Goal: Task Accomplishment & Management: Use online tool/utility

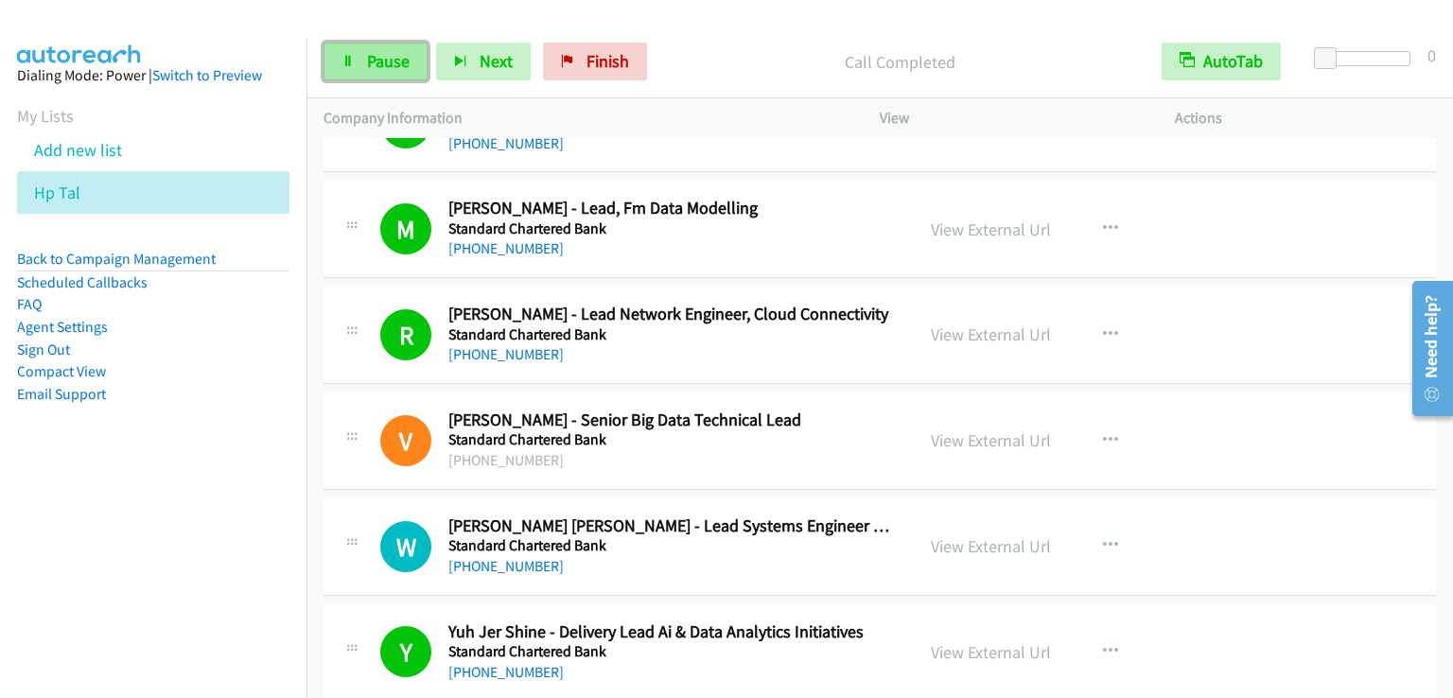
click at [382, 51] on span "Pause" at bounding box center [388, 61] width 43 height 22
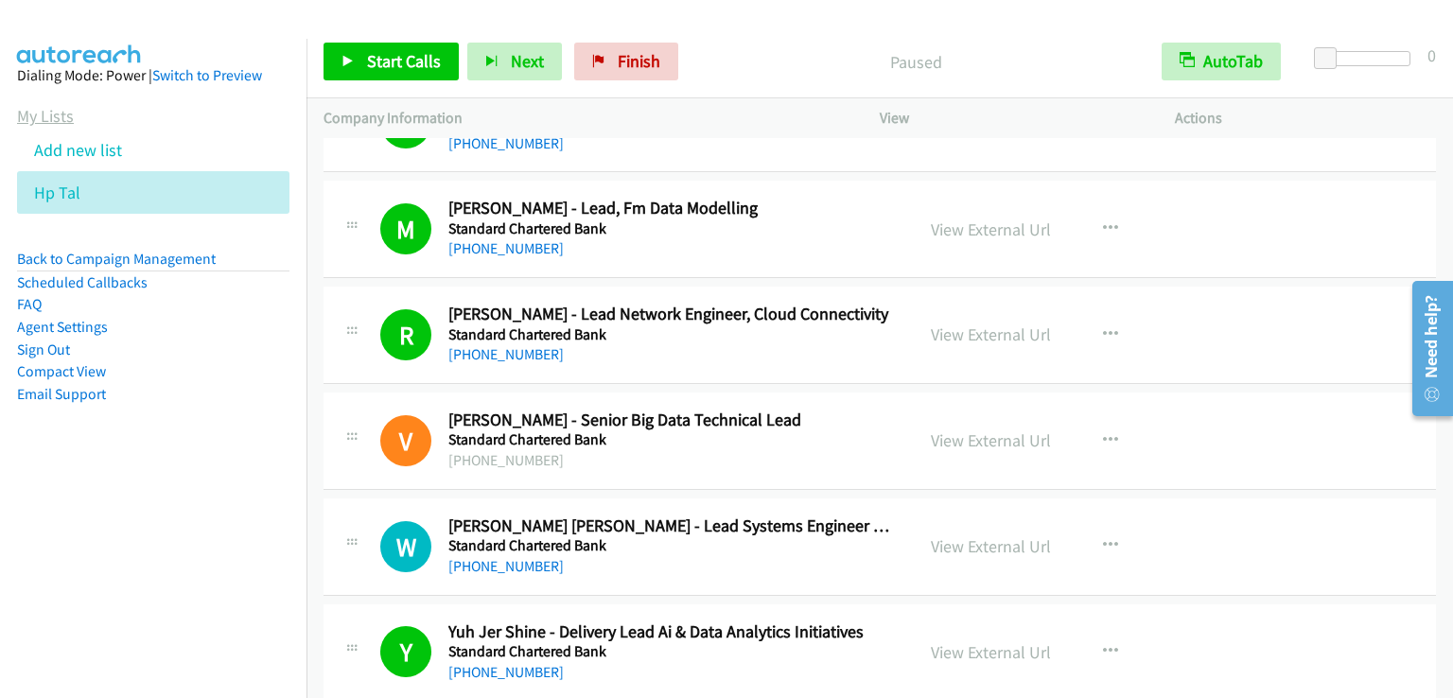
click at [45, 118] on link "My Lists" at bounding box center [45, 116] width 57 height 22
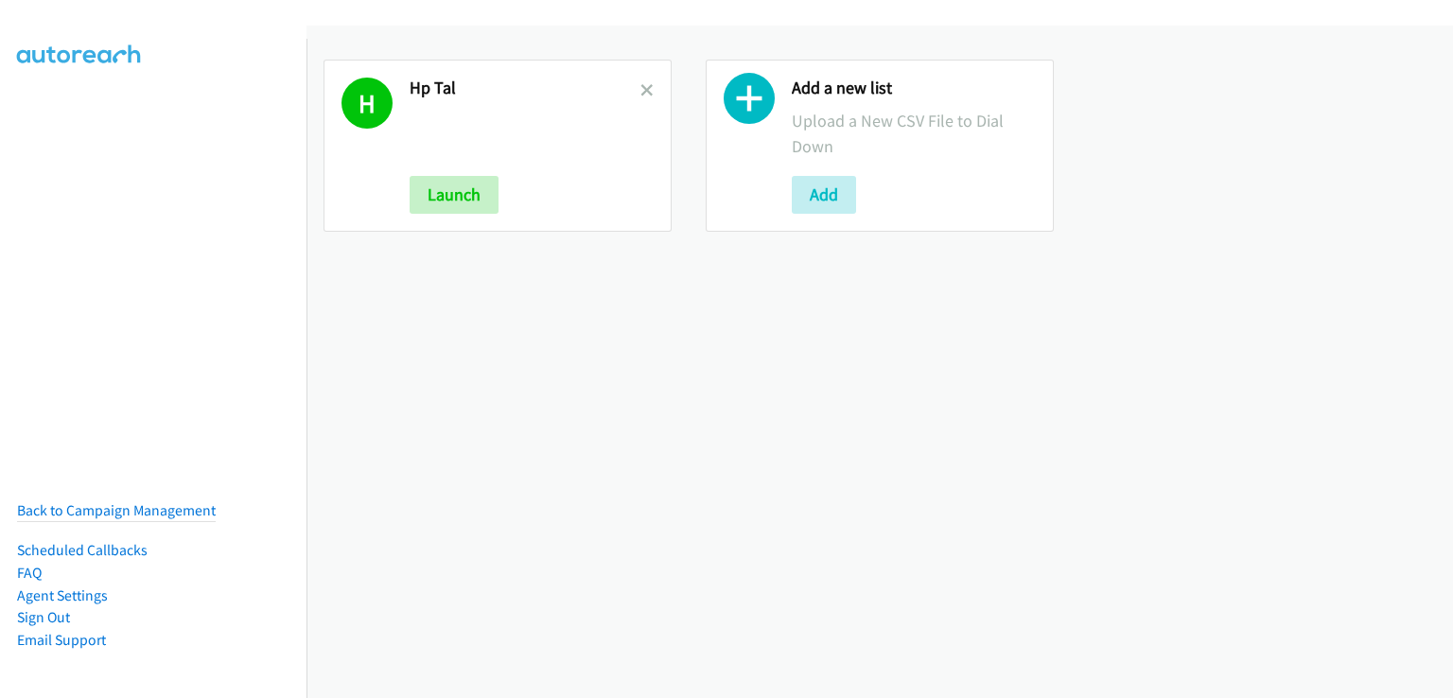
click at [640, 96] on link at bounding box center [646, 90] width 13 height 22
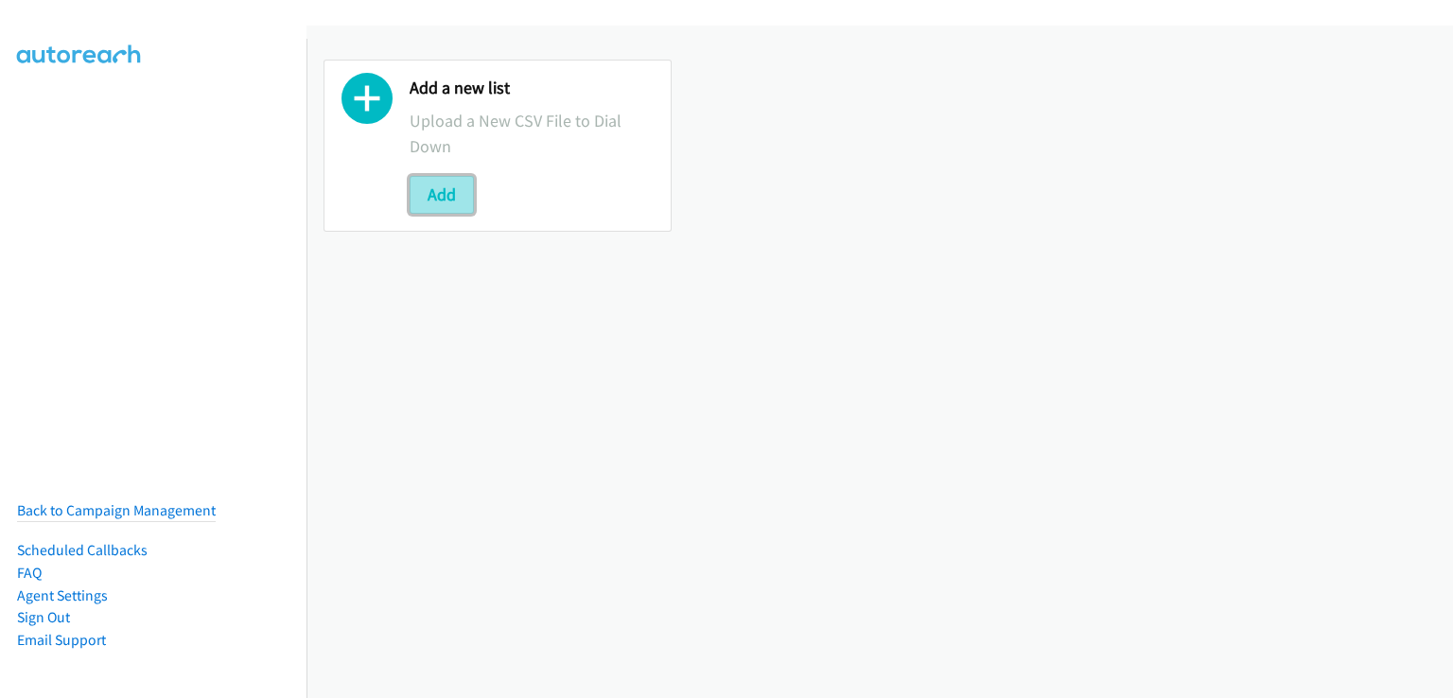
click at [453, 188] on button "Add" at bounding box center [442, 195] width 64 height 38
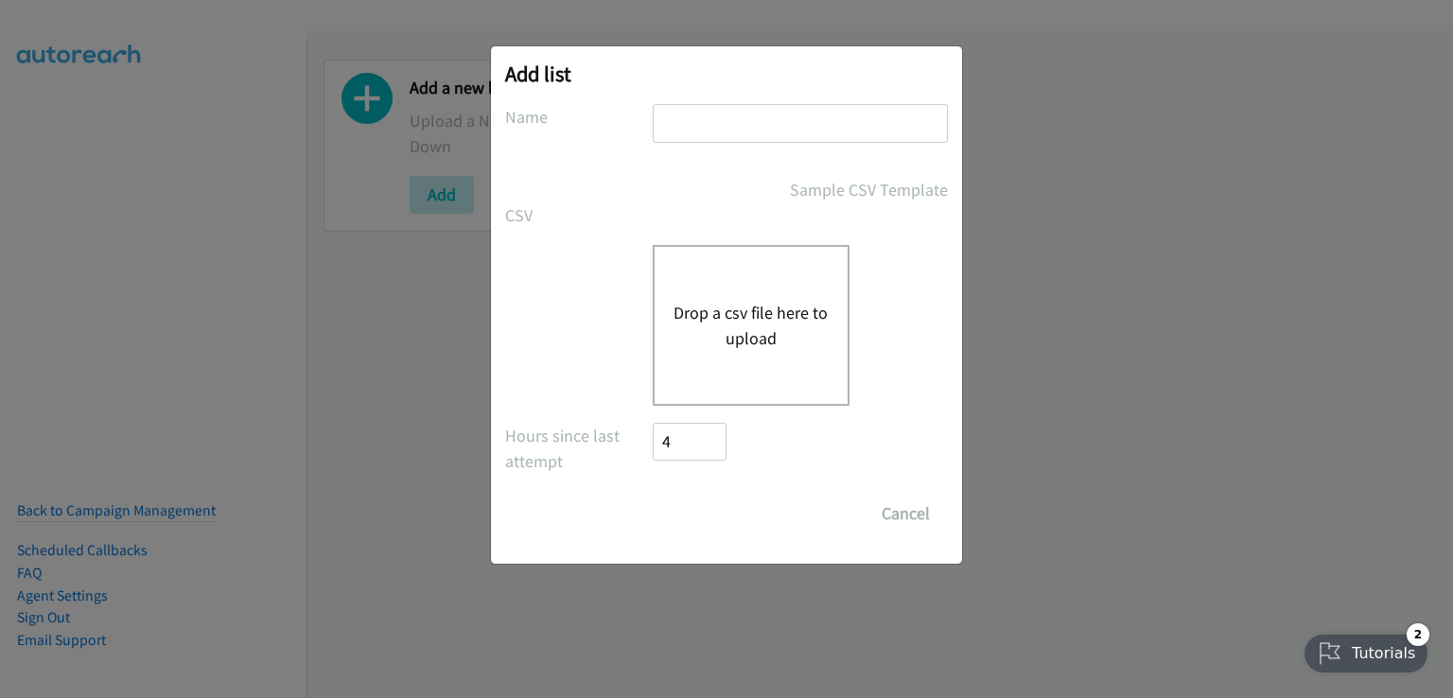
click at [753, 301] on button "Drop a csv file here to upload" at bounding box center [750, 325] width 155 height 51
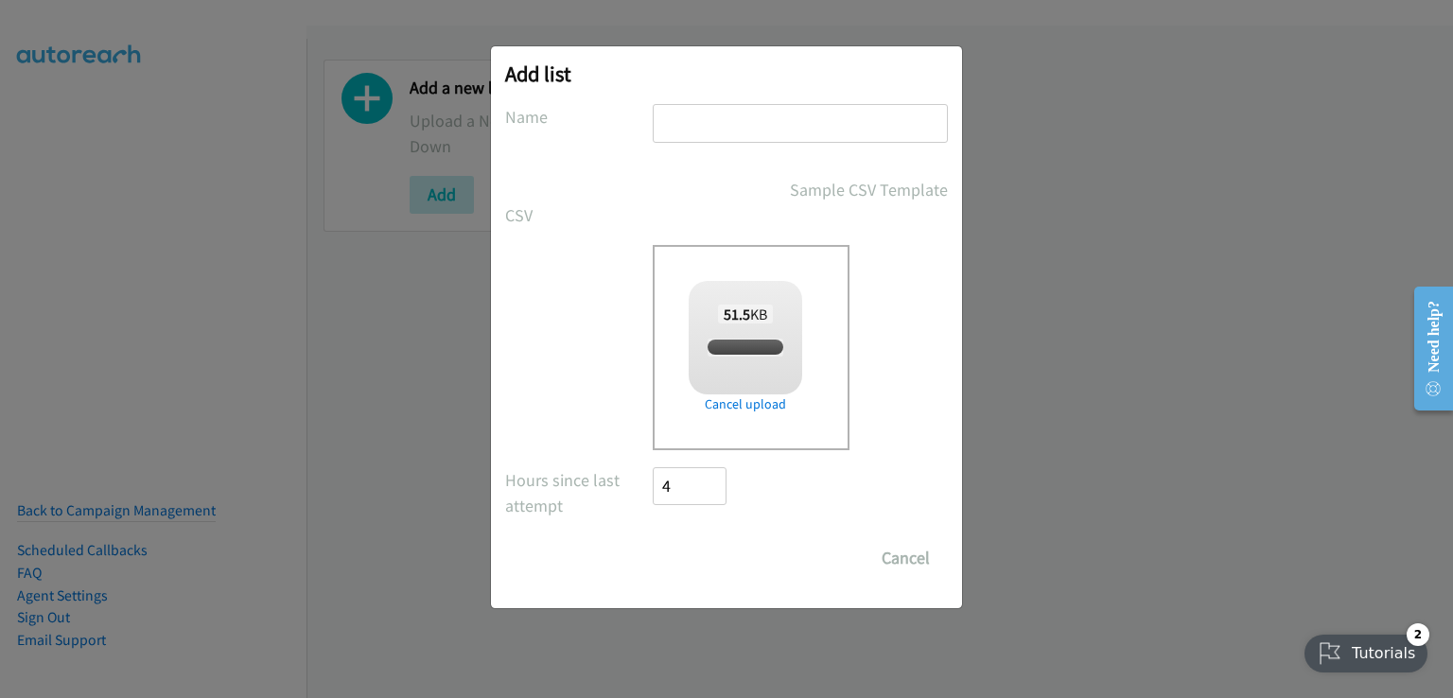
click at [692, 122] on input "text" at bounding box center [800, 123] width 295 height 39
checkbox input "true"
type input "smb"
click at [719, 545] on input "Save List" at bounding box center [702, 558] width 99 height 38
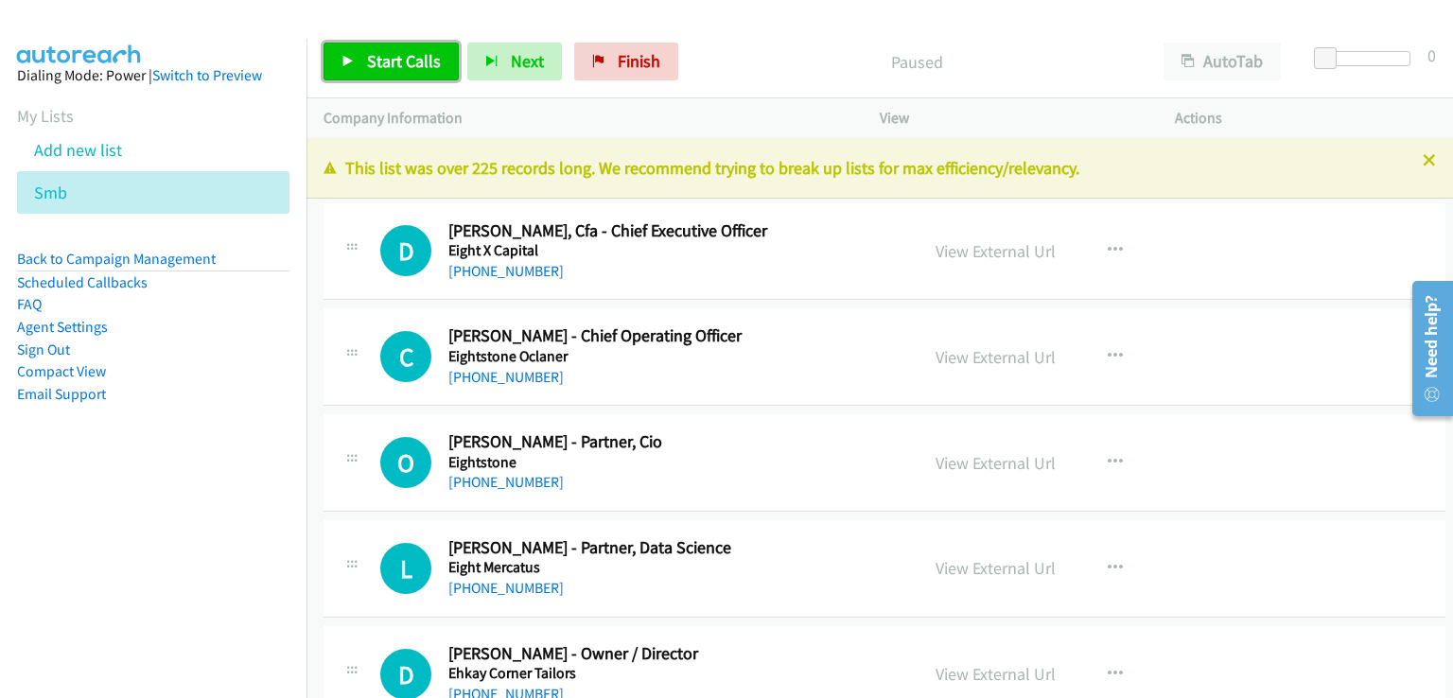
click at [412, 68] on span "Start Calls" at bounding box center [404, 61] width 74 height 22
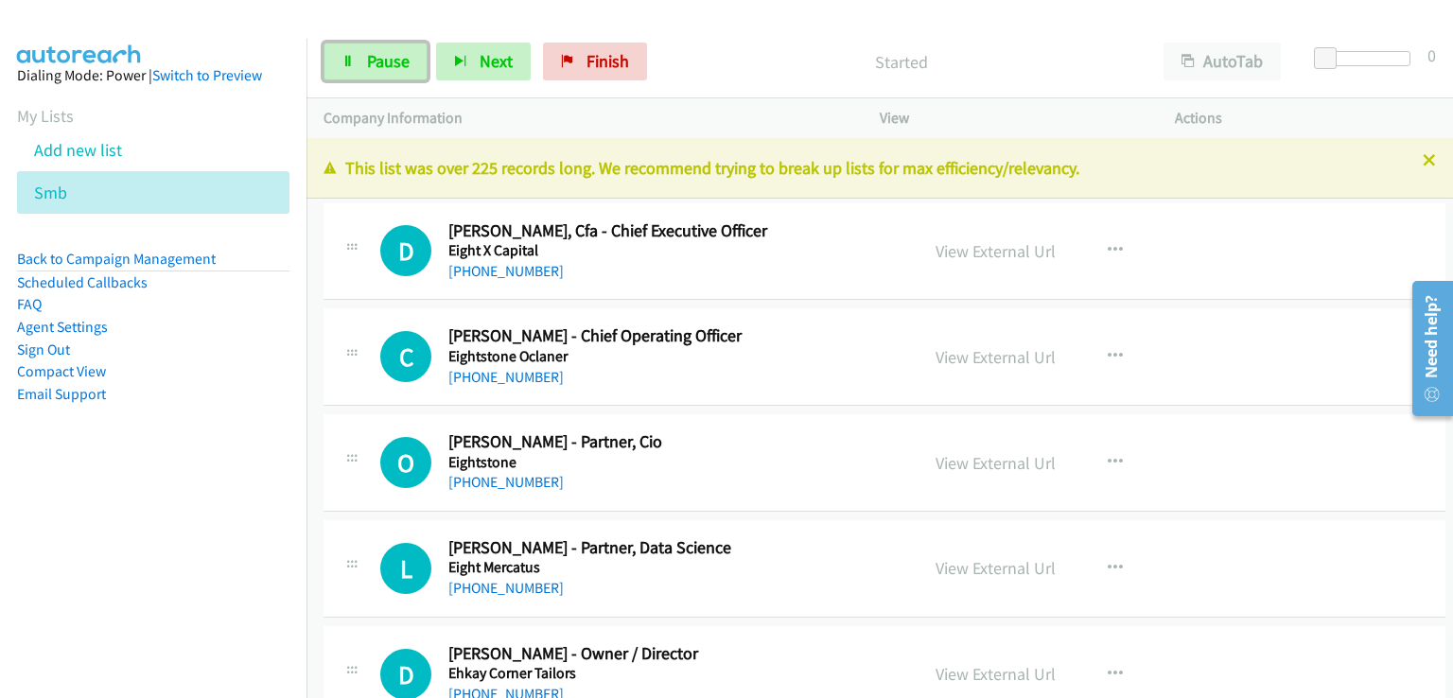
click at [413, 68] on link "Pause" at bounding box center [375, 62] width 104 height 38
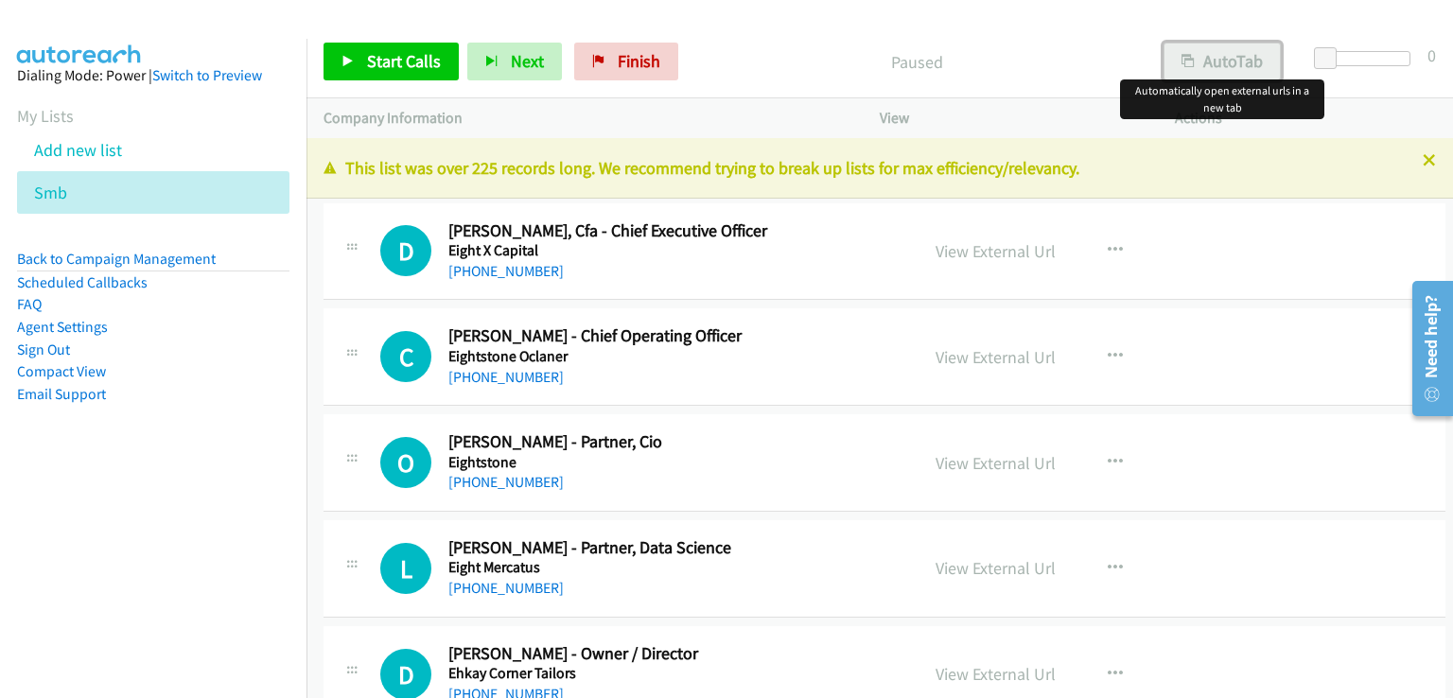
click at [1230, 58] on button "AutoTab" at bounding box center [1221, 62] width 117 height 38
click at [401, 65] on span "Start Calls" at bounding box center [404, 61] width 74 height 22
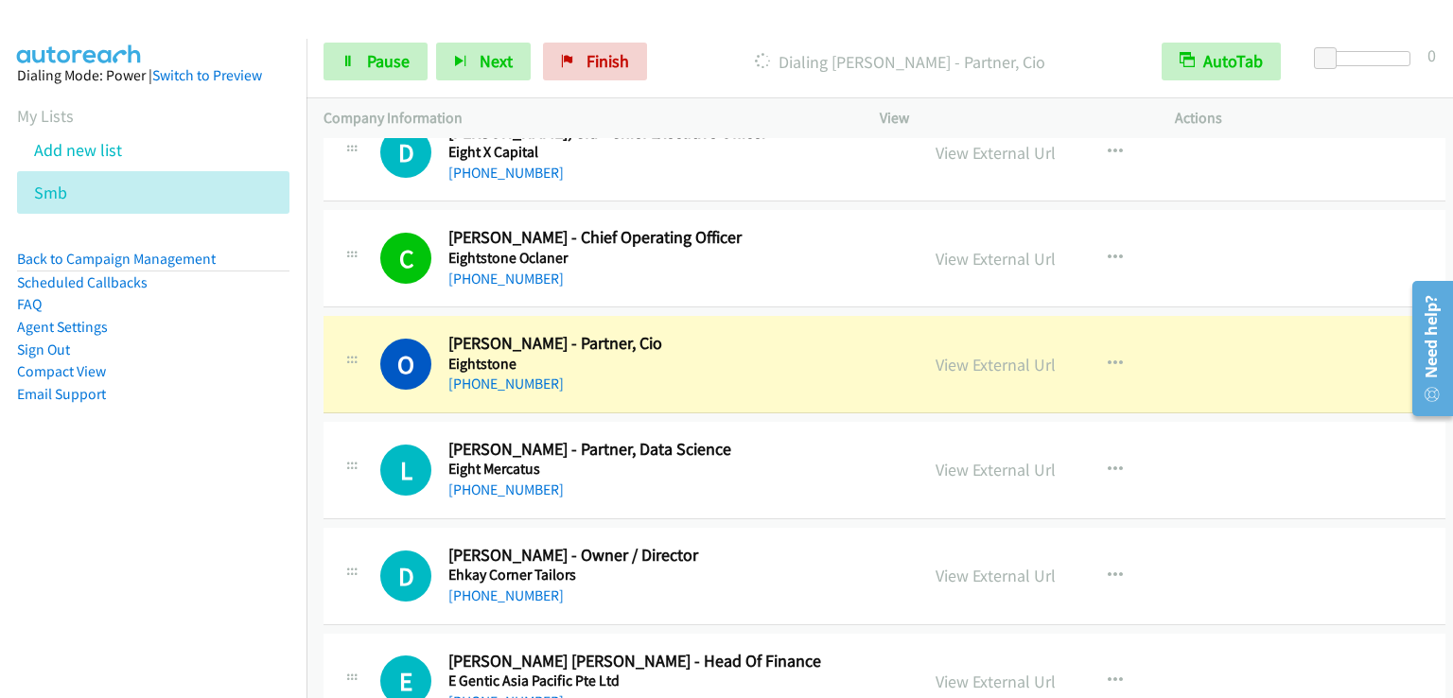
scroll to position [95, 0]
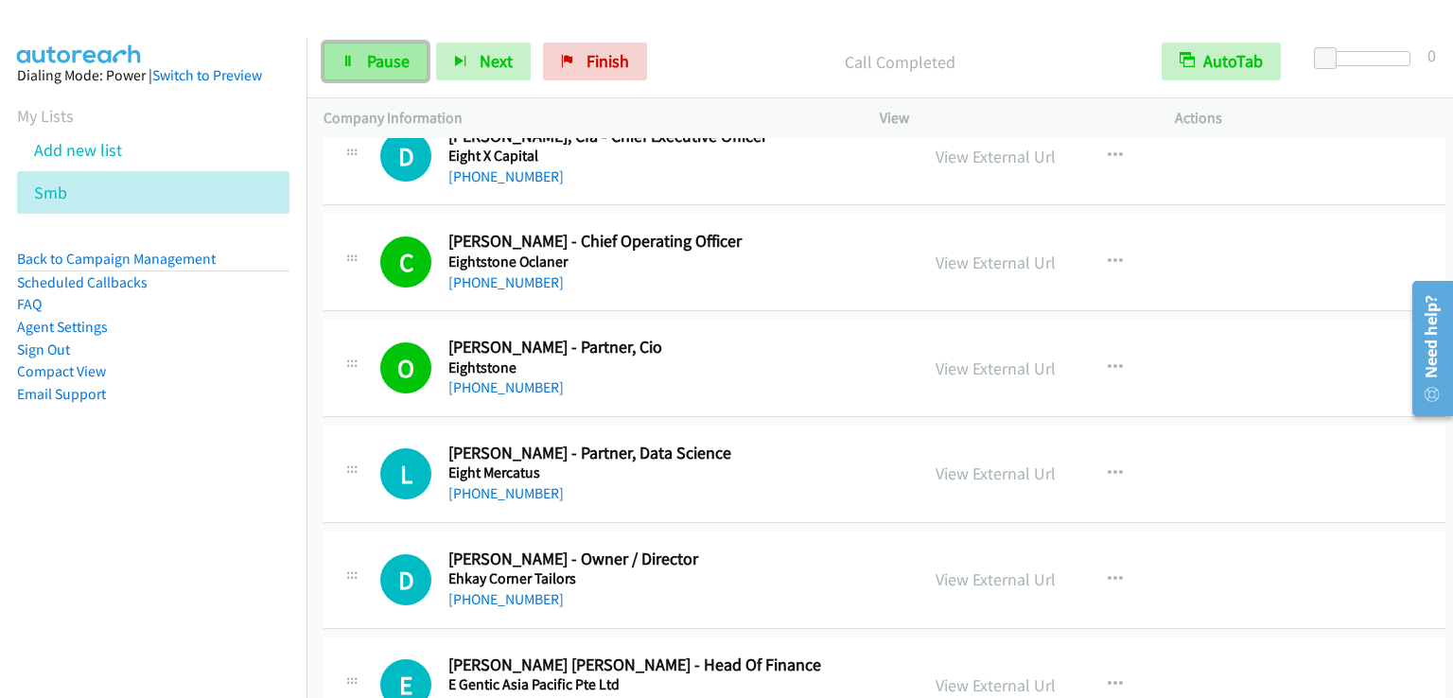
click at [415, 61] on link "Pause" at bounding box center [375, 62] width 104 height 38
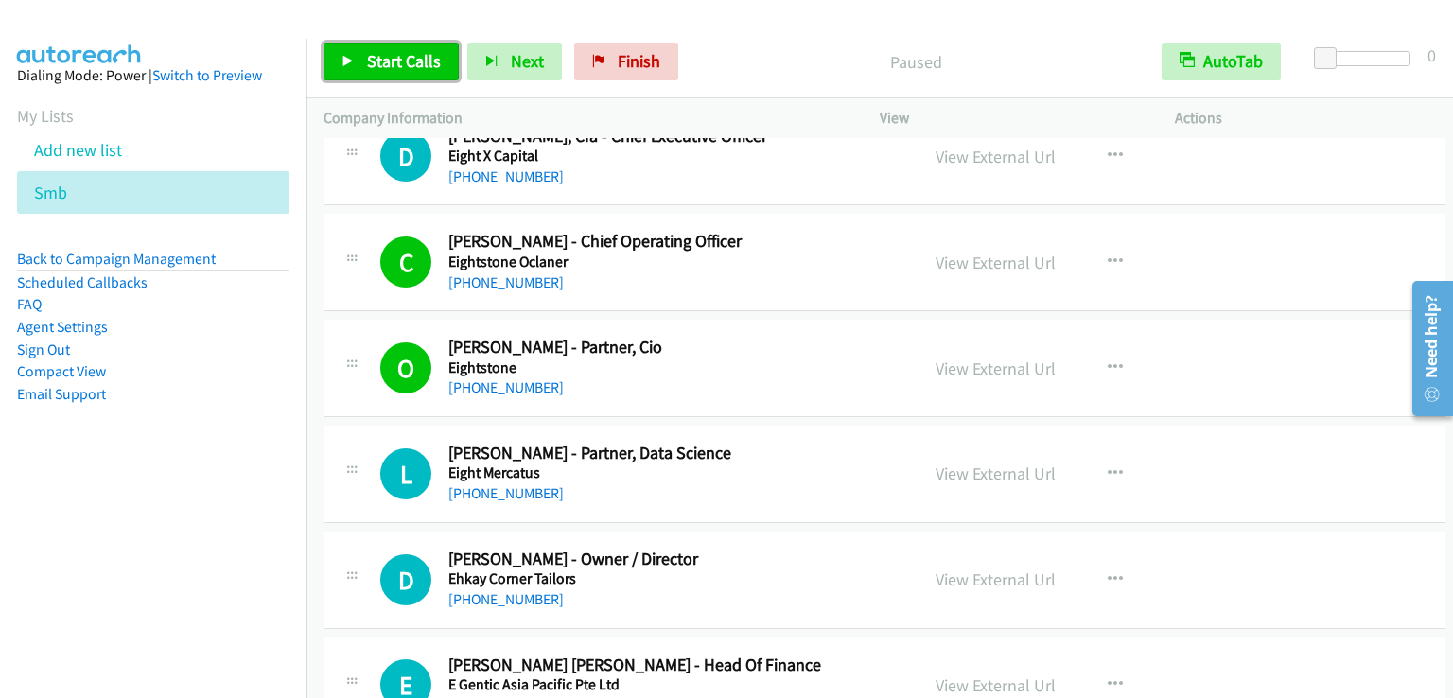
click at [415, 61] on span "Start Calls" at bounding box center [404, 61] width 74 height 22
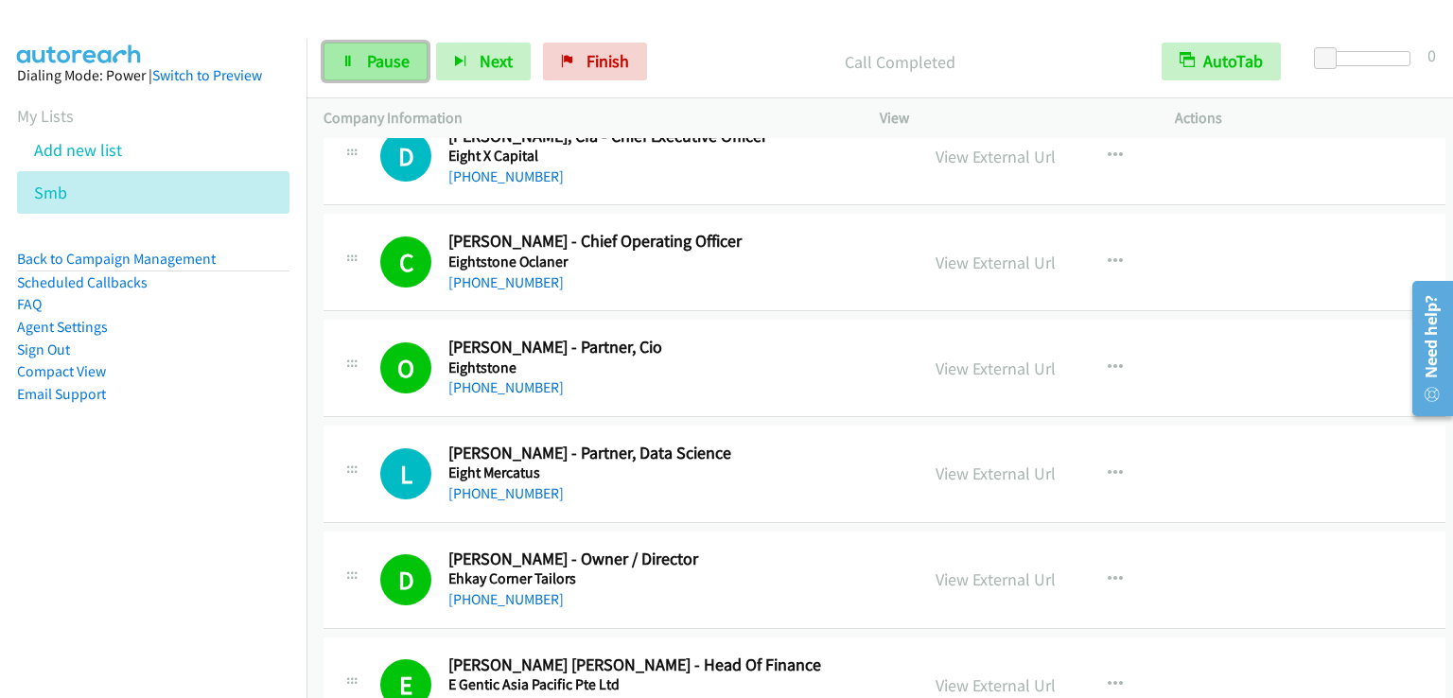
click at [374, 67] on span "Pause" at bounding box center [388, 61] width 43 height 22
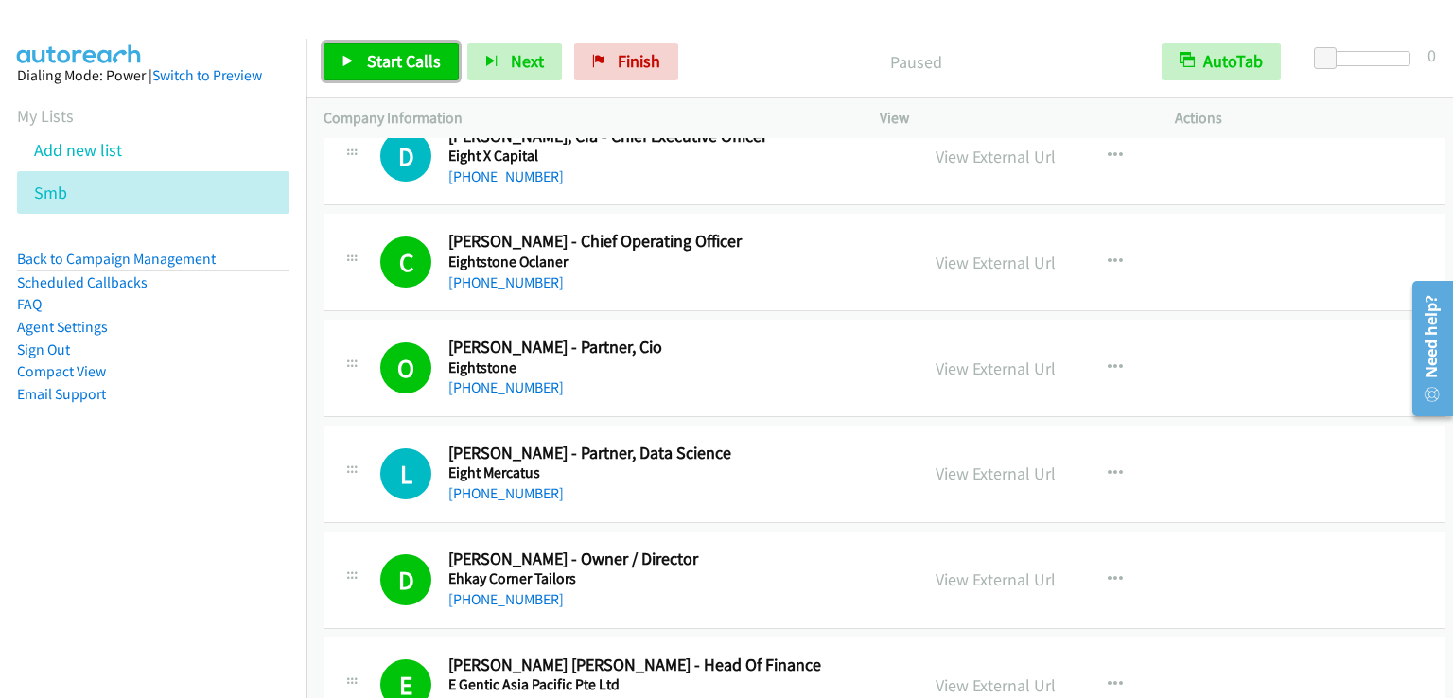
click at [374, 67] on span "Start Calls" at bounding box center [404, 61] width 74 height 22
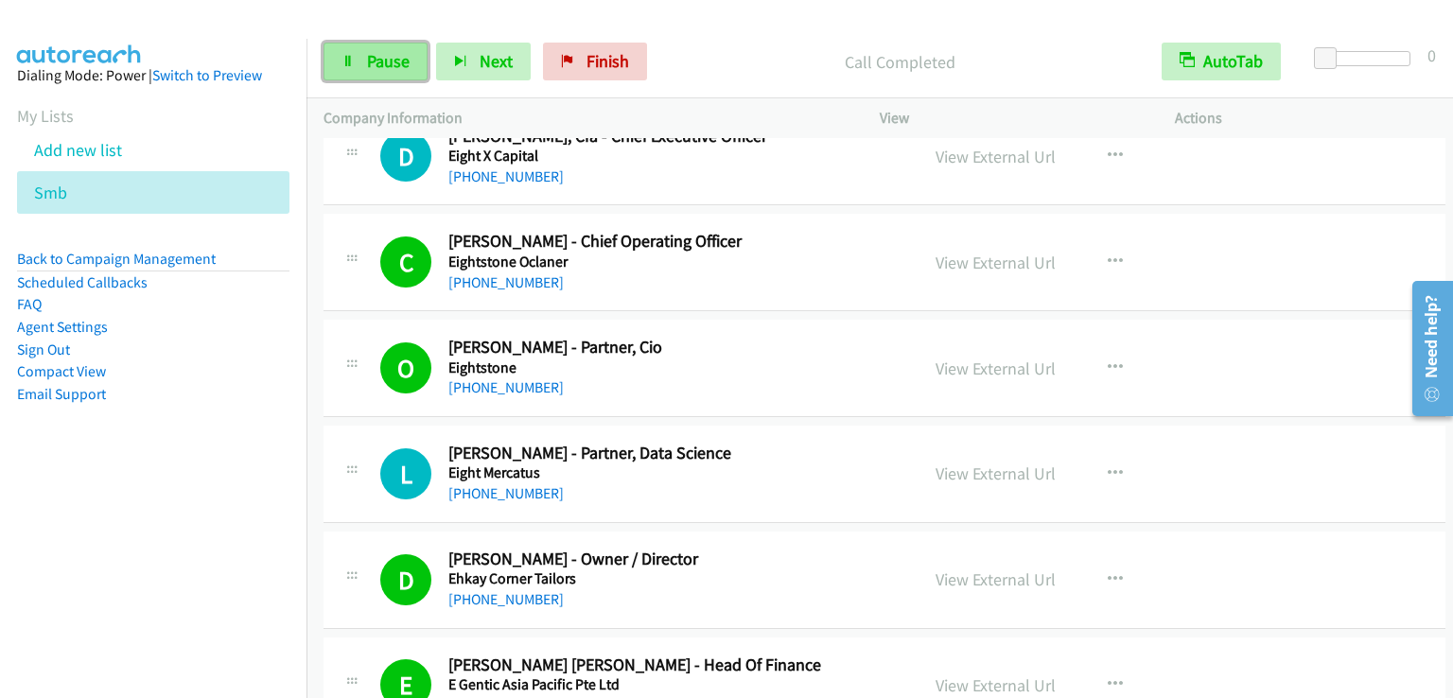
click at [375, 70] on span "Pause" at bounding box center [388, 61] width 43 height 22
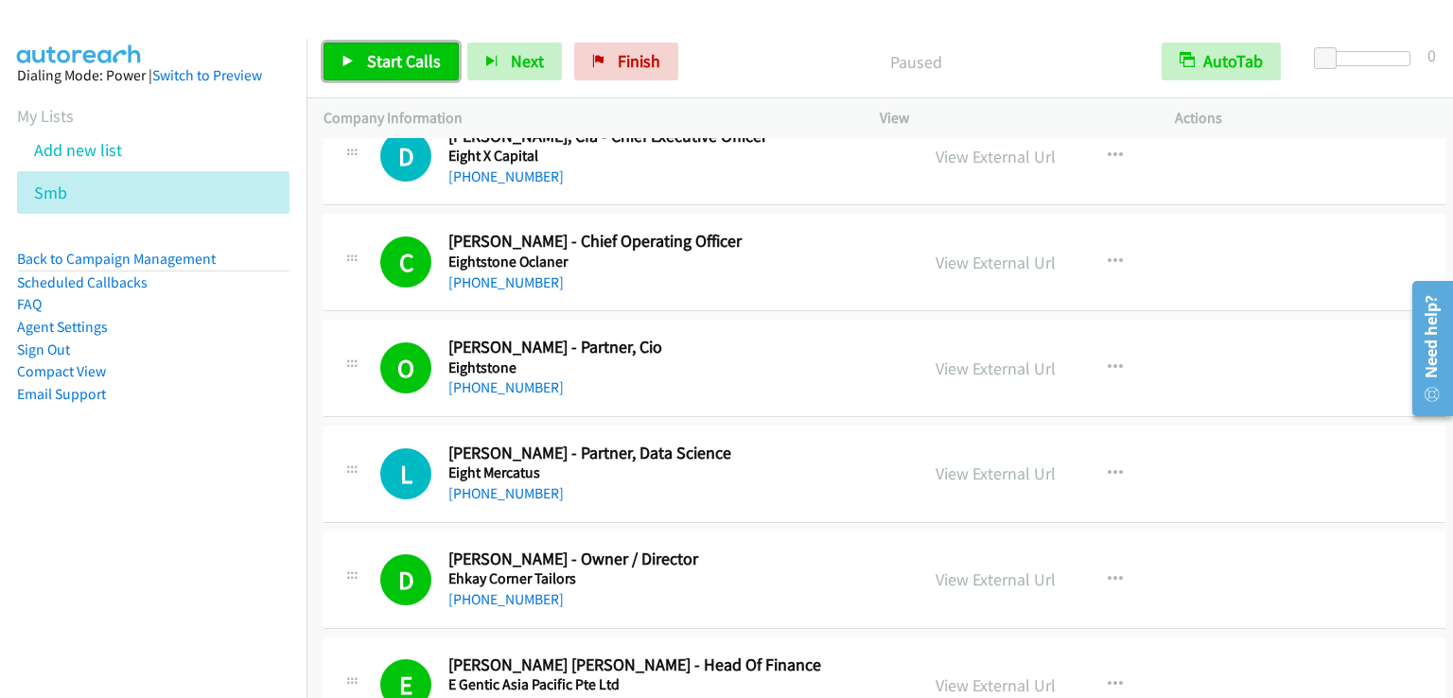
click at [375, 70] on span "Start Calls" at bounding box center [404, 61] width 74 height 22
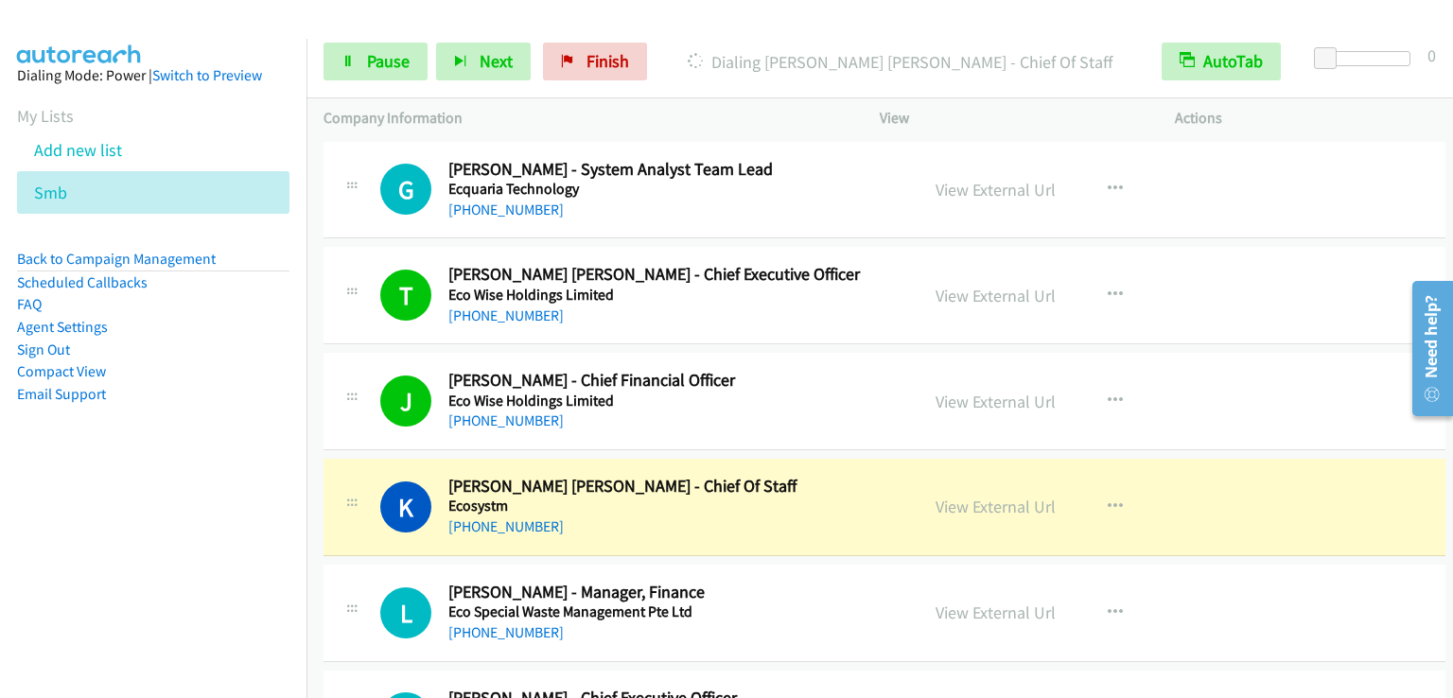
scroll to position [1891, 0]
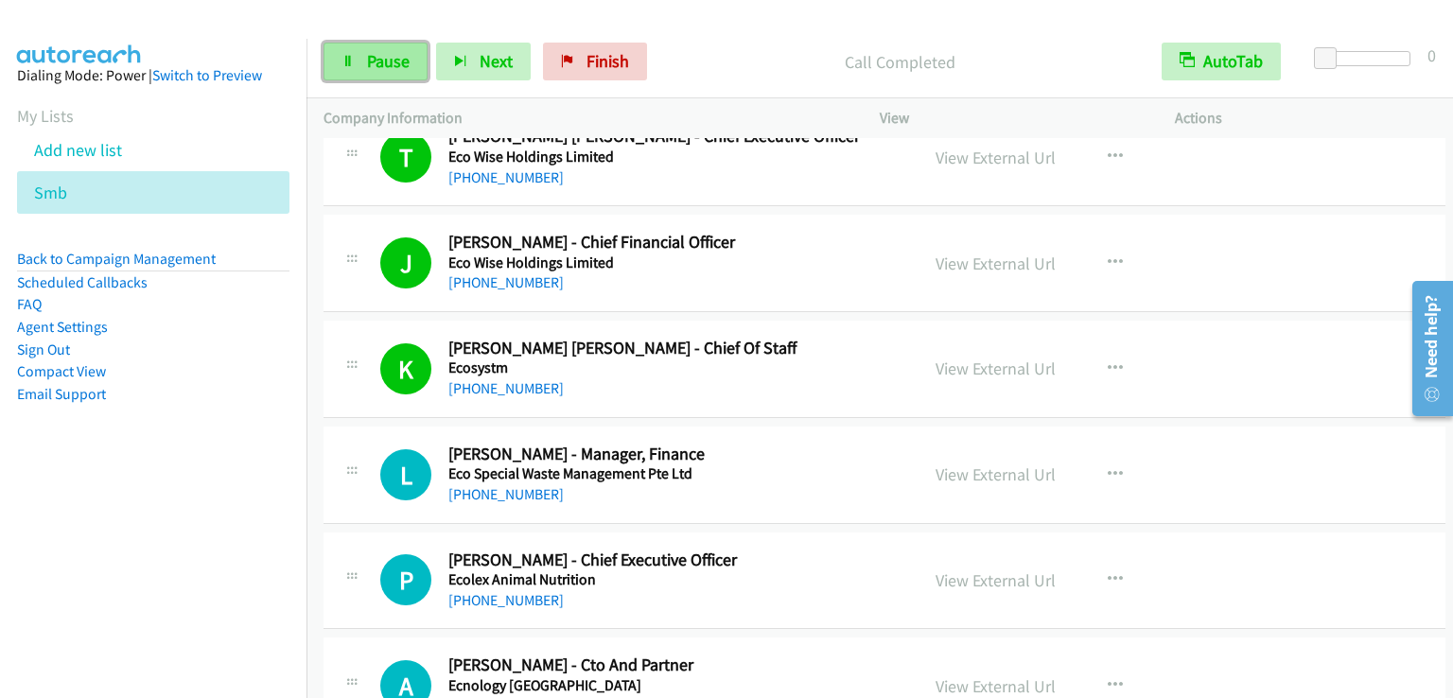
click at [386, 58] on span "Pause" at bounding box center [388, 61] width 43 height 22
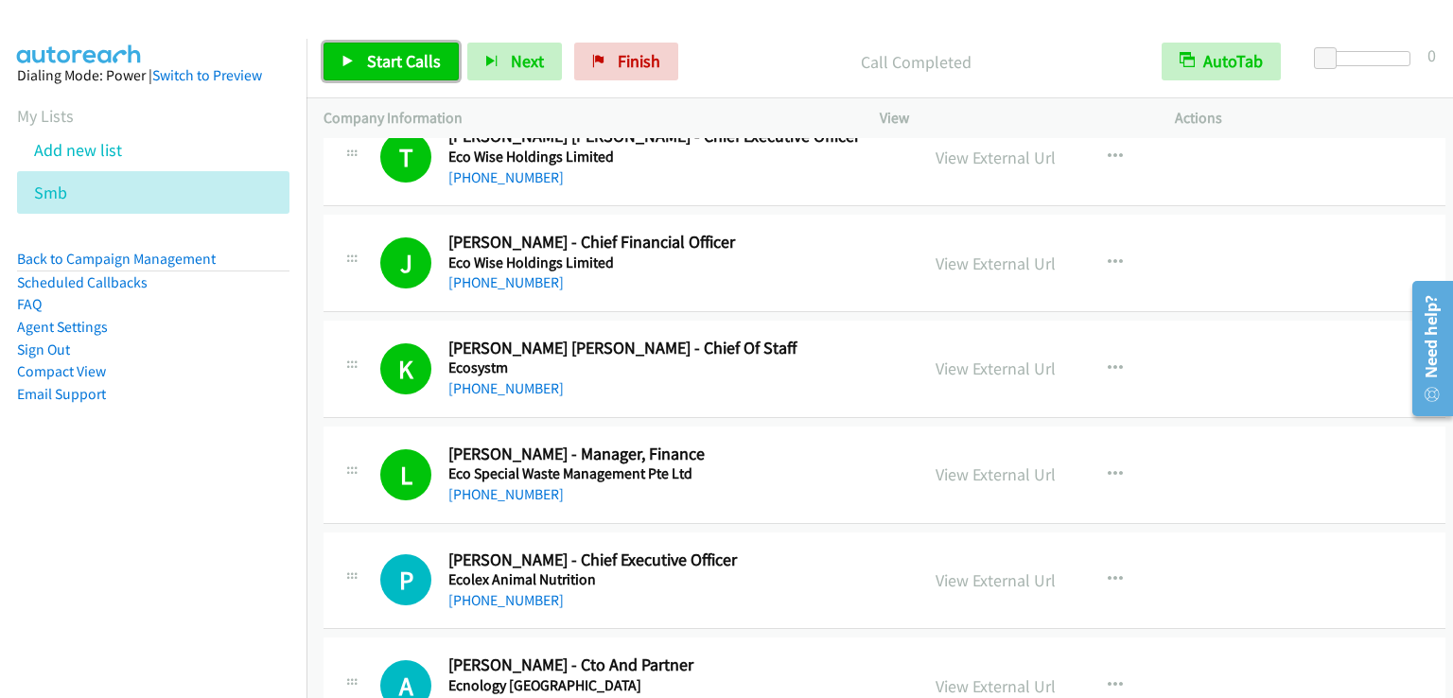
click at [412, 61] on span "Start Calls" at bounding box center [404, 61] width 74 height 22
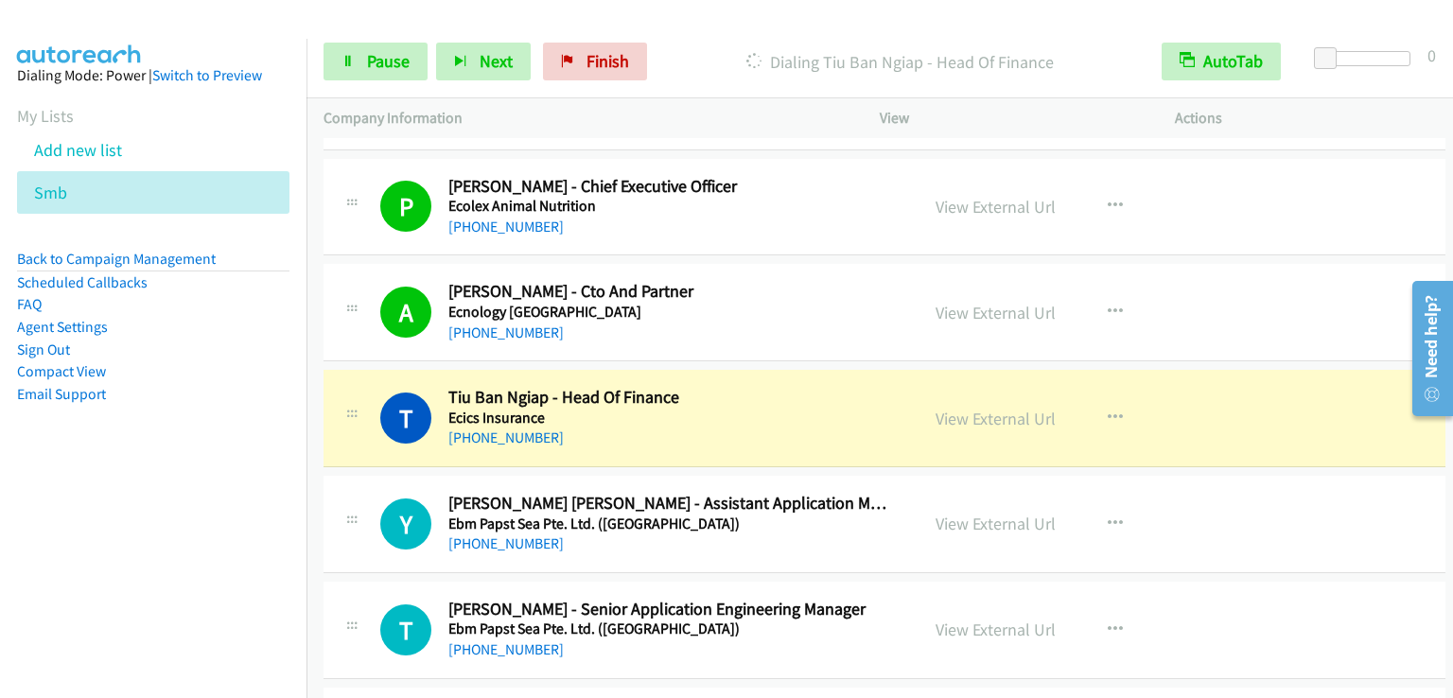
scroll to position [2270, 0]
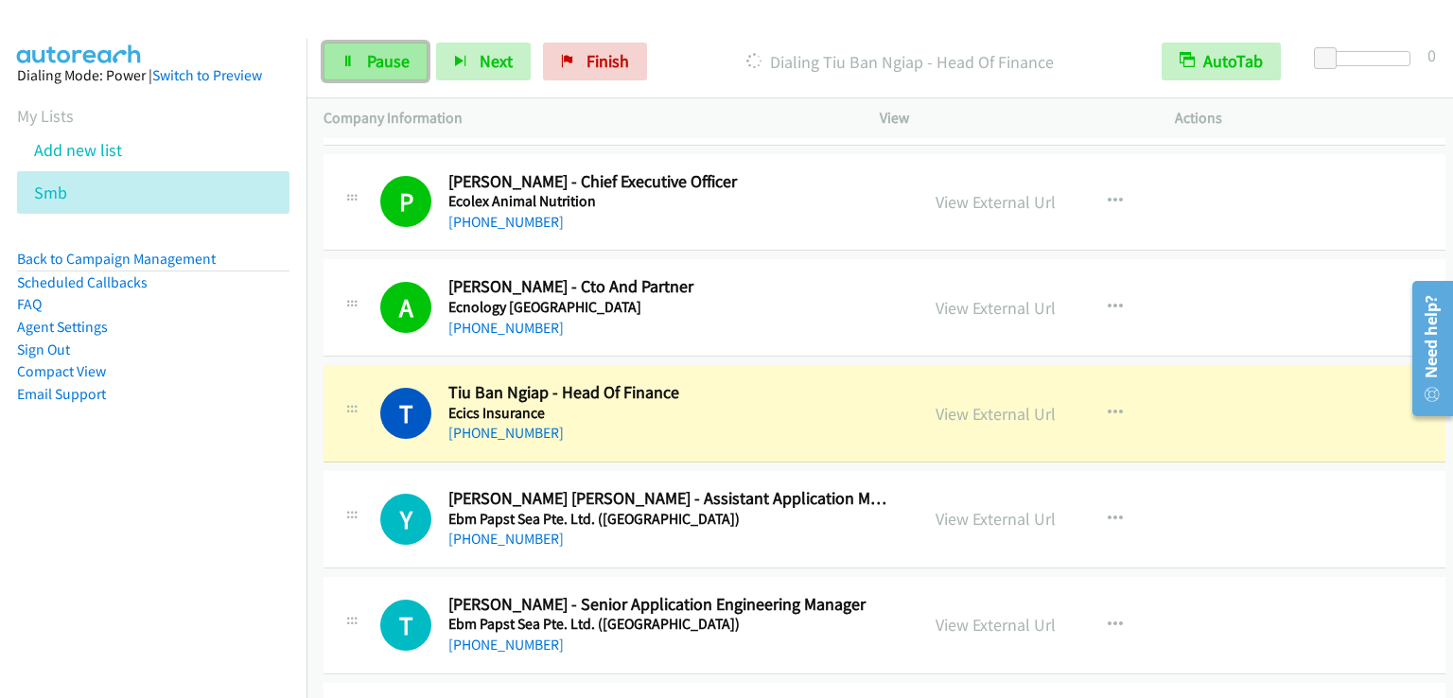
click at [378, 56] on span "Pause" at bounding box center [388, 61] width 43 height 22
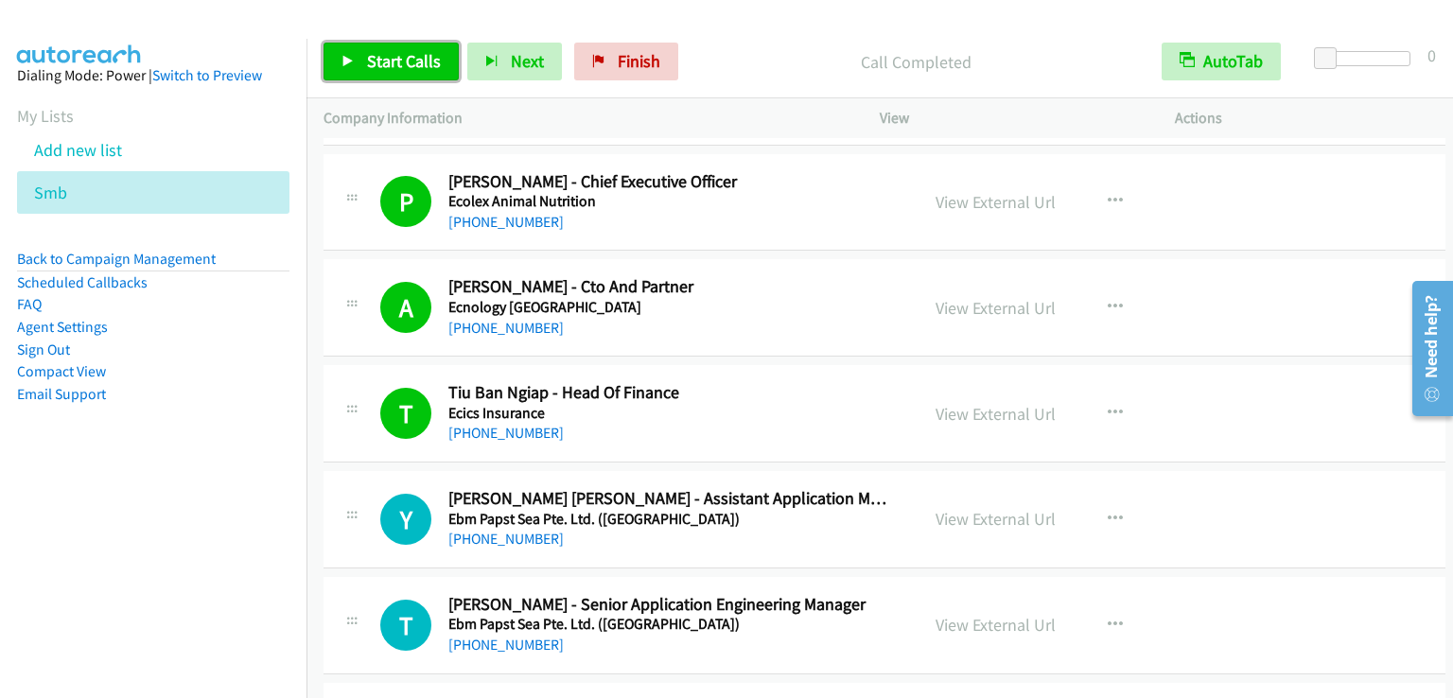
click at [372, 60] on span "Start Calls" at bounding box center [404, 61] width 74 height 22
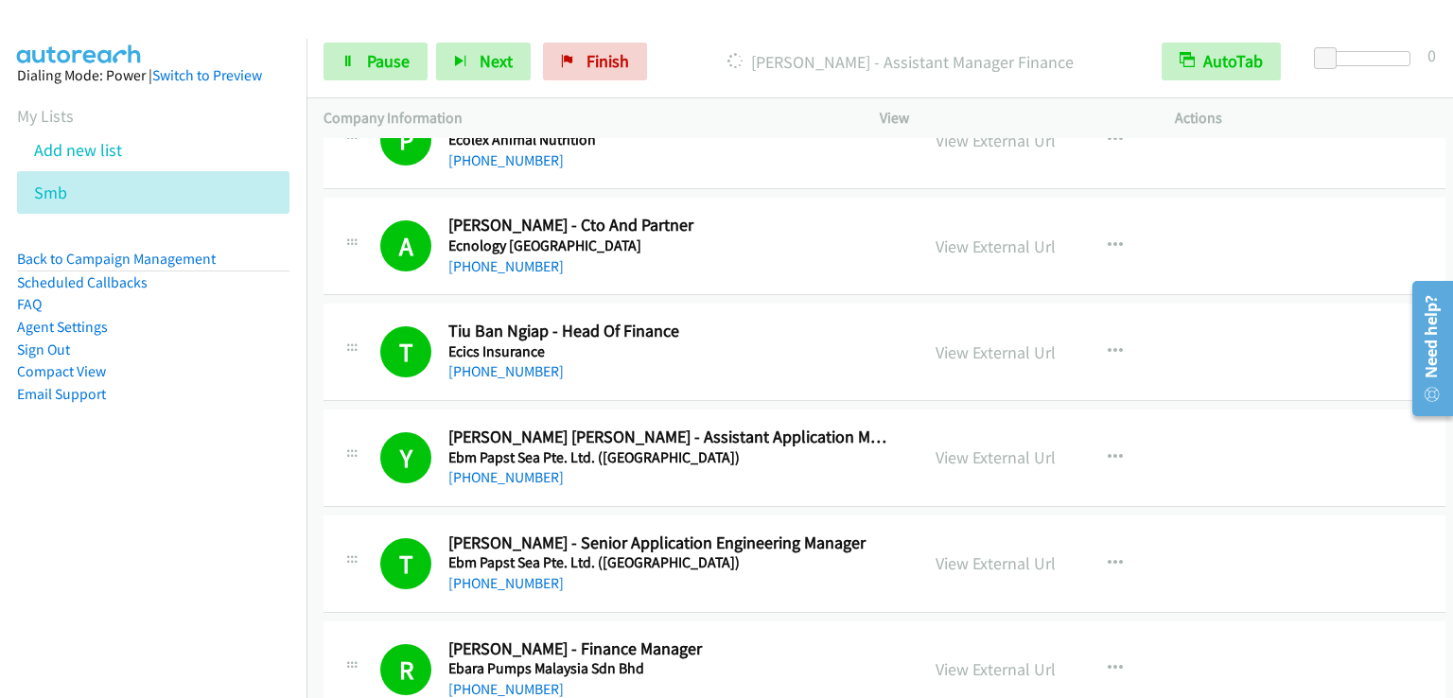
scroll to position [2837, 0]
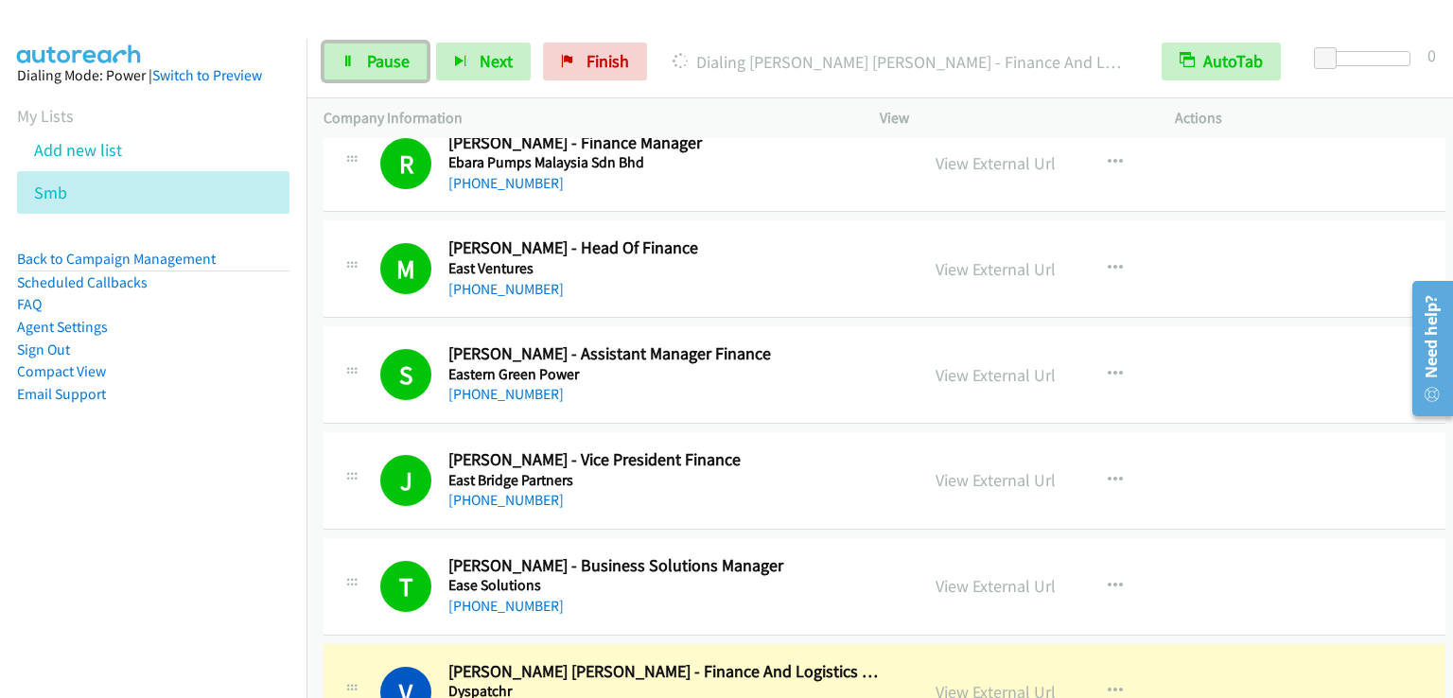
drag, startPoint x: 390, startPoint y: 51, endPoint x: 377, endPoint y: 0, distance: 52.5
click at [390, 51] on span "Pause" at bounding box center [388, 61] width 43 height 22
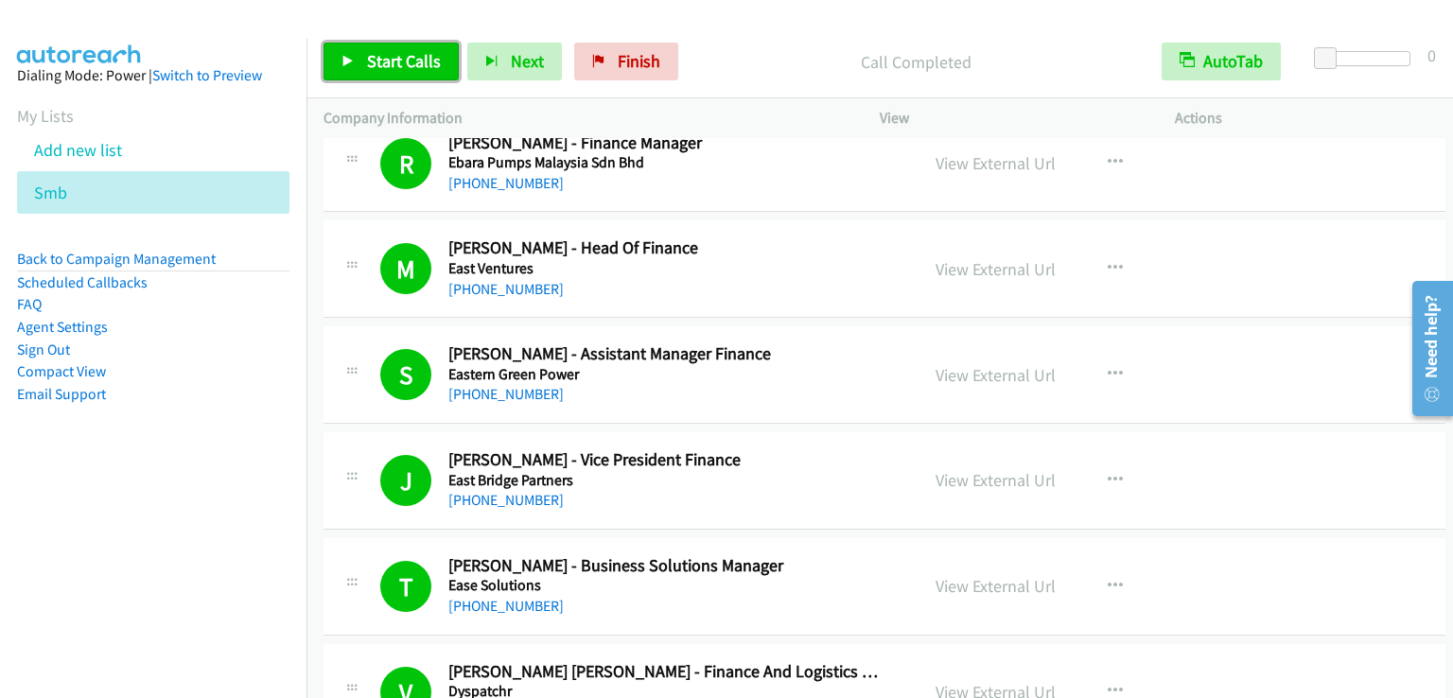
click at [393, 65] on span "Start Calls" at bounding box center [404, 61] width 74 height 22
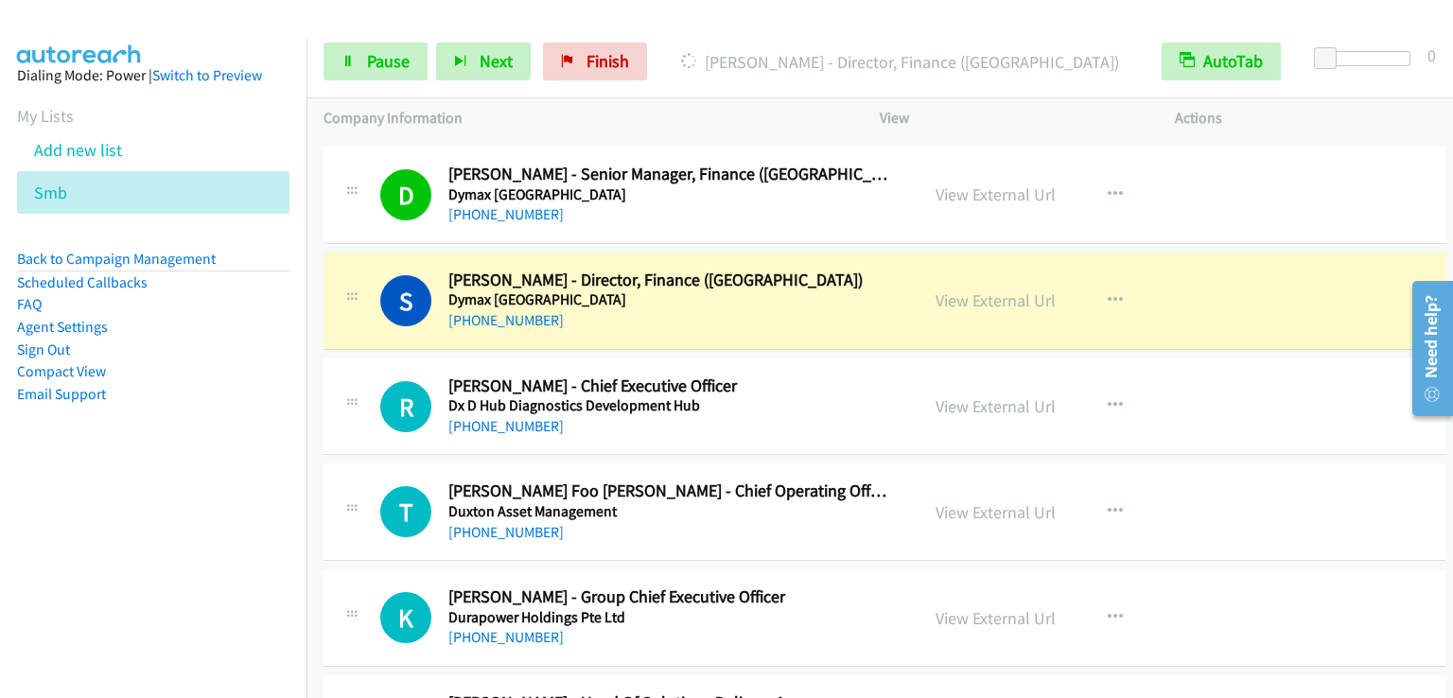
scroll to position [4256, 0]
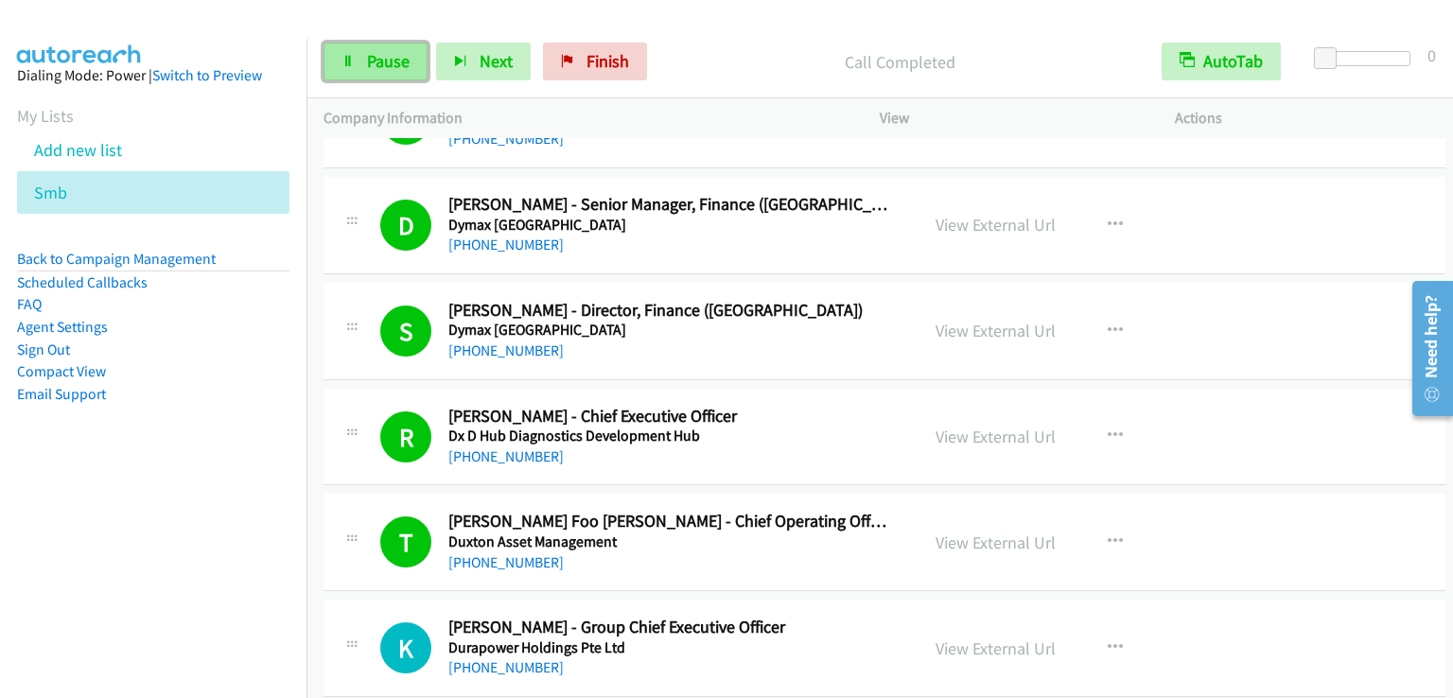
click at [392, 54] on span "Pause" at bounding box center [388, 61] width 43 height 22
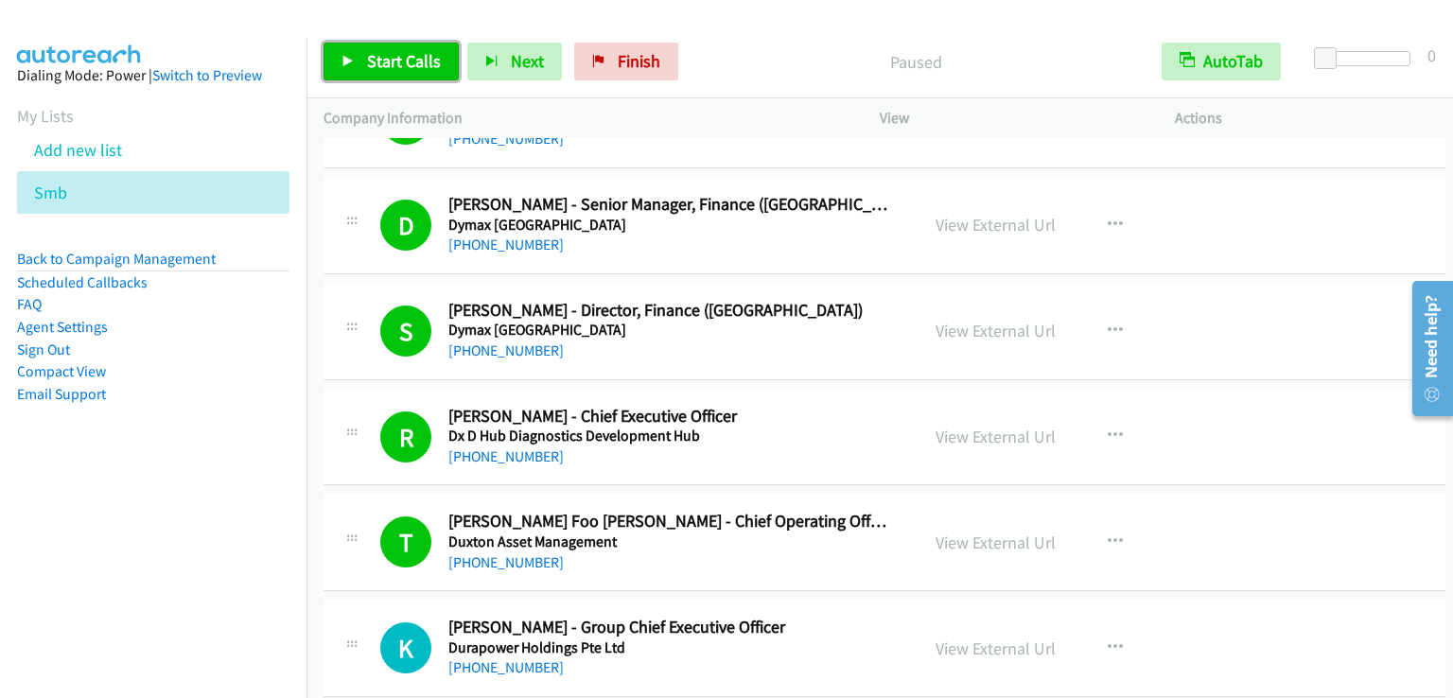
click at [392, 54] on span "Start Calls" at bounding box center [404, 61] width 74 height 22
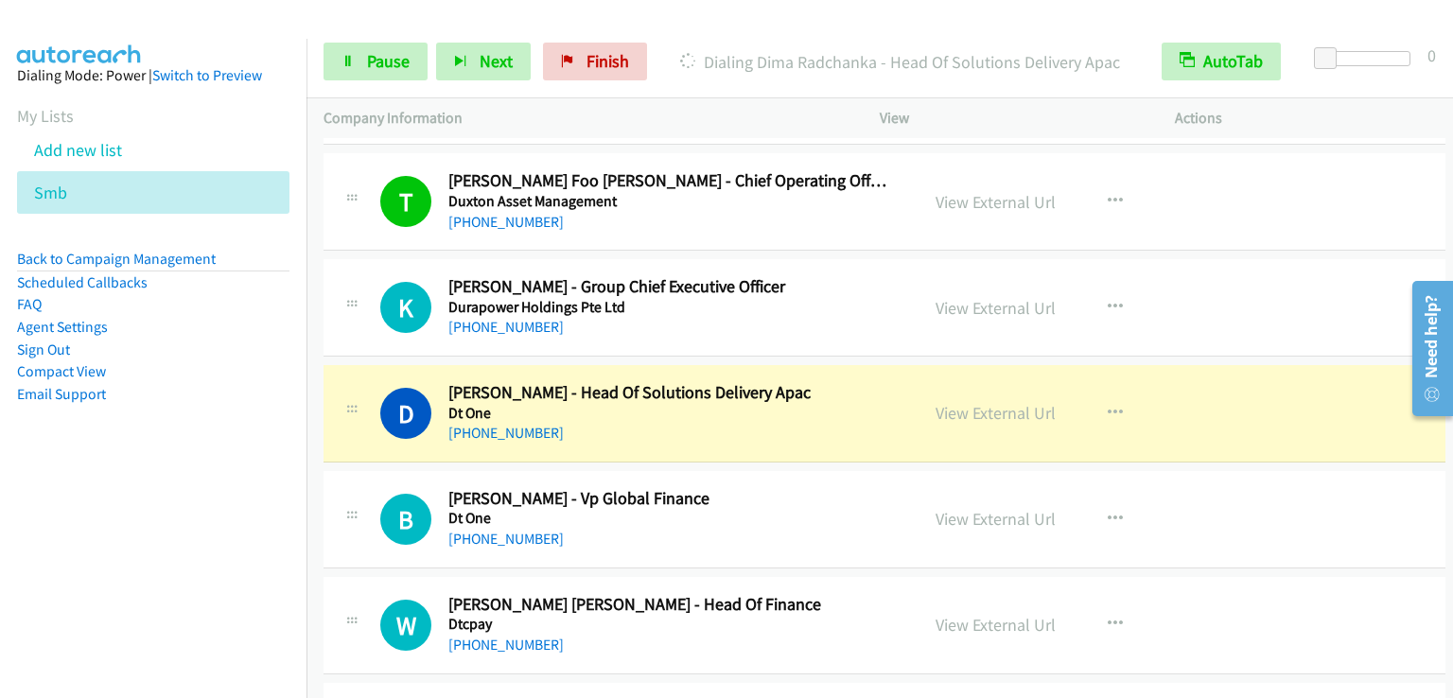
scroll to position [4729, 0]
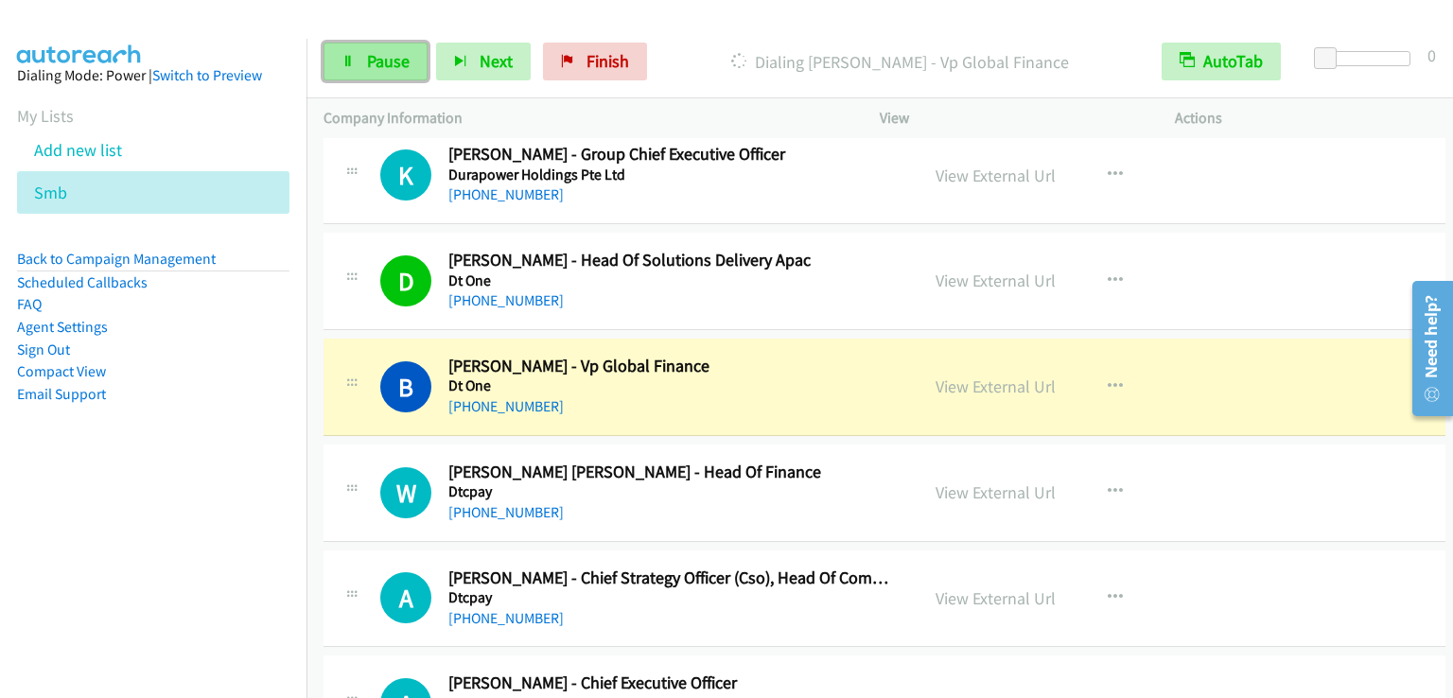
click at [394, 67] on span "Pause" at bounding box center [388, 61] width 43 height 22
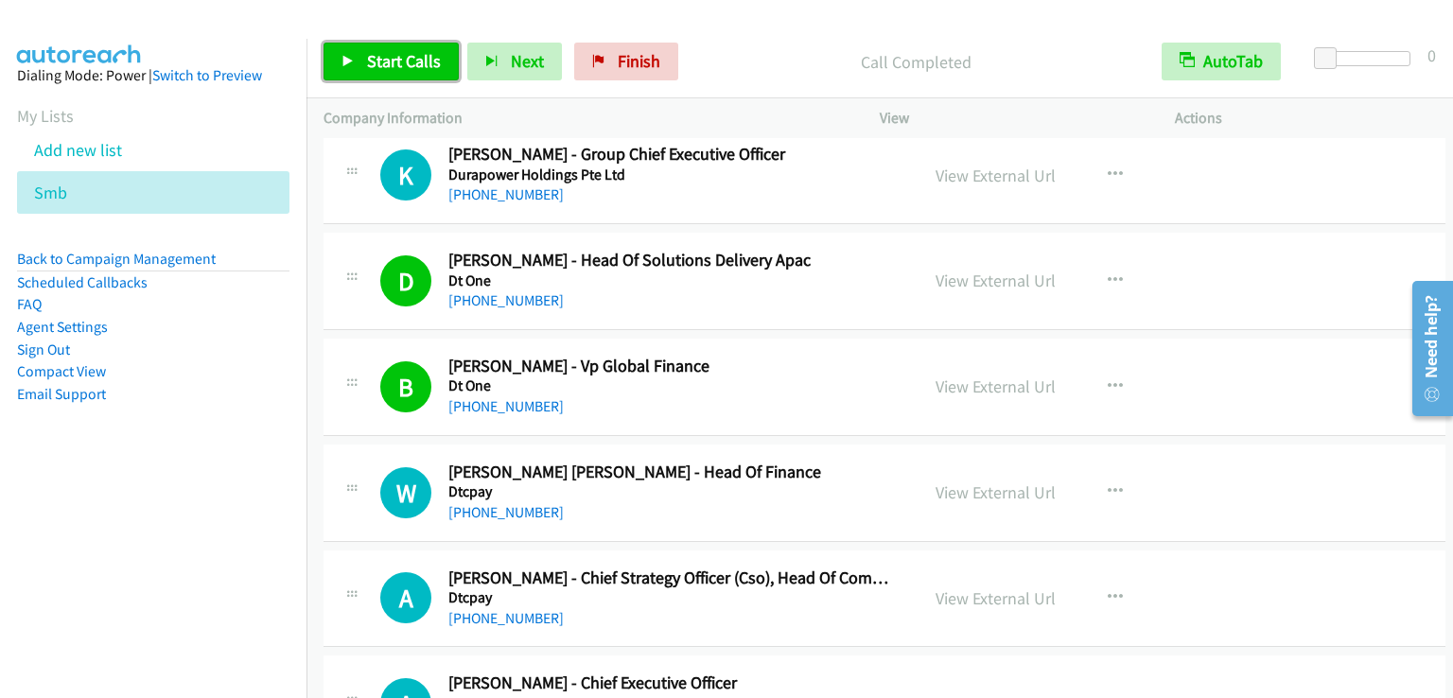
click at [407, 58] on span "Start Calls" at bounding box center [404, 61] width 74 height 22
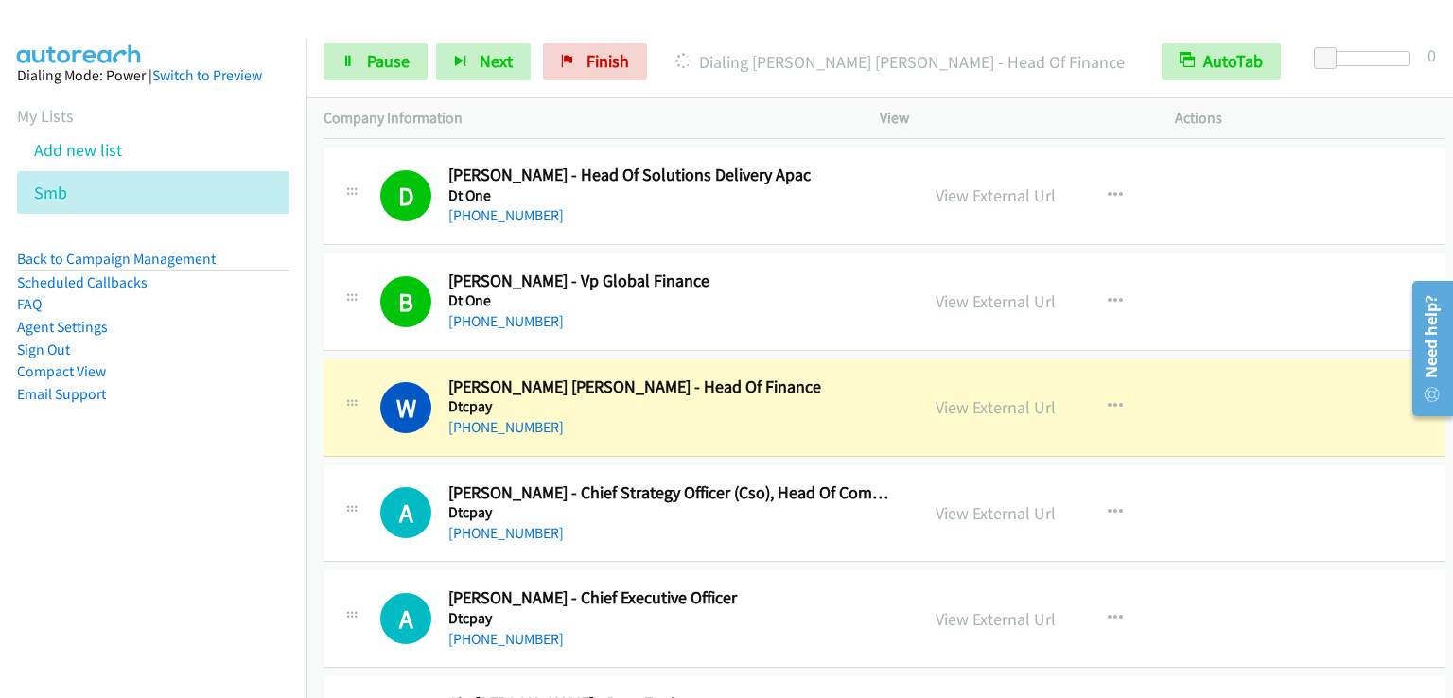
scroll to position [4823, 0]
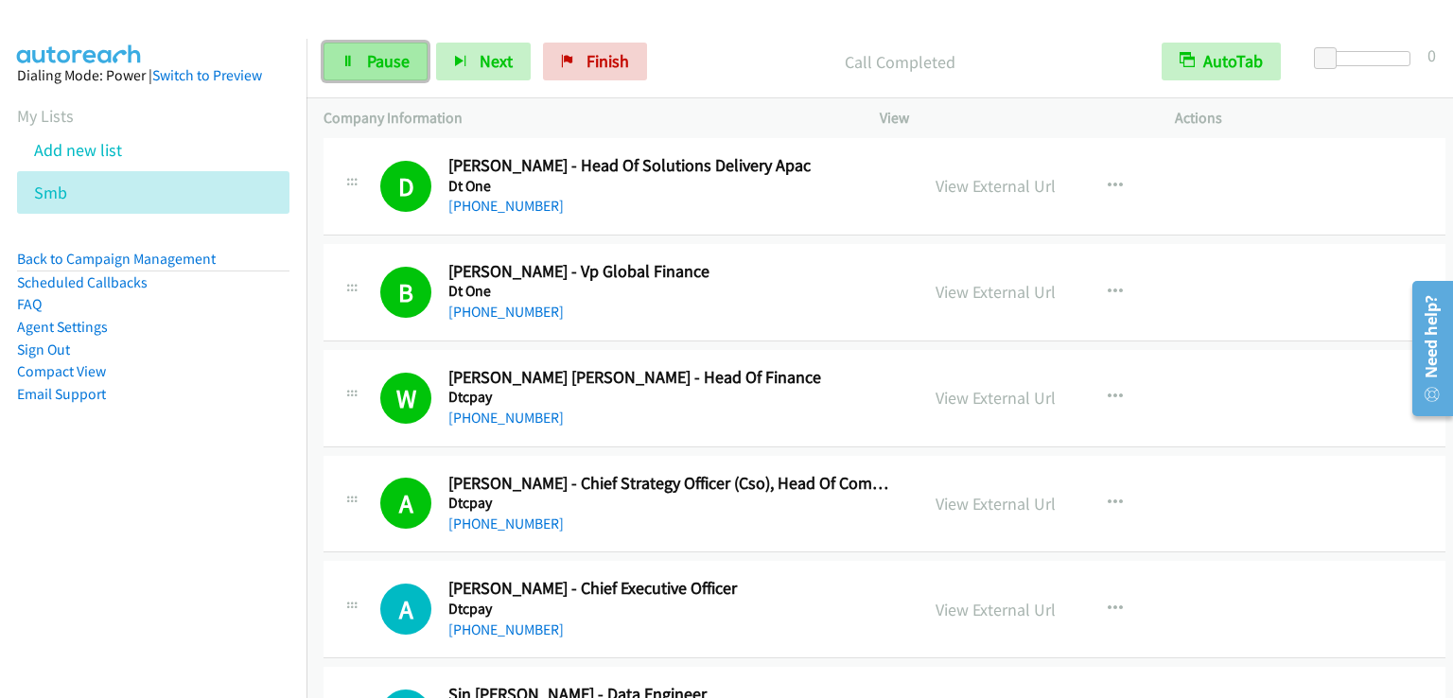
click at [372, 70] on span "Pause" at bounding box center [388, 61] width 43 height 22
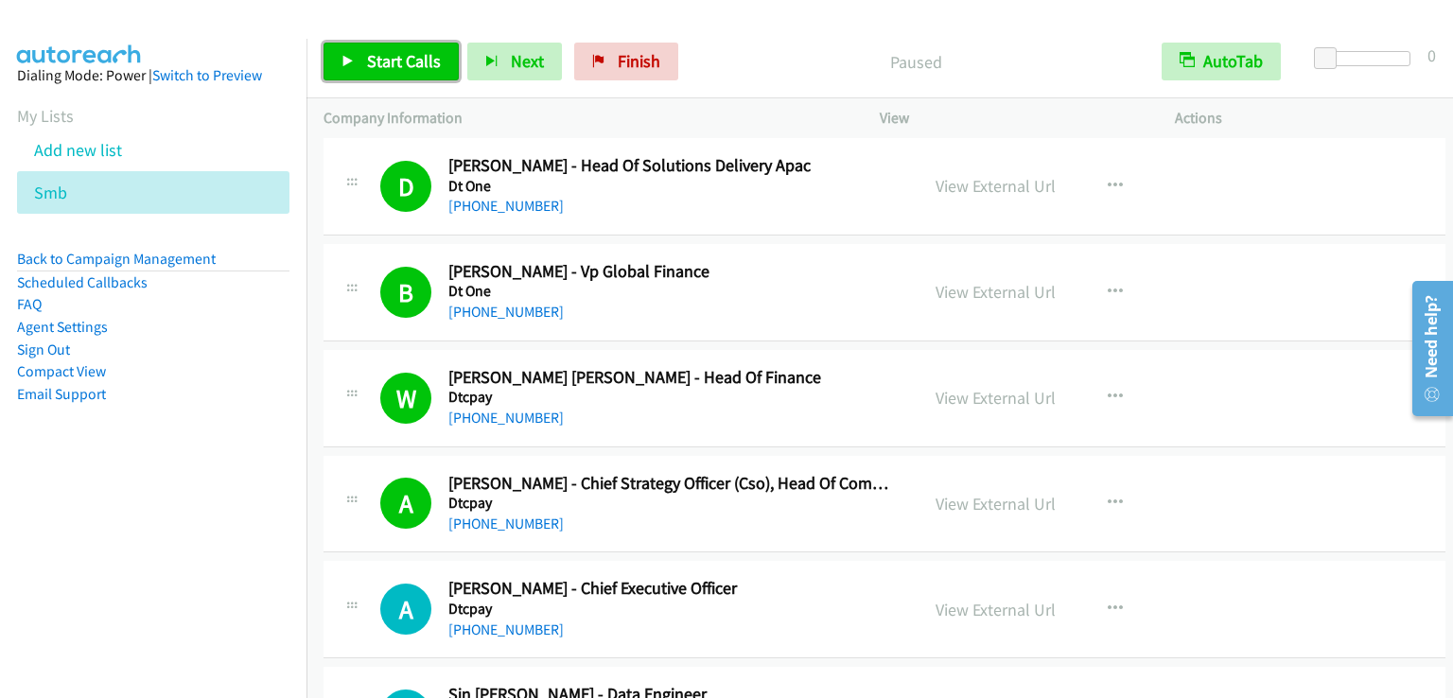
click at [372, 70] on span "Start Calls" at bounding box center [404, 61] width 74 height 22
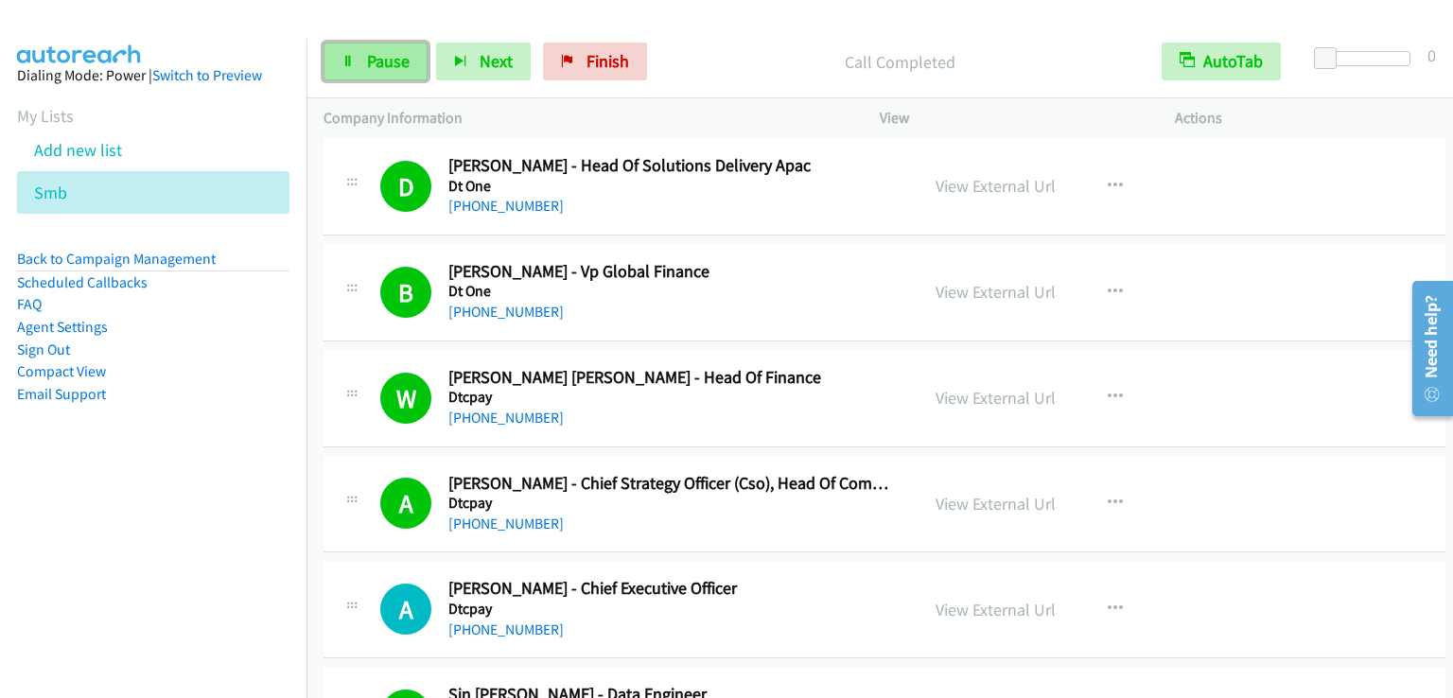
click at [392, 61] on span "Pause" at bounding box center [388, 61] width 43 height 22
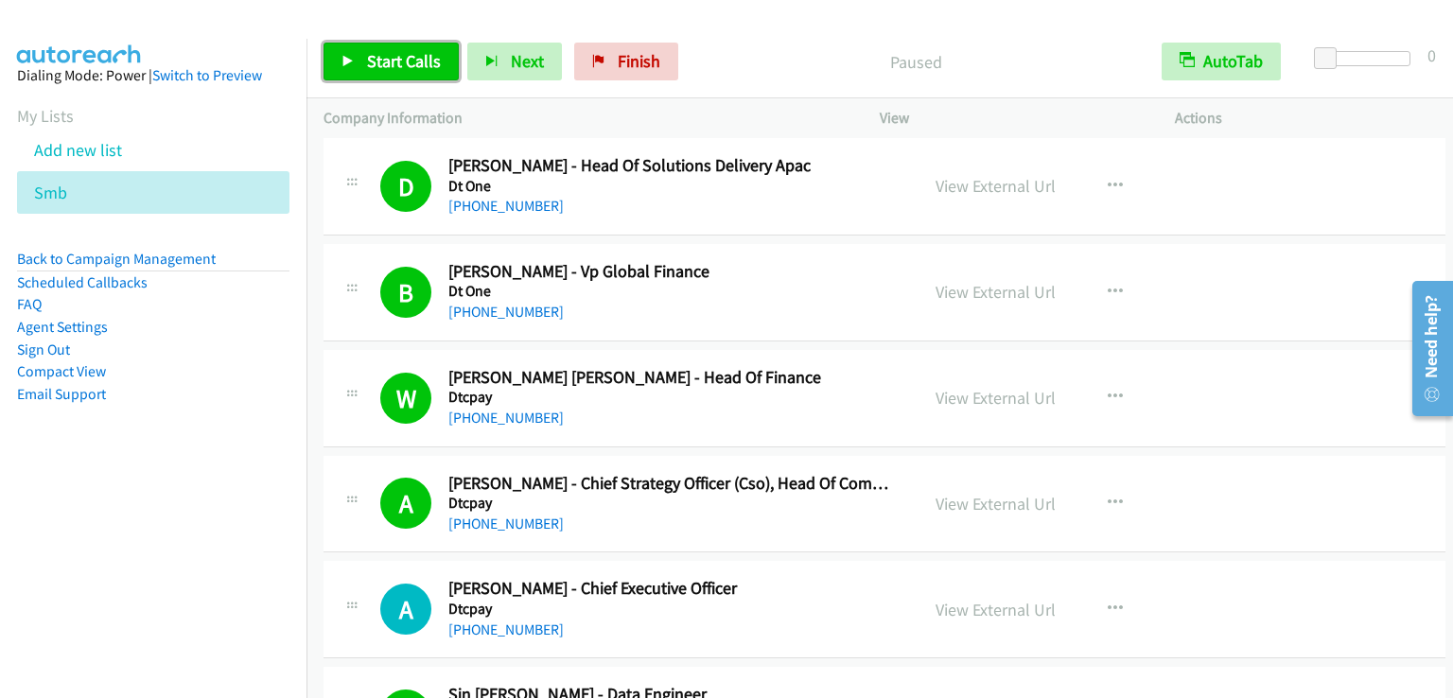
click at [392, 61] on span "Start Calls" at bounding box center [404, 61] width 74 height 22
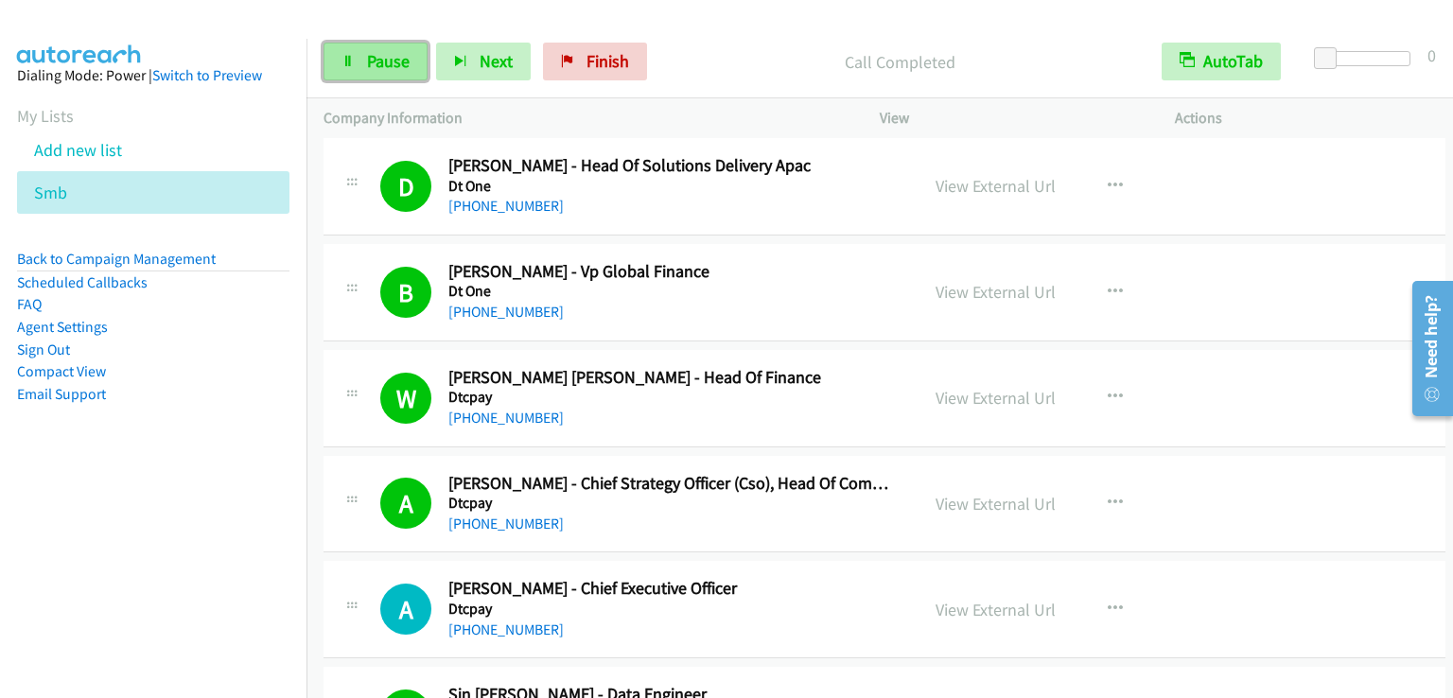
click at [393, 58] on span "Pause" at bounding box center [388, 61] width 43 height 22
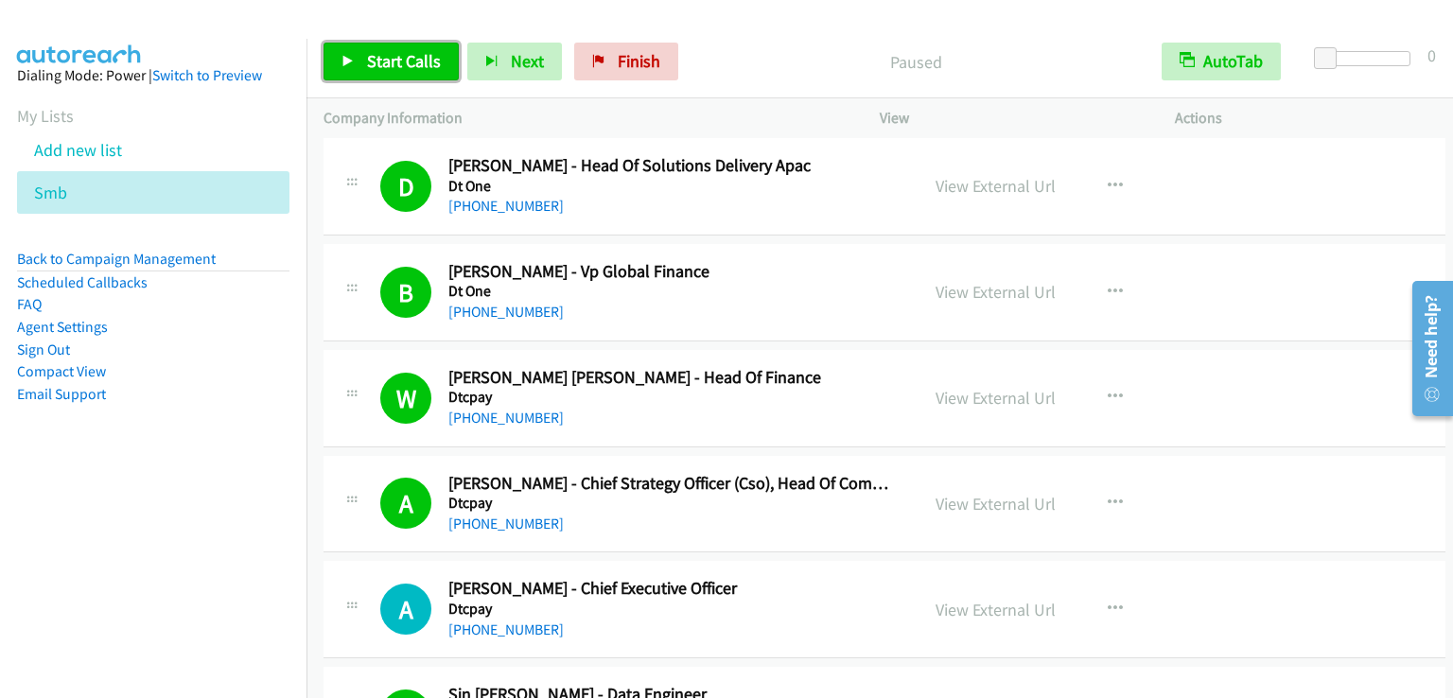
click at [393, 58] on span "Start Calls" at bounding box center [404, 61] width 74 height 22
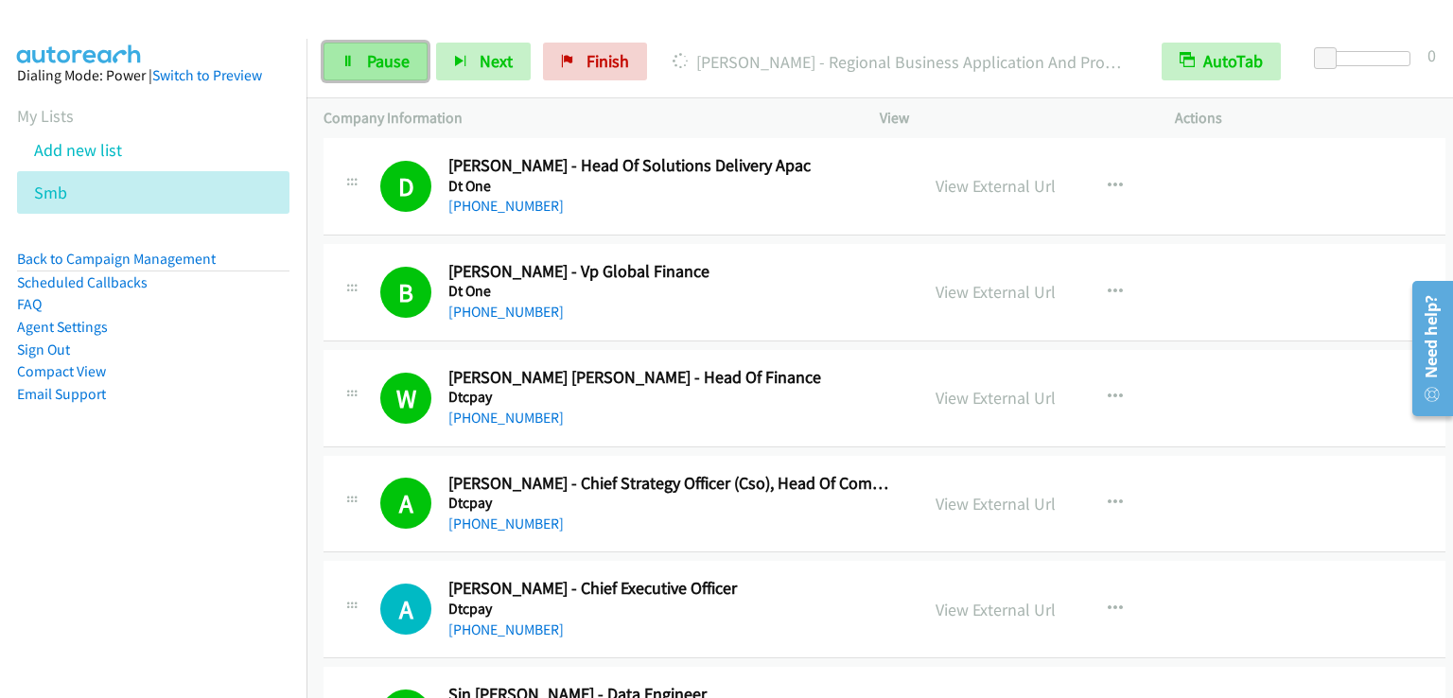
click at [392, 61] on span "Pause" at bounding box center [388, 61] width 43 height 22
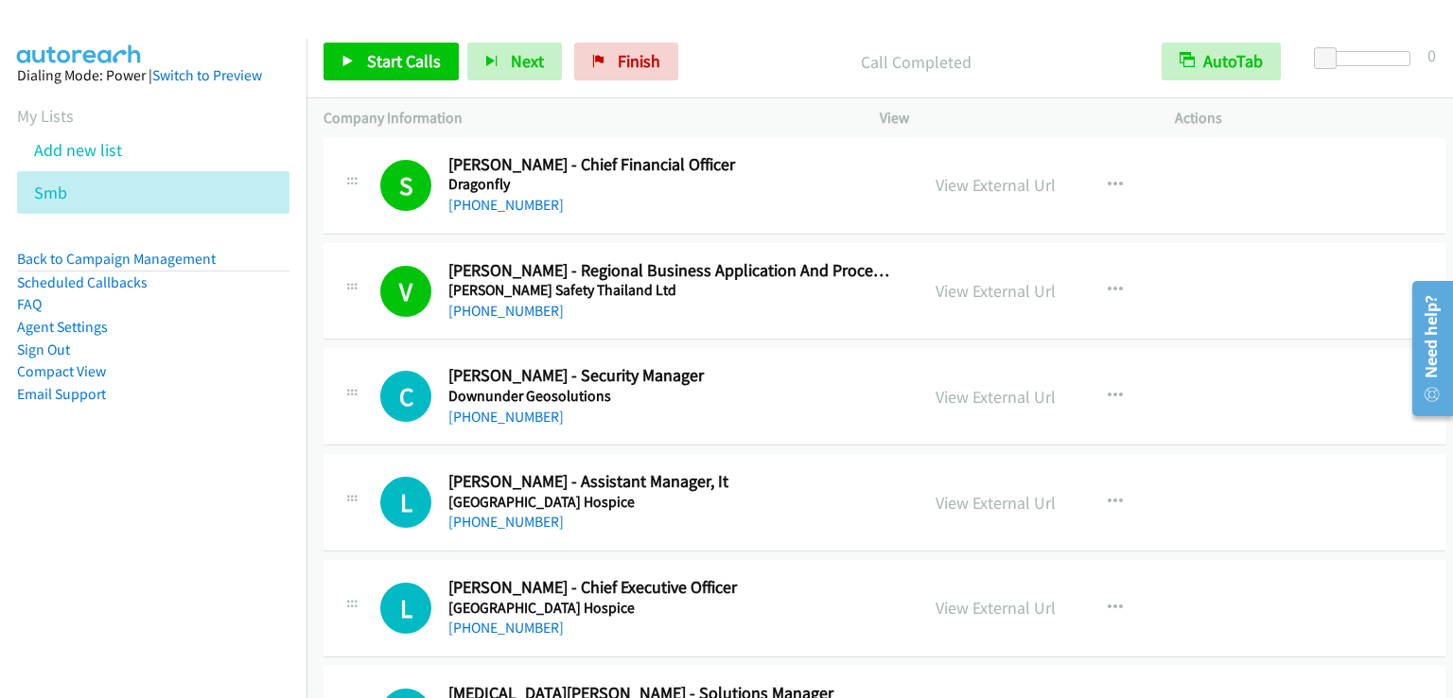
scroll to position [6053, 0]
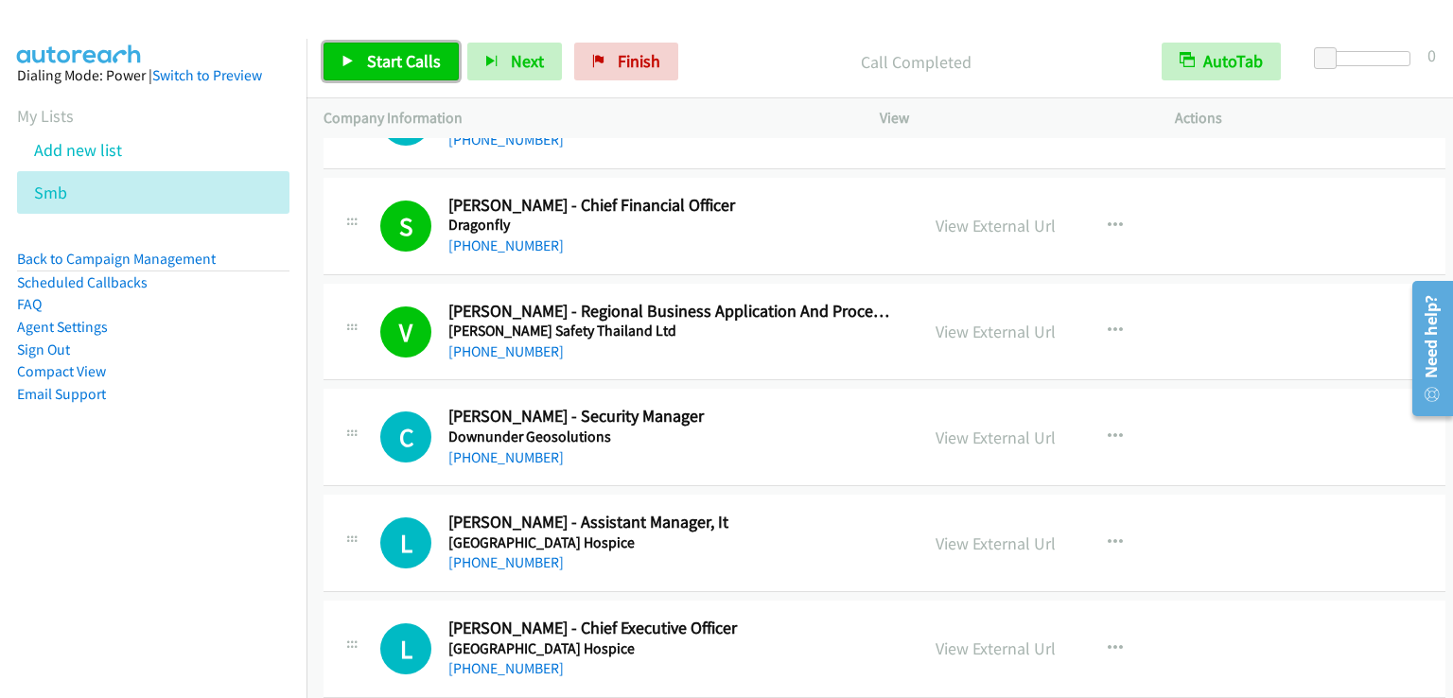
click at [410, 66] on span "Start Calls" at bounding box center [404, 61] width 74 height 22
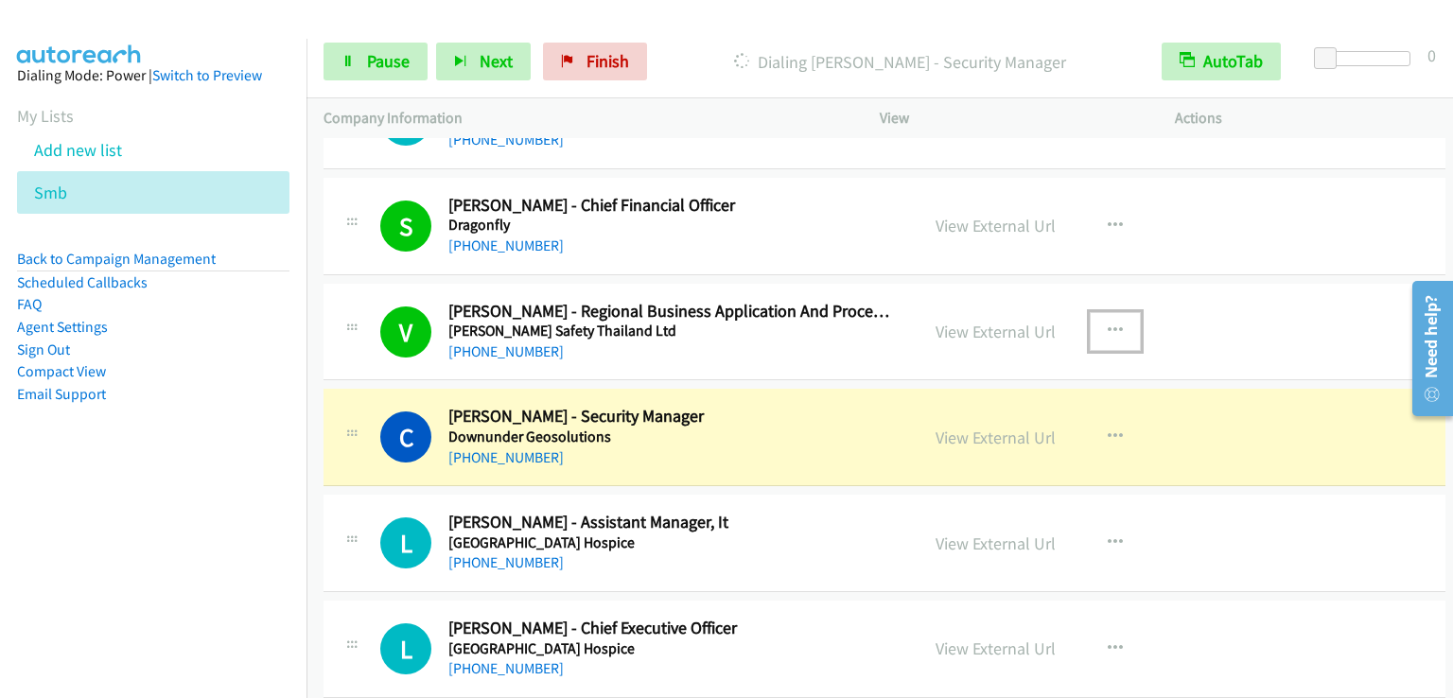
click at [1107, 323] on icon "button" at bounding box center [1114, 330] width 15 height 15
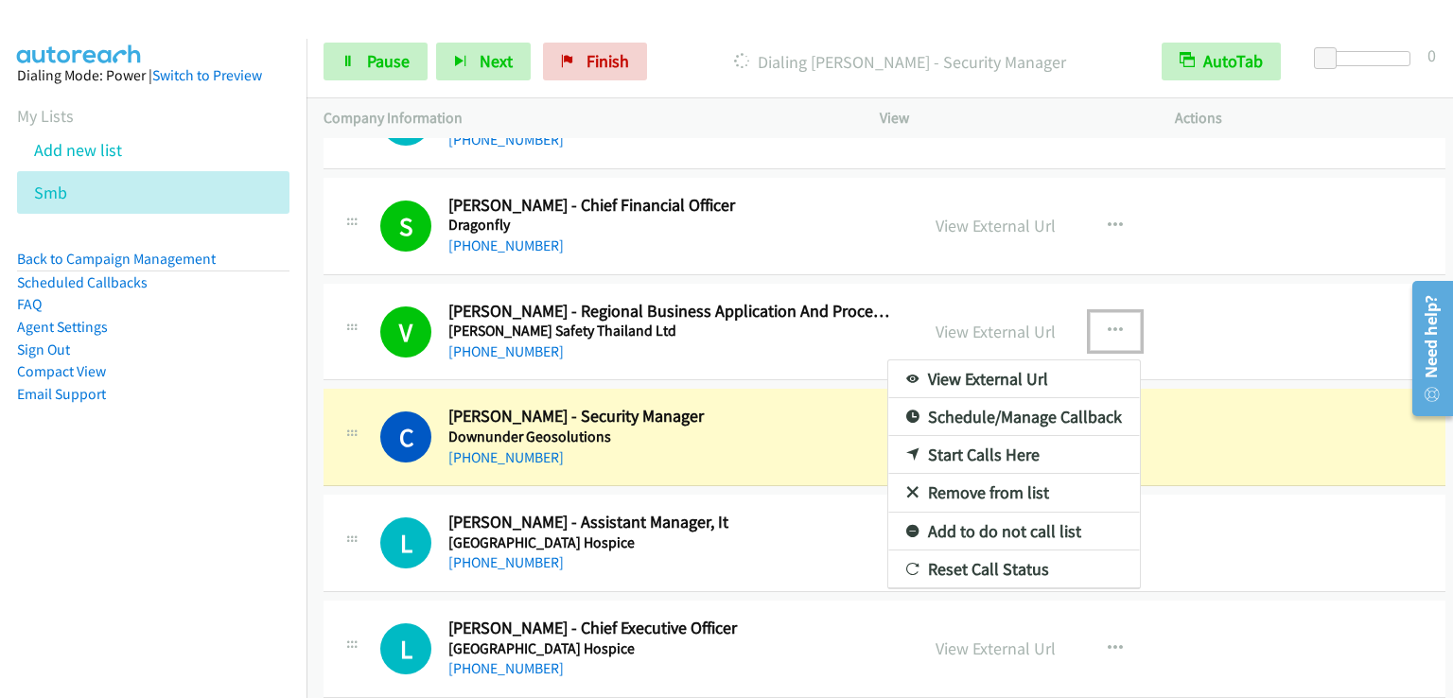
click at [1025, 514] on link "Add to do not call list" at bounding box center [1014, 532] width 252 height 38
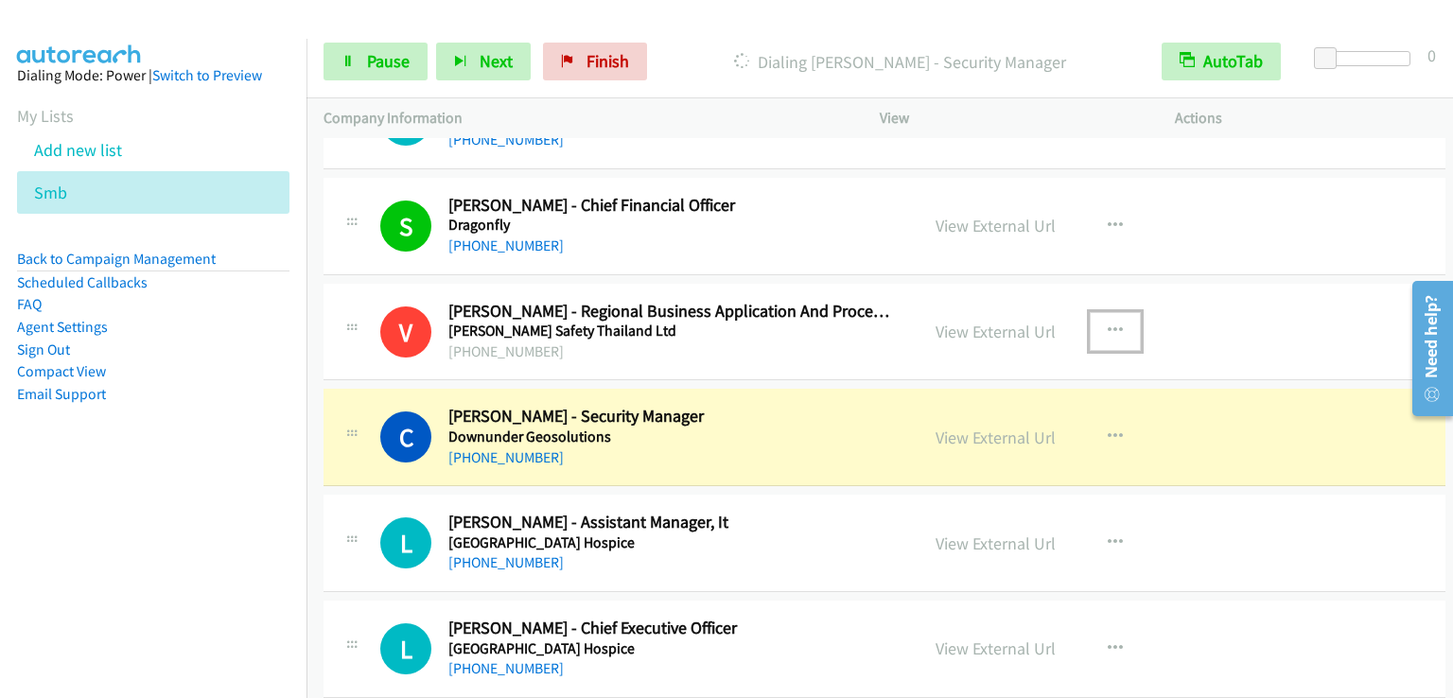
click at [1107, 324] on icon "button" at bounding box center [1114, 330] width 15 height 15
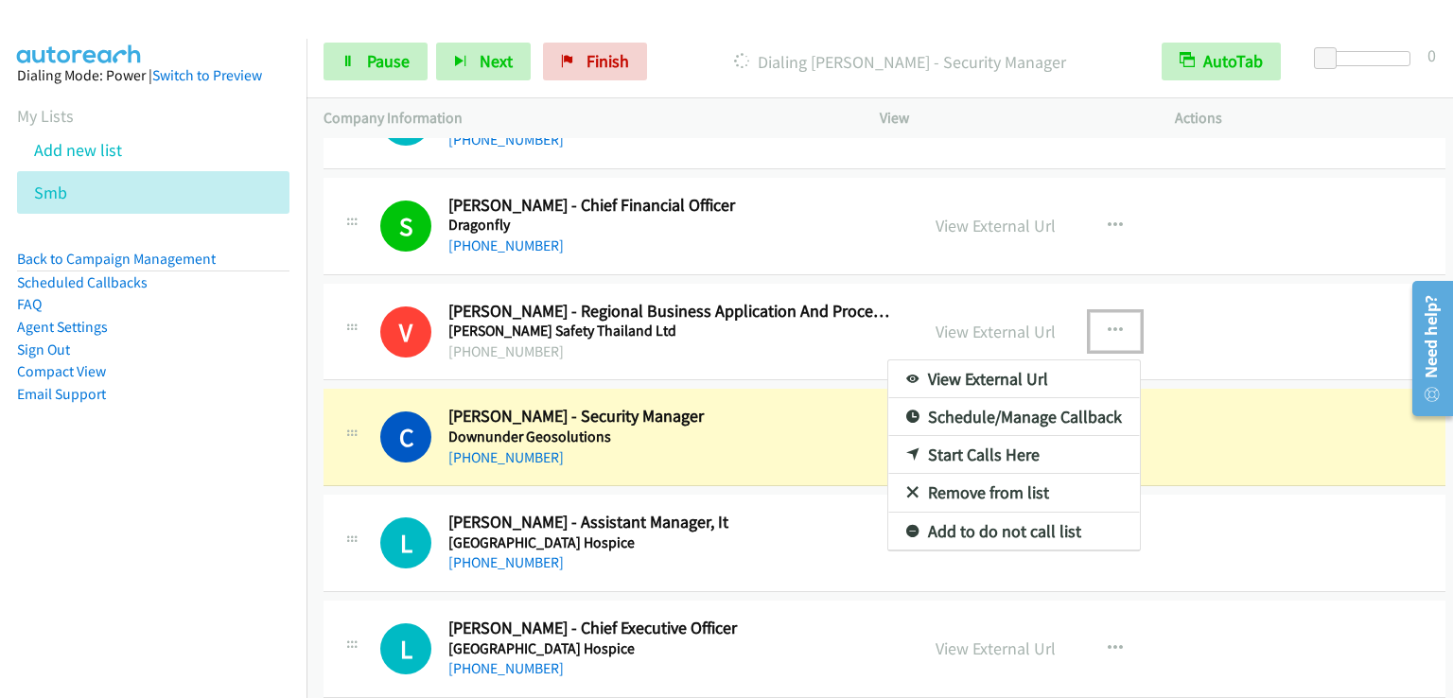
click at [725, 25] on div at bounding box center [726, 349] width 1453 height 698
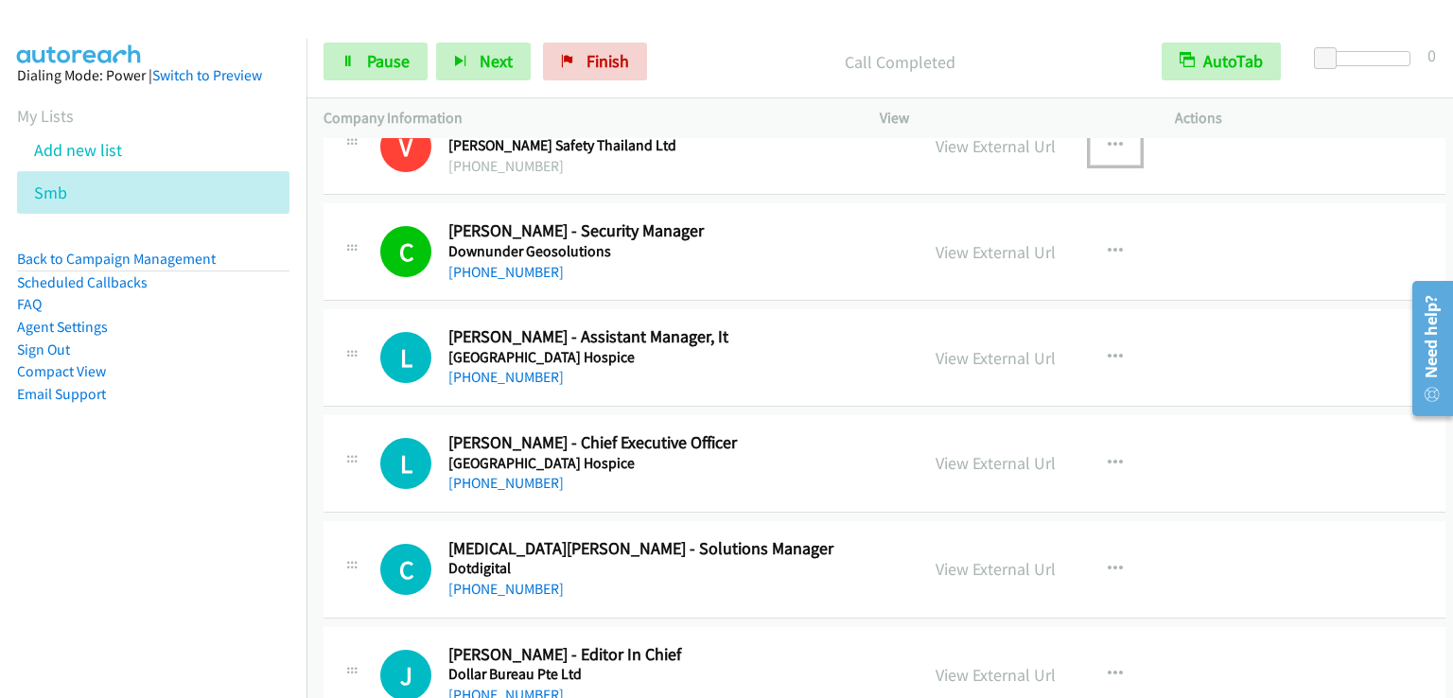
scroll to position [6242, 0]
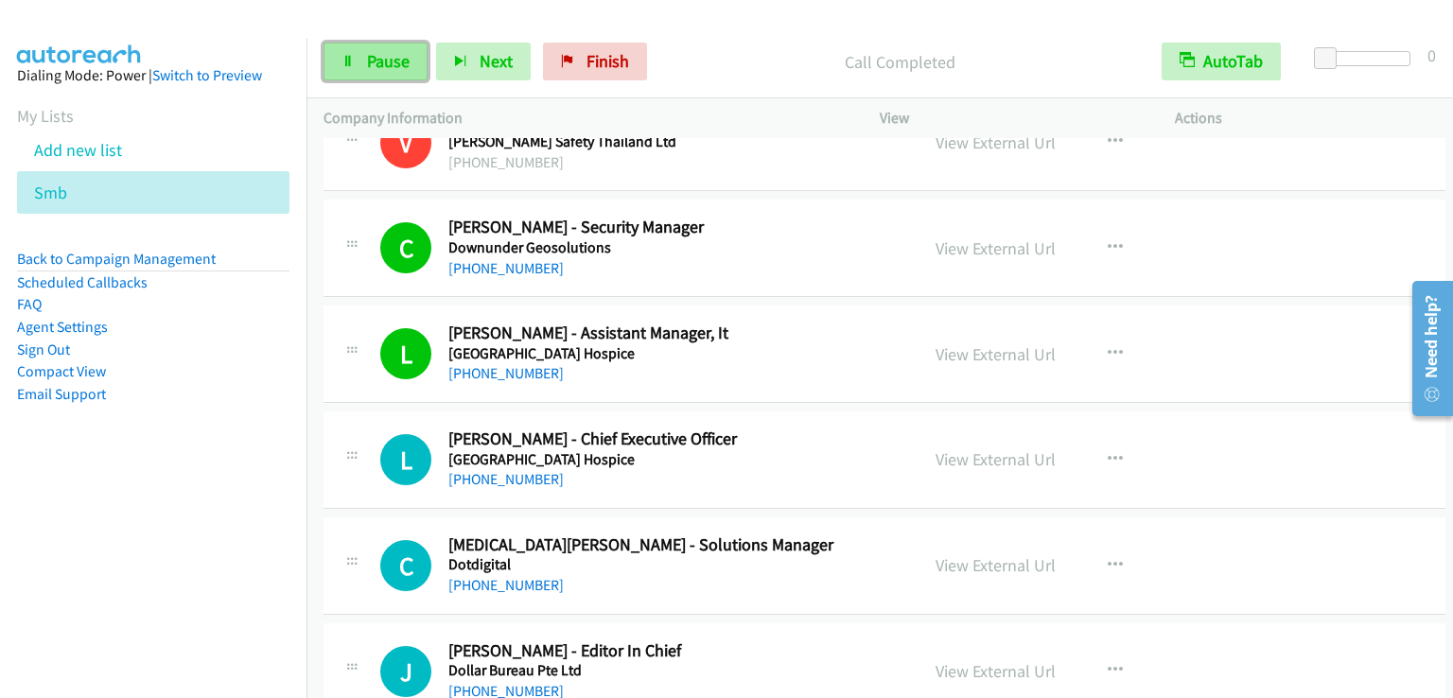
click at [386, 59] on span "Pause" at bounding box center [388, 61] width 43 height 22
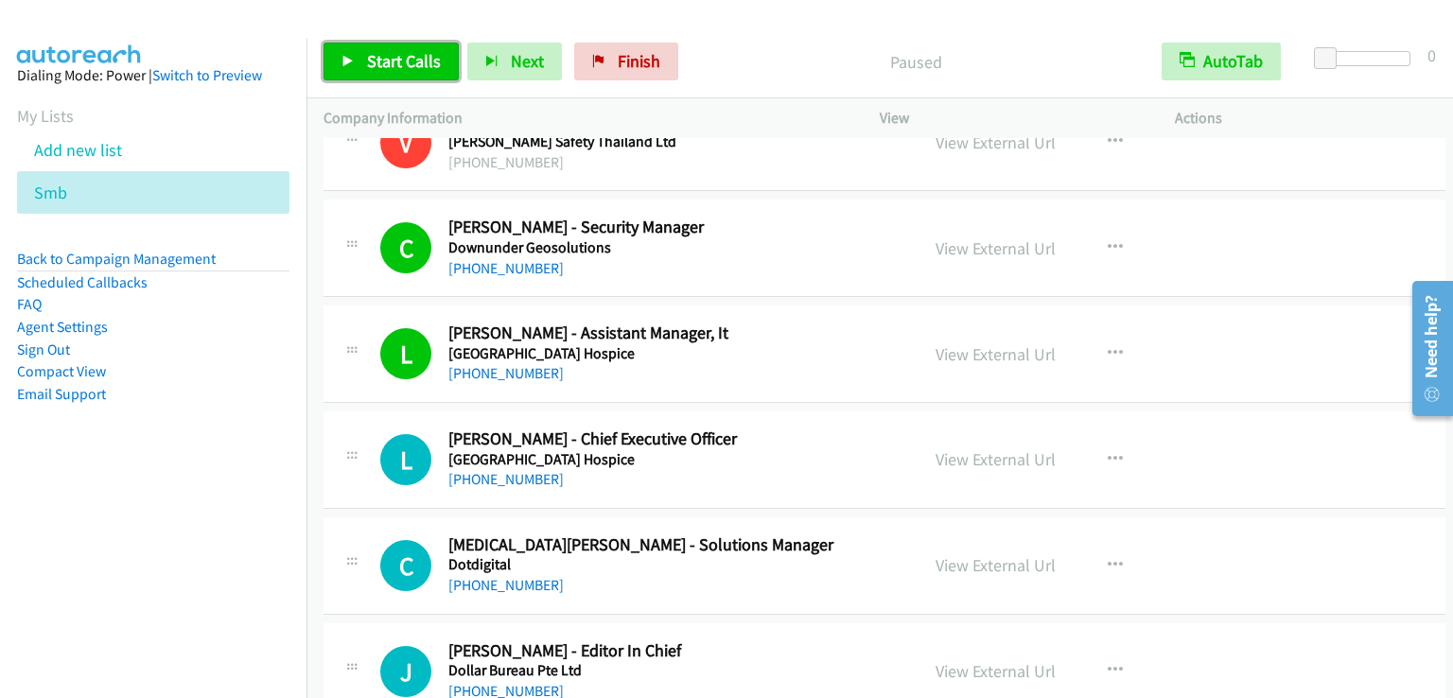
click at [386, 60] on span "Start Calls" at bounding box center [404, 61] width 74 height 22
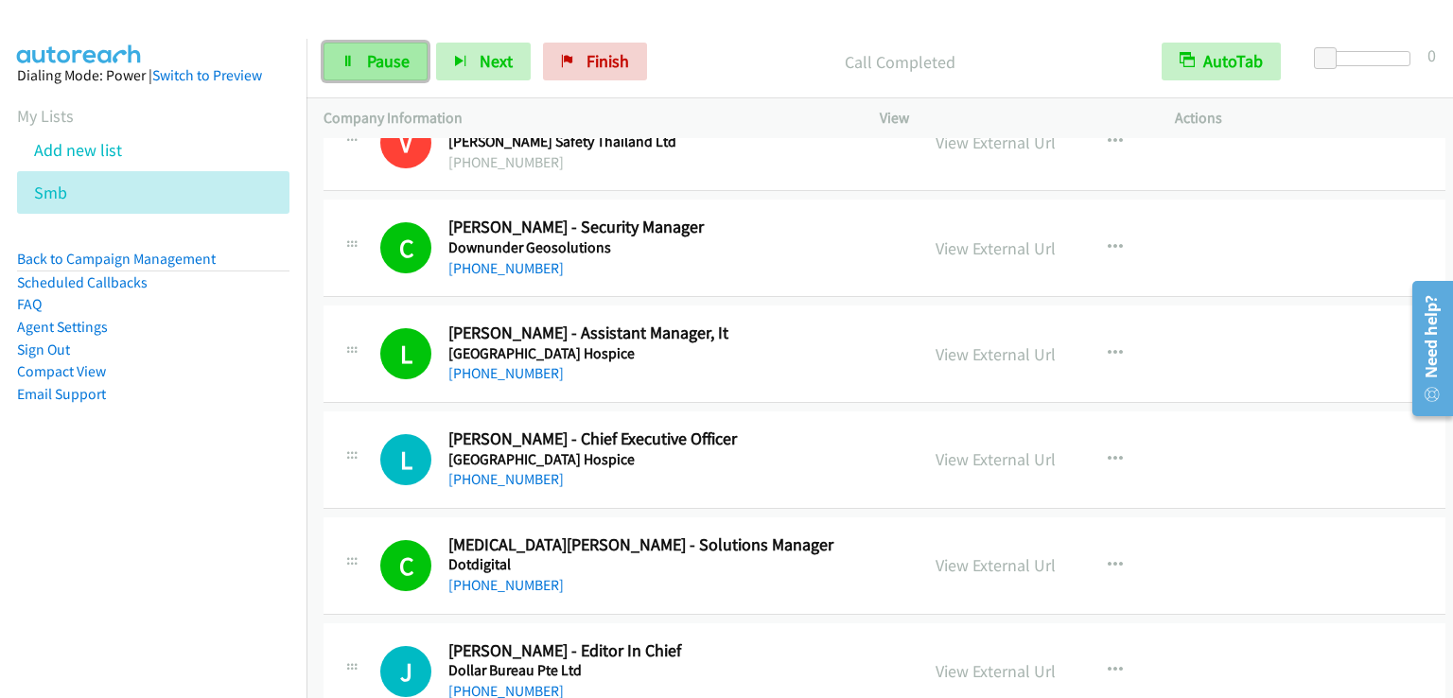
click at [393, 69] on span "Pause" at bounding box center [388, 61] width 43 height 22
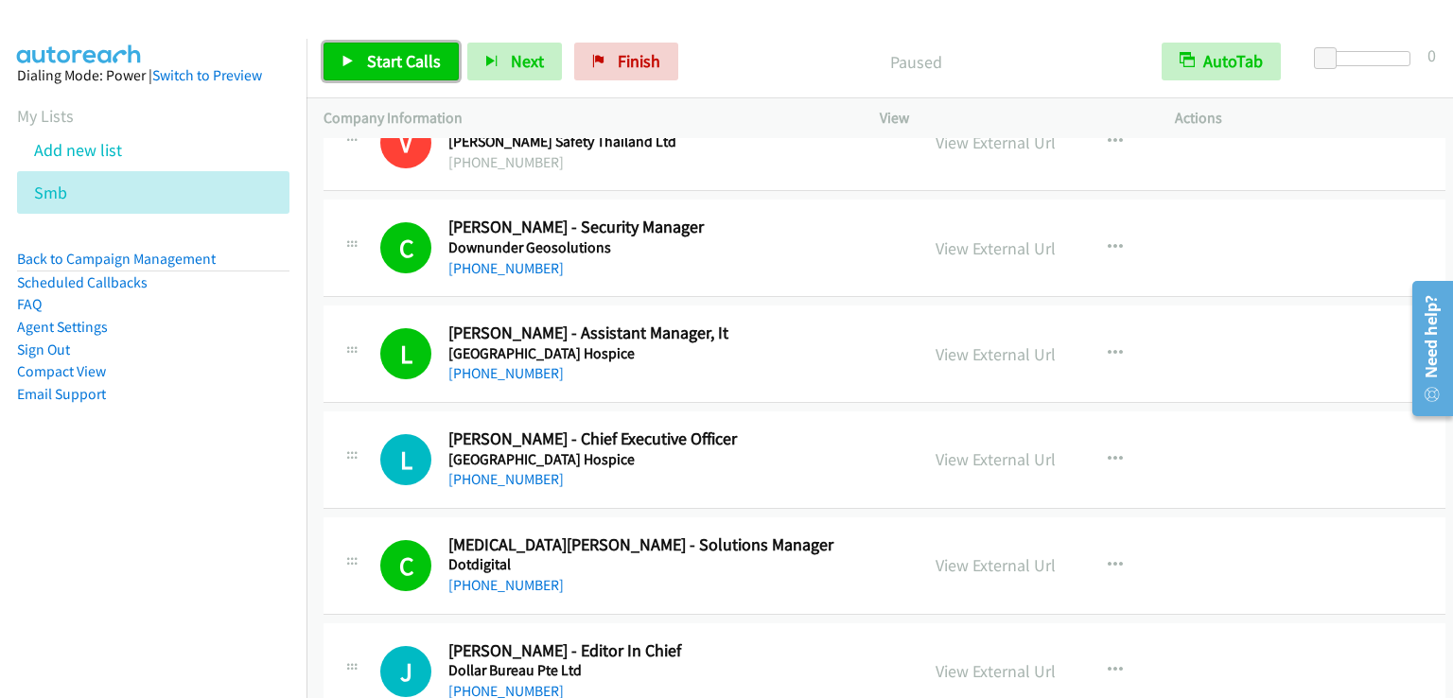
click at [393, 69] on span "Start Calls" at bounding box center [404, 61] width 74 height 22
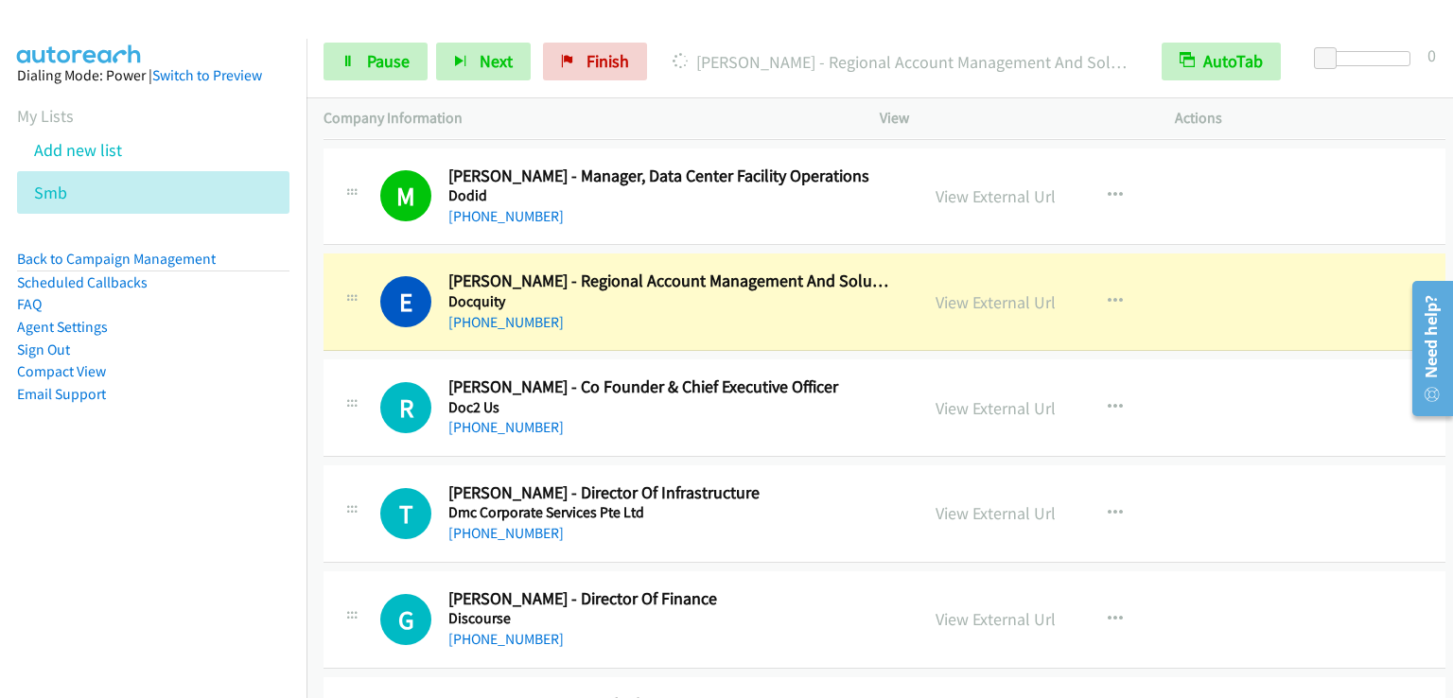
scroll to position [6809, 0]
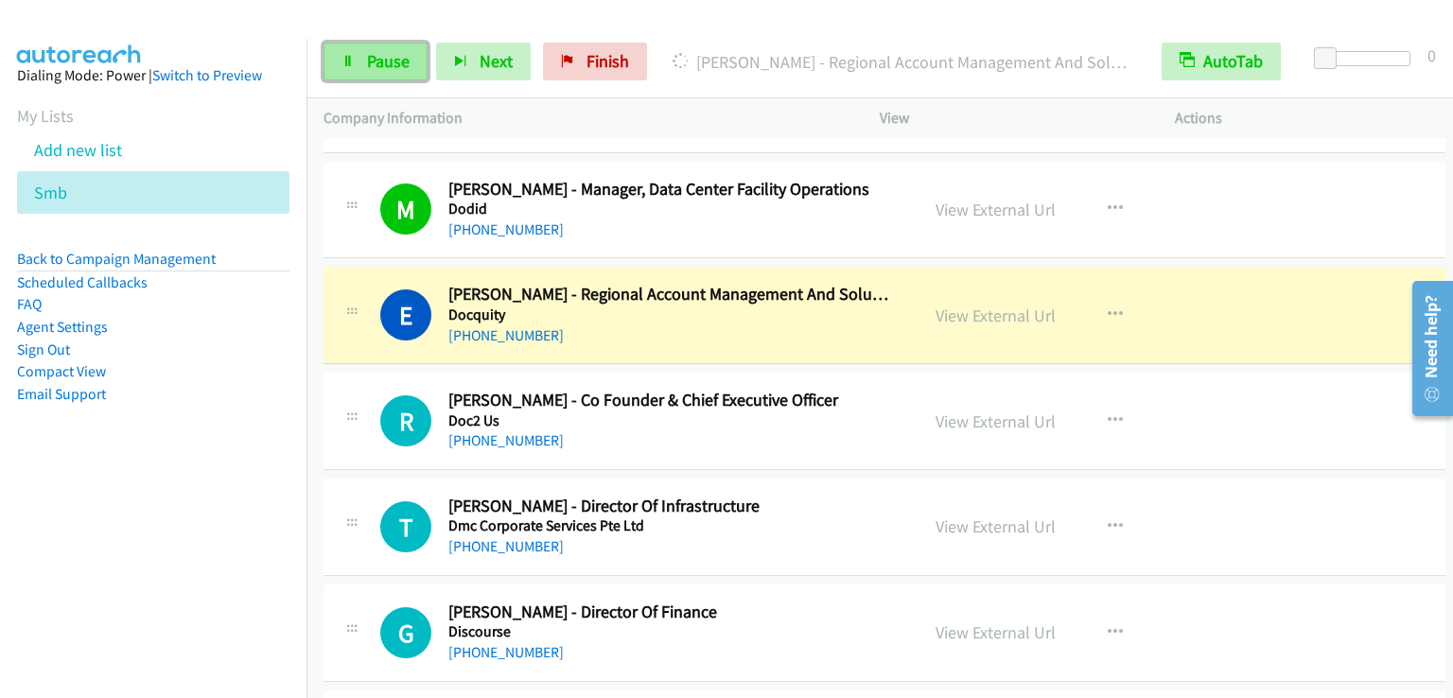
click at [376, 58] on span "Pause" at bounding box center [388, 61] width 43 height 22
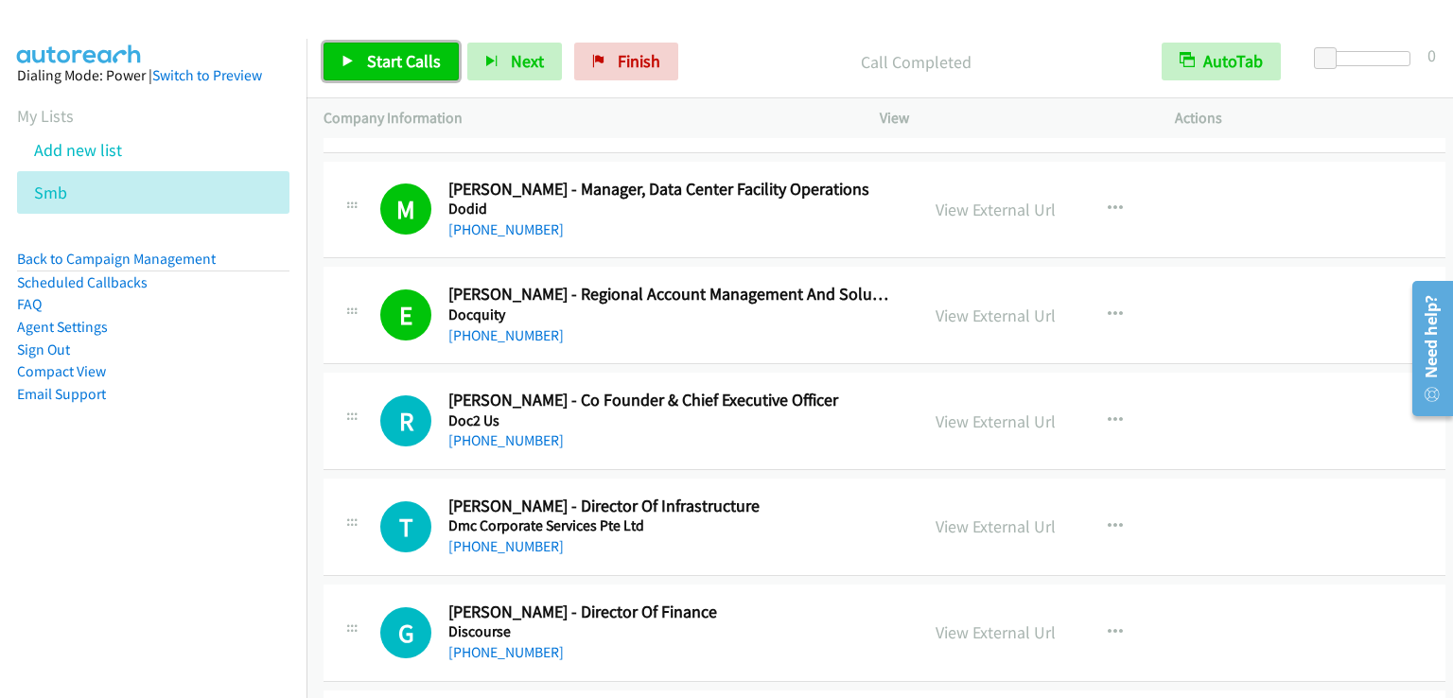
click at [389, 56] on span "Start Calls" at bounding box center [404, 61] width 74 height 22
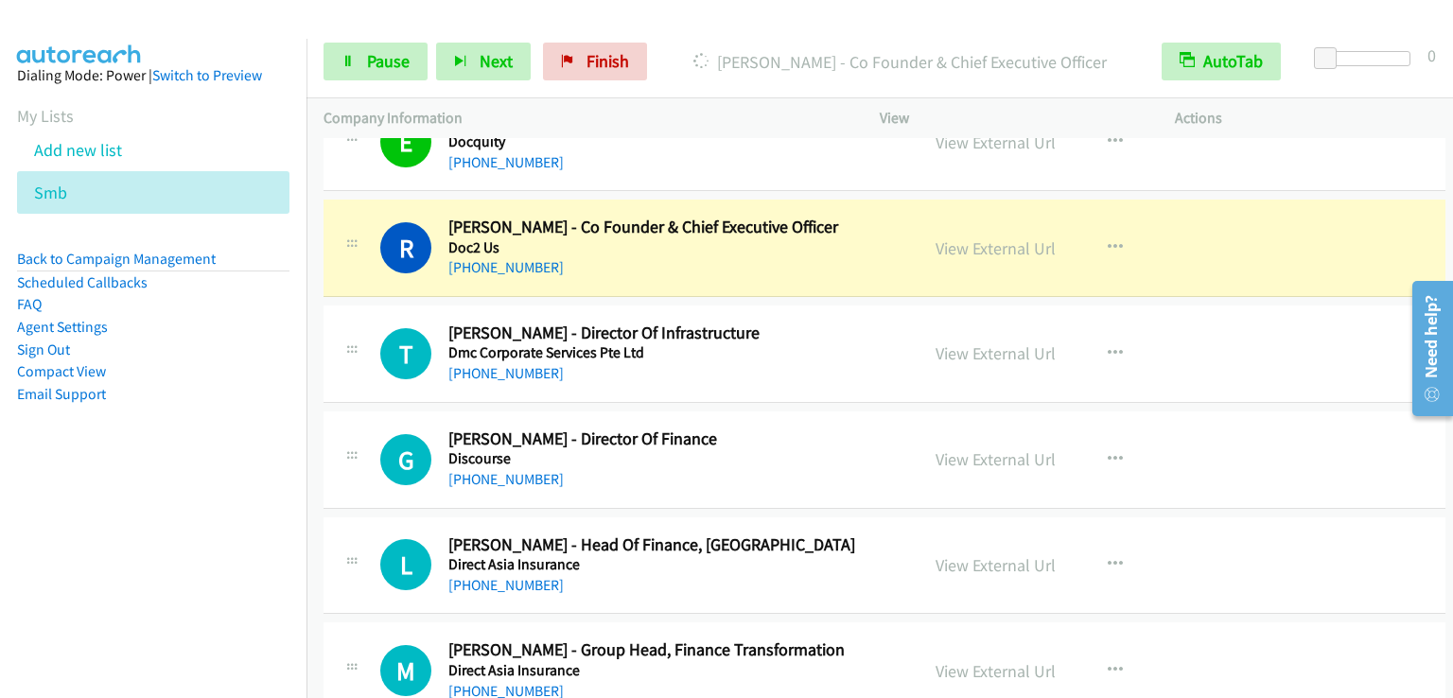
scroll to position [6999, 0]
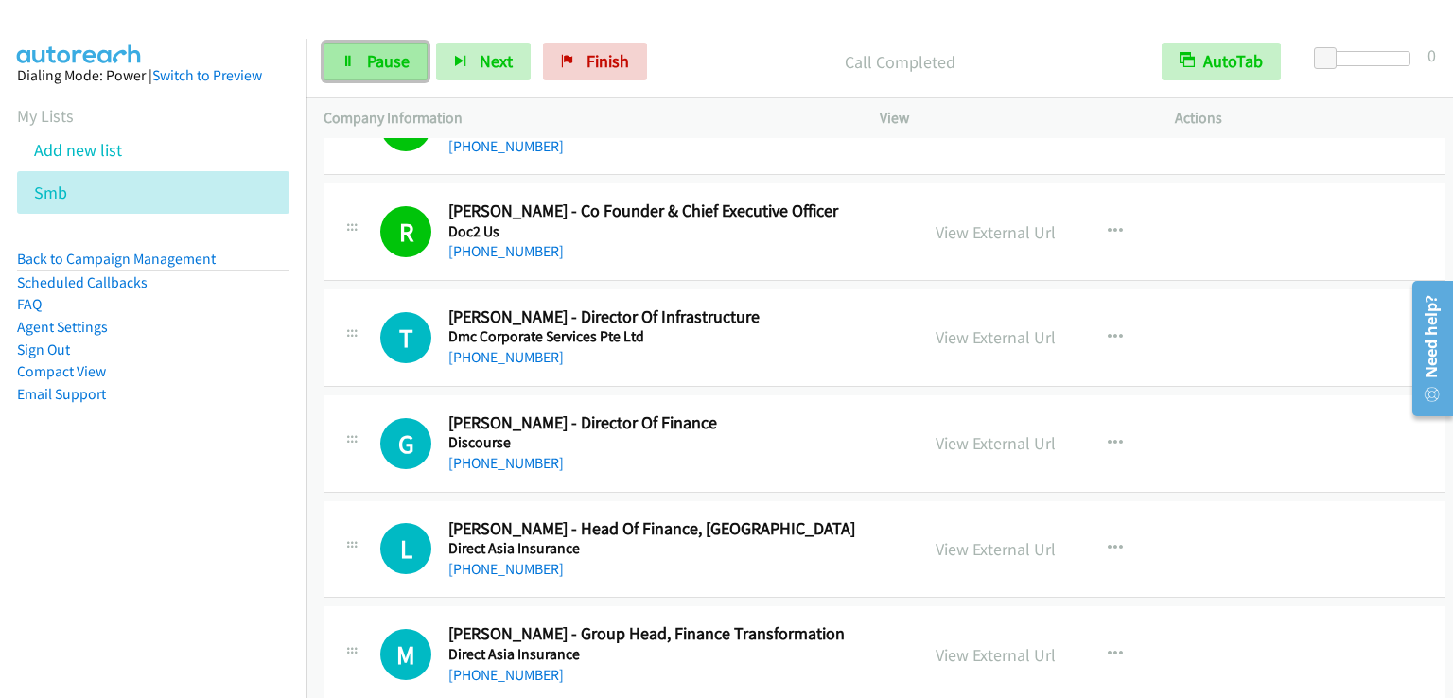
click at [395, 52] on span "Pause" at bounding box center [388, 61] width 43 height 22
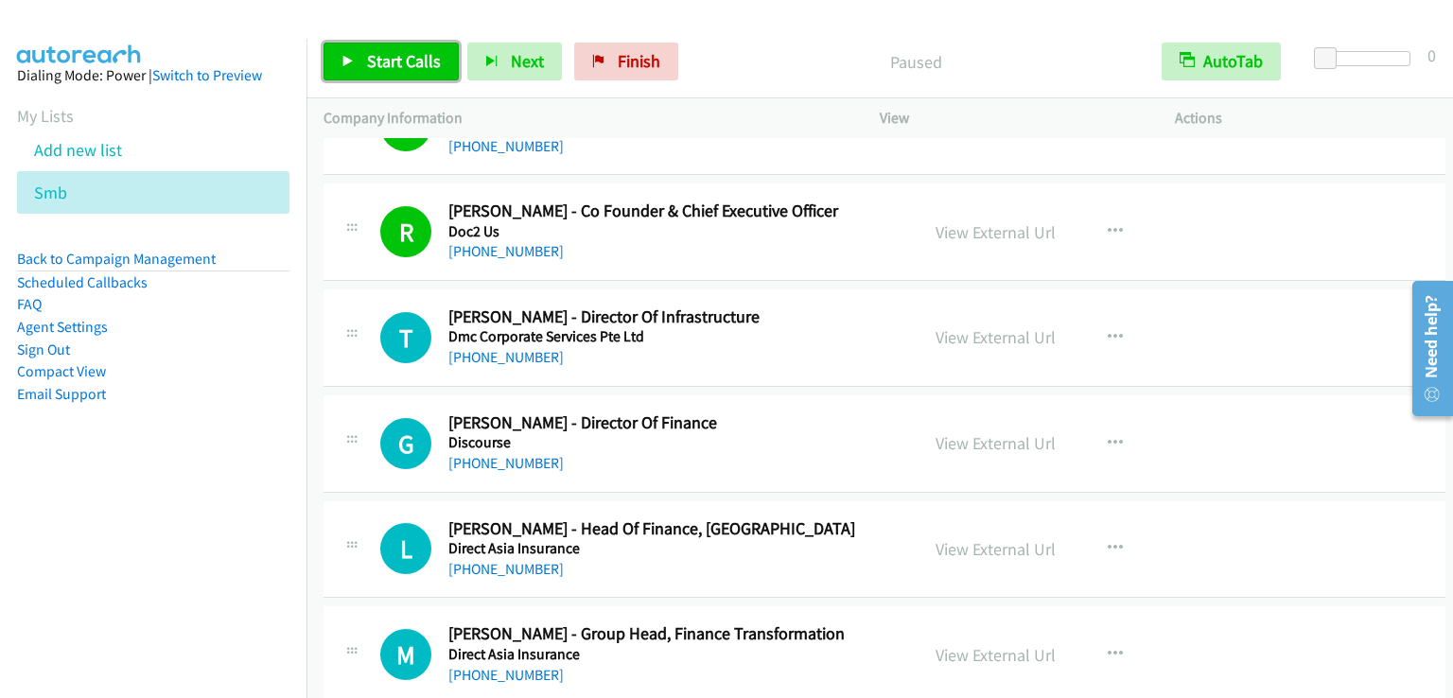
click at [395, 52] on span "Start Calls" at bounding box center [404, 61] width 74 height 22
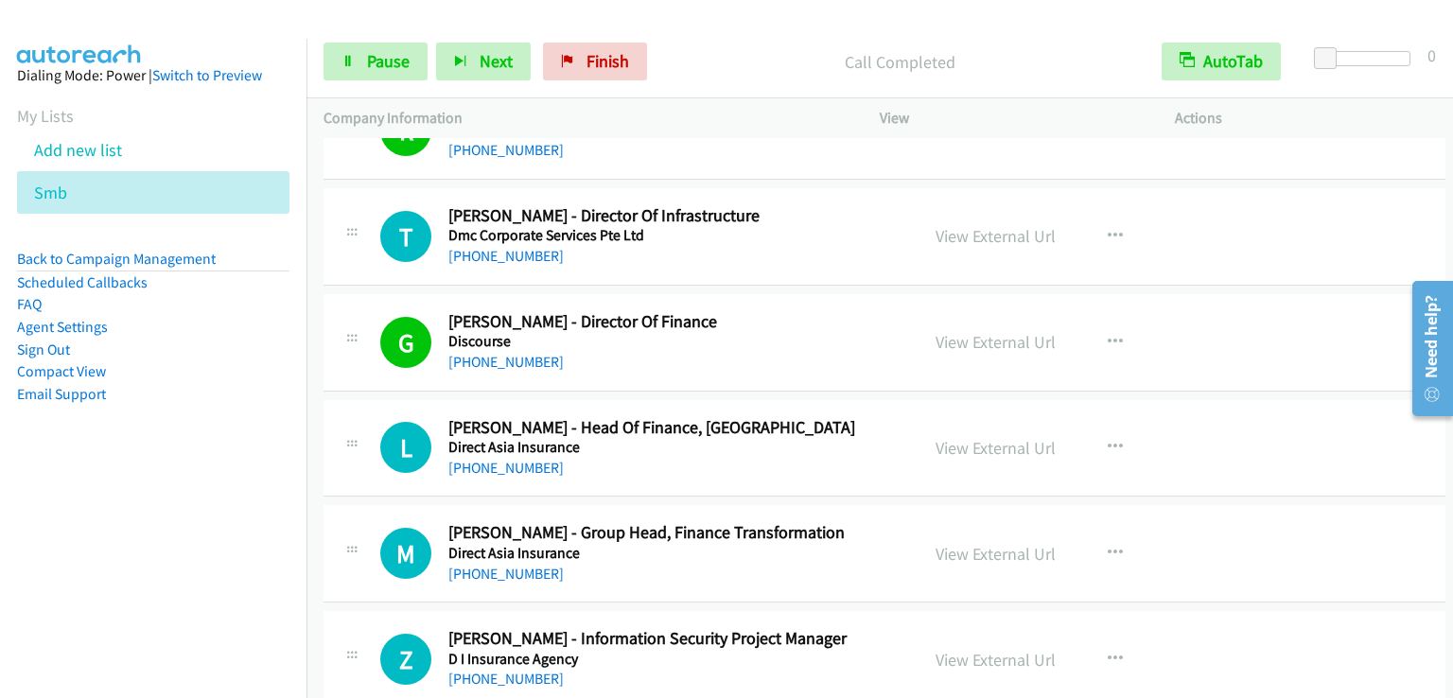
scroll to position [7093, 0]
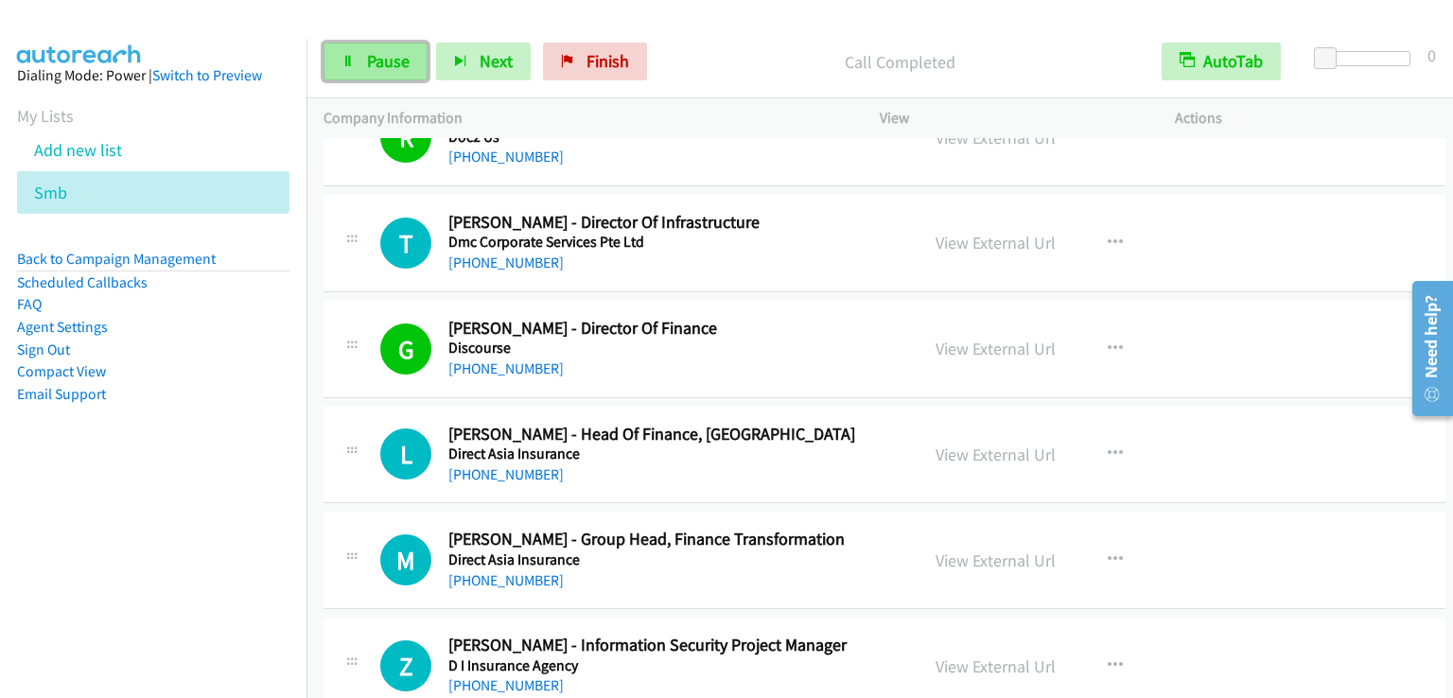
click at [382, 58] on span "Pause" at bounding box center [388, 61] width 43 height 22
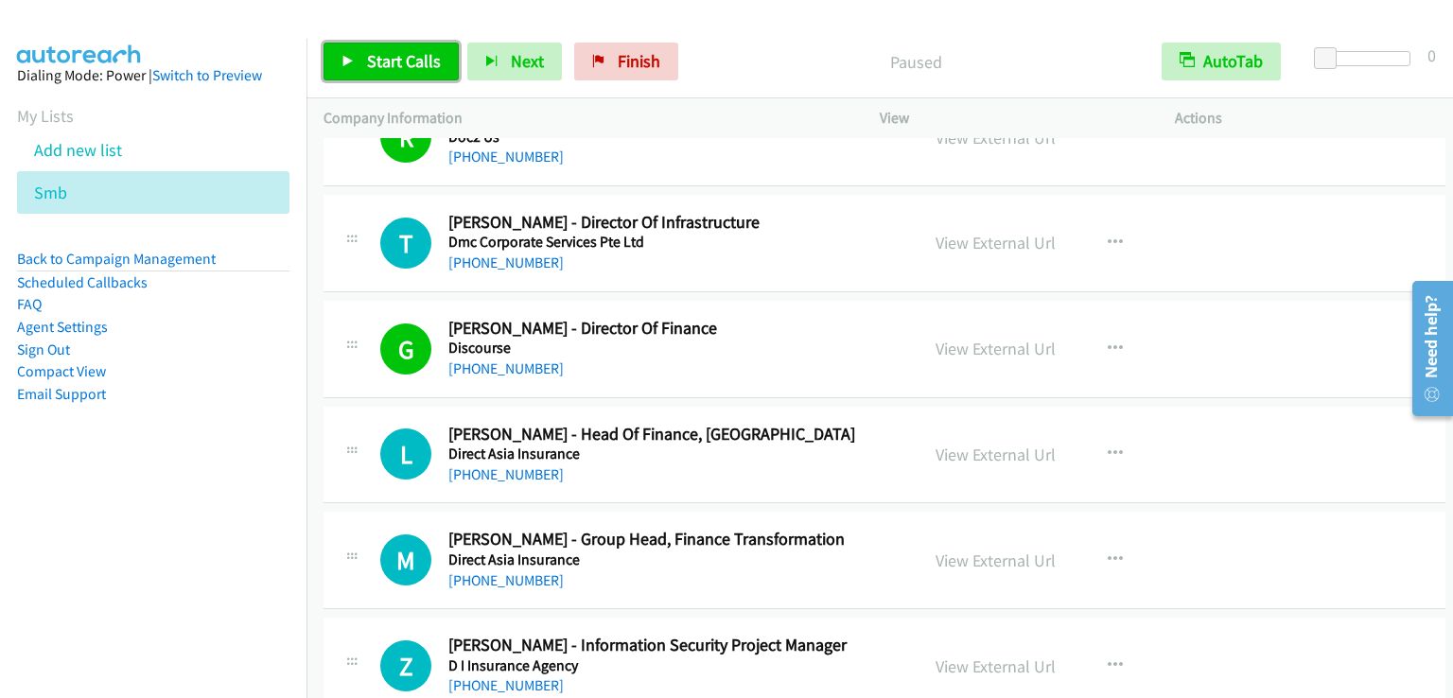
click at [382, 58] on span "Start Calls" at bounding box center [404, 61] width 74 height 22
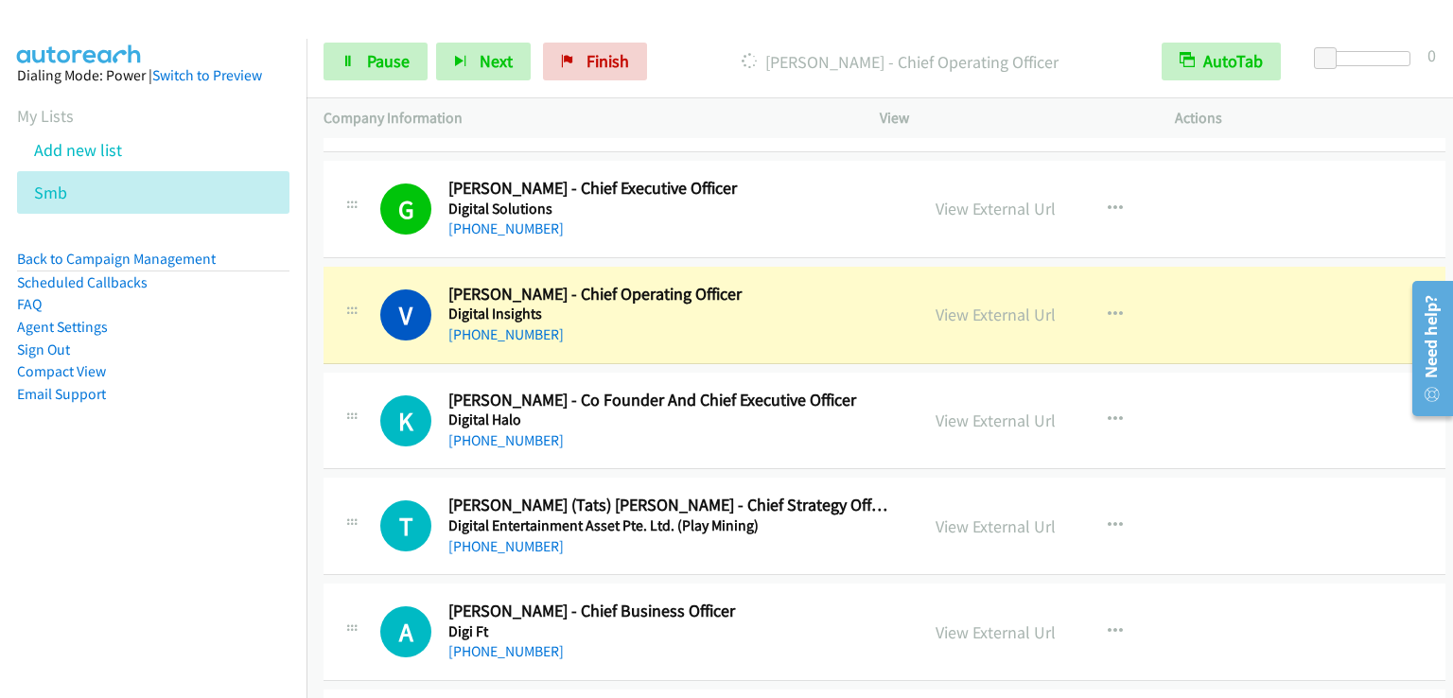
scroll to position [7661, 0]
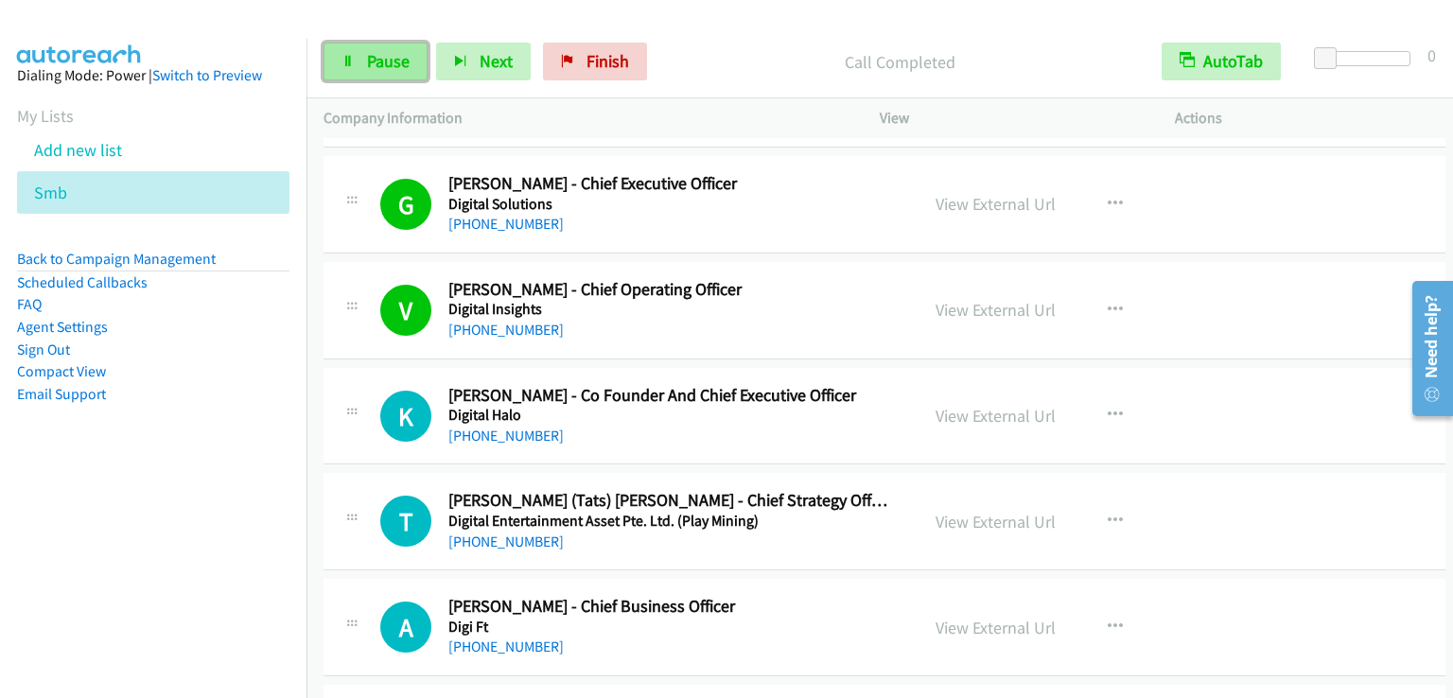
click at [388, 63] on span "Pause" at bounding box center [388, 61] width 43 height 22
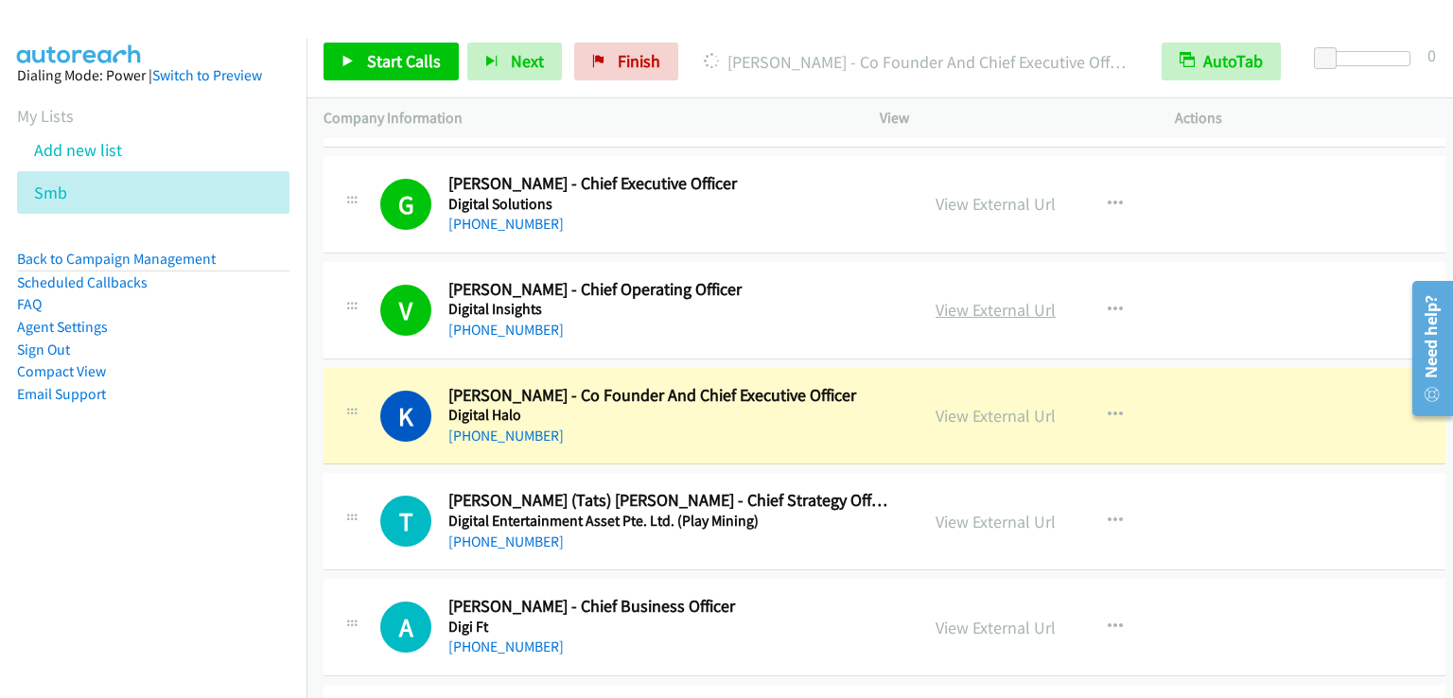
click at [998, 299] on link "View External Url" at bounding box center [995, 310] width 120 height 22
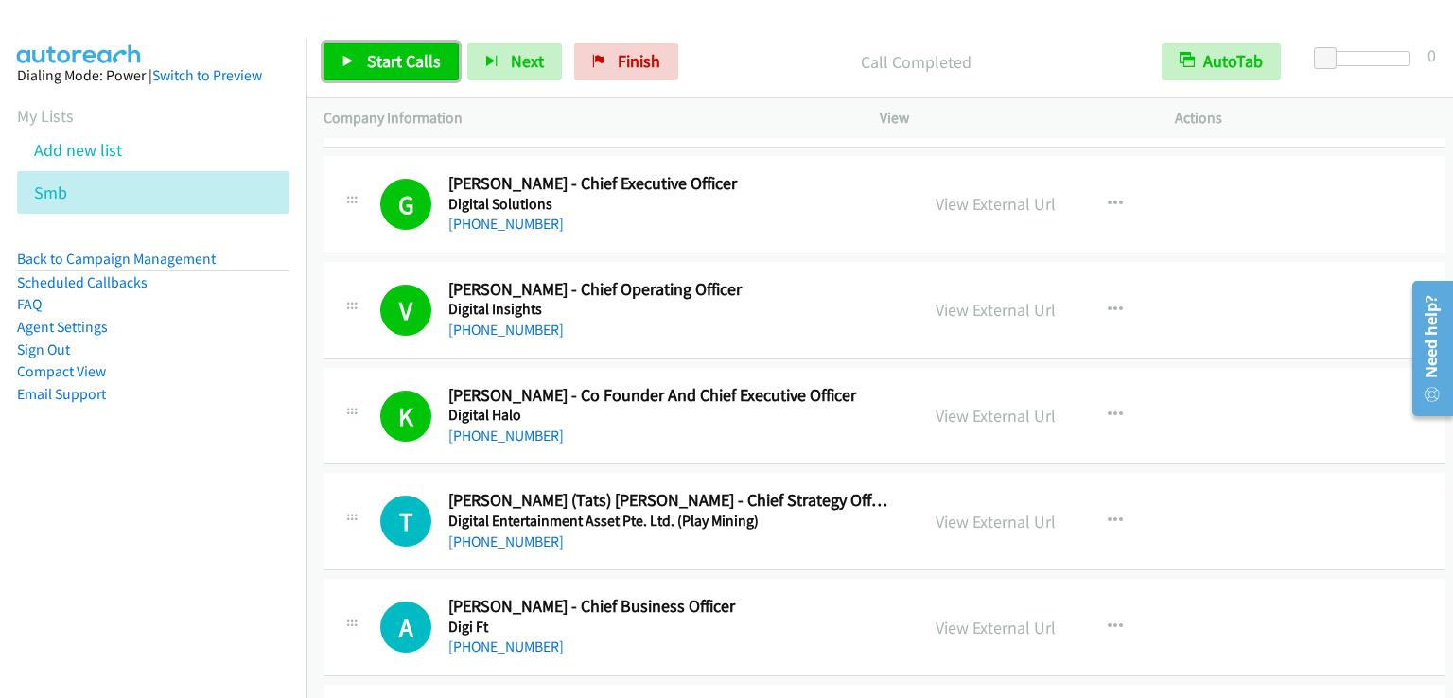
click at [397, 54] on span "Start Calls" at bounding box center [404, 61] width 74 height 22
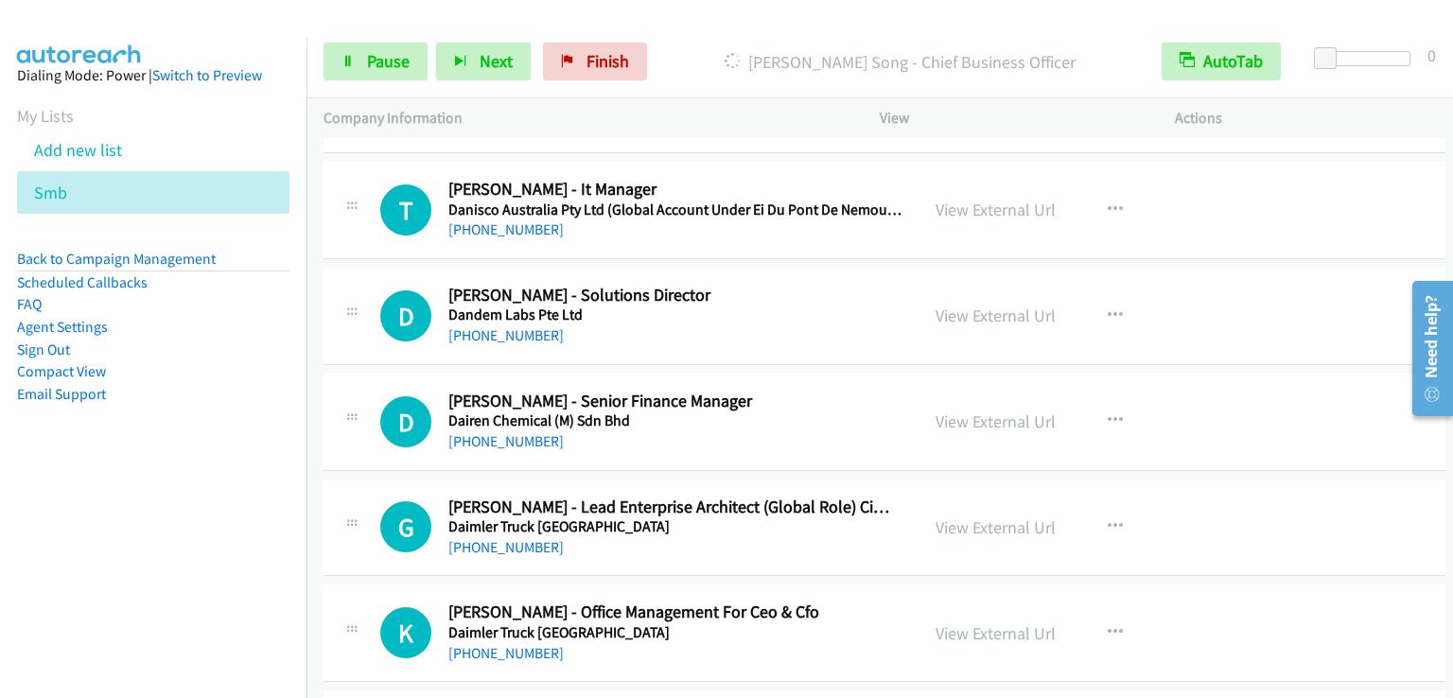
scroll to position [9836, 0]
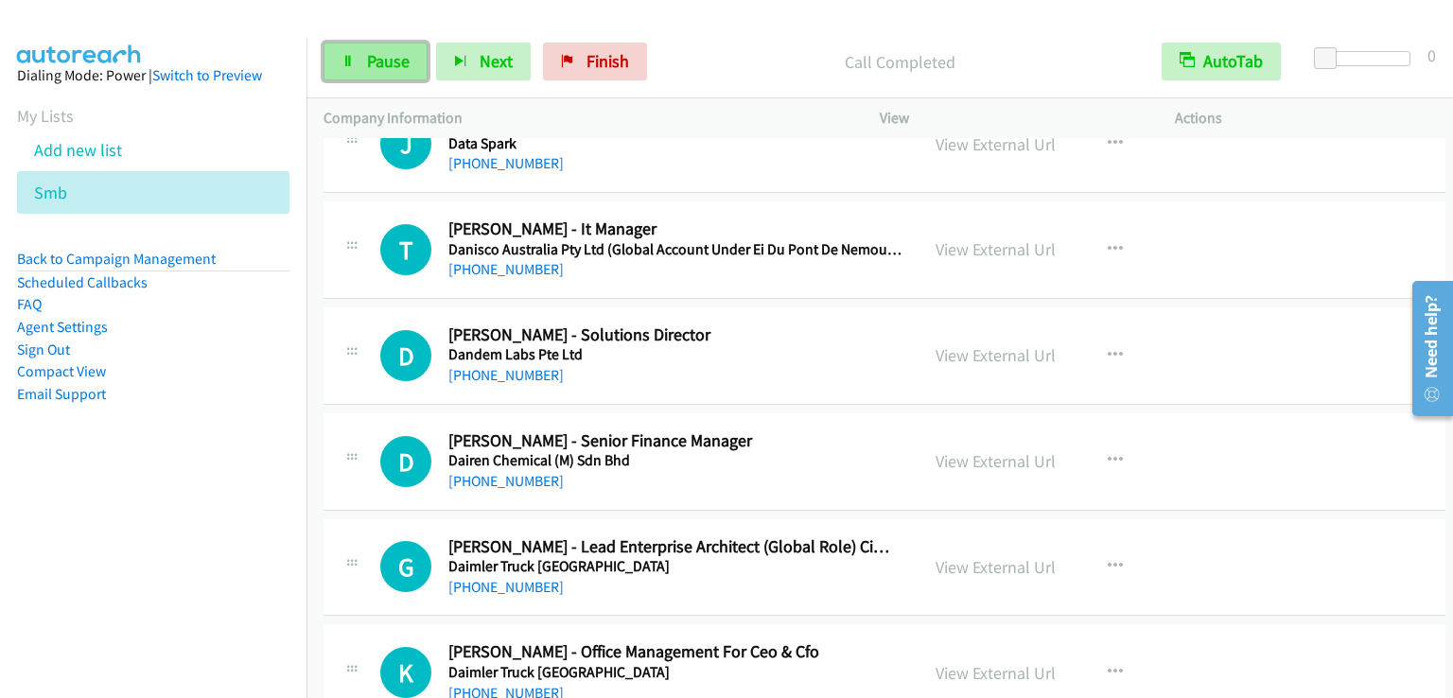
click at [393, 61] on span "Pause" at bounding box center [388, 61] width 43 height 22
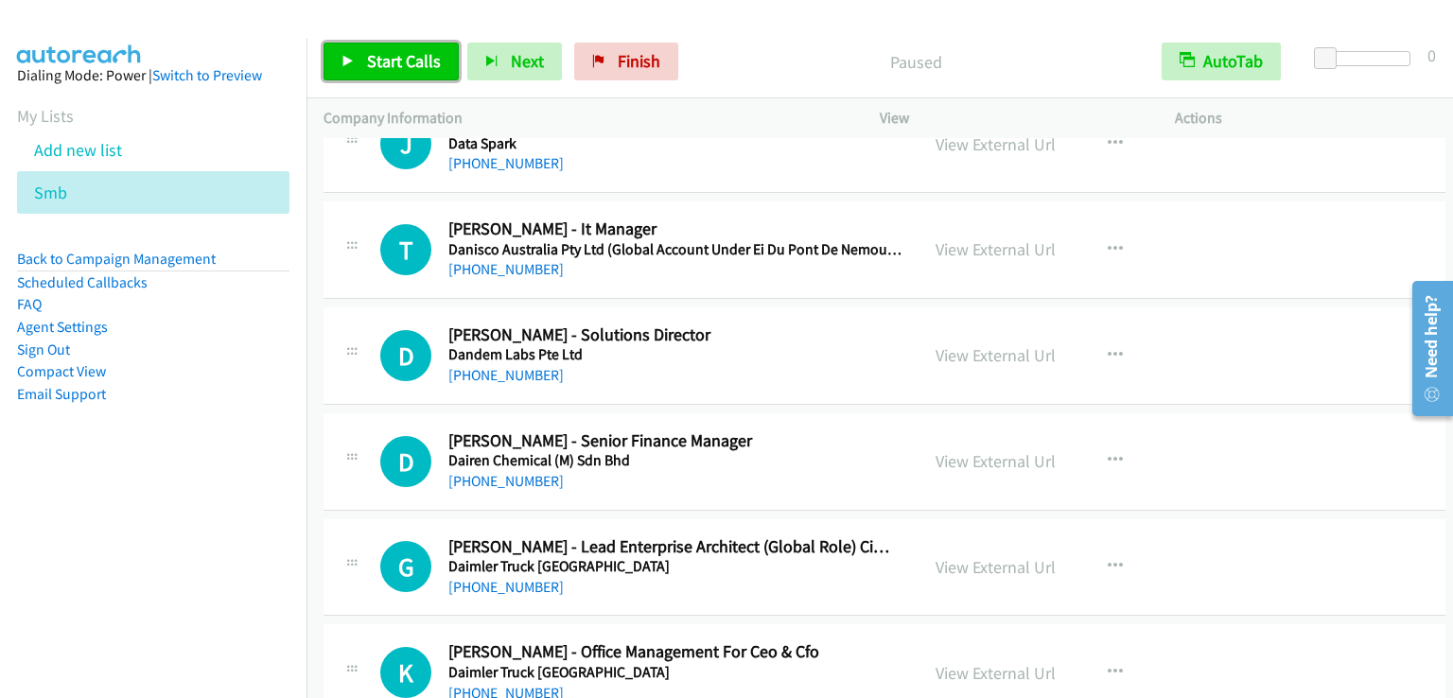
click at [420, 69] on span "Start Calls" at bounding box center [404, 61] width 74 height 22
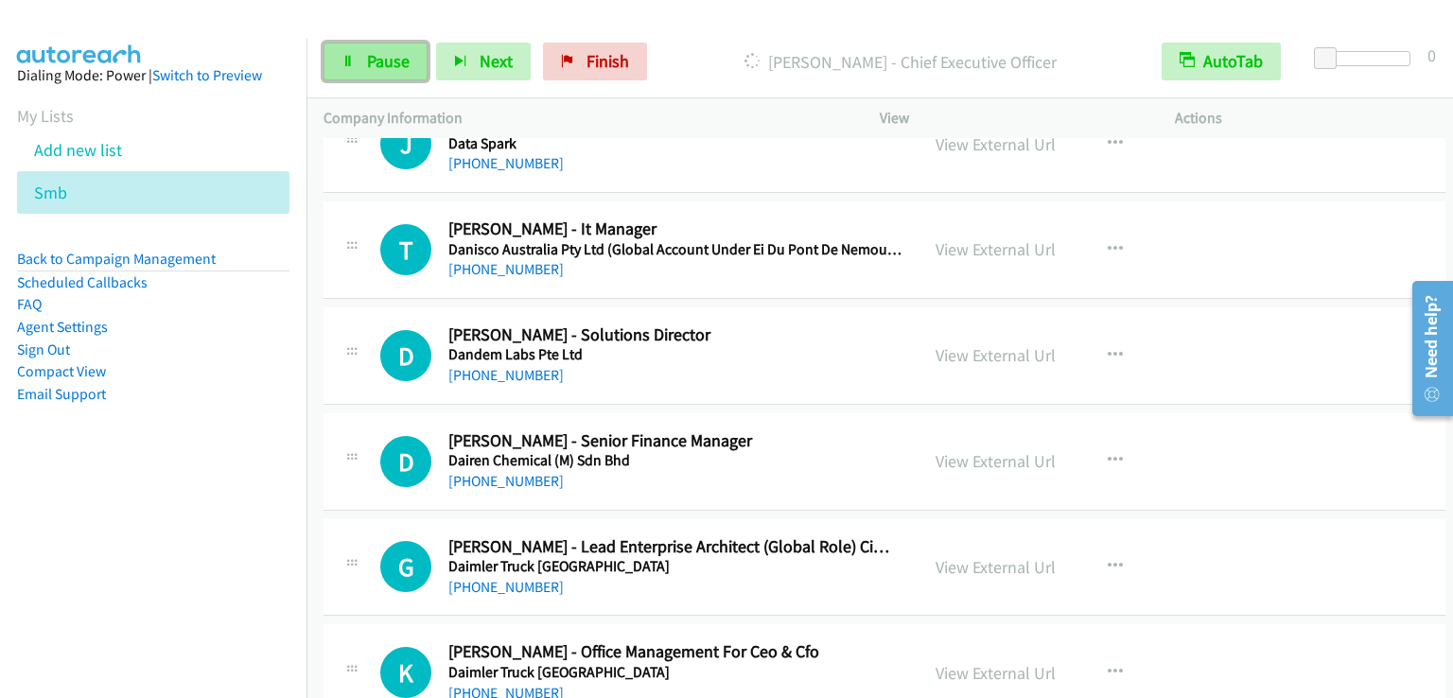
click at [363, 65] on link "Pause" at bounding box center [375, 62] width 104 height 38
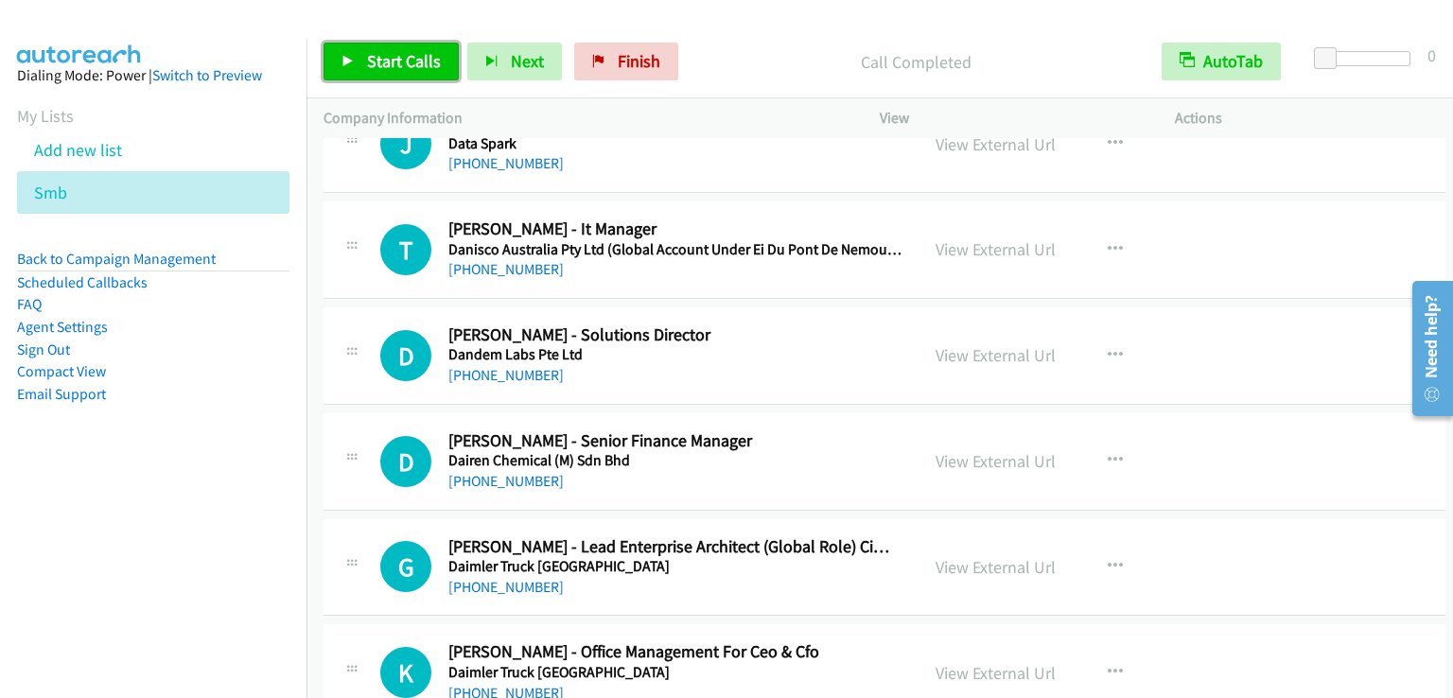
click at [446, 57] on link "Start Calls" at bounding box center [390, 62] width 135 height 38
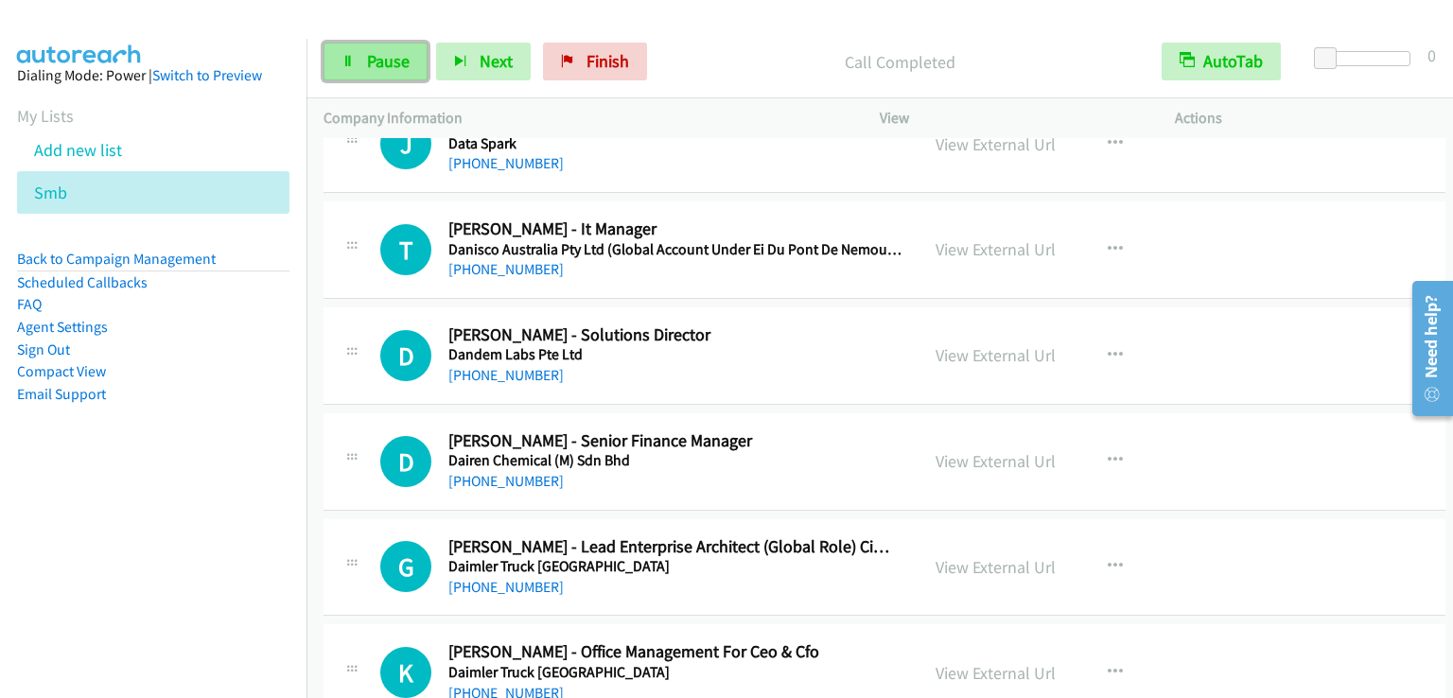
click at [357, 52] on link "Pause" at bounding box center [375, 62] width 104 height 38
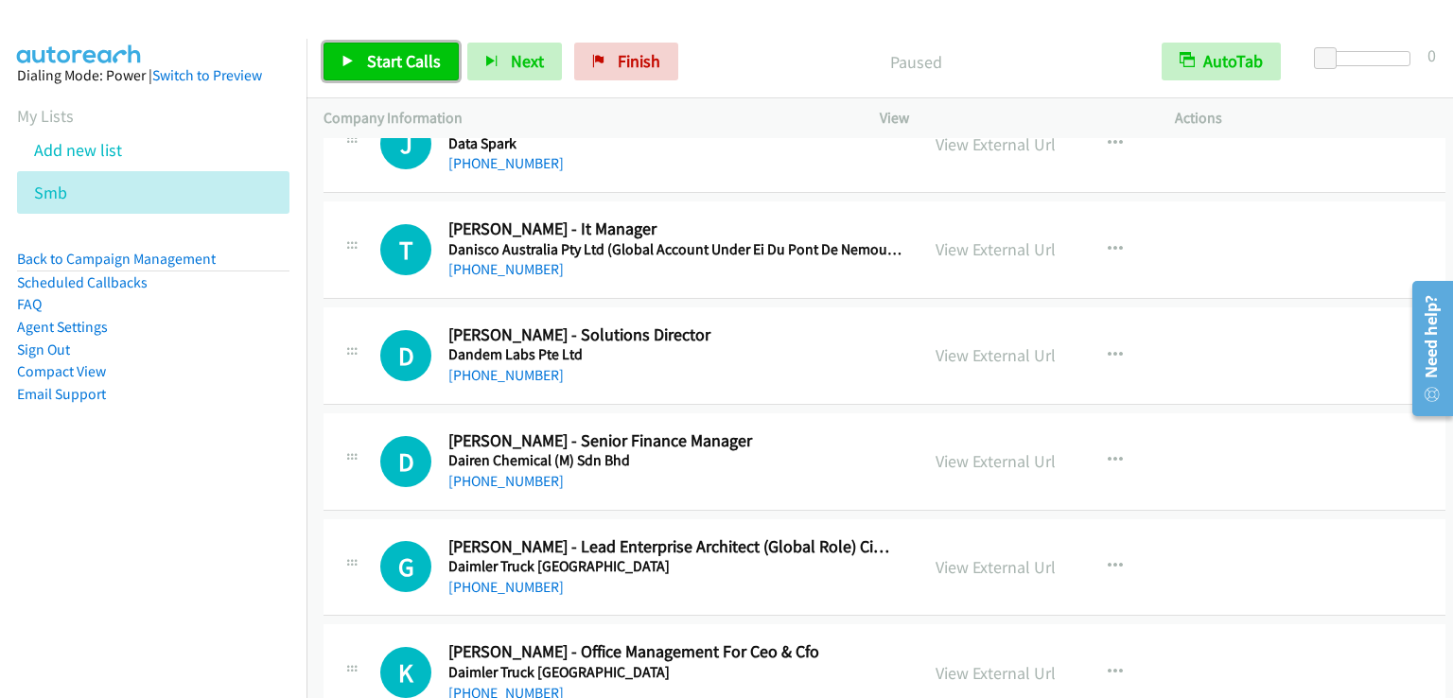
click at [357, 52] on link "Start Calls" at bounding box center [390, 62] width 135 height 38
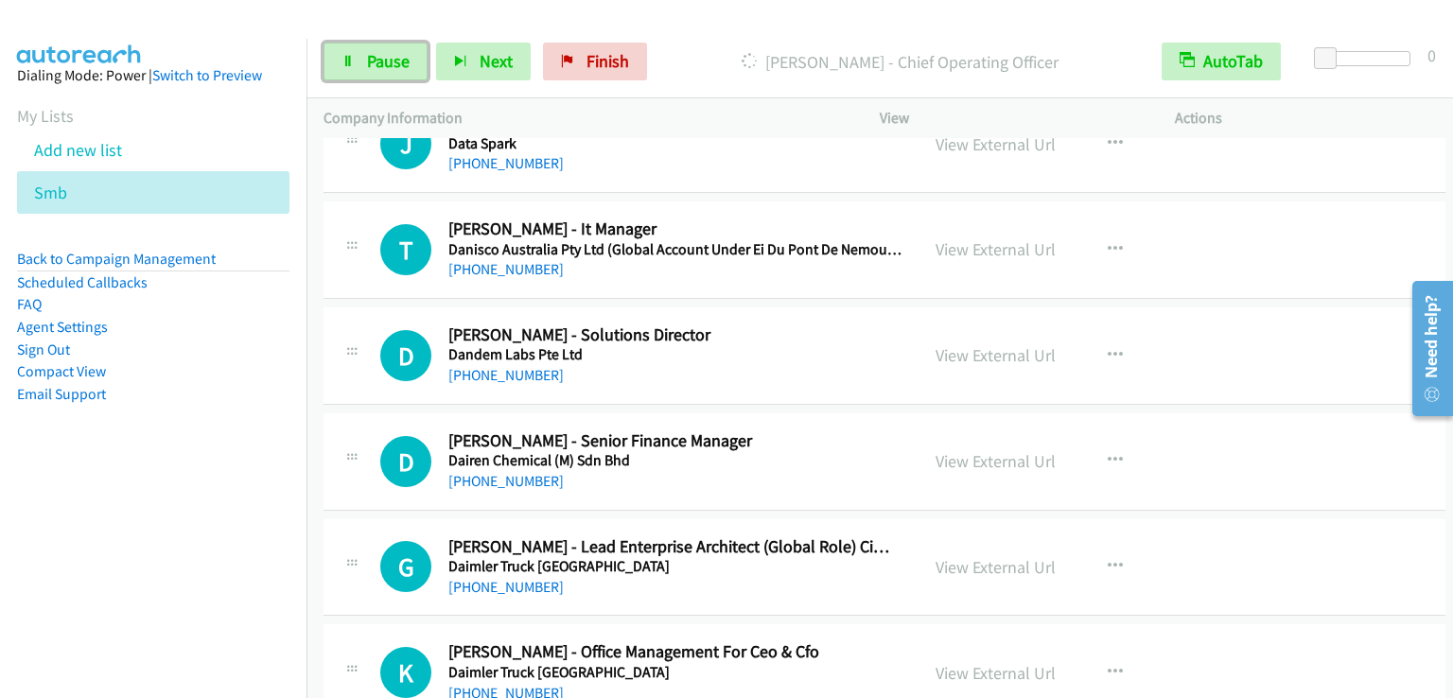
drag, startPoint x: 390, startPoint y: 73, endPoint x: 376, endPoint y: 9, distance: 64.7
click at [389, 73] on link "Pause" at bounding box center [375, 62] width 104 height 38
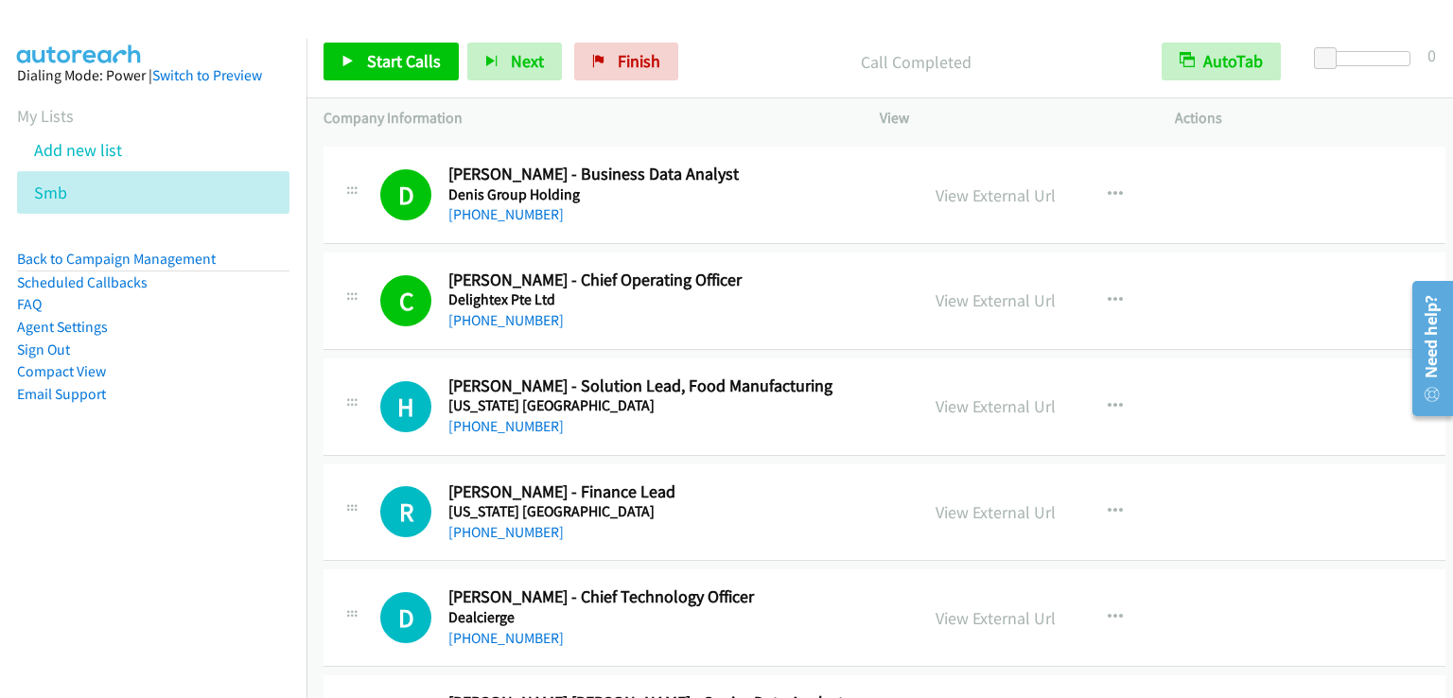
scroll to position [8701, 0]
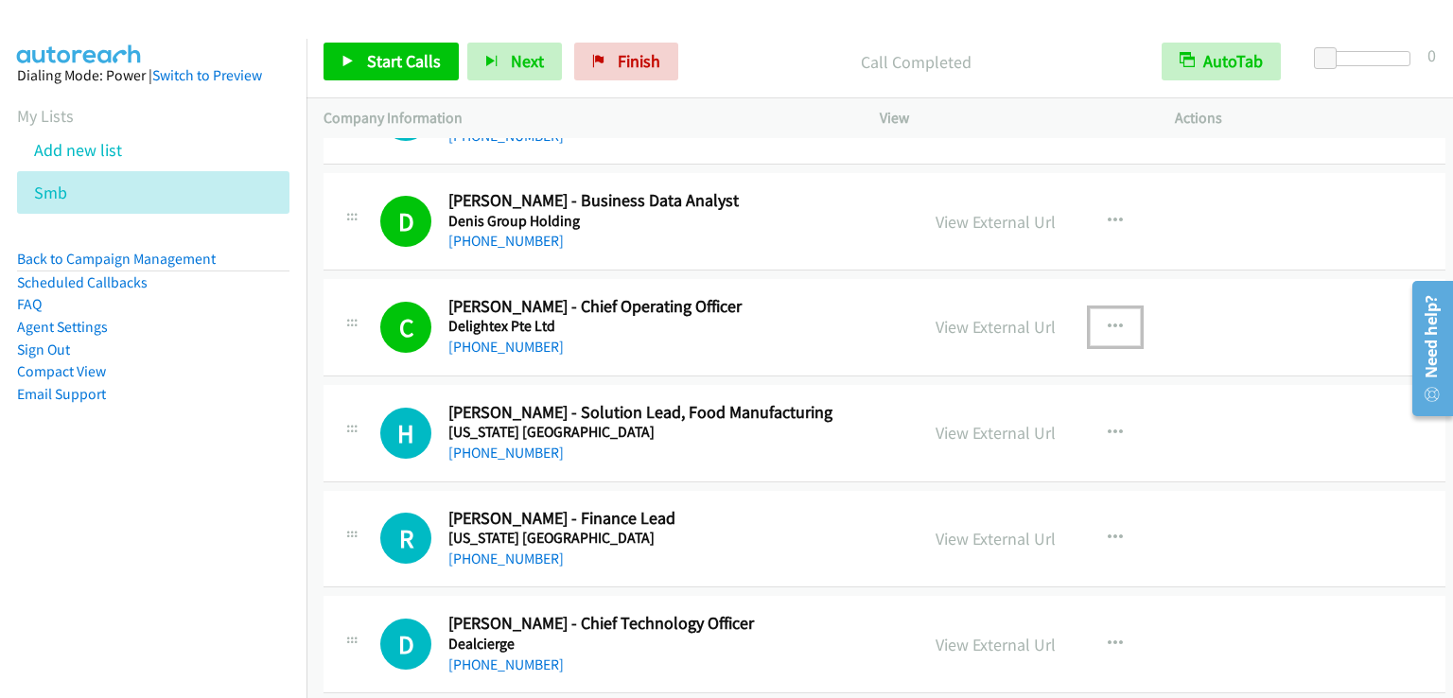
click at [1107, 320] on icon "button" at bounding box center [1114, 327] width 15 height 15
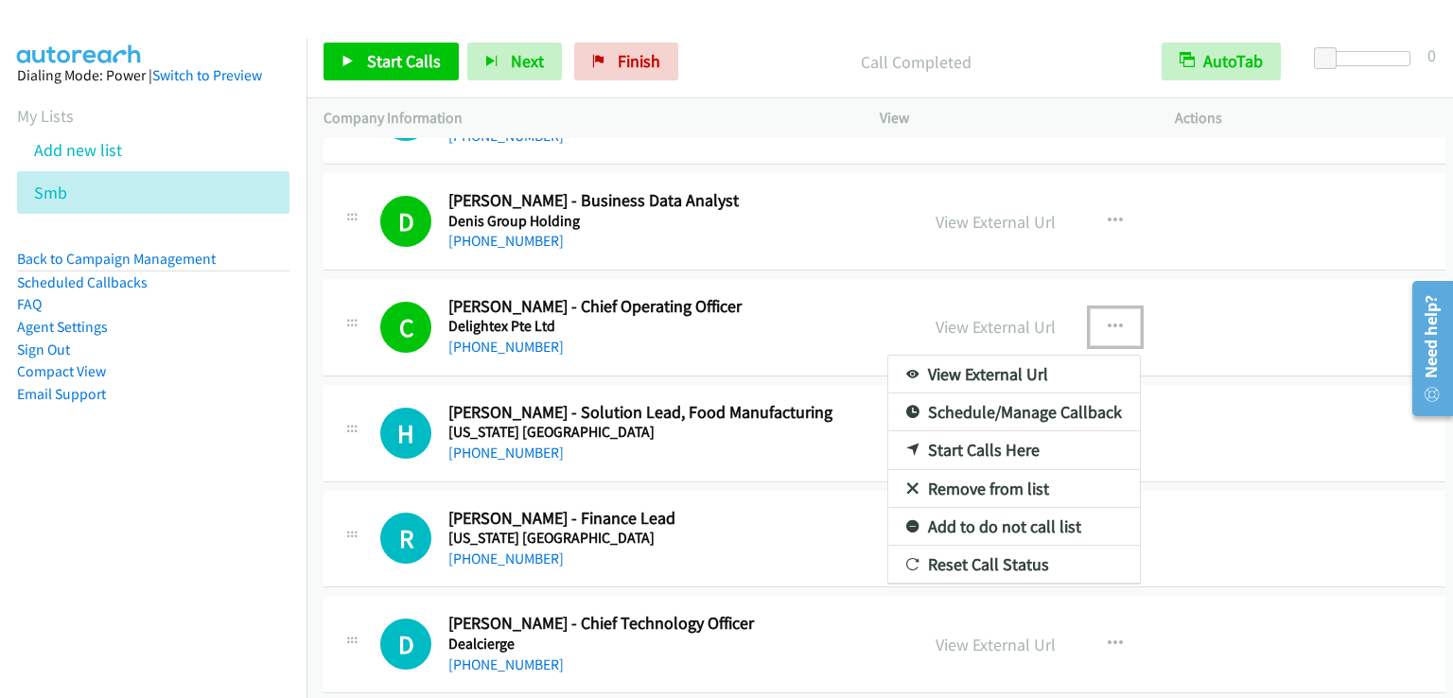
click at [965, 474] on link "Remove from list" at bounding box center [1014, 489] width 252 height 38
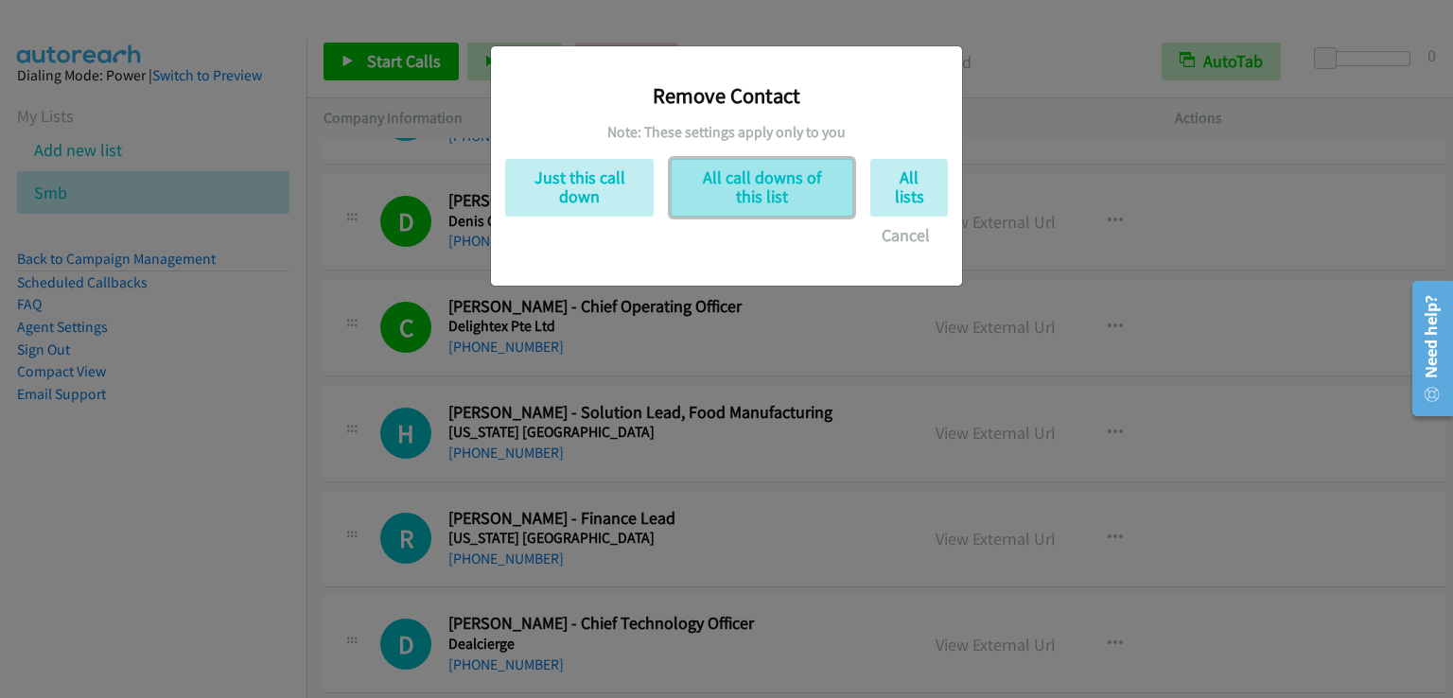
click at [785, 198] on button "All call downs of this list" at bounding box center [762, 188] width 183 height 58
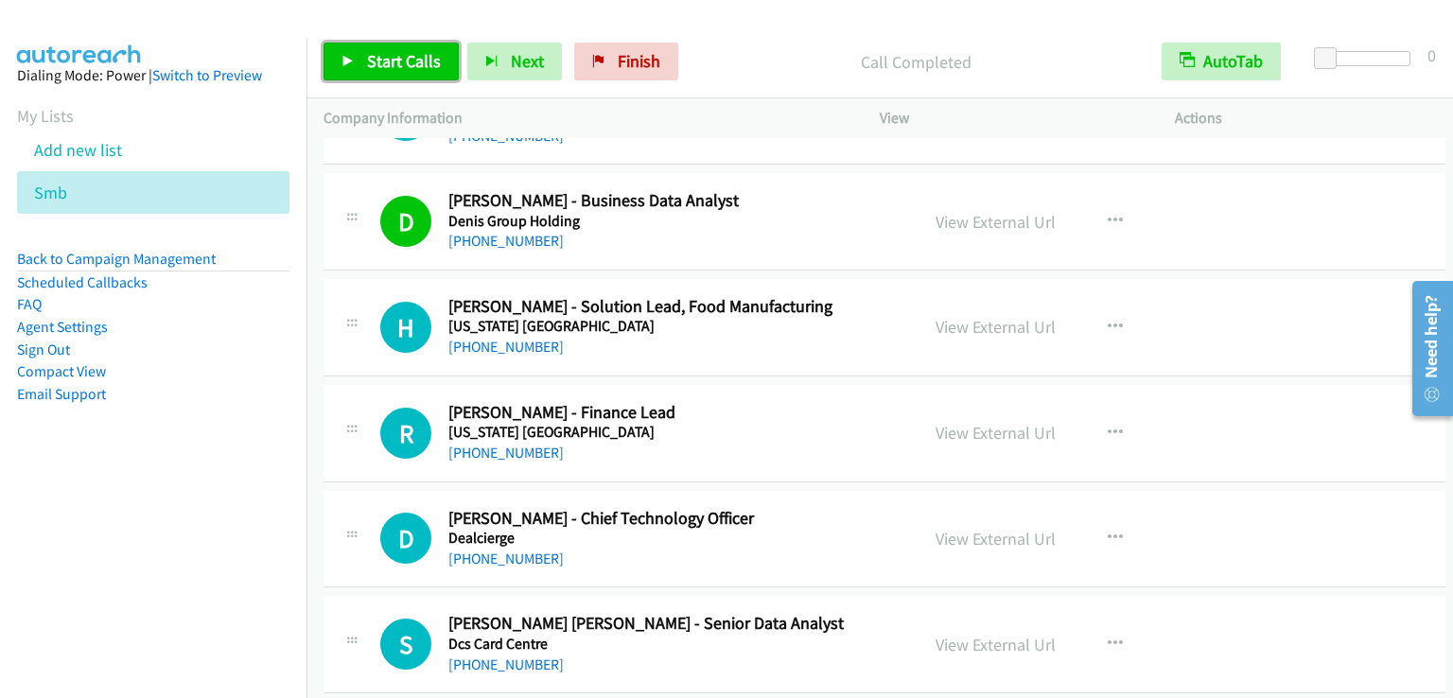
click at [395, 66] on span "Start Calls" at bounding box center [404, 61] width 74 height 22
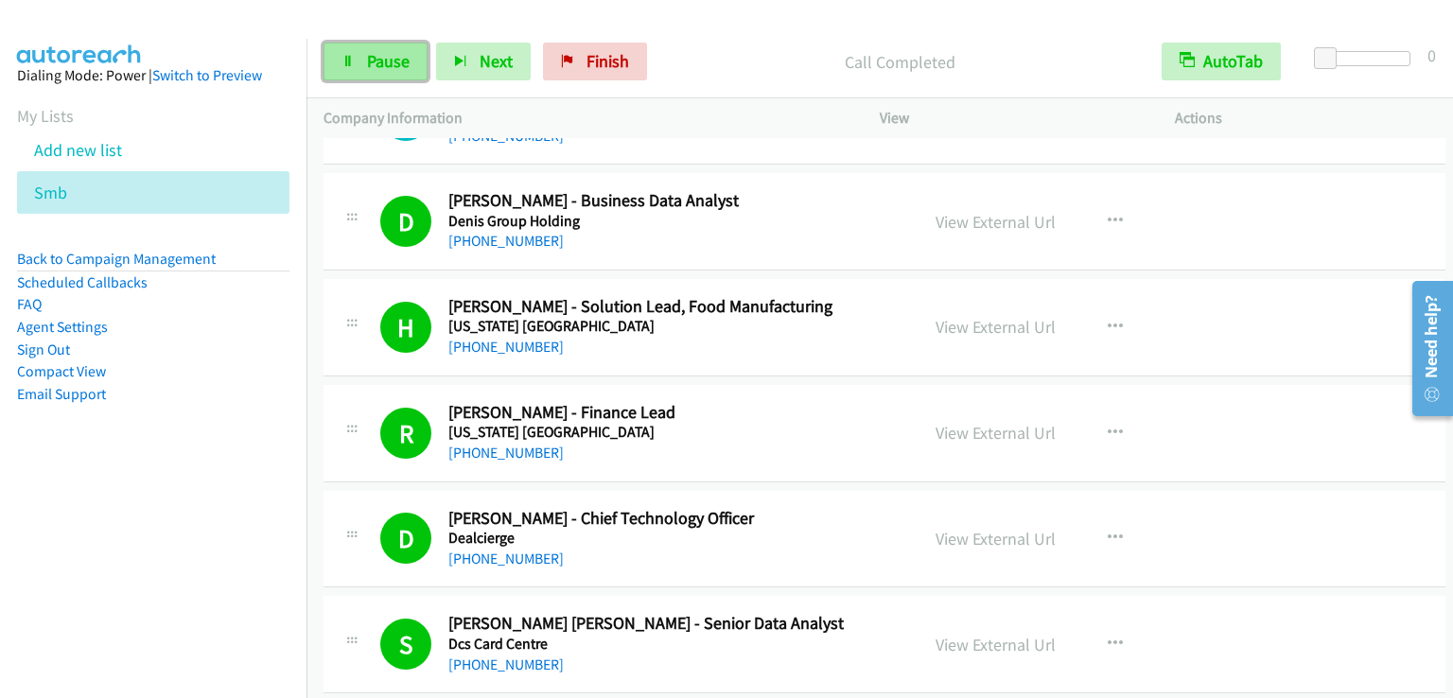
click at [393, 71] on span "Pause" at bounding box center [388, 61] width 43 height 22
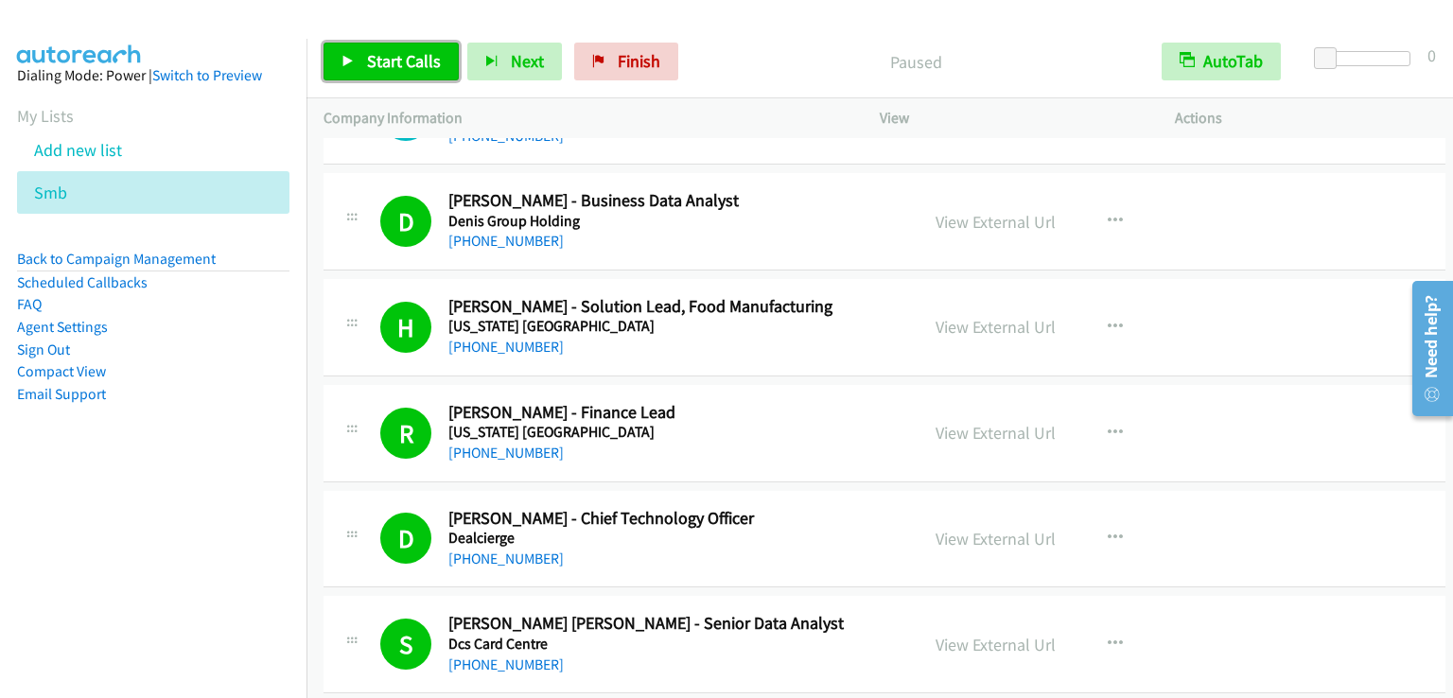
click at [393, 71] on span "Start Calls" at bounding box center [404, 61] width 74 height 22
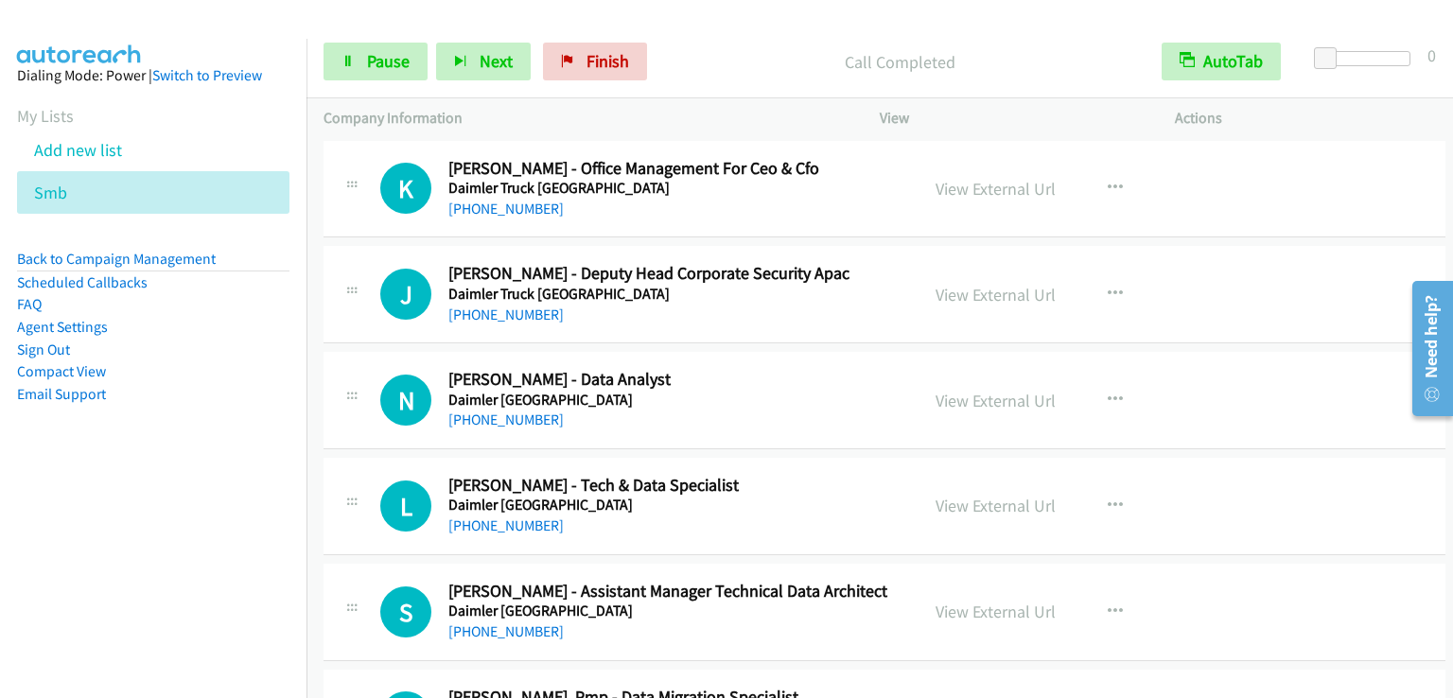
scroll to position [9836, 0]
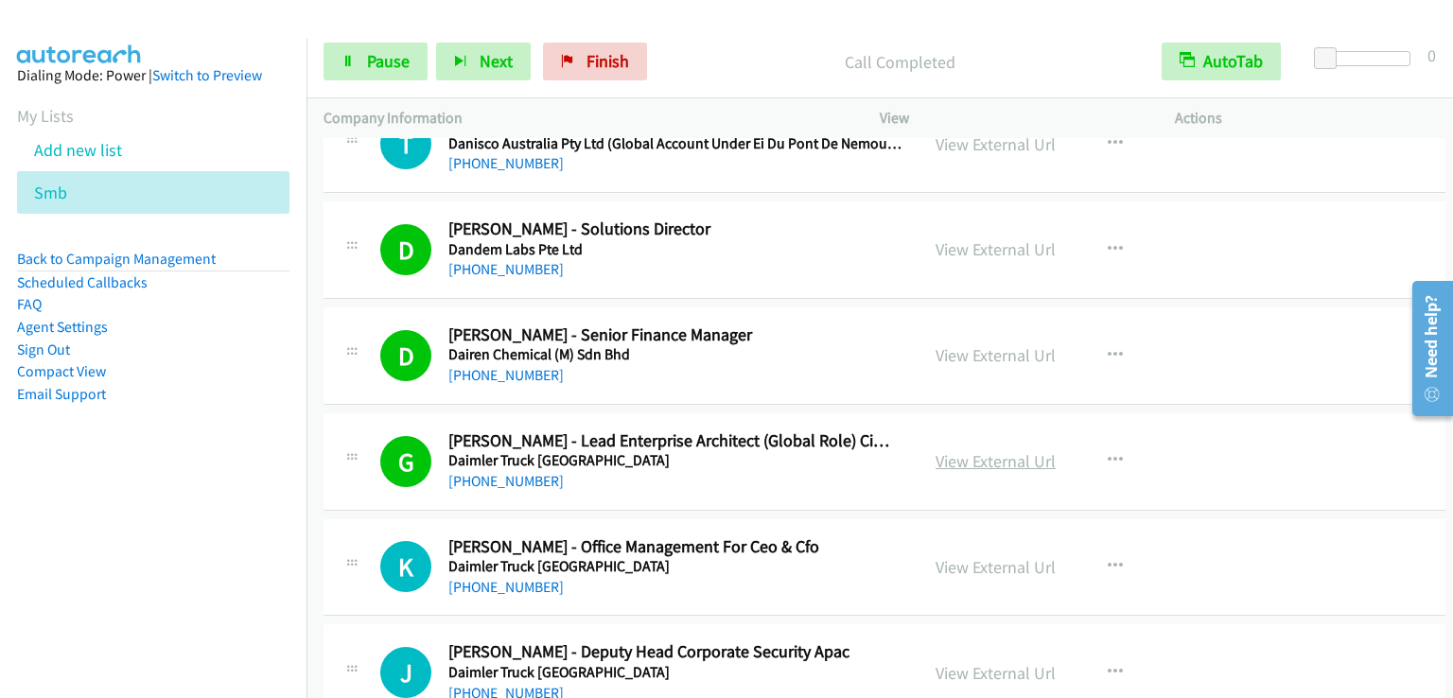
click at [1016, 450] on link "View External Url" at bounding box center [995, 461] width 120 height 22
click at [386, 70] on span "Pause" at bounding box center [388, 61] width 43 height 22
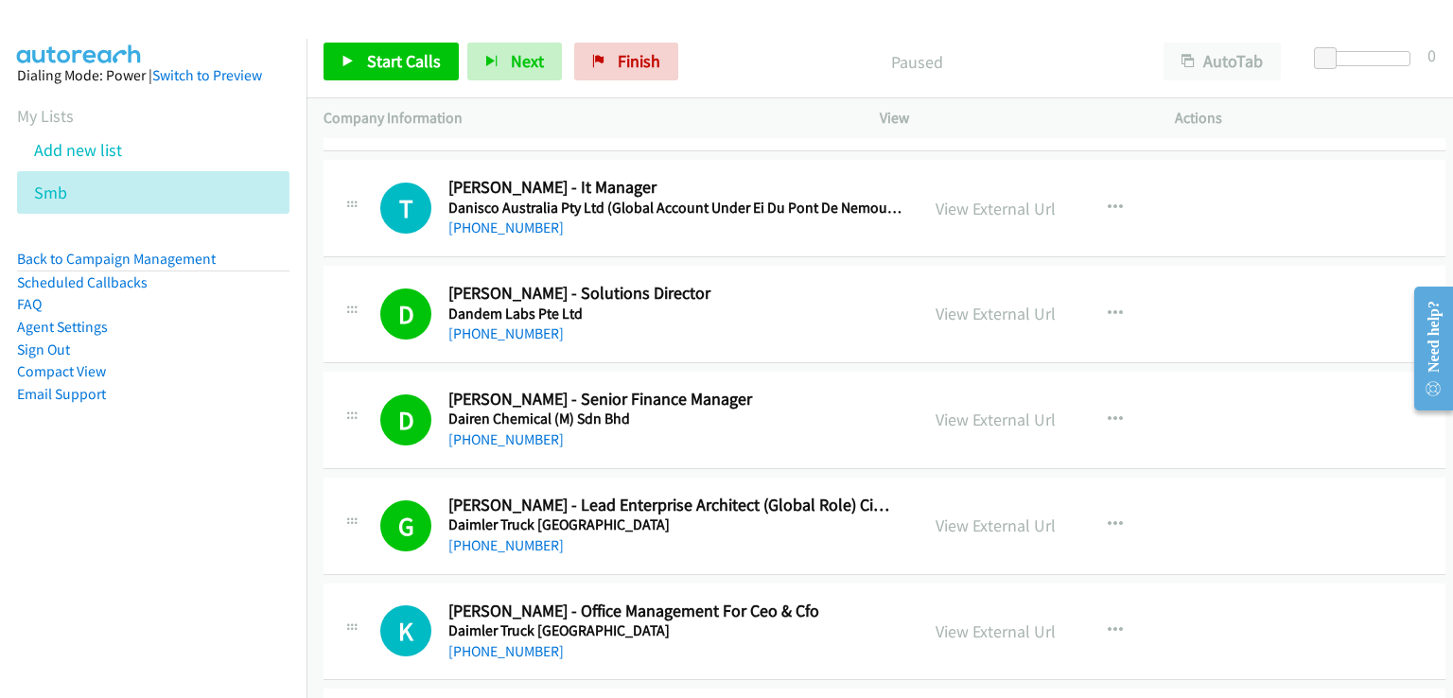
scroll to position [9930, 0]
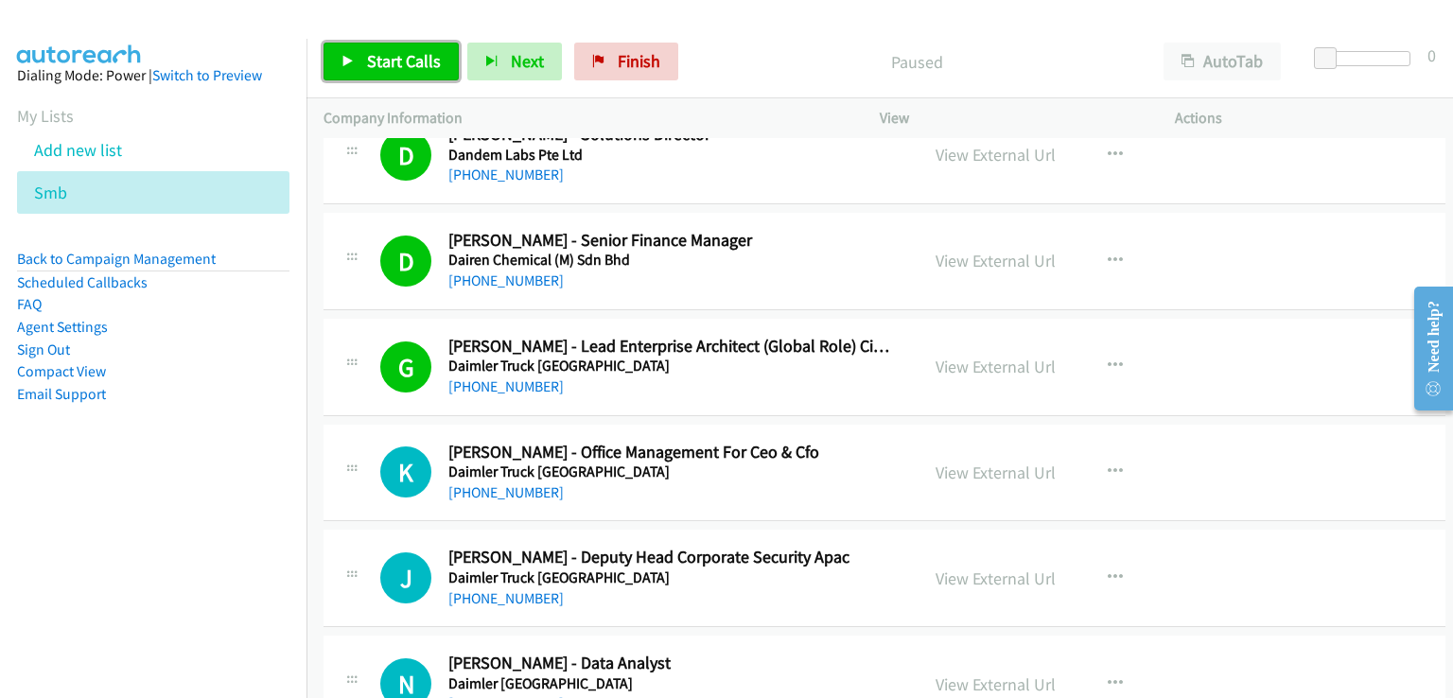
click at [406, 55] on span "Start Calls" at bounding box center [404, 61] width 74 height 22
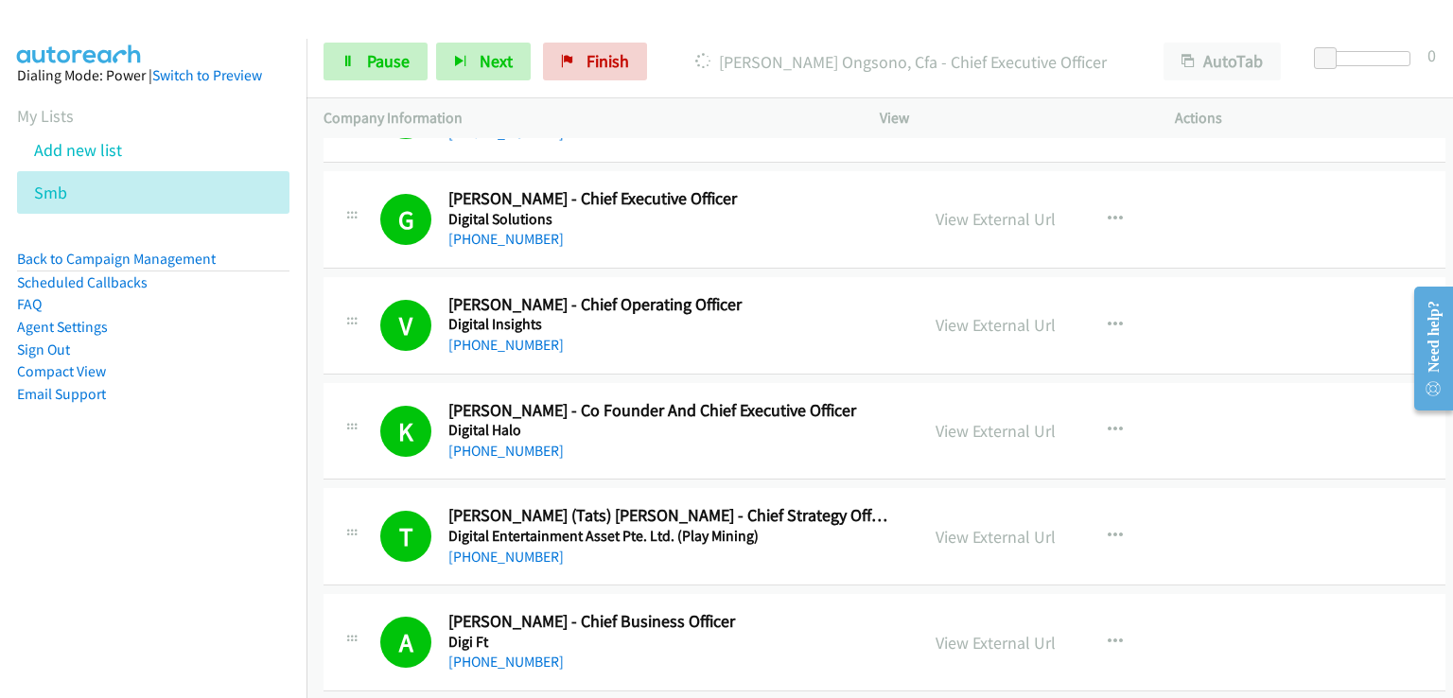
scroll to position [7471, 0]
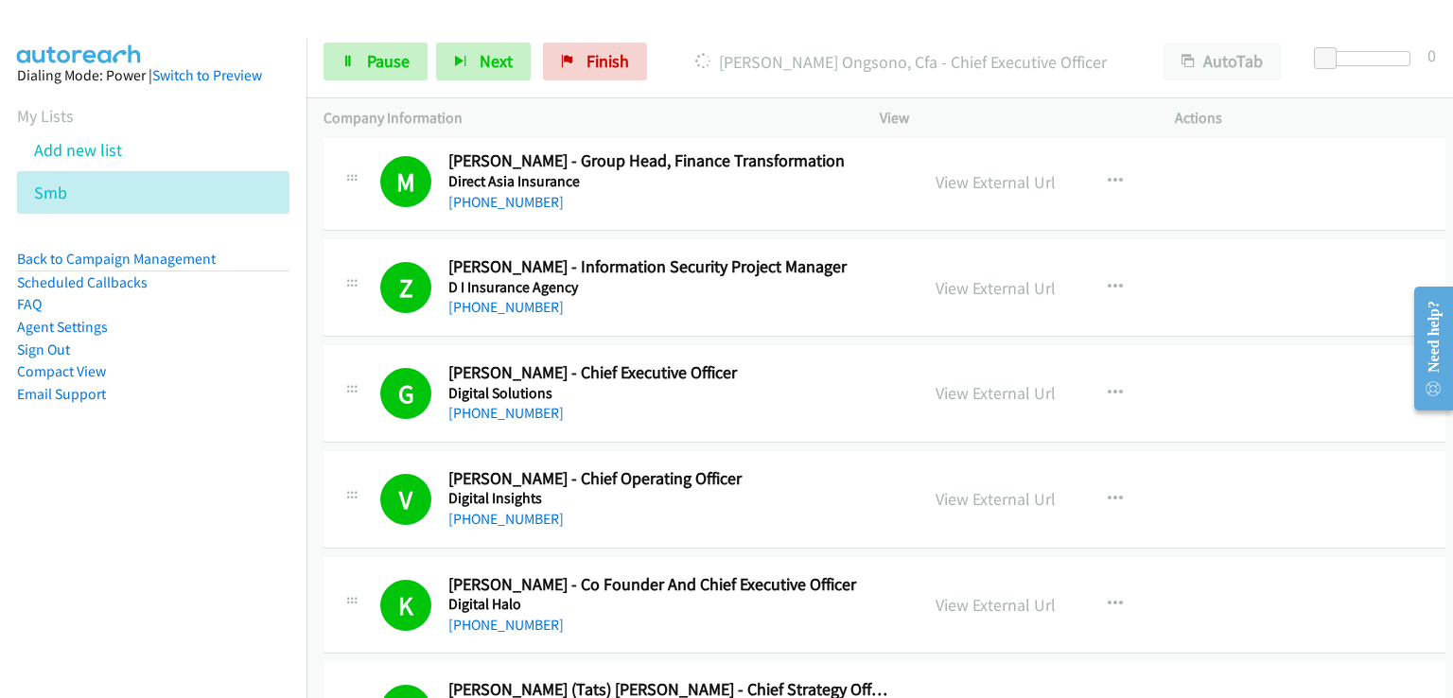
drag, startPoint x: 1443, startPoint y: 278, endPoint x: 1440, endPoint y: 216, distance: 62.5
click html "Need help? Resource Center AutoReach Help Help Get the help you need from our k…"
drag, startPoint x: 1445, startPoint y: 280, endPoint x: 1440, endPoint y: 218, distance: 61.7
click html "Need help? Resource Center AutoReach Help Help Get the help you need from our k…"
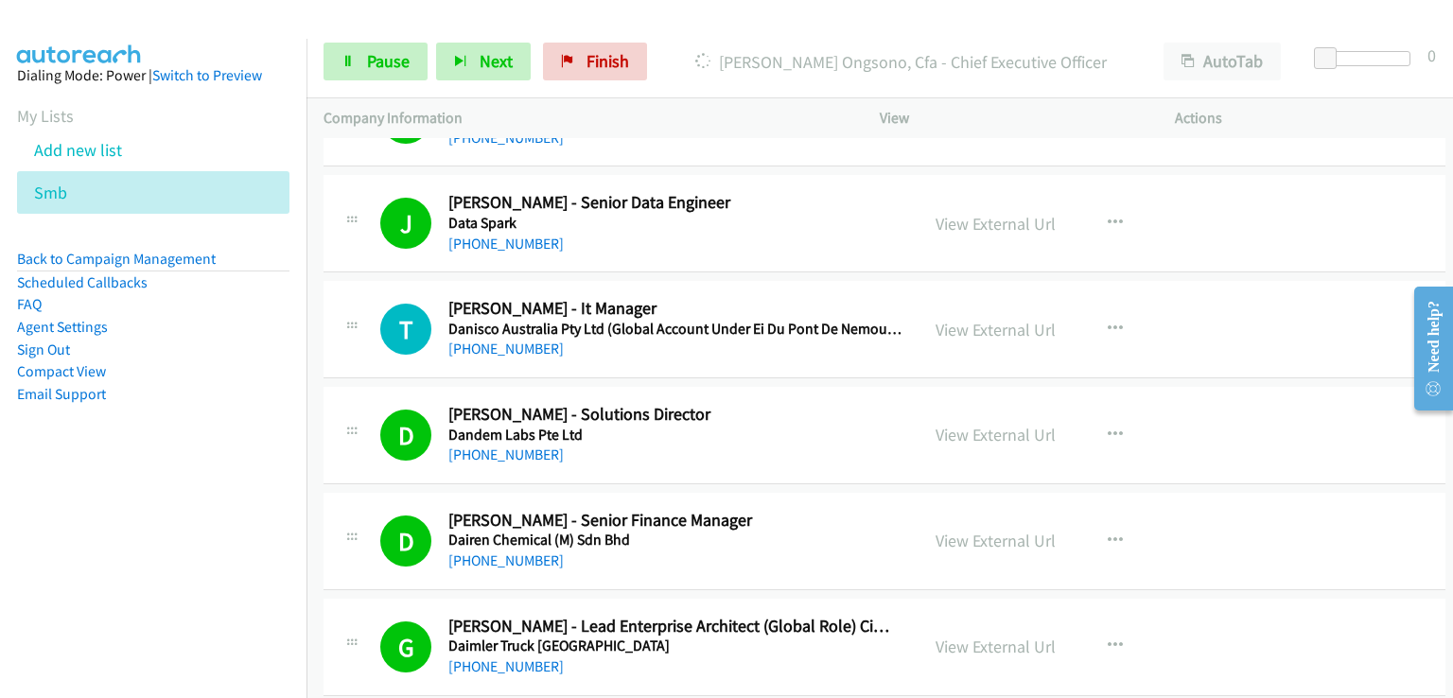
scroll to position [9956, 0]
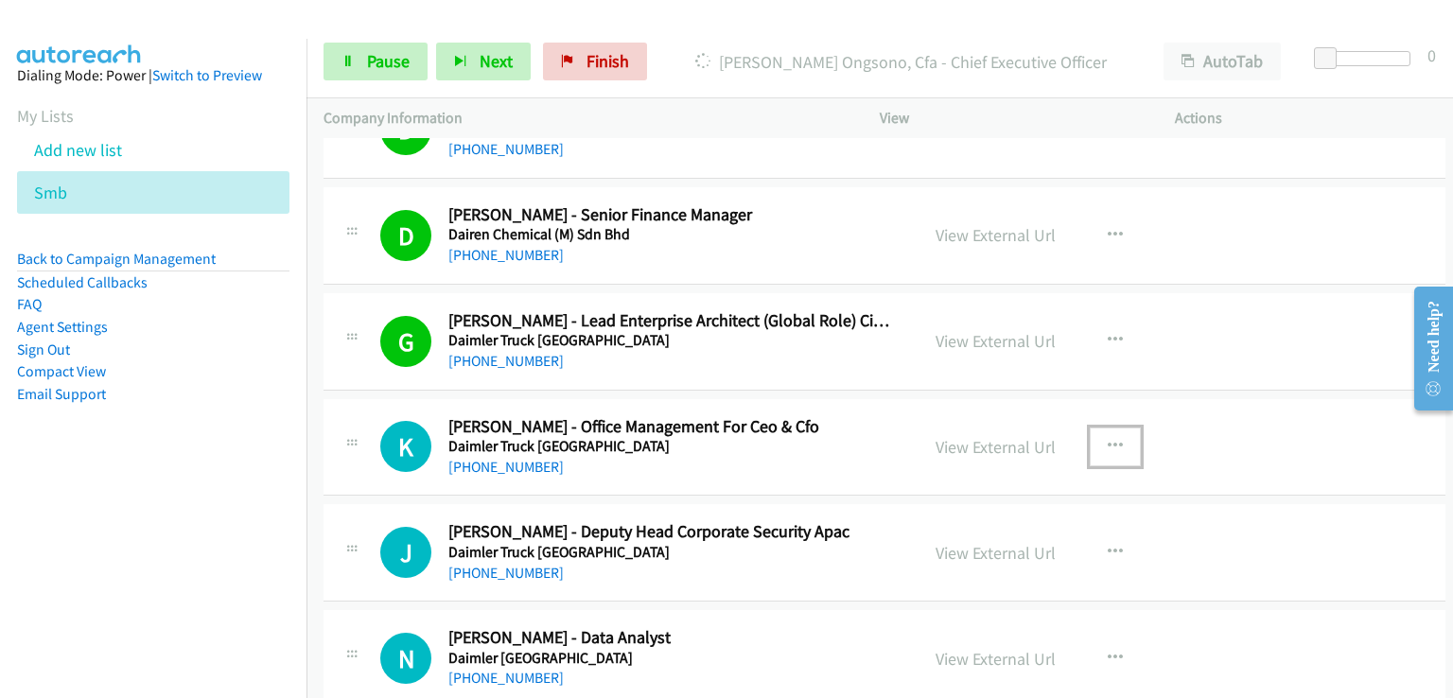
click at [1107, 439] on icon "button" at bounding box center [1114, 446] width 15 height 15
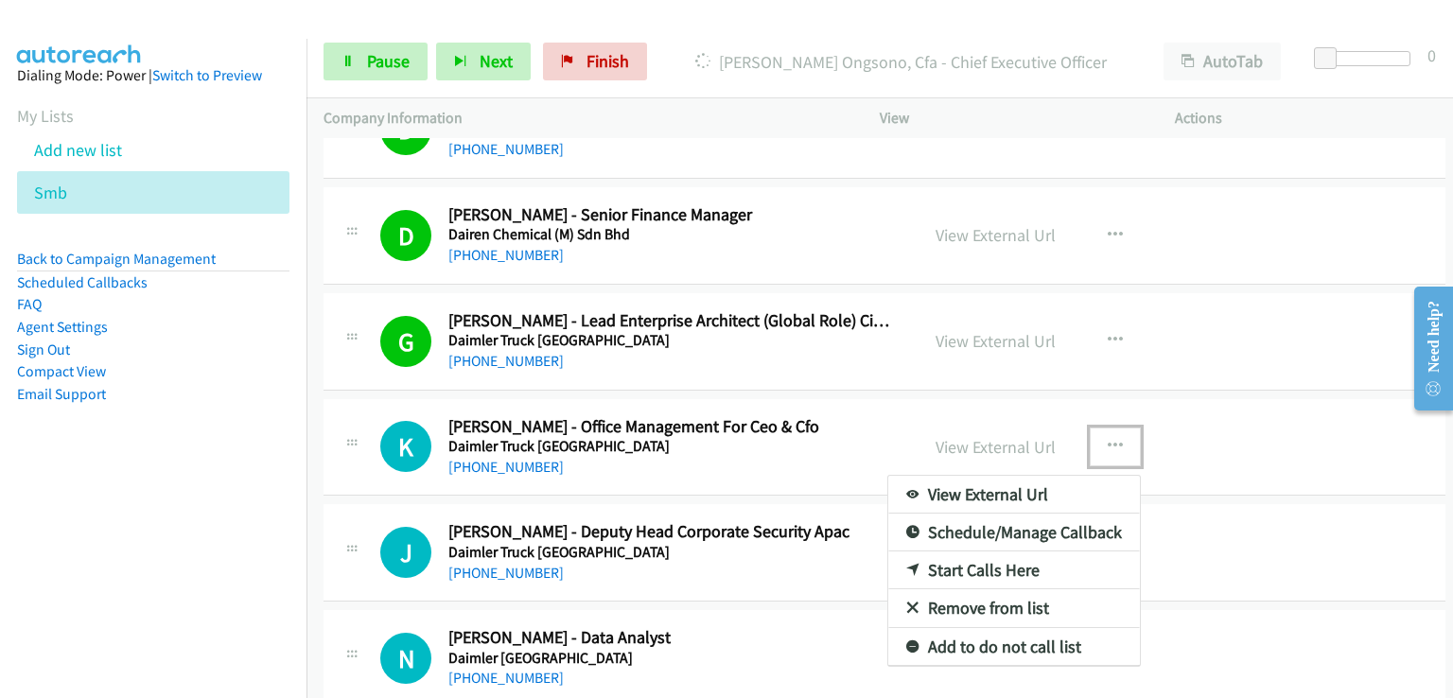
drag, startPoint x: 1029, startPoint y: 546, endPoint x: 1108, endPoint y: 466, distance: 112.3
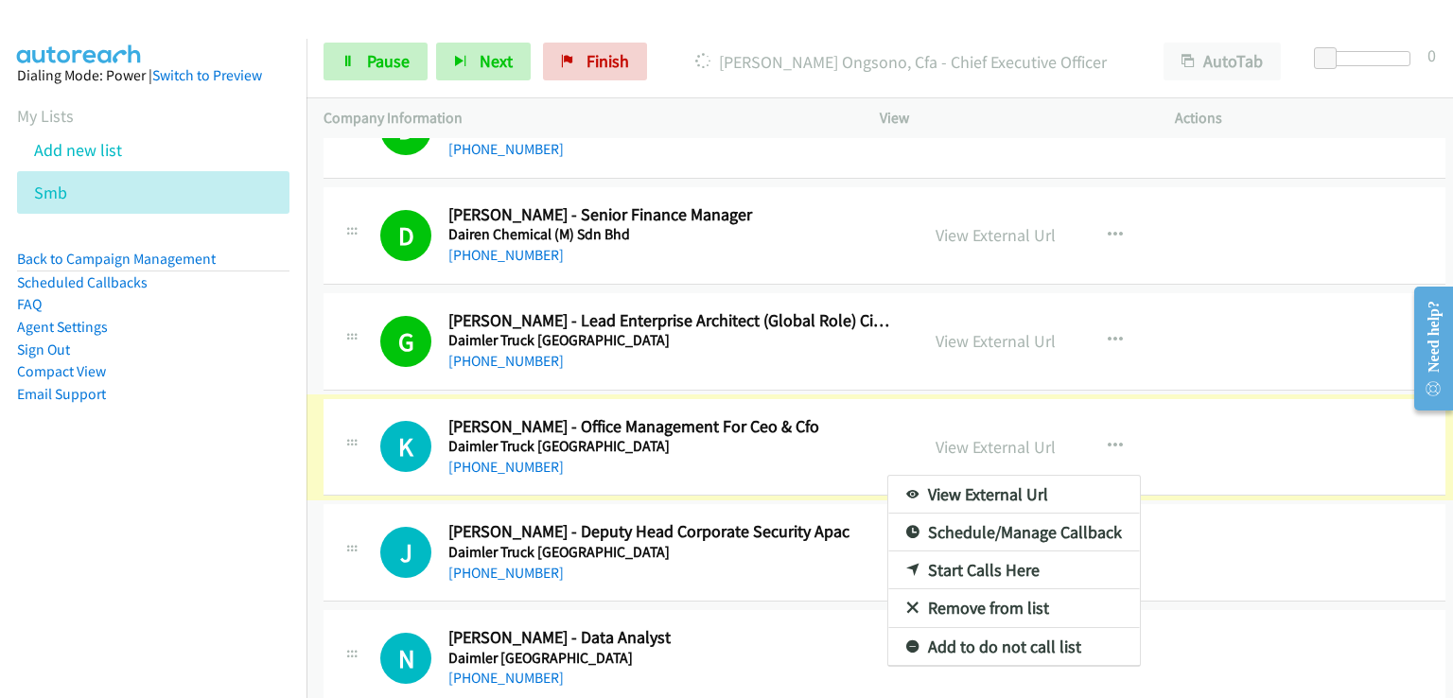
click at [1099, 421] on div at bounding box center [726, 349] width 1453 height 698
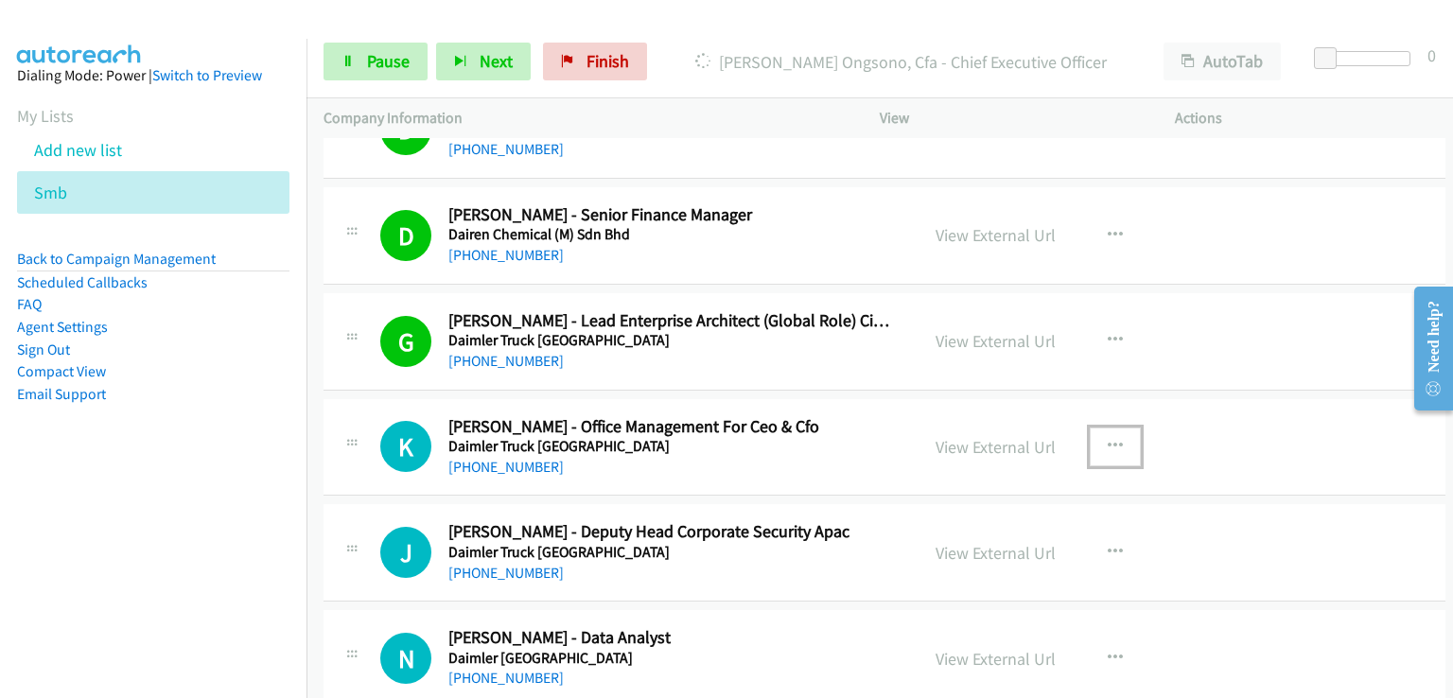
click at [1107, 439] on icon "button" at bounding box center [1114, 446] width 15 height 15
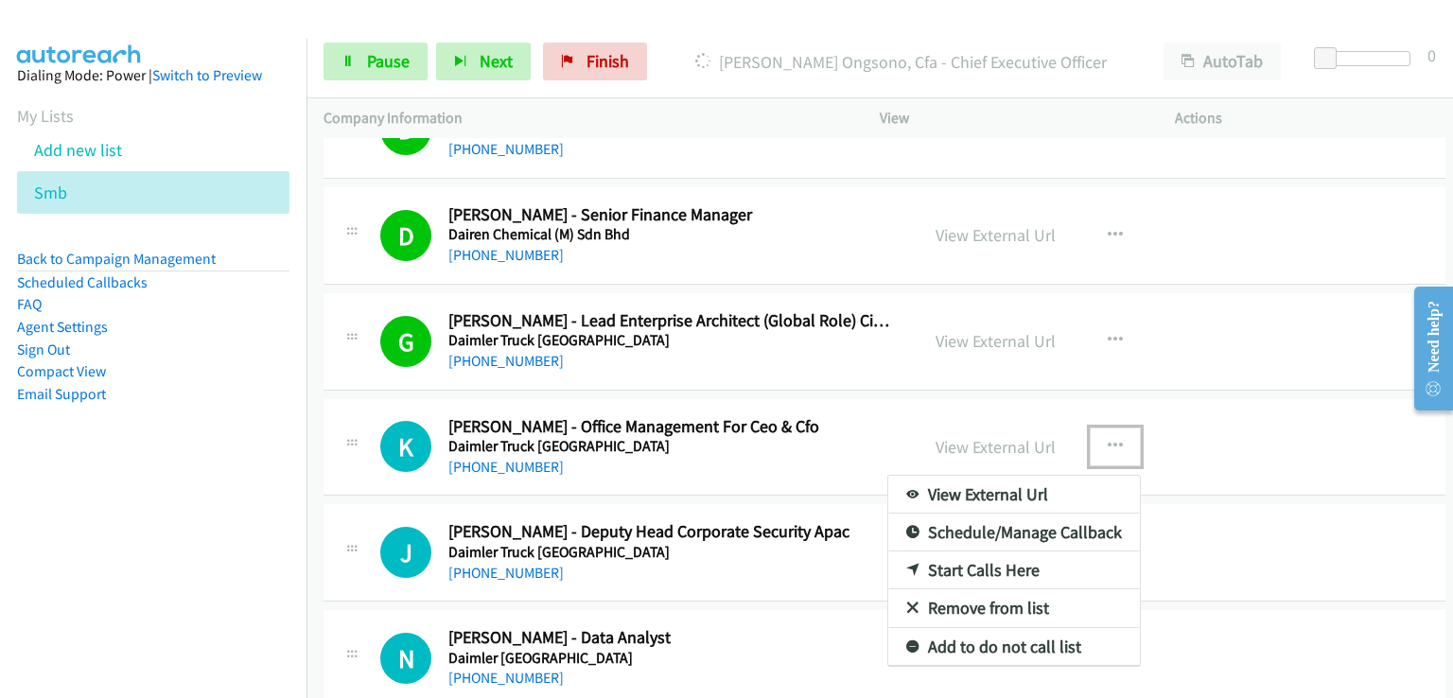
click at [980, 551] on link "Start Calls Here" at bounding box center [1014, 570] width 252 height 38
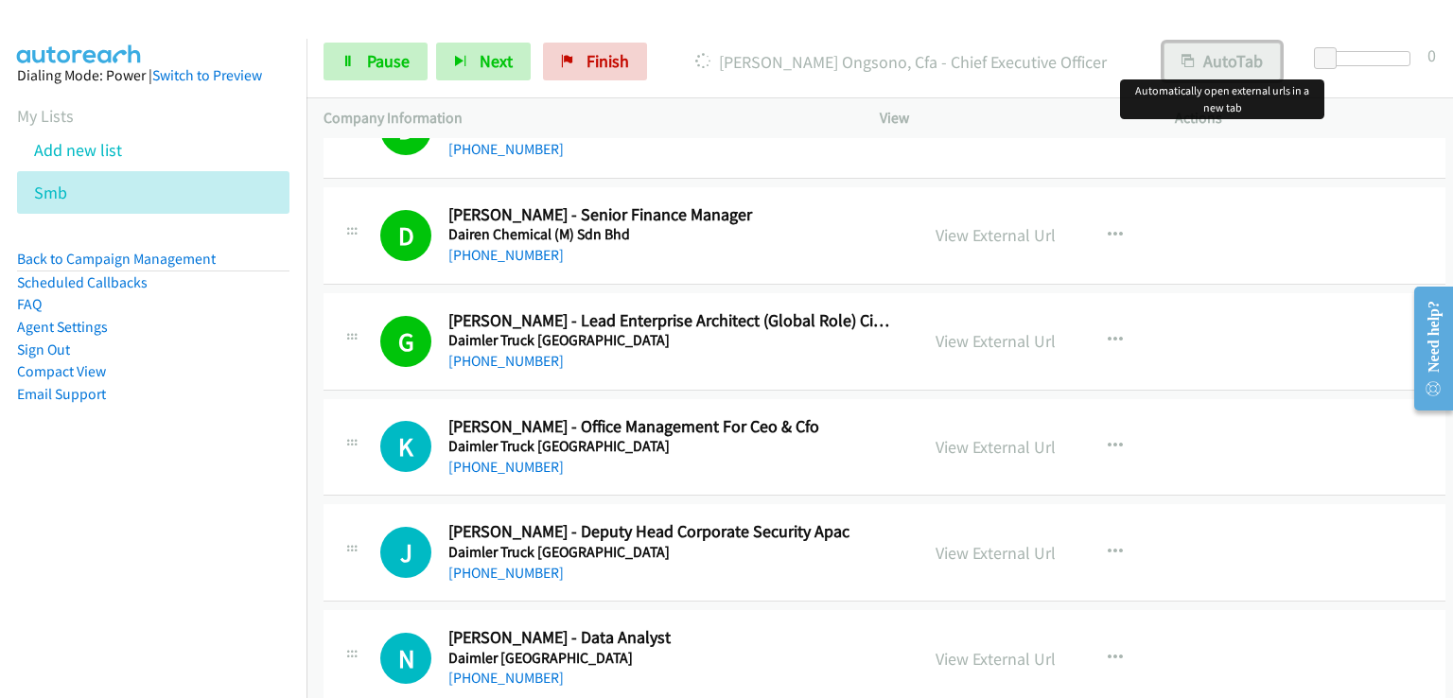
click at [1226, 61] on button "AutoTab" at bounding box center [1221, 62] width 117 height 38
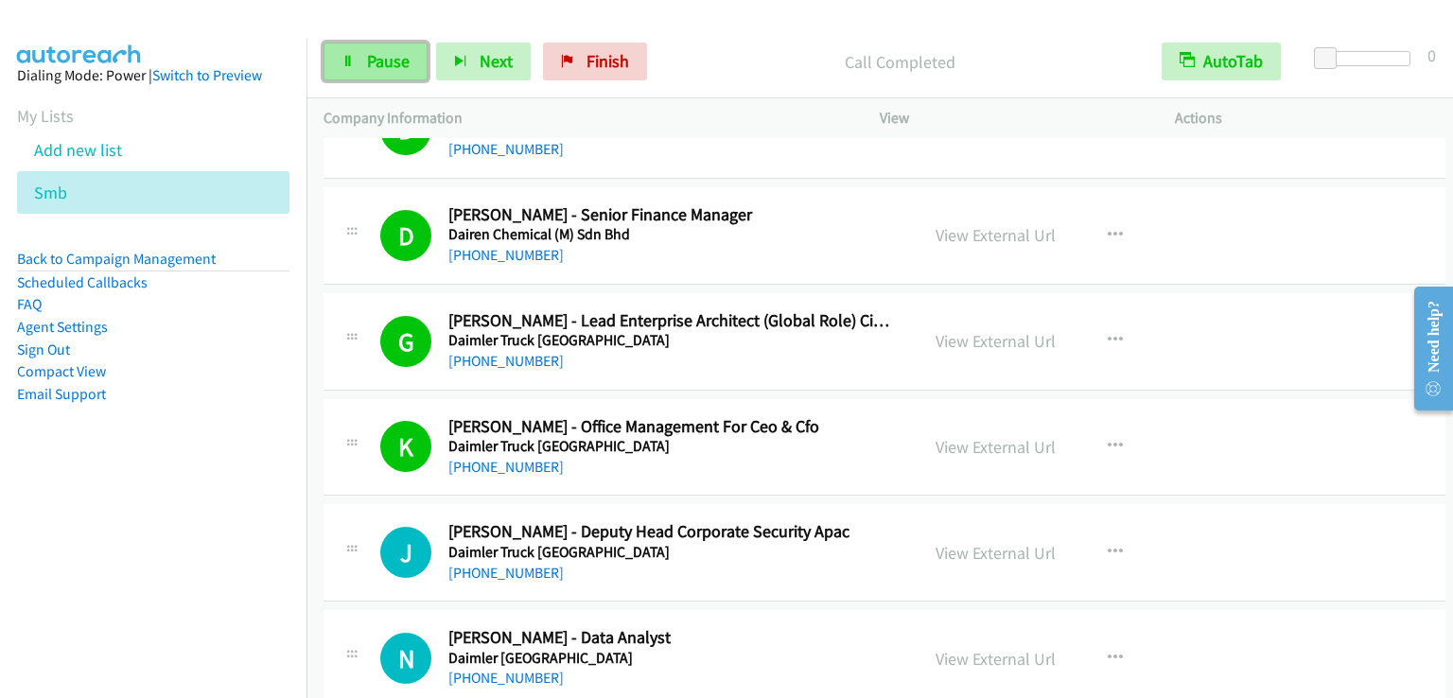
click at [372, 61] on span "Pause" at bounding box center [388, 61] width 43 height 22
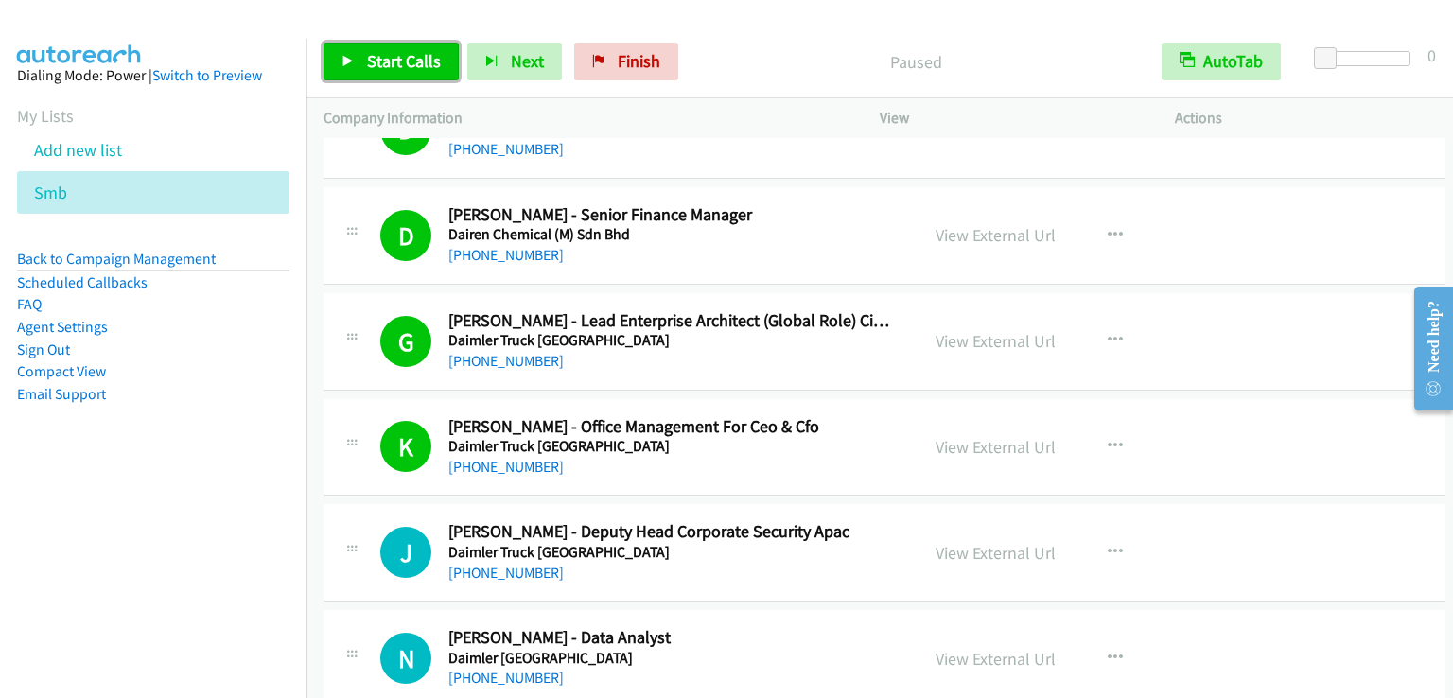
click at [372, 61] on span "Start Calls" at bounding box center [404, 61] width 74 height 22
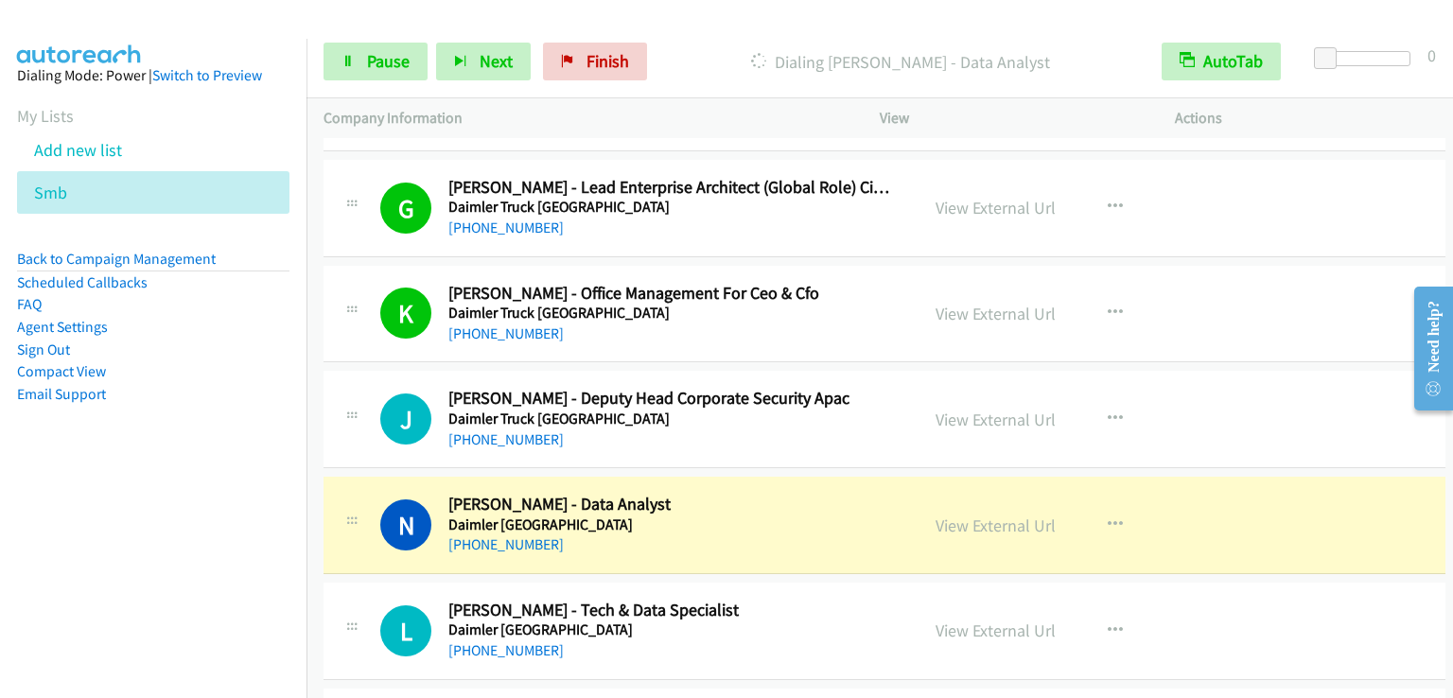
scroll to position [10145, 0]
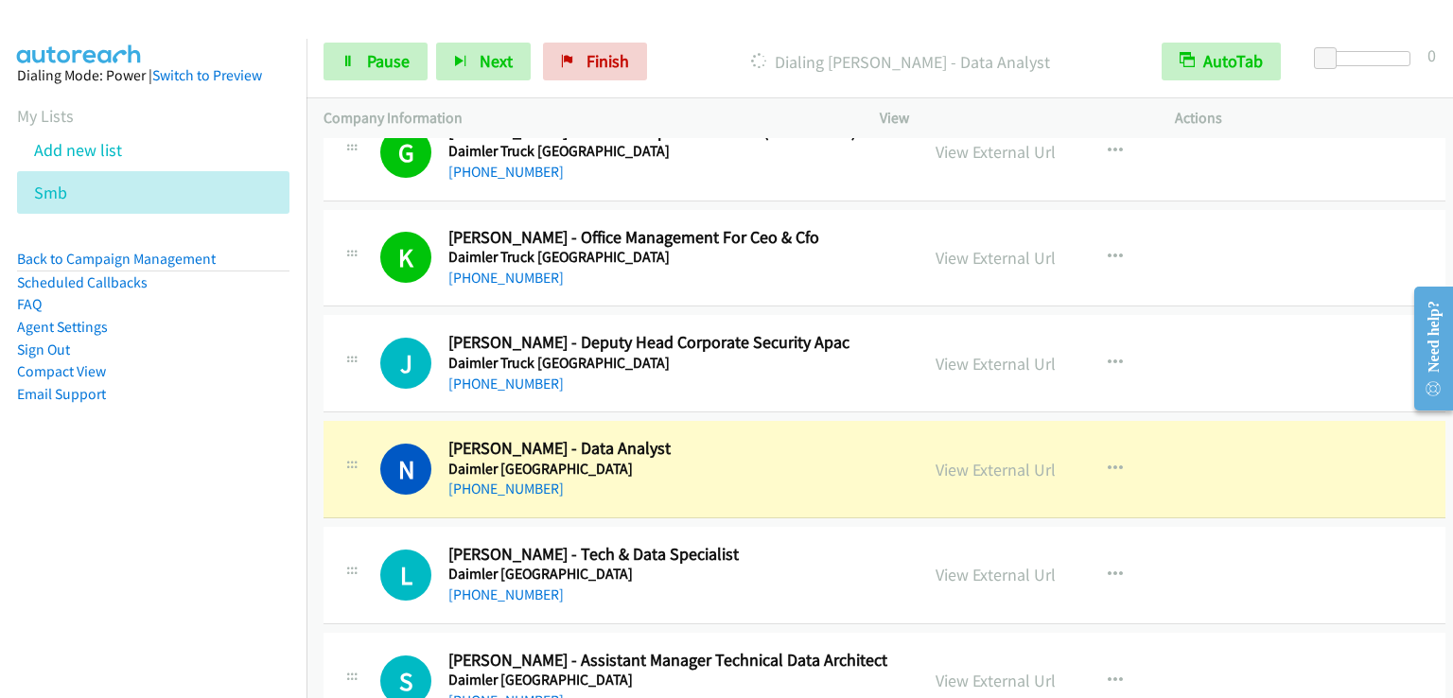
click at [391, 82] on div "Start Calls Pause Next Finish Dialing Nicholas Koh - Data Analyst AutoTab AutoT…" at bounding box center [879, 62] width 1146 height 73
click at [399, 67] on span "Pause" at bounding box center [388, 61] width 43 height 22
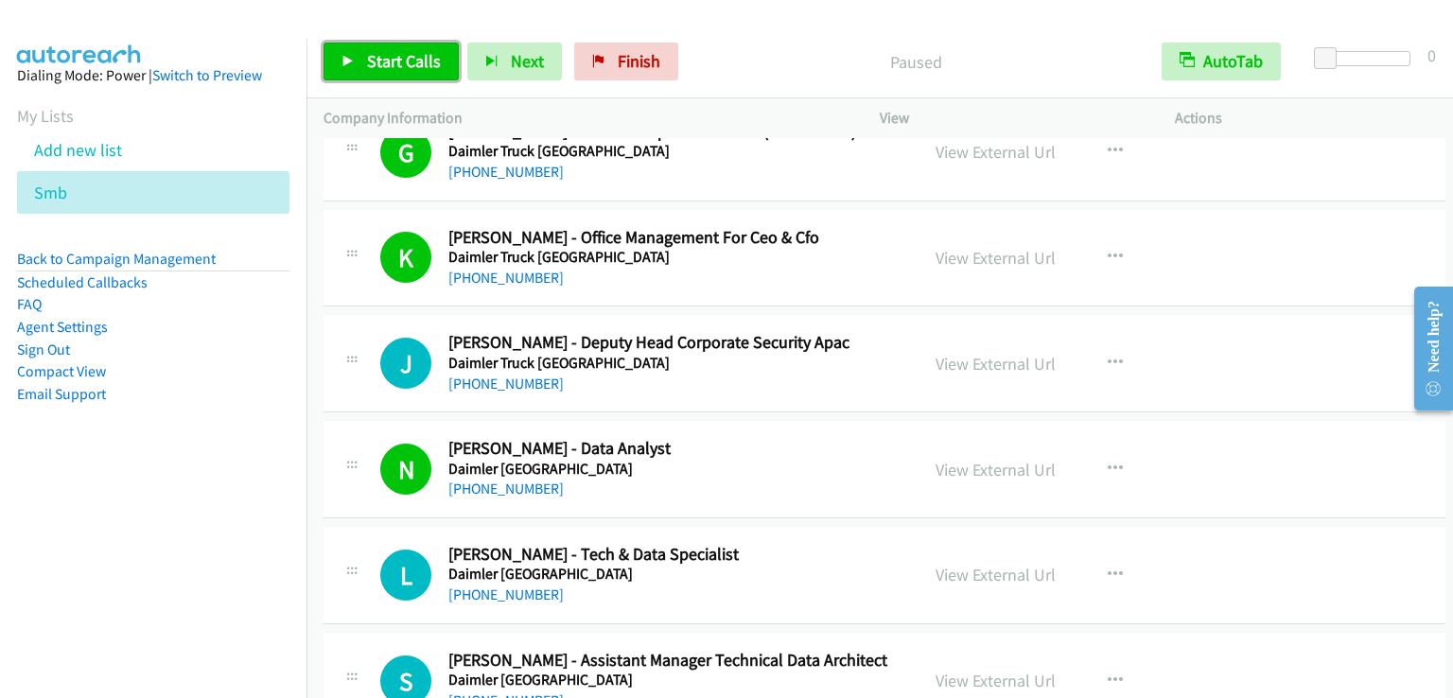
click at [385, 58] on span "Start Calls" at bounding box center [404, 61] width 74 height 22
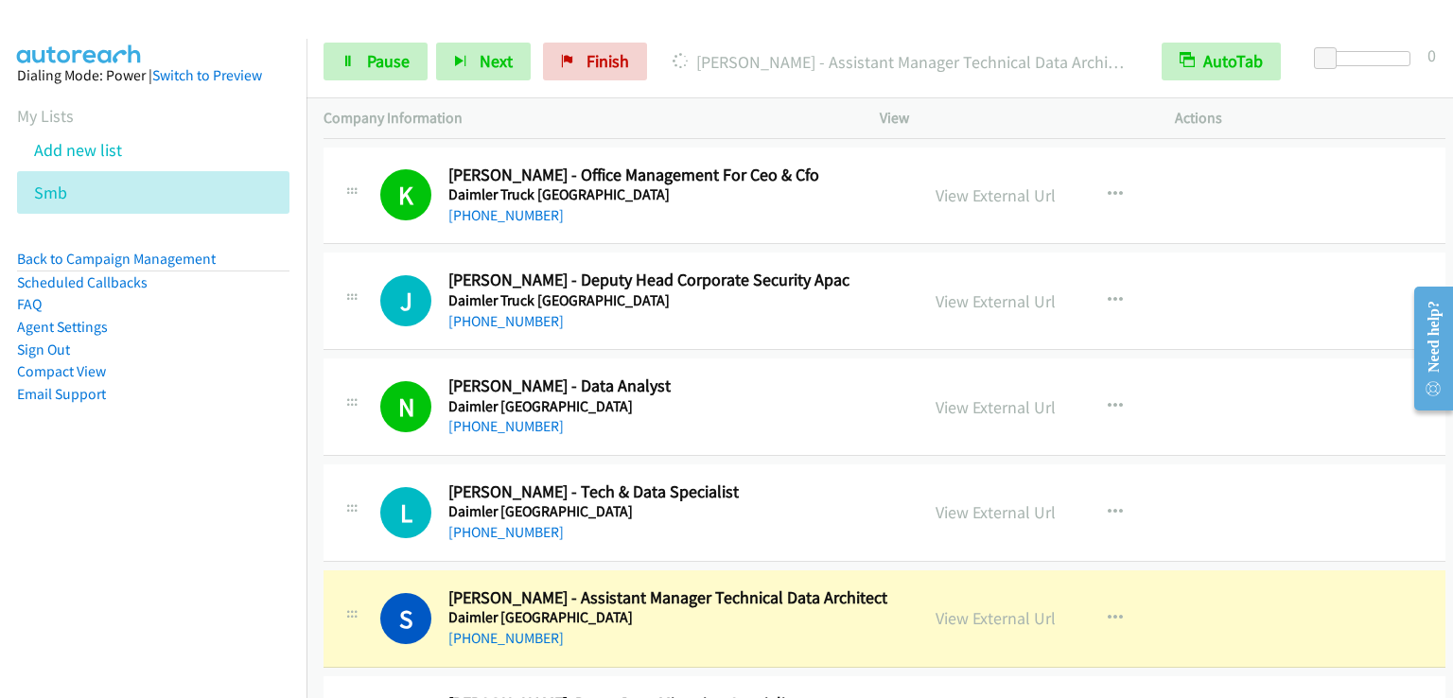
scroll to position [10334, 0]
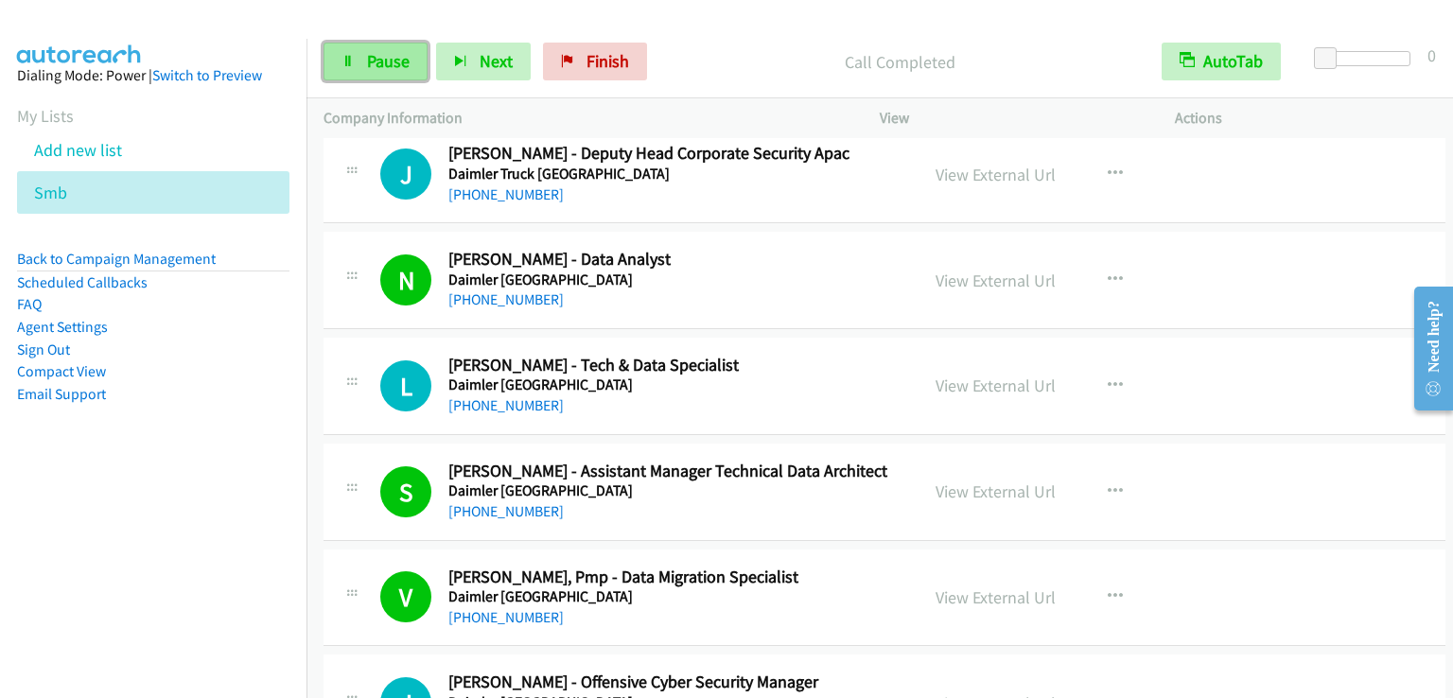
click at [393, 58] on span "Pause" at bounding box center [388, 61] width 43 height 22
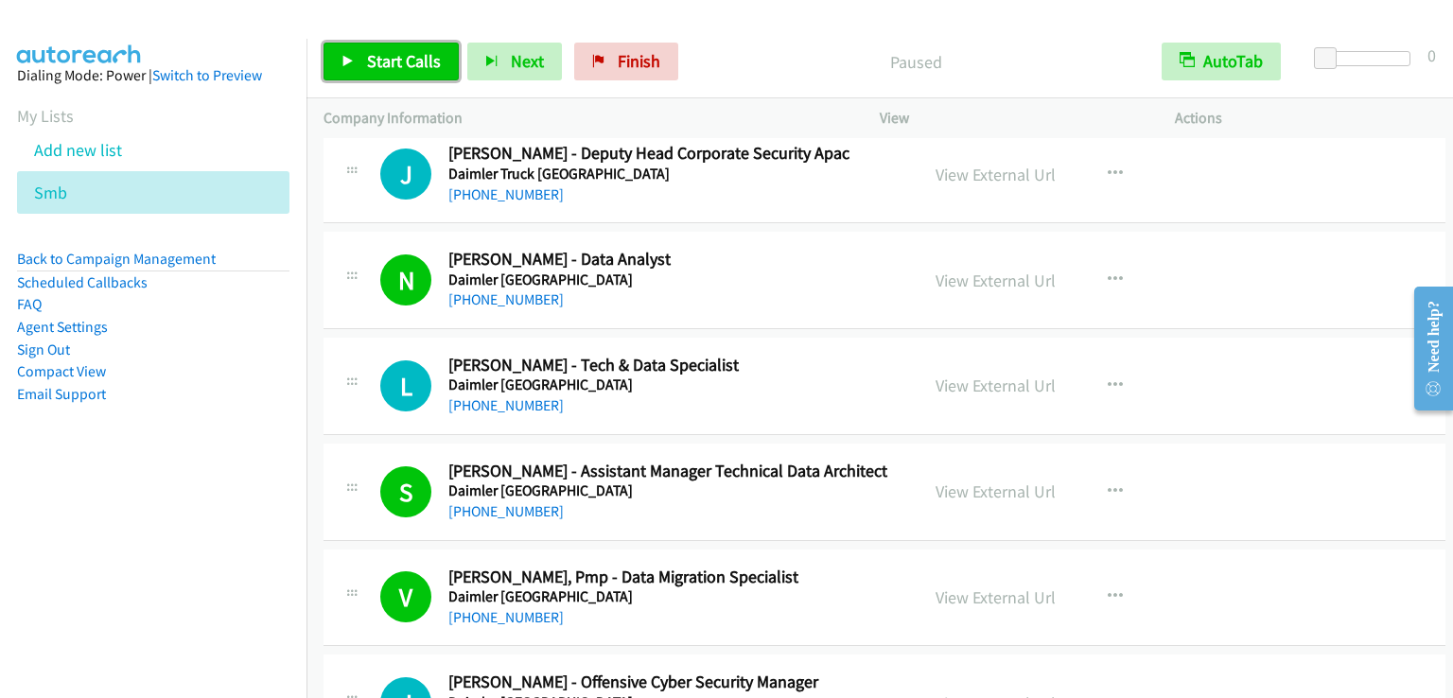
click at [393, 58] on span "Start Calls" at bounding box center [404, 61] width 74 height 22
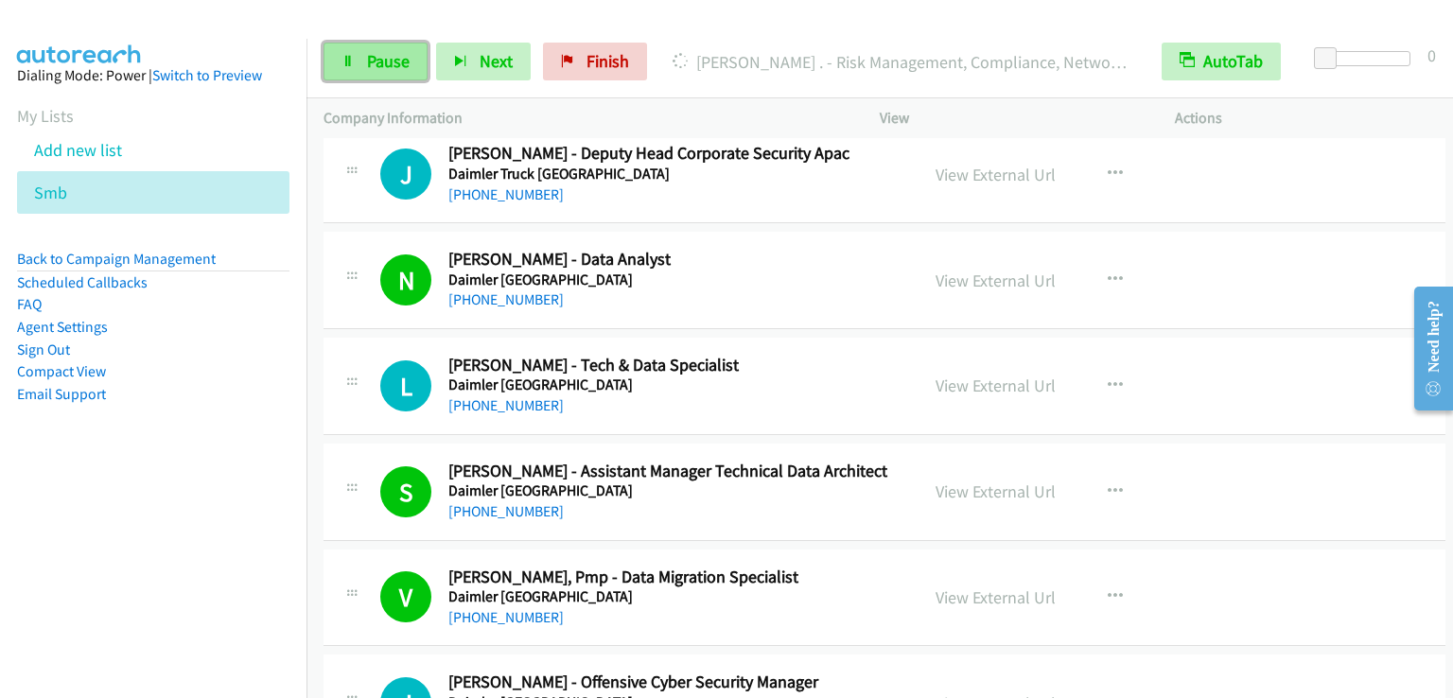
click at [392, 77] on link "Pause" at bounding box center [375, 62] width 104 height 38
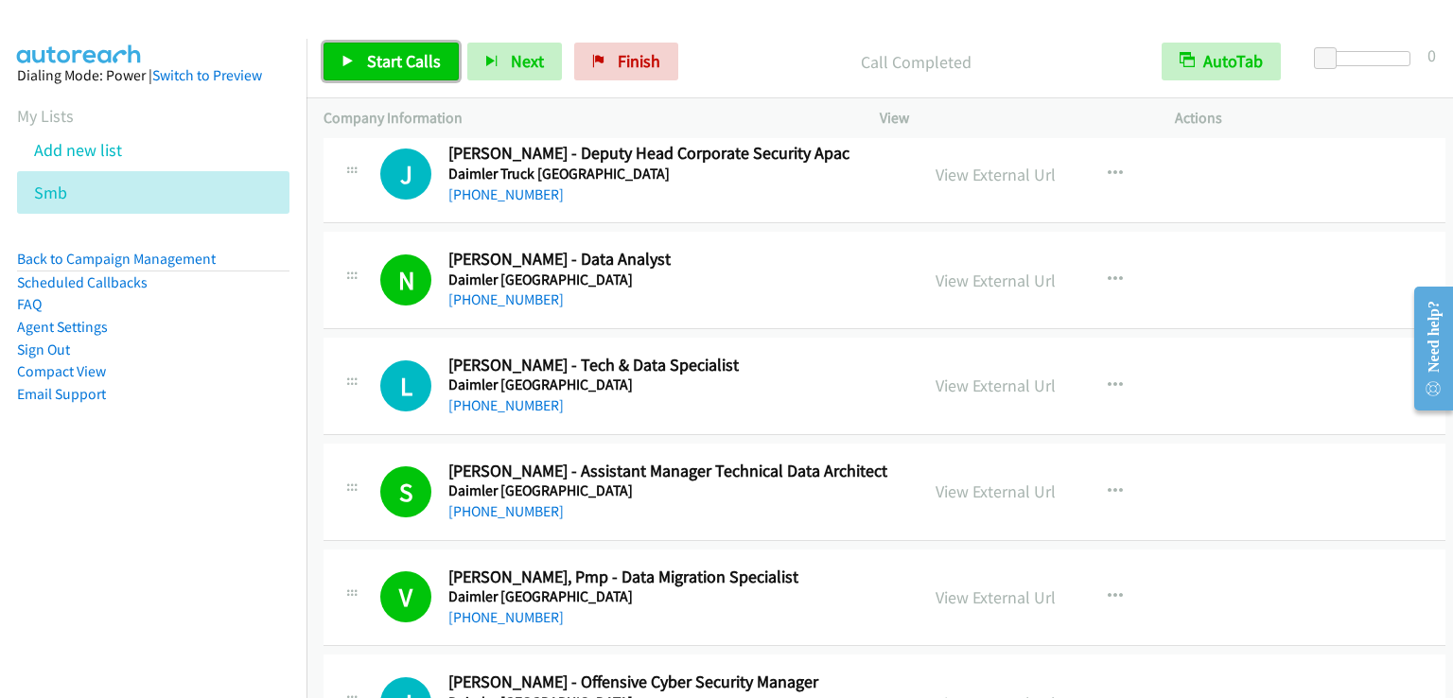
click at [419, 73] on link "Start Calls" at bounding box center [390, 62] width 135 height 38
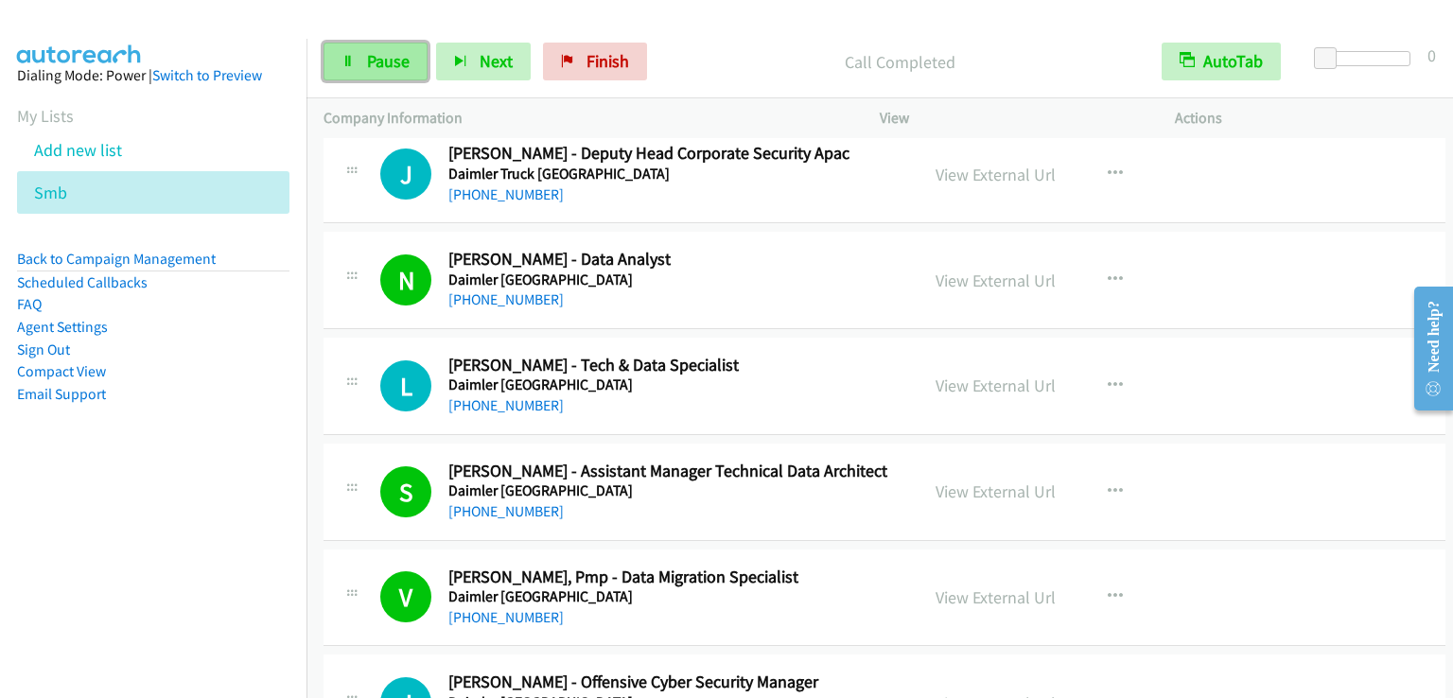
click at [361, 66] on link "Pause" at bounding box center [375, 62] width 104 height 38
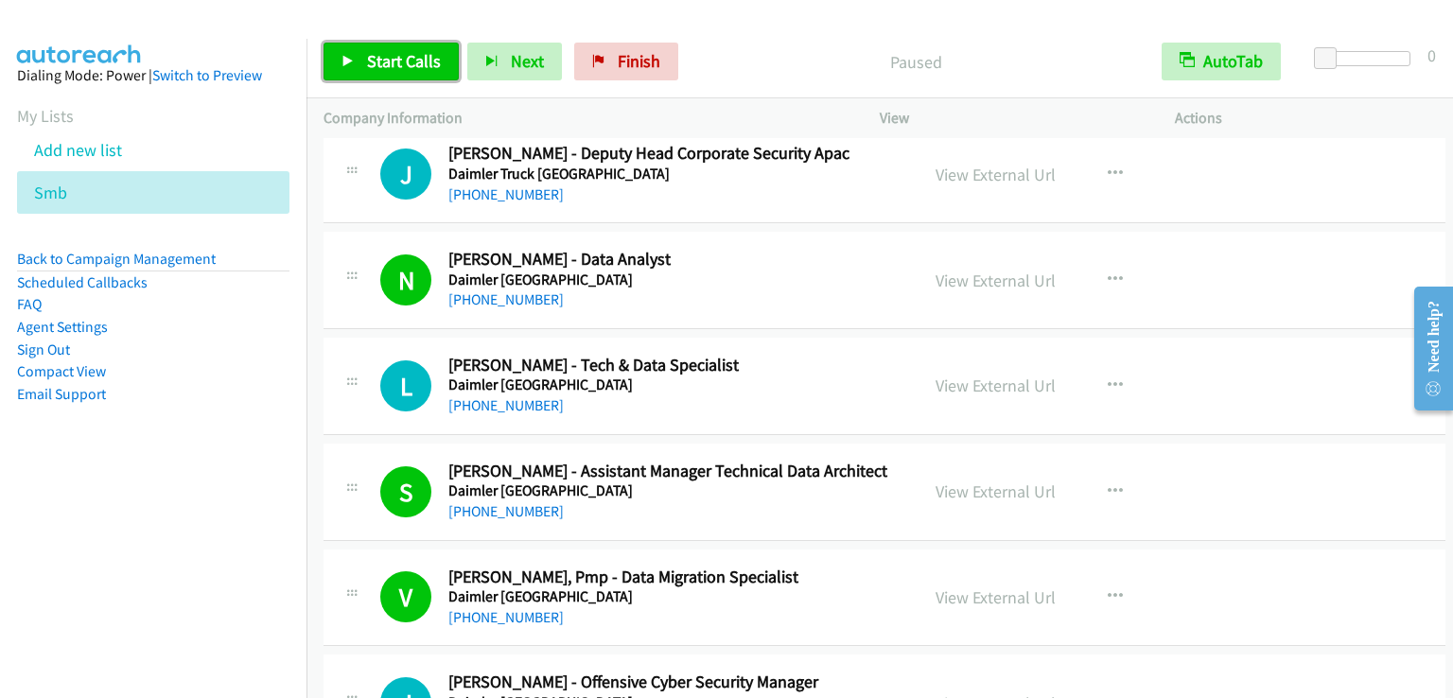
click at [361, 66] on link "Start Calls" at bounding box center [390, 62] width 135 height 38
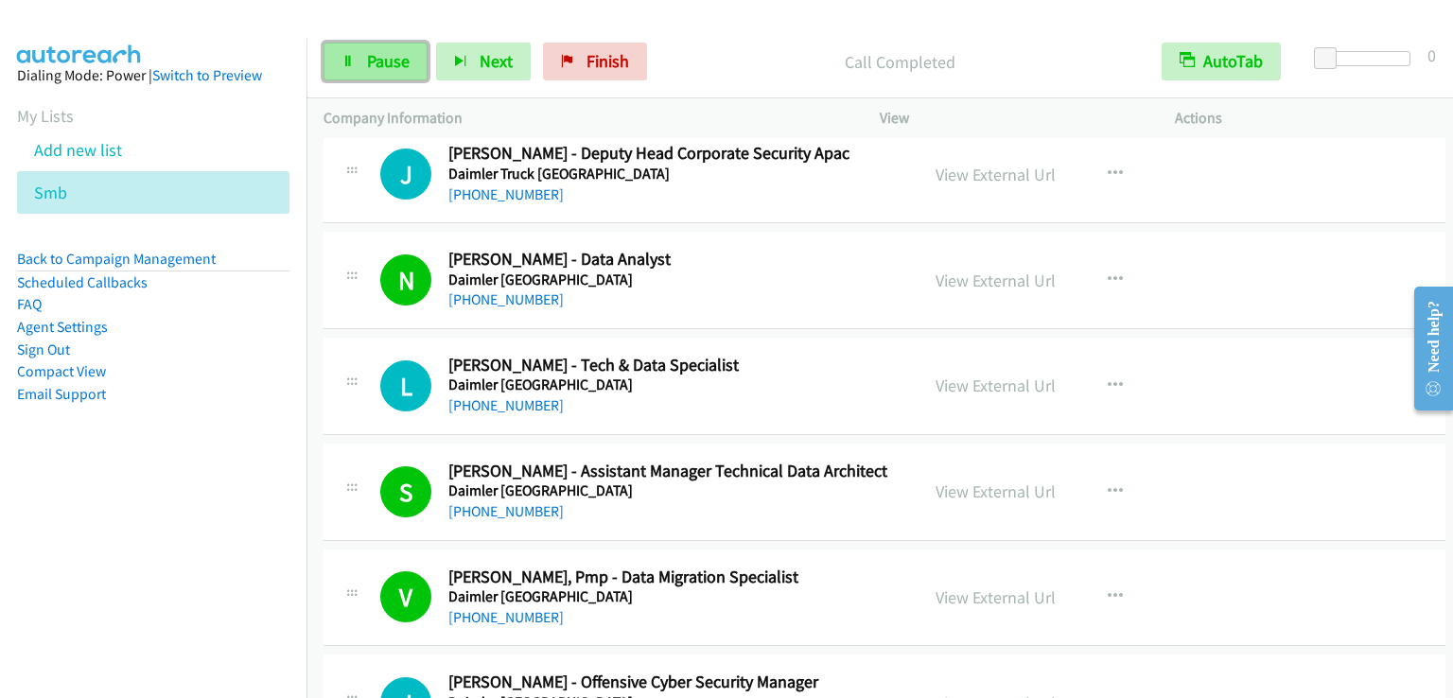
click at [378, 65] on span "Pause" at bounding box center [388, 61] width 43 height 22
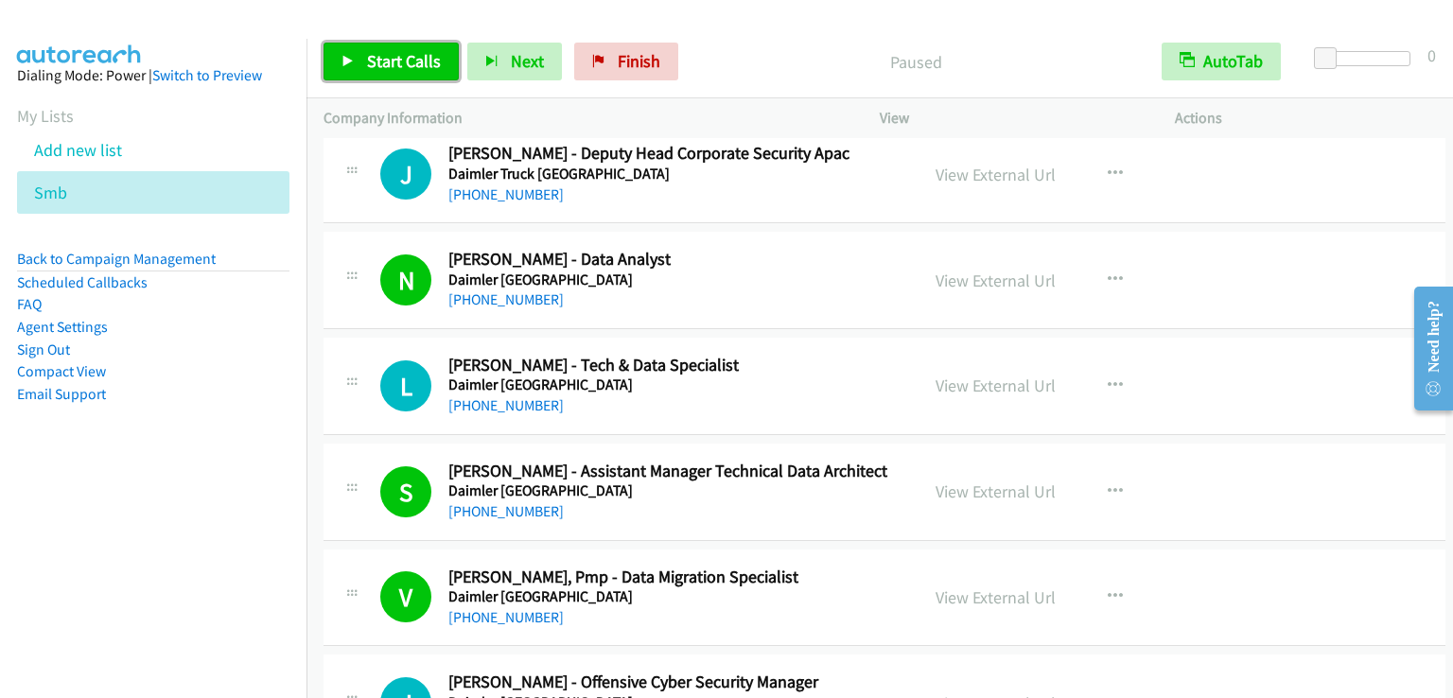
click at [378, 65] on span "Start Calls" at bounding box center [404, 61] width 74 height 22
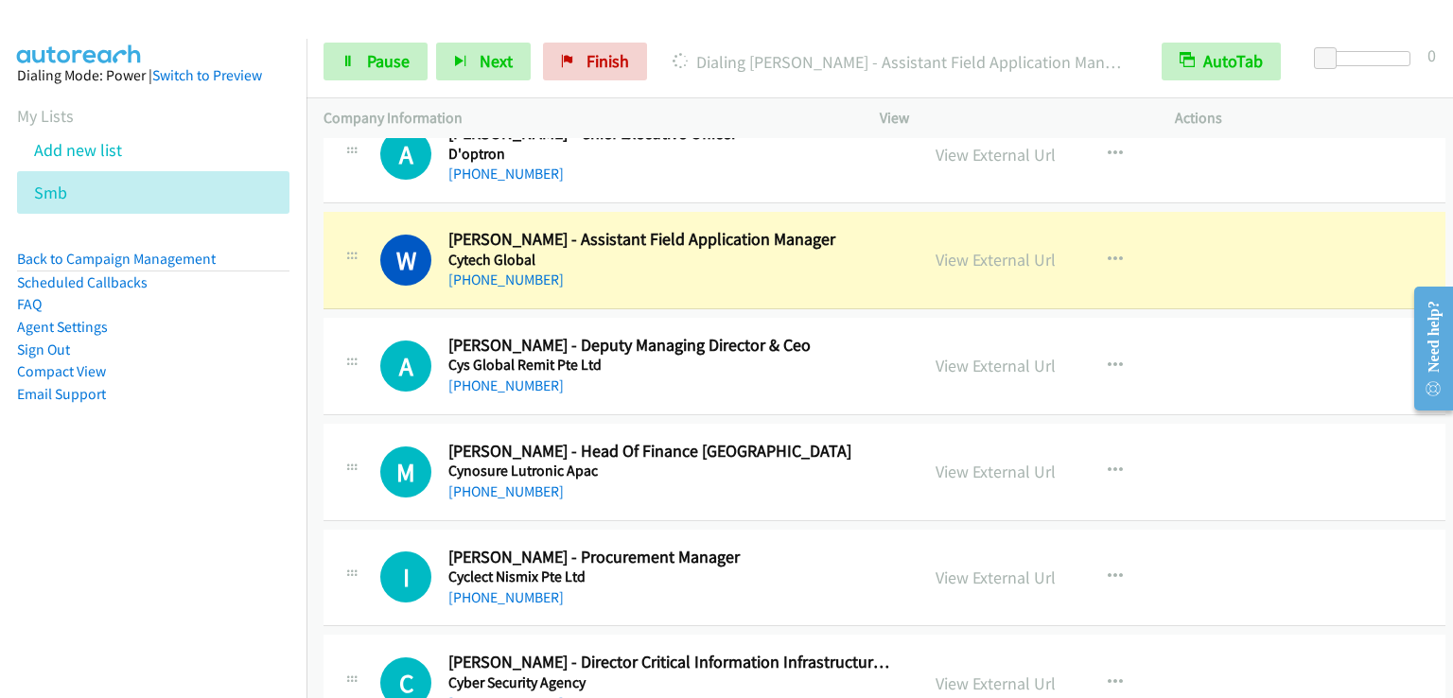
scroll to position [11469, 0]
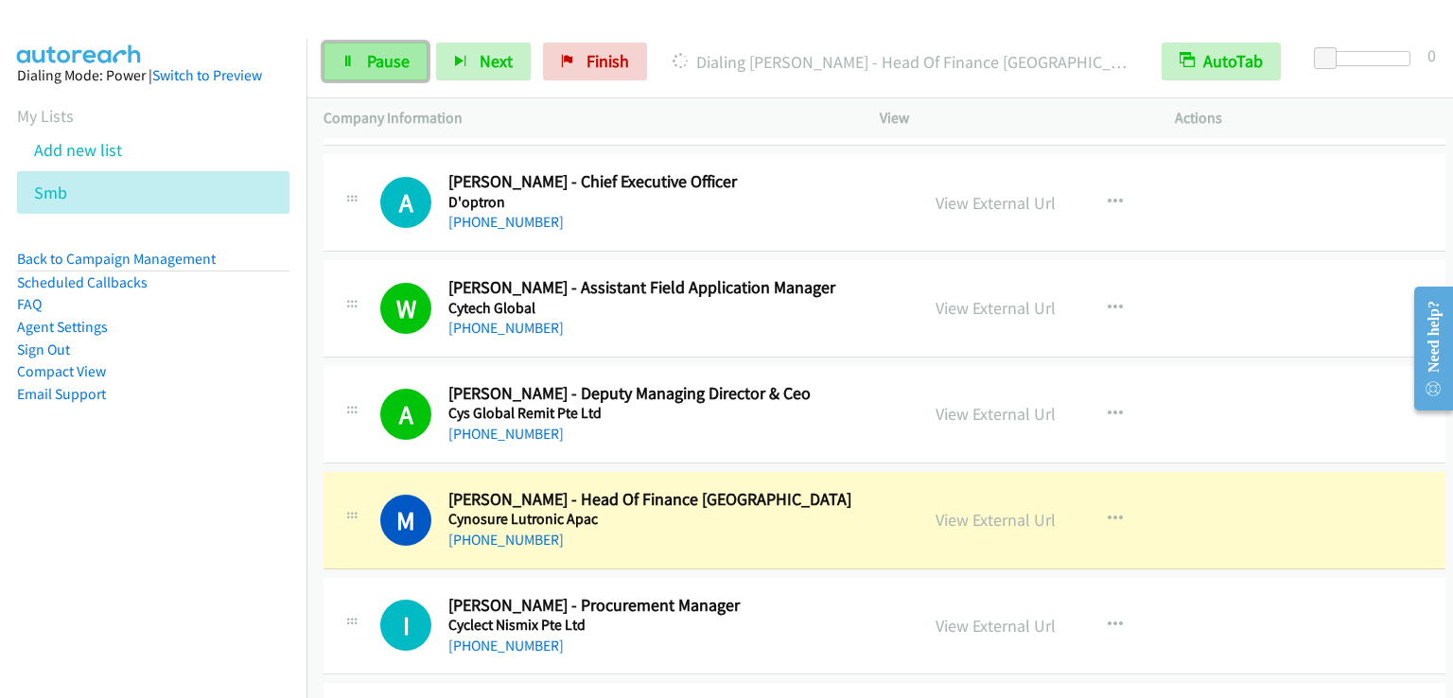
click at [394, 53] on span "Pause" at bounding box center [388, 61] width 43 height 22
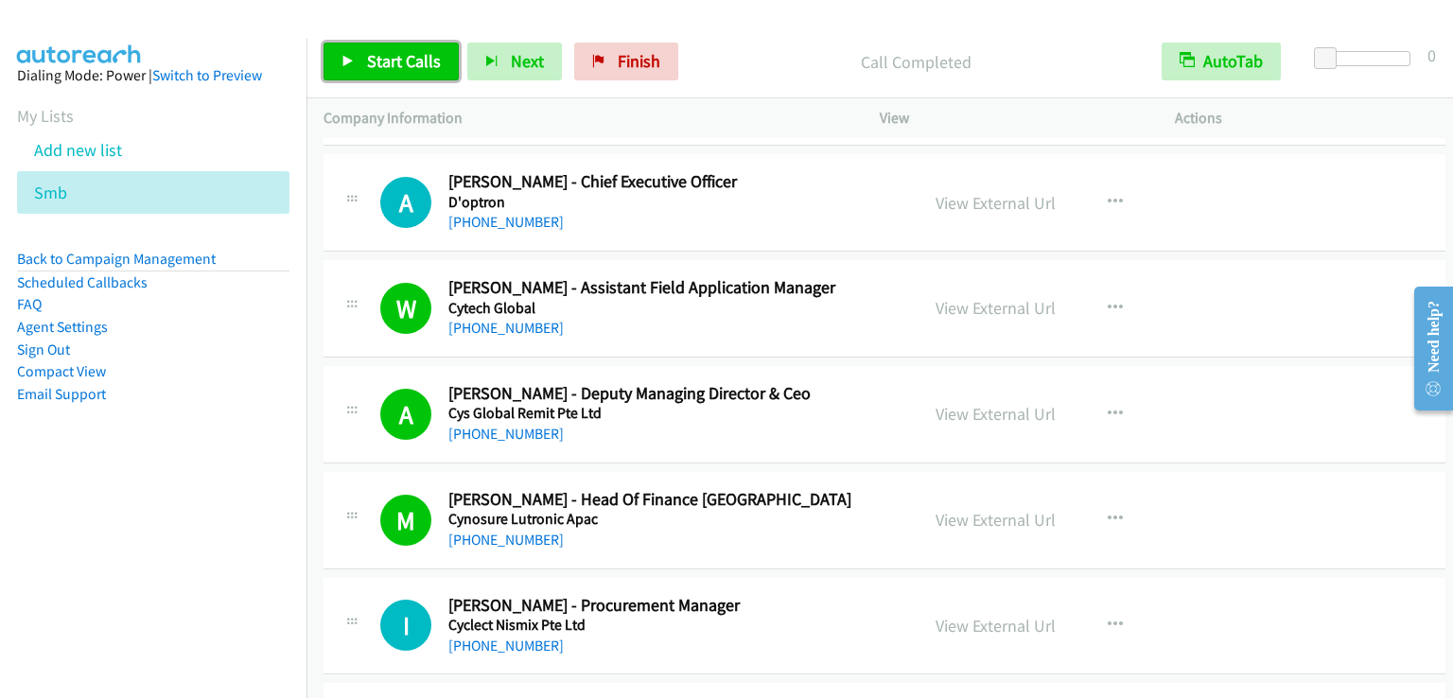
click at [394, 65] on span "Start Calls" at bounding box center [404, 61] width 74 height 22
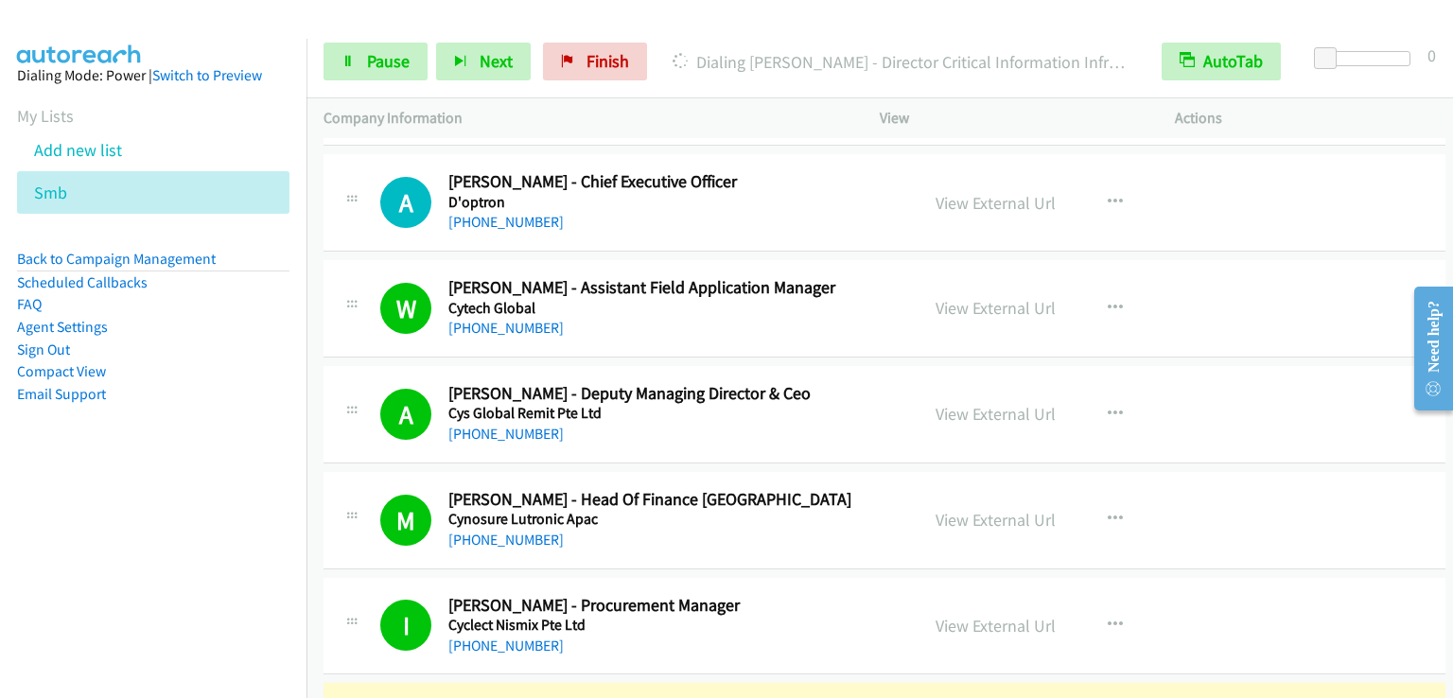
scroll to position [11847, 0]
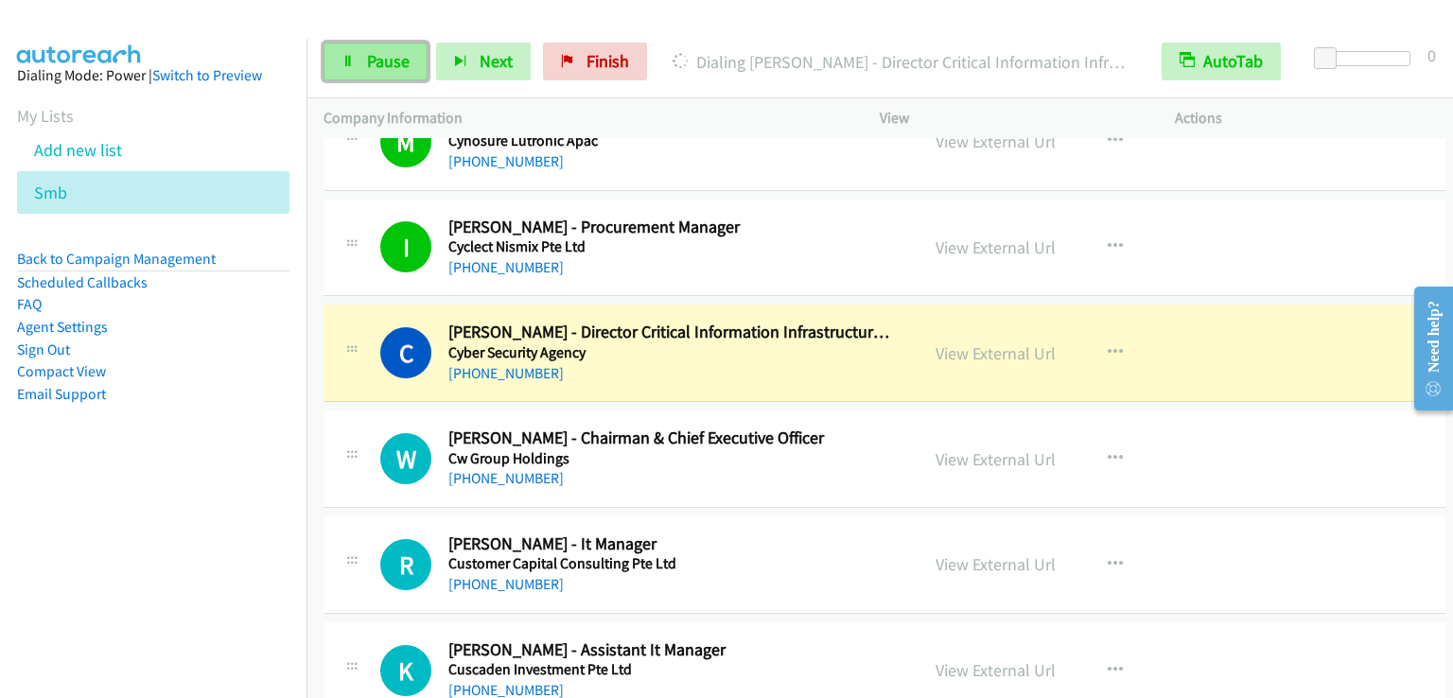
click at [367, 61] on span "Pause" at bounding box center [388, 61] width 43 height 22
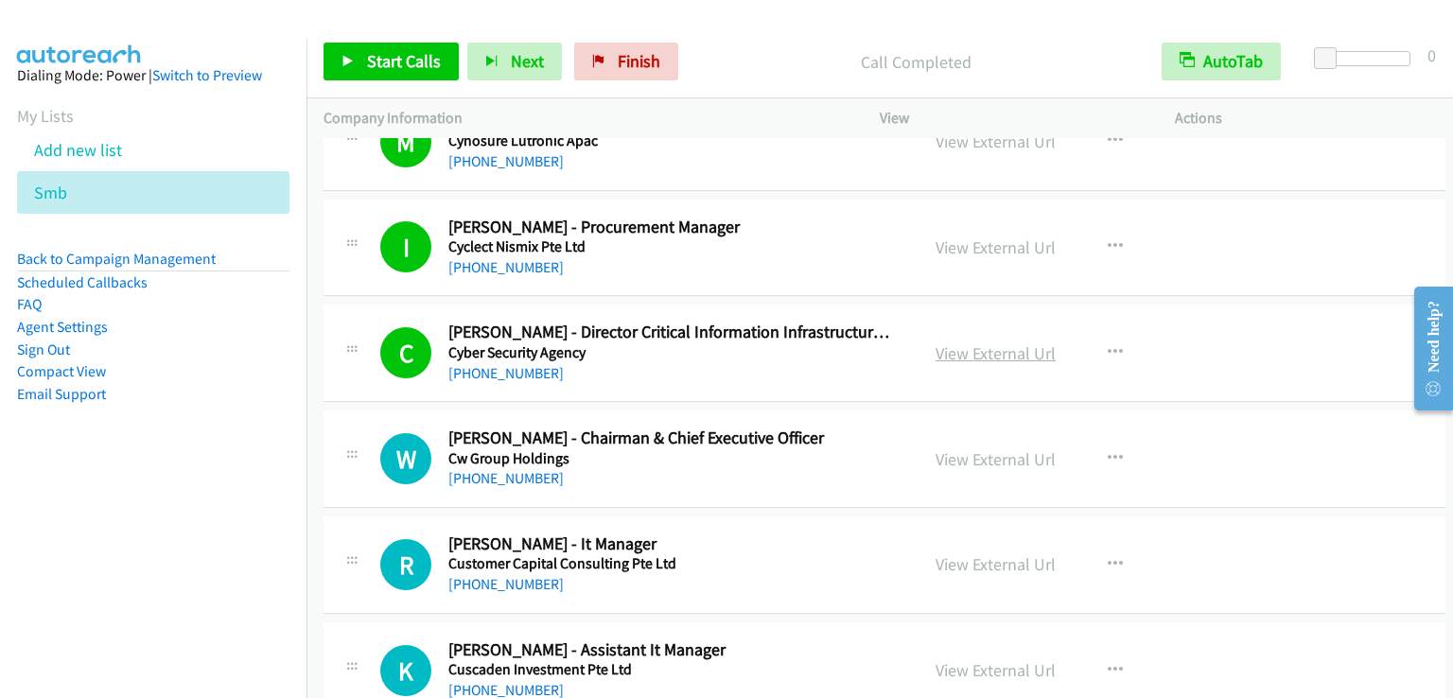
click at [984, 342] on link "View External Url" at bounding box center [995, 353] width 120 height 22
click at [1107, 345] on icon "button" at bounding box center [1114, 352] width 15 height 15
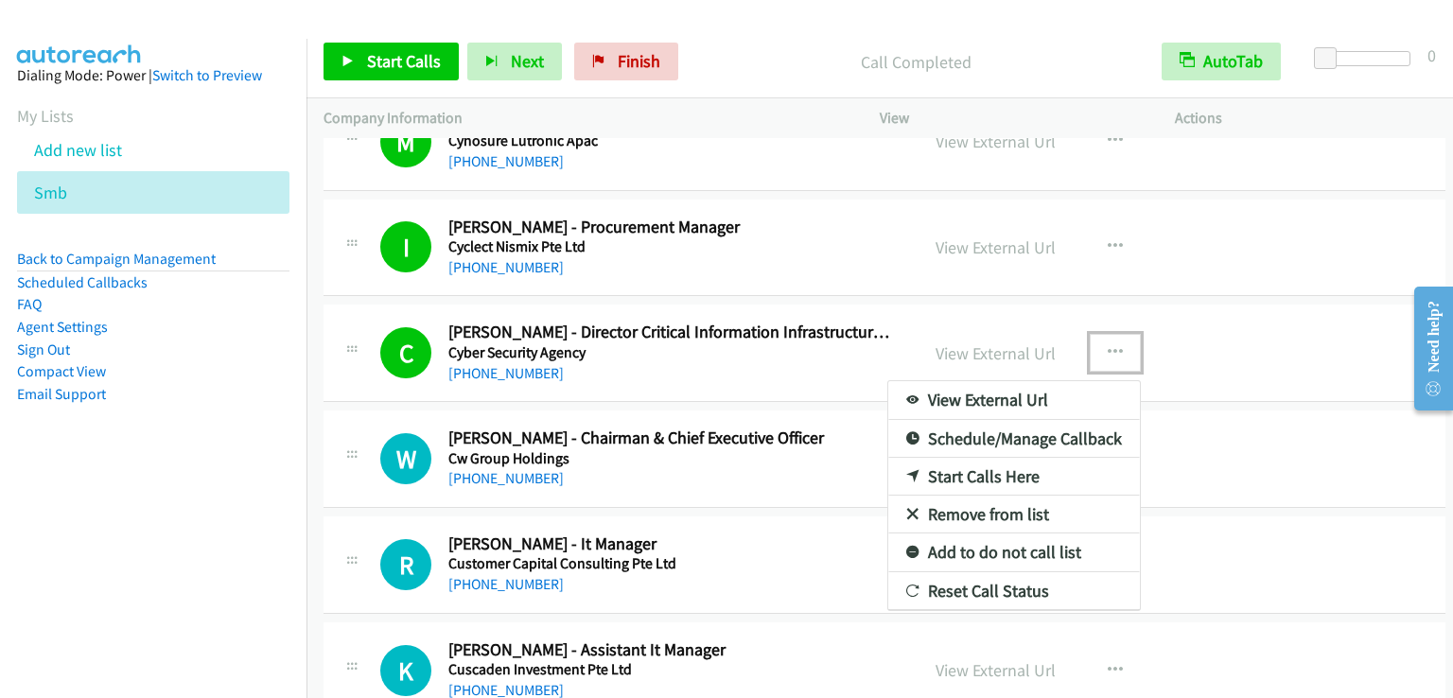
click at [1037, 533] on link "Add to do not call list" at bounding box center [1014, 552] width 252 height 38
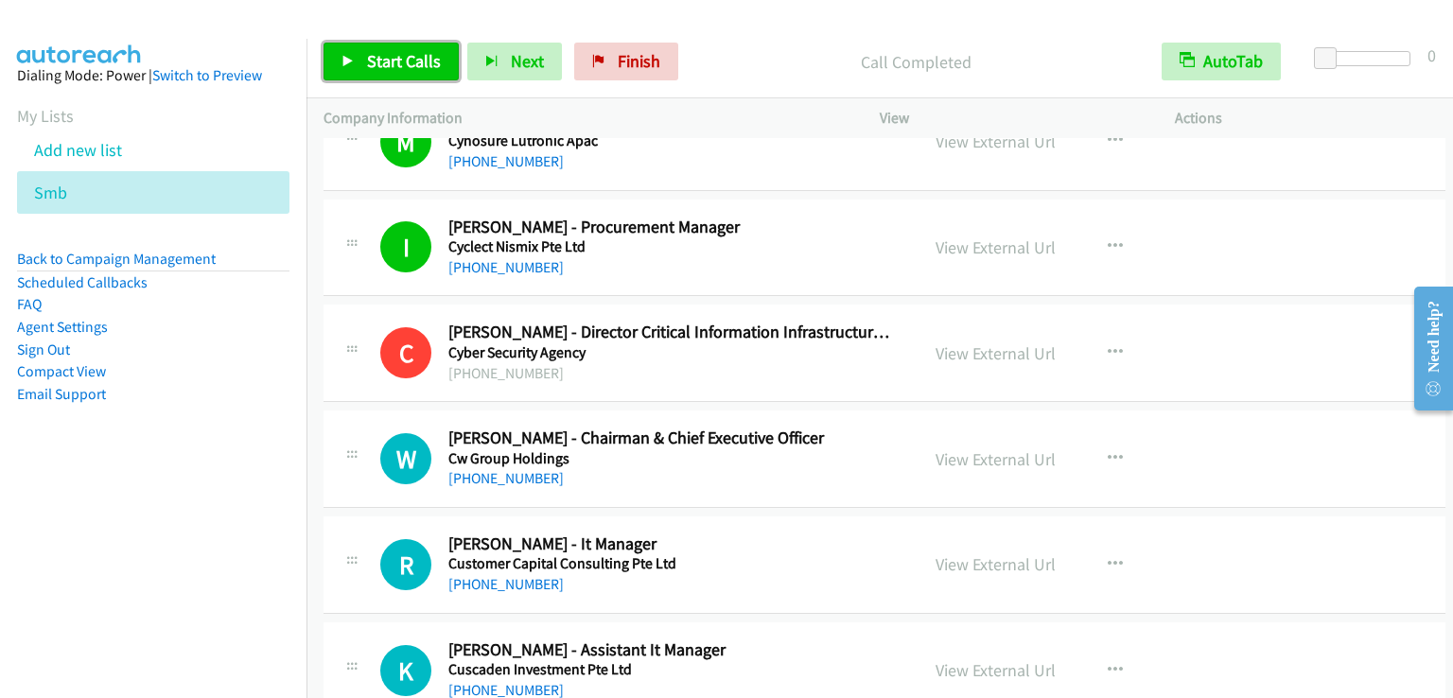
click at [393, 54] on span "Start Calls" at bounding box center [404, 61] width 74 height 22
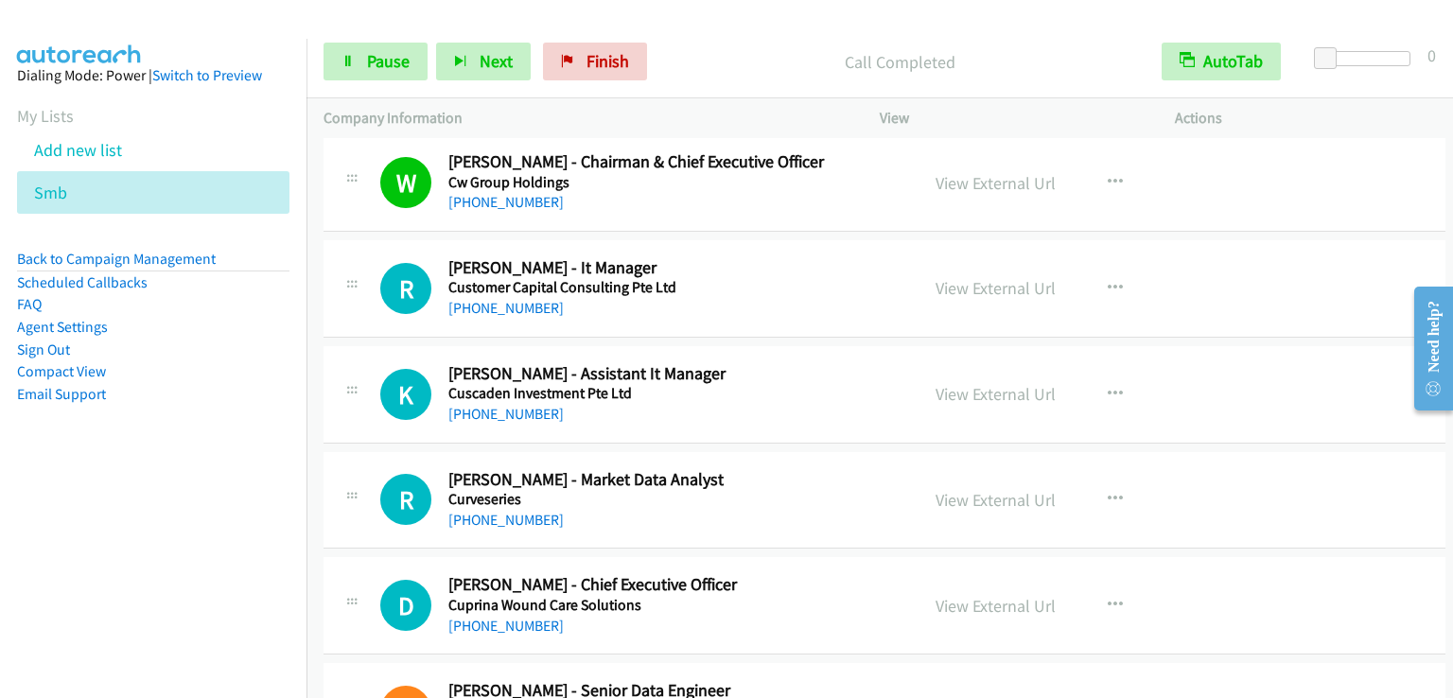
scroll to position [12131, 0]
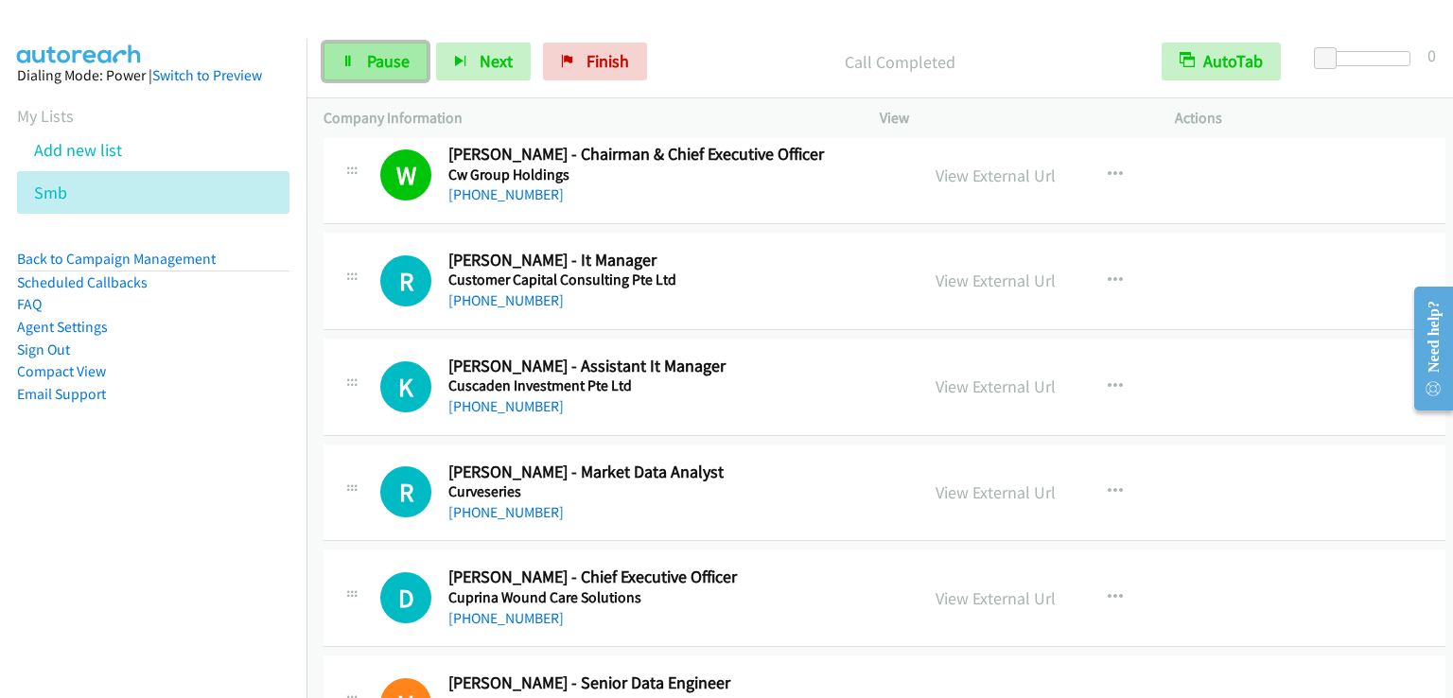
click at [379, 64] on span "Pause" at bounding box center [388, 61] width 43 height 22
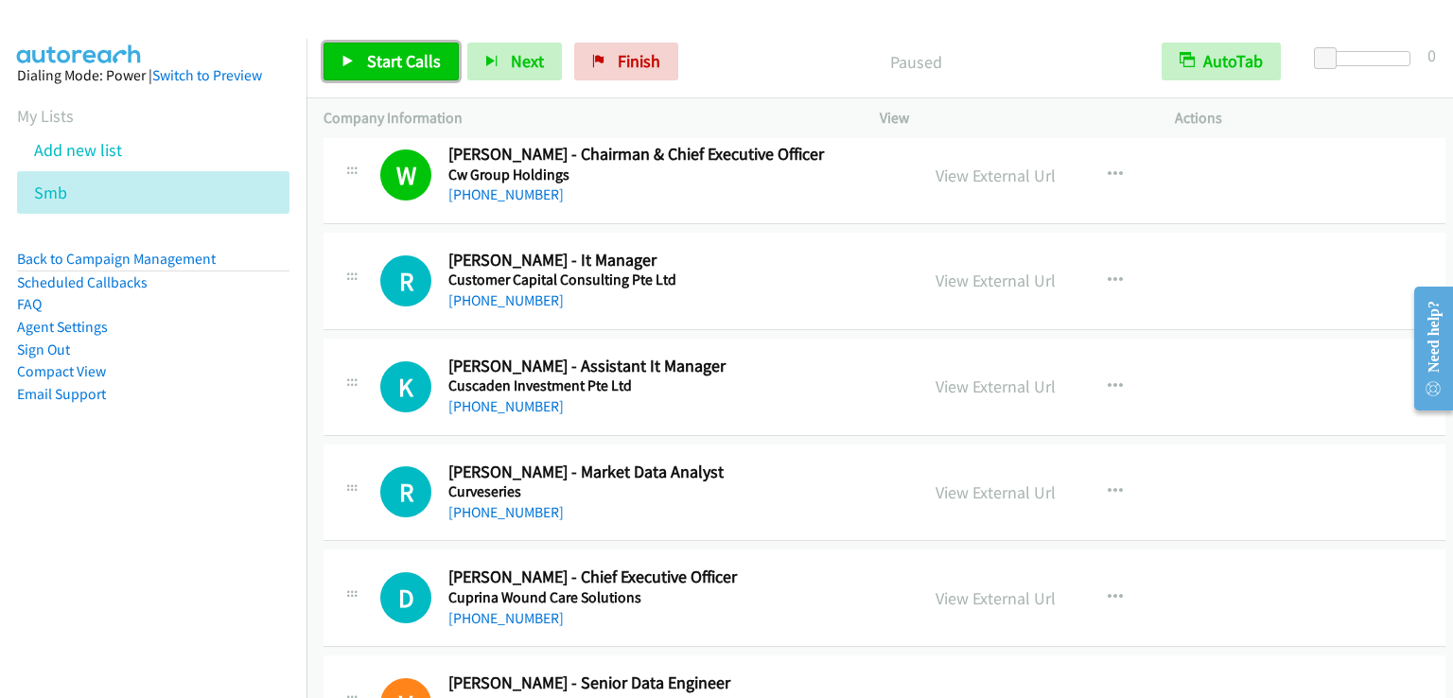
click at [379, 64] on span "Start Calls" at bounding box center [404, 61] width 74 height 22
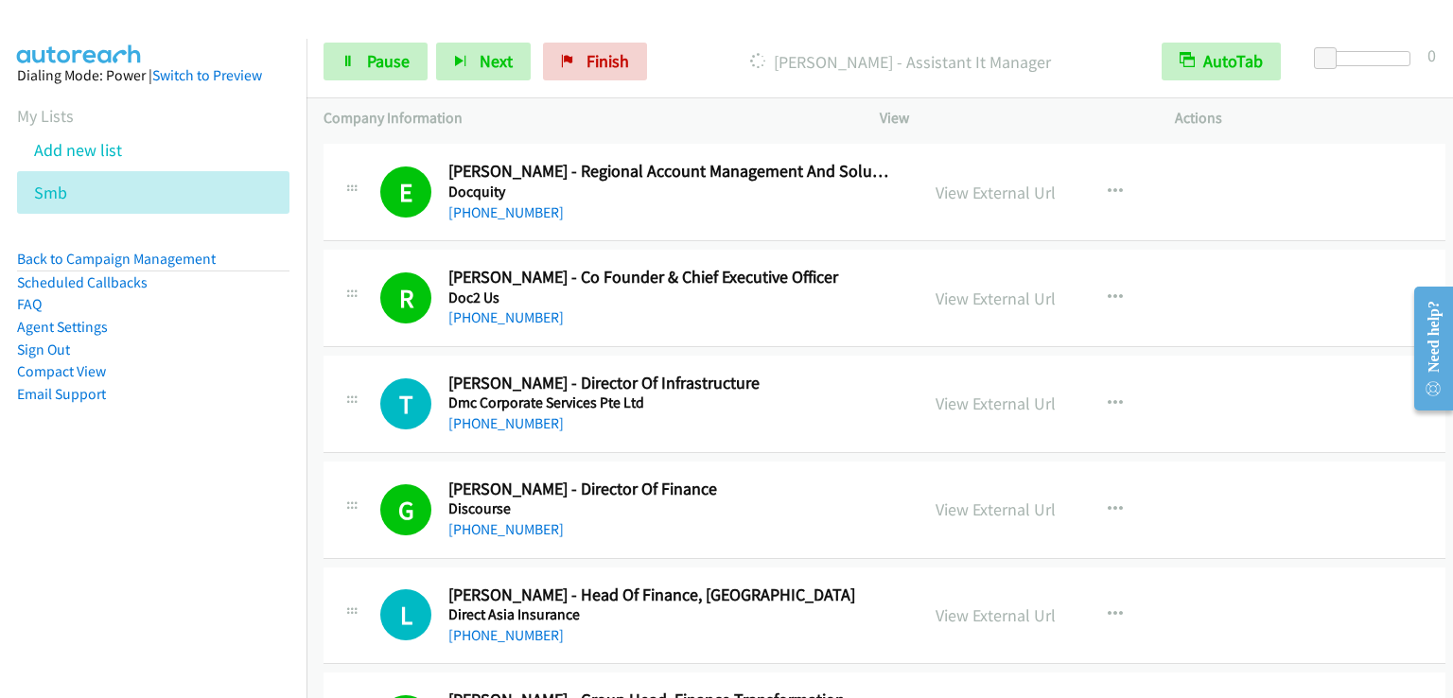
scroll to position [6929, 0]
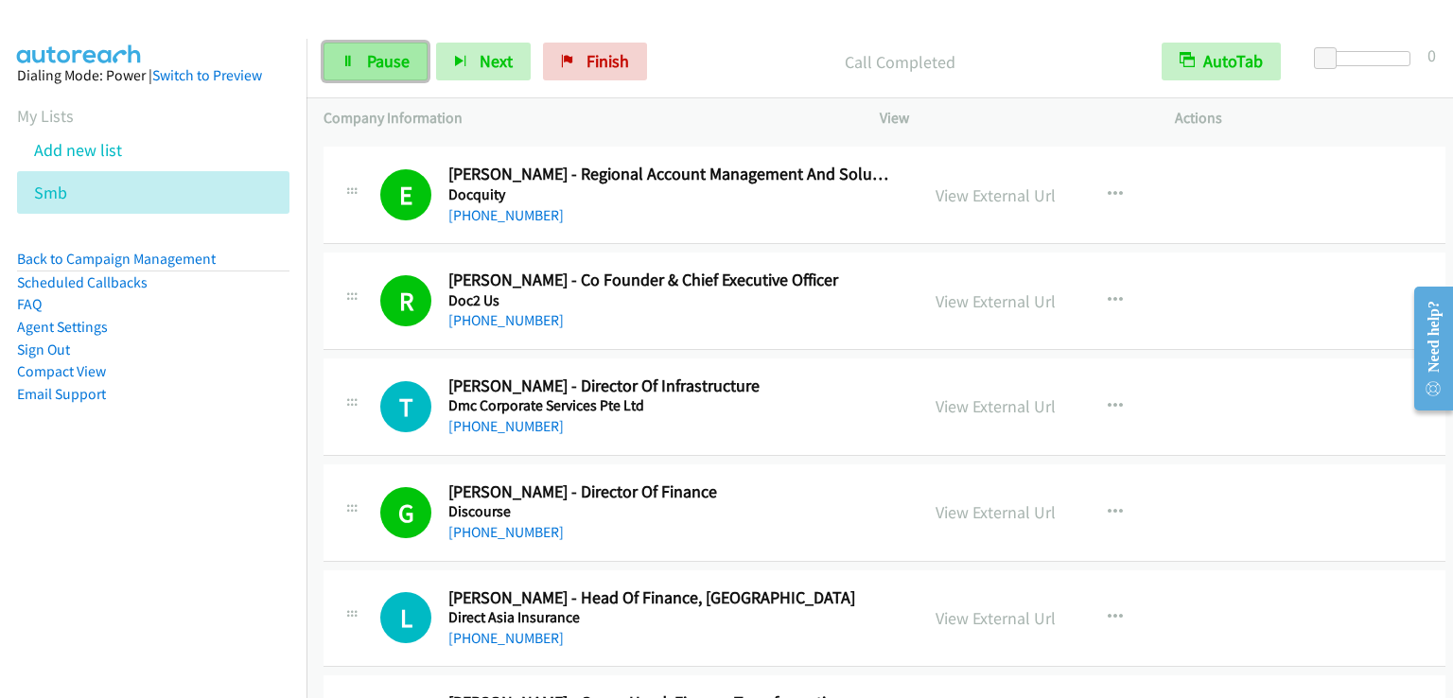
click at [361, 70] on link "Pause" at bounding box center [375, 62] width 104 height 38
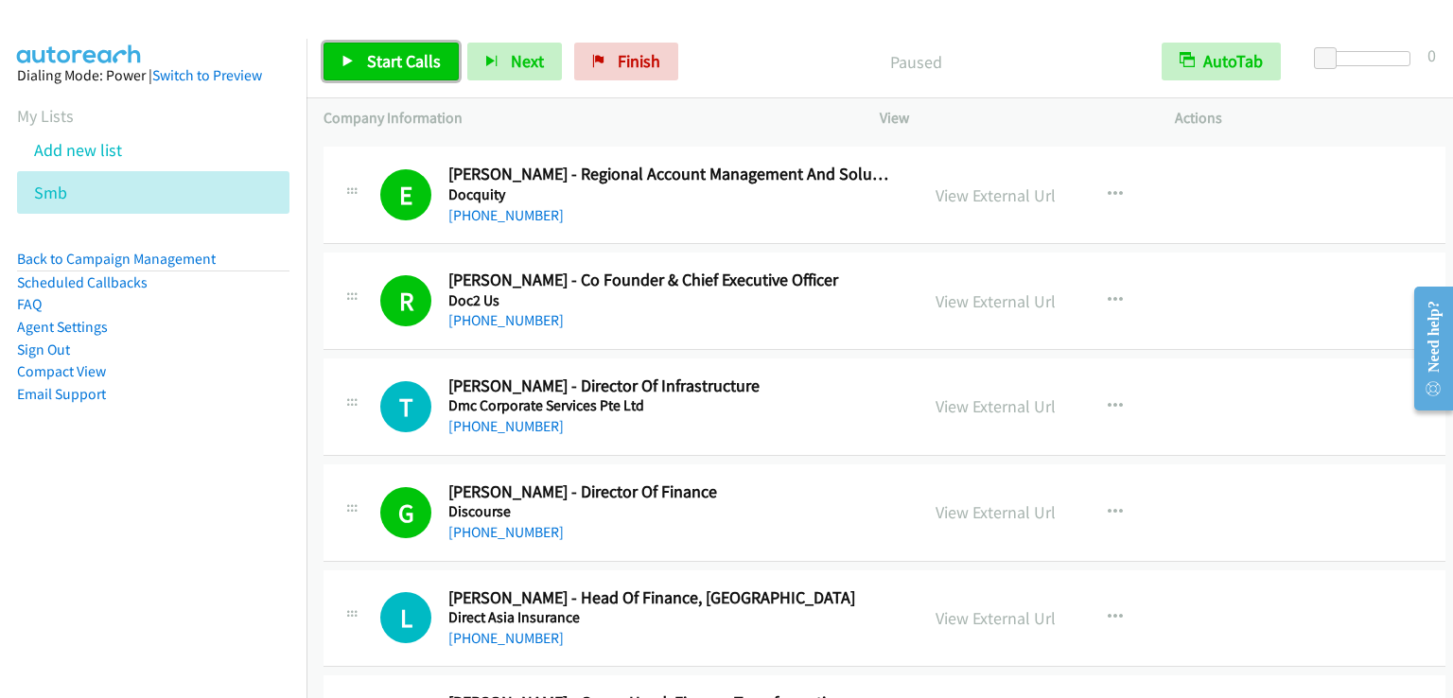
click at [371, 63] on span "Start Calls" at bounding box center [404, 61] width 74 height 22
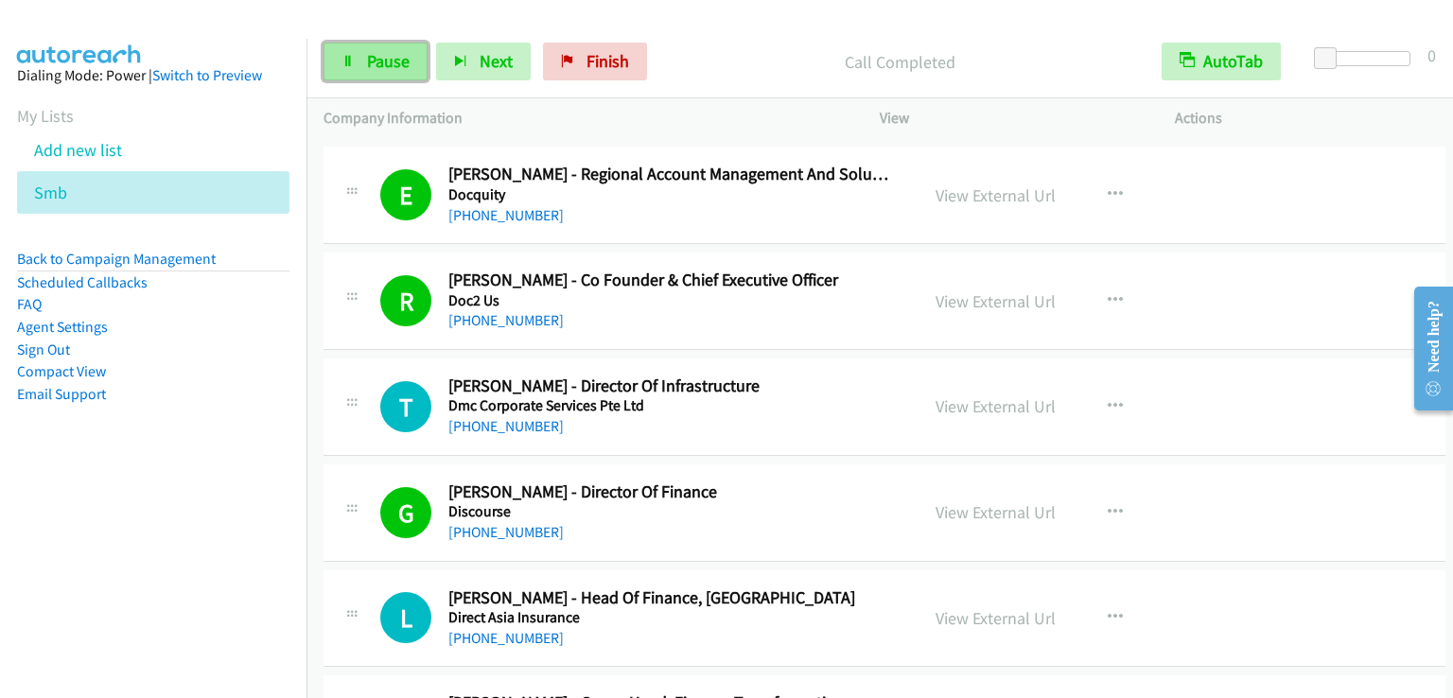
click at [385, 60] on span "Pause" at bounding box center [388, 61] width 43 height 22
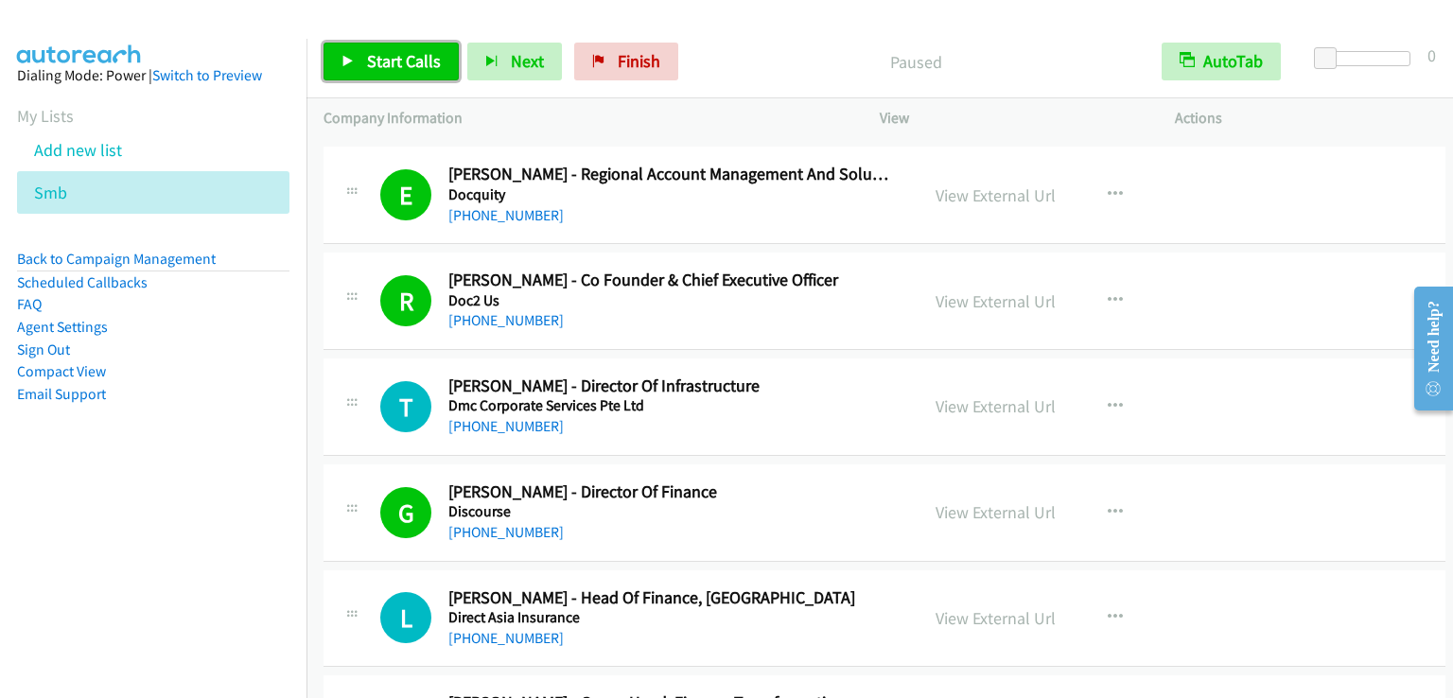
click at [385, 60] on span "Start Calls" at bounding box center [404, 61] width 74 height 22
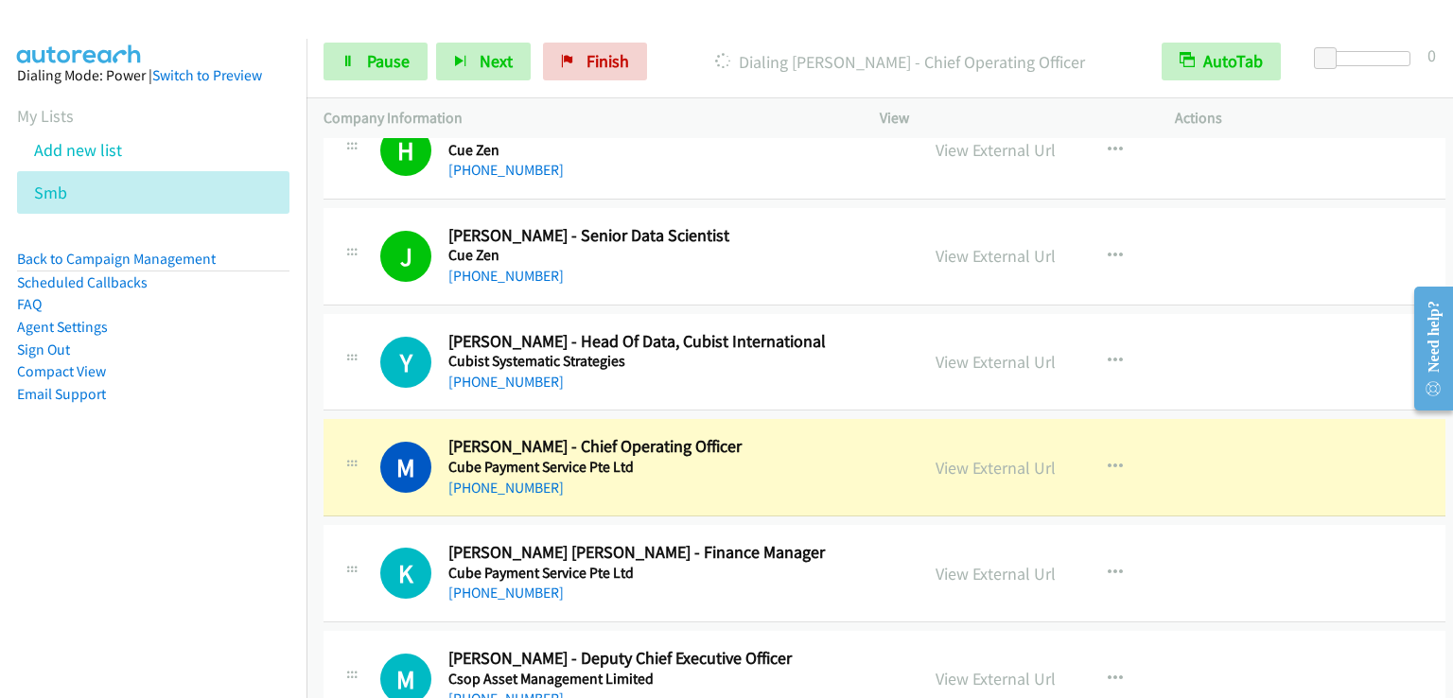
scroll to position [12793, 0]
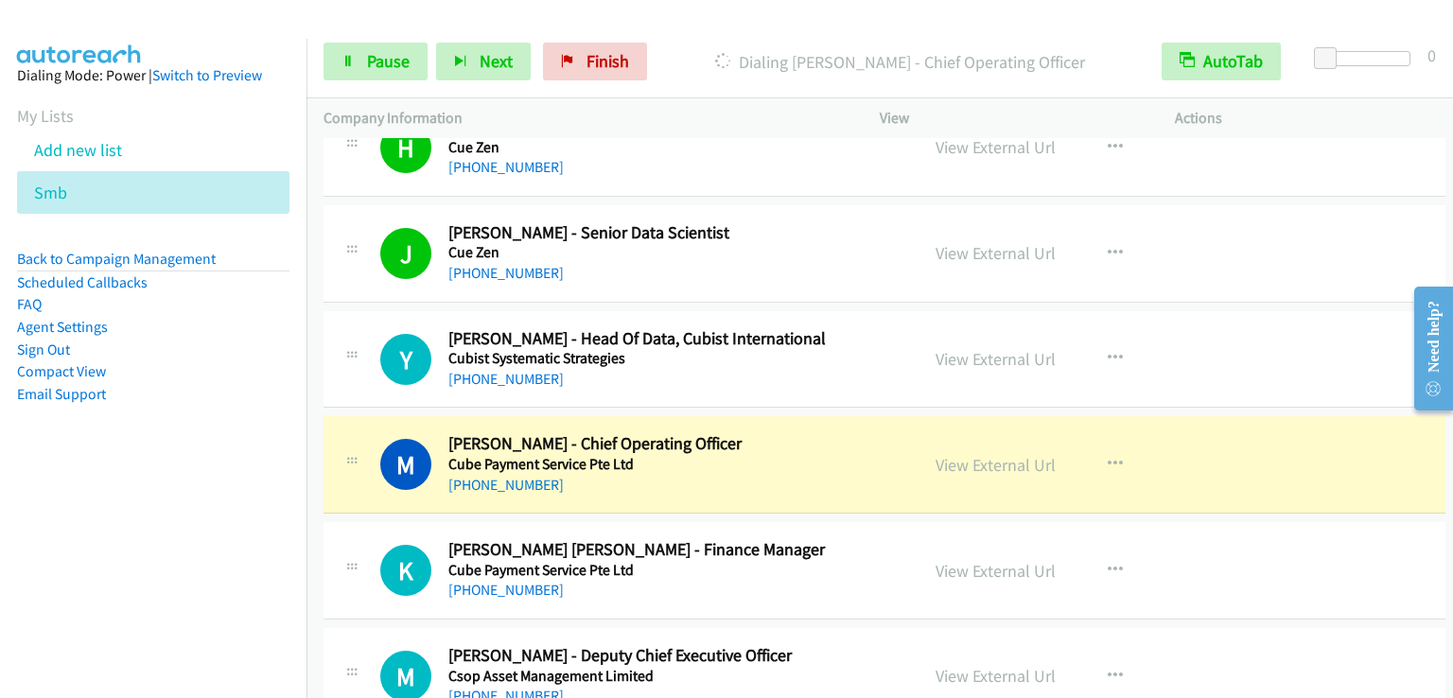
click at [171, 468] on aside "Dialing Mode: Power | Switch to Preview My Lists Add new list Smb Back to Campa…" at bounding box center [153, 265] width 306 height 452
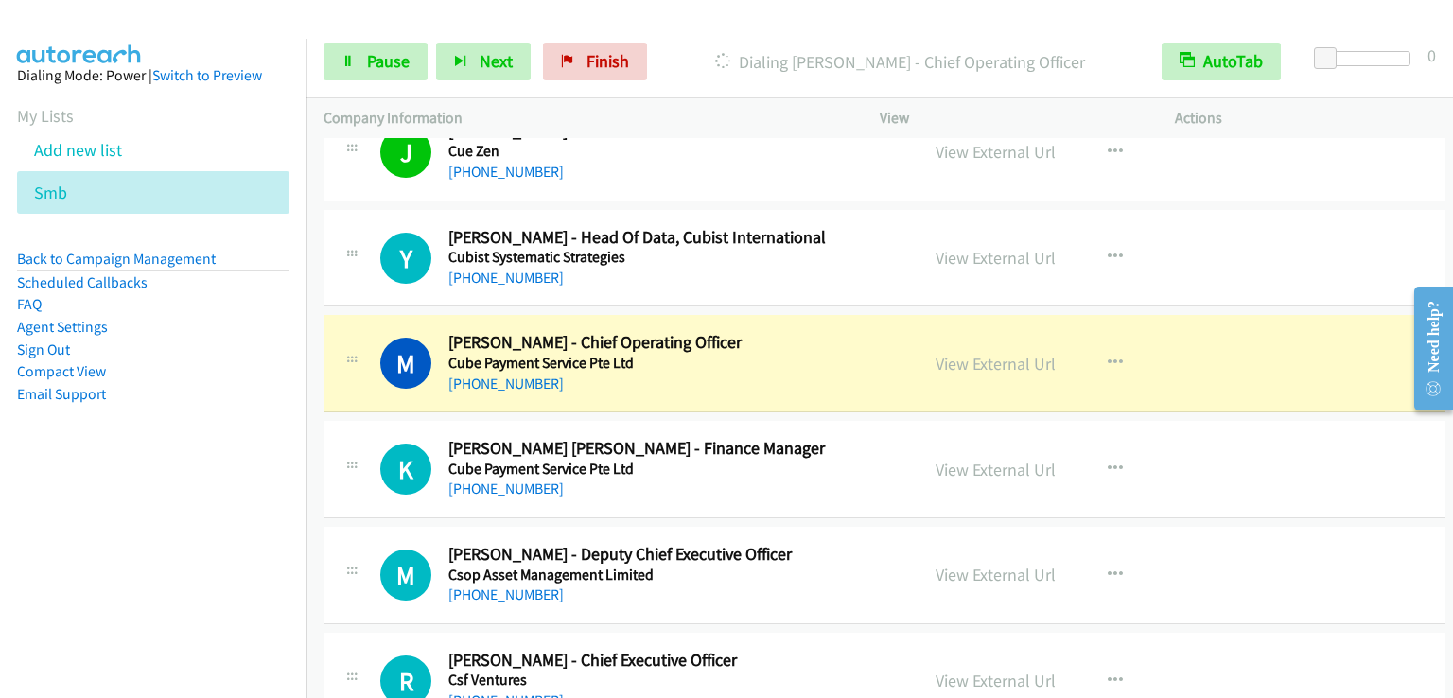
scroll to position [12888, 0]
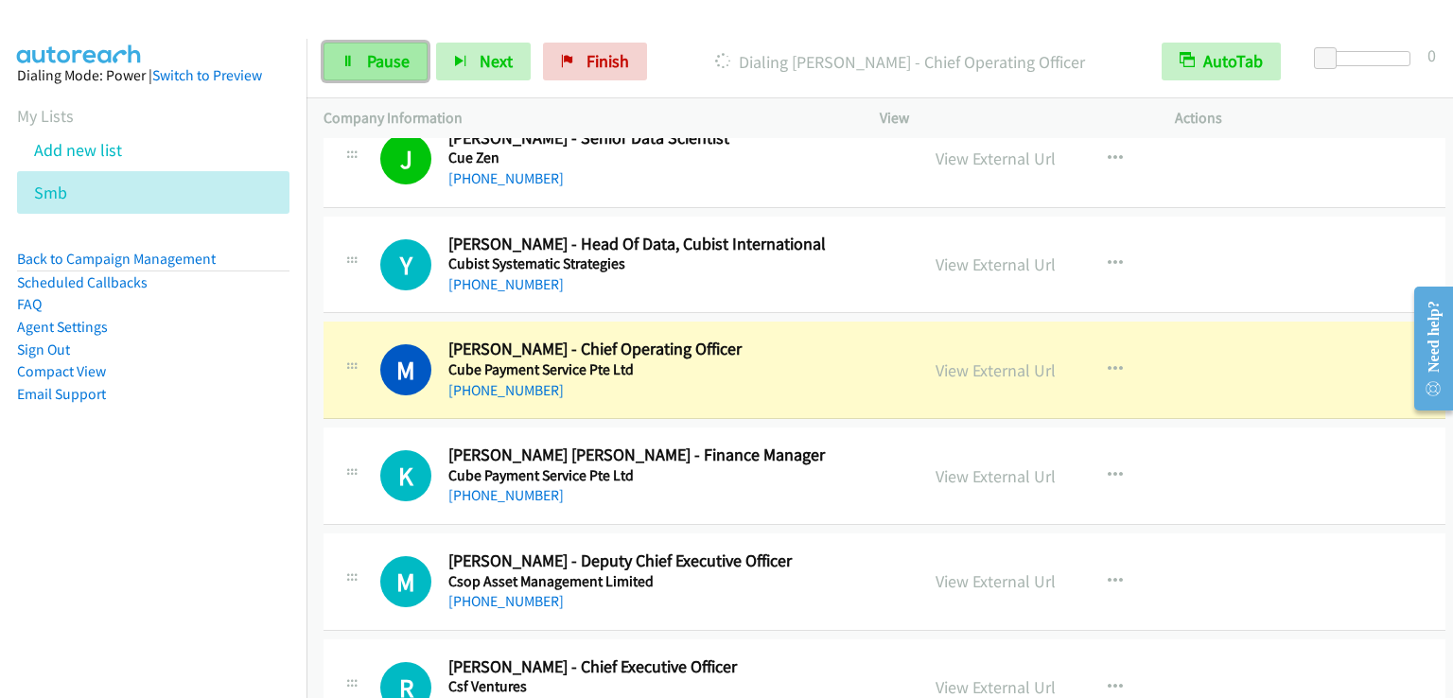
click at [367, 67] on span "Pause" at bounding box center [388, 61] width 43 height 22
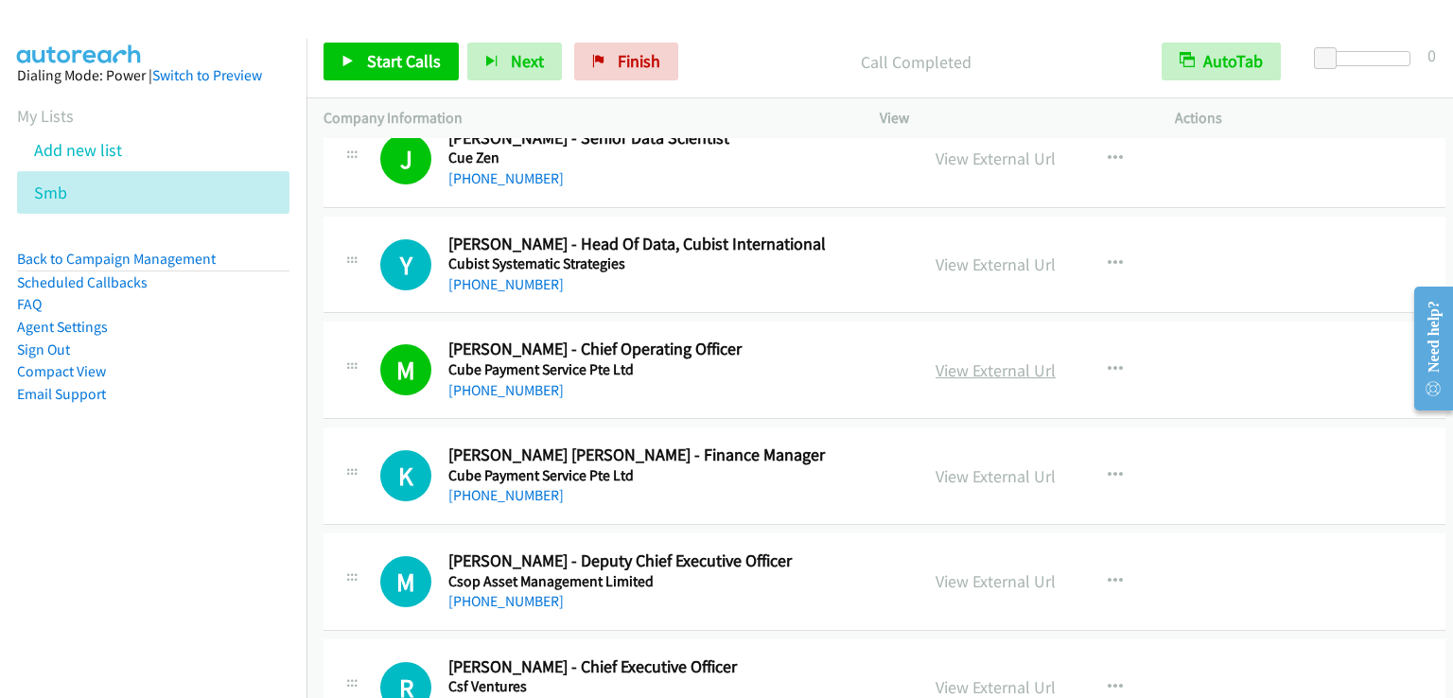
click at [990, 359] on link "View External Url" at bounding box center [995, 370] width 120 height 22
click at [367, 60] on span "Start Calls" at bounding box center [404, 61] width 74 height 22
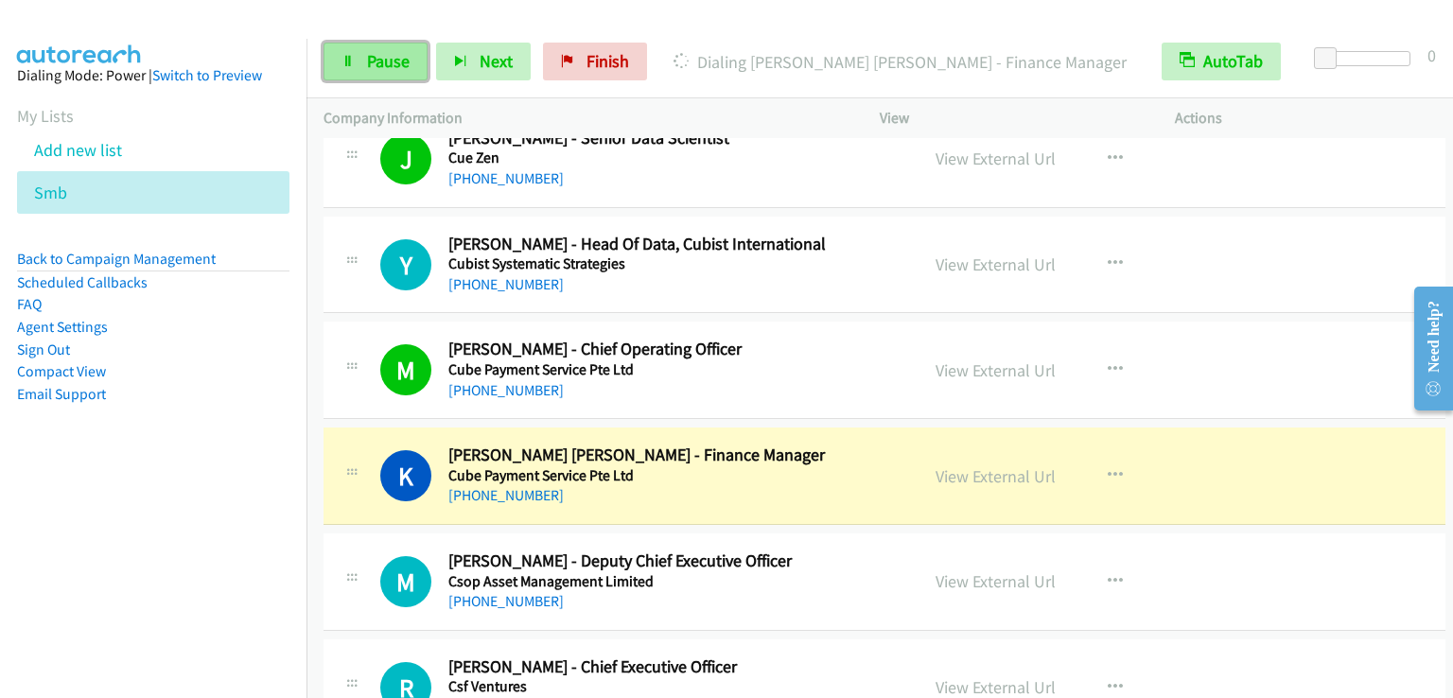
click at [363, 68] on link "Pause" at bounding box center [375, 62] width 104 height 38
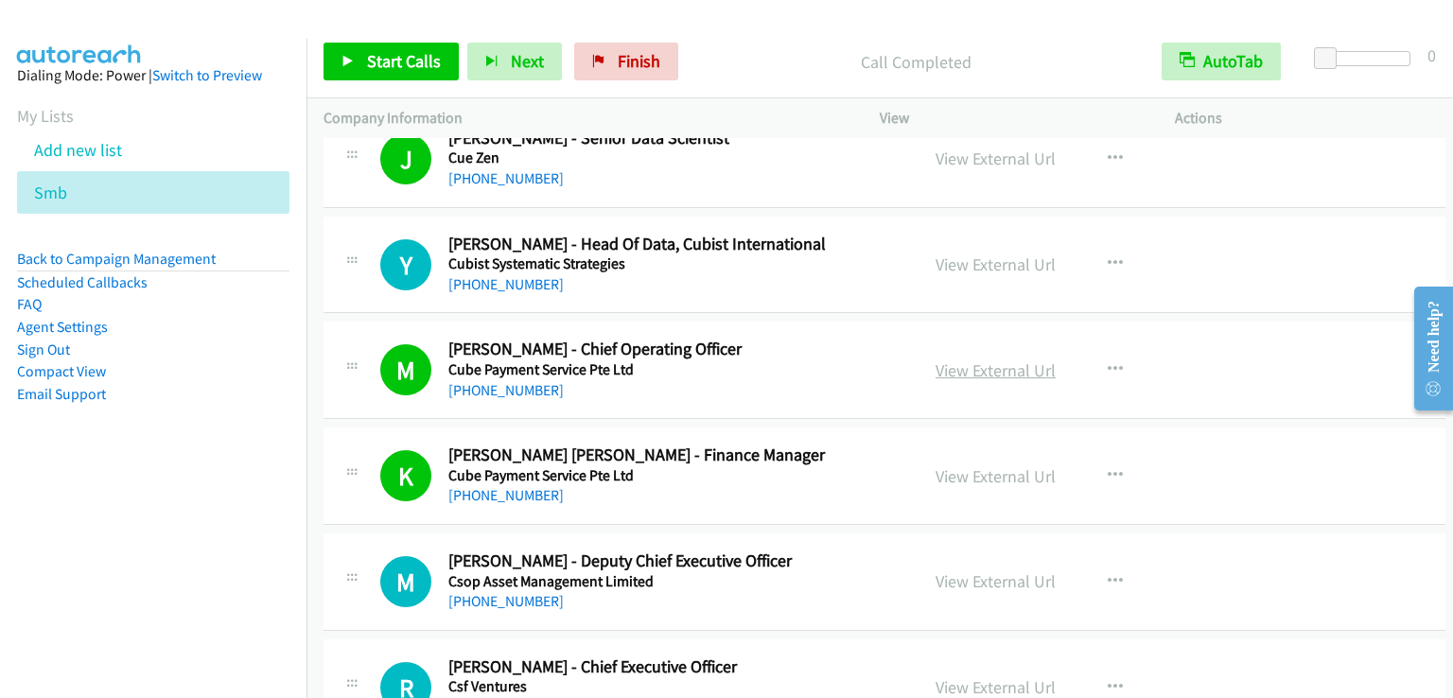
click at [1005, 359] on link "View External Url" at bounding box center [995, 370] width 120 height 22
click at [381, 67] on span "Start Calls" at bounding box center [404, 61] width 74 height 22
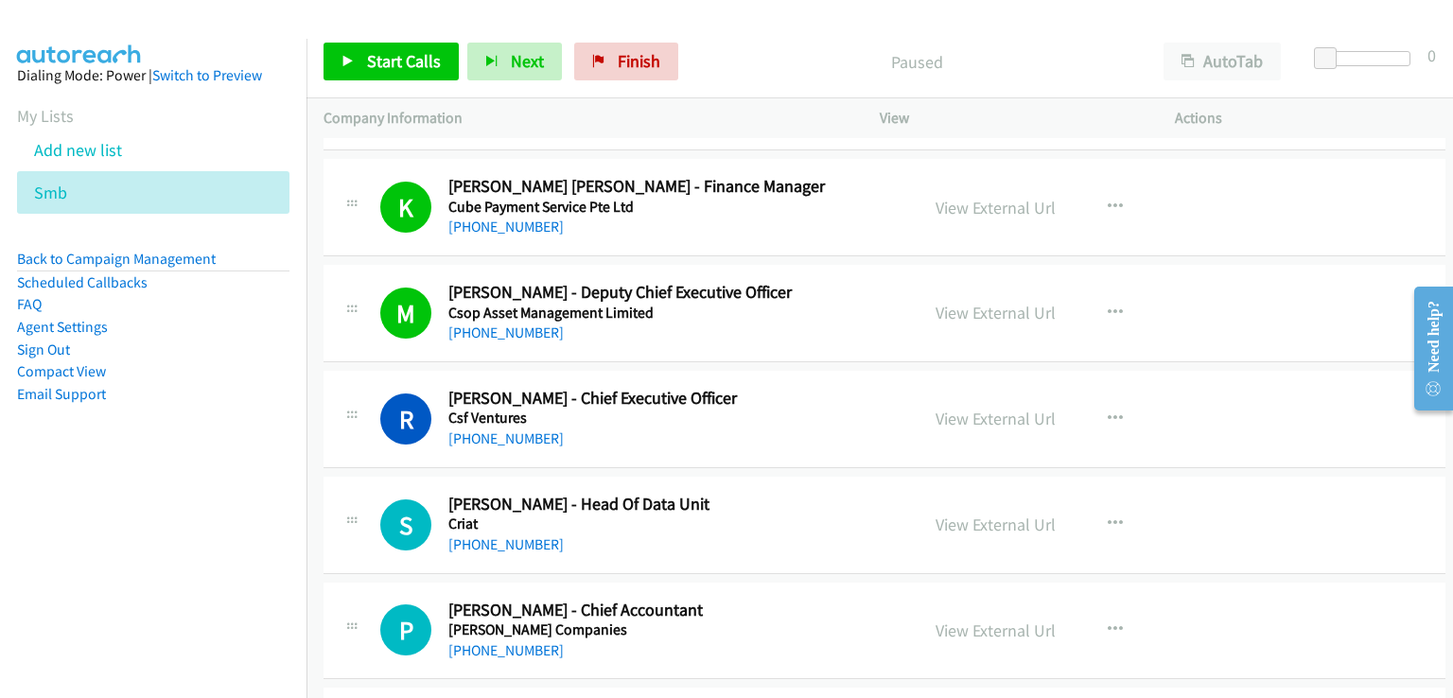
scroll to position [13146, 0]
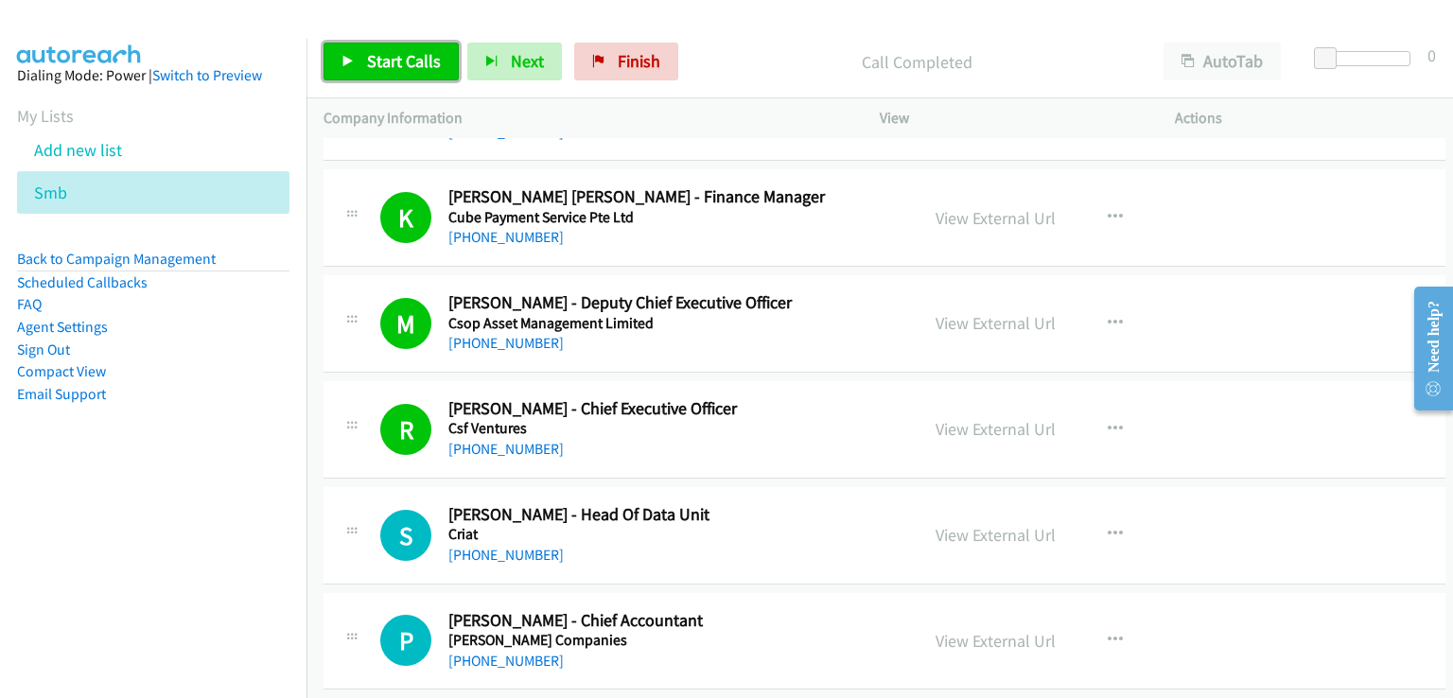
click at [387, 61] on span "Start Calls" at bounding box center [404, 61] width 74 height 22
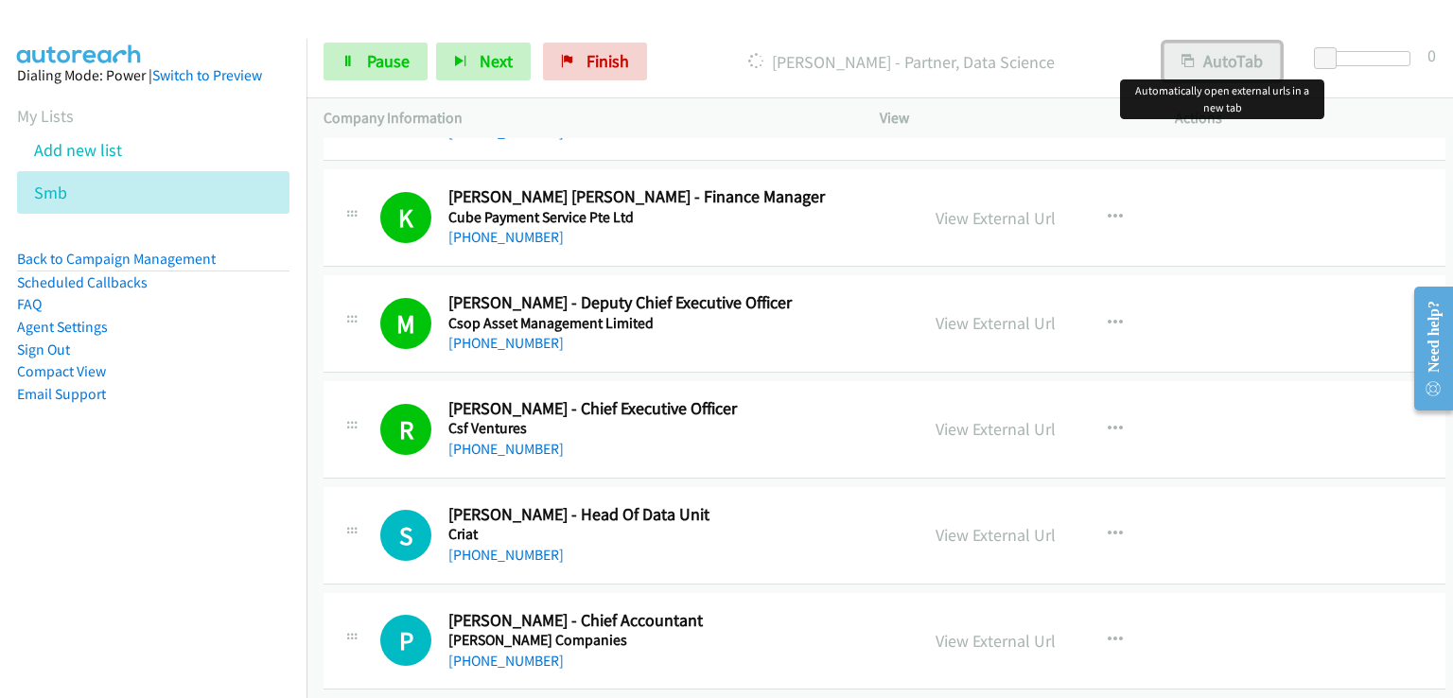
click at [1224, 58] on button "AutoTab" at bounding box center [1221, 62] width 117 height 38
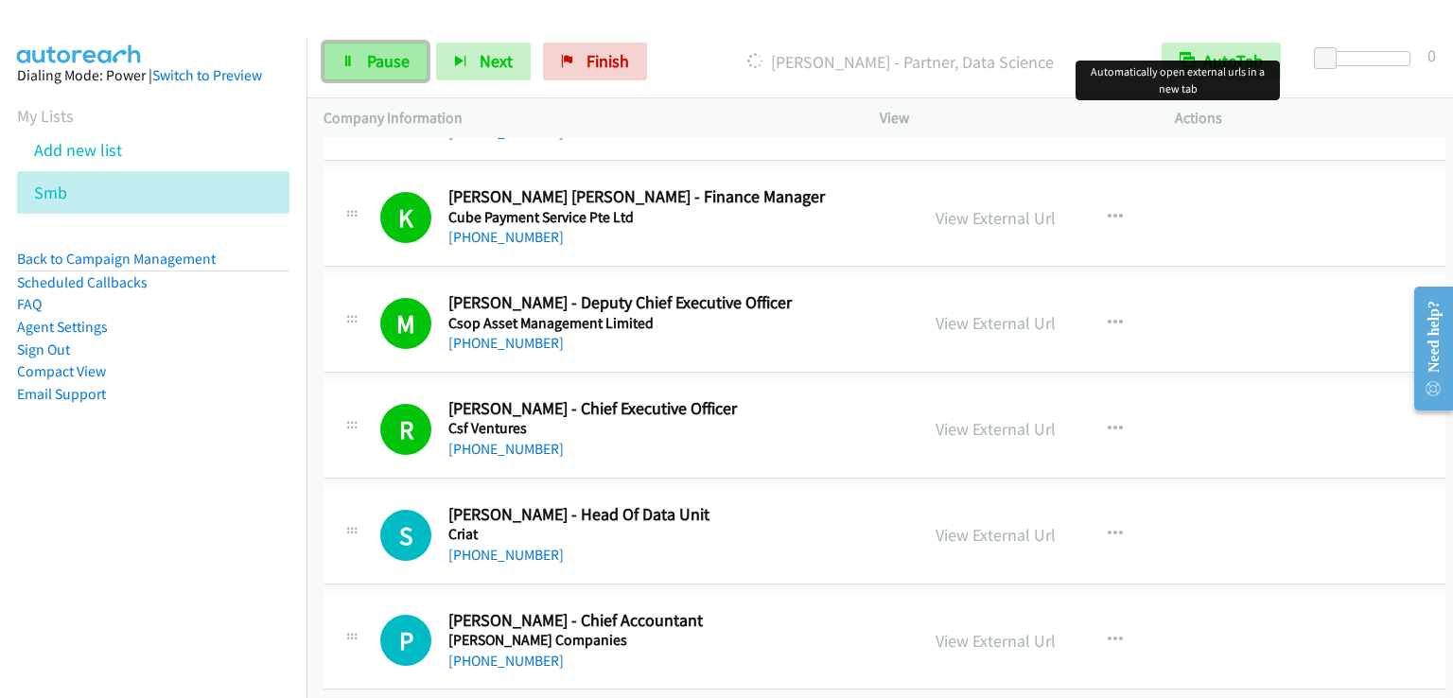
click at [378, 50] on link "Pause" at bounding box center [375, 62] width 104 height 38
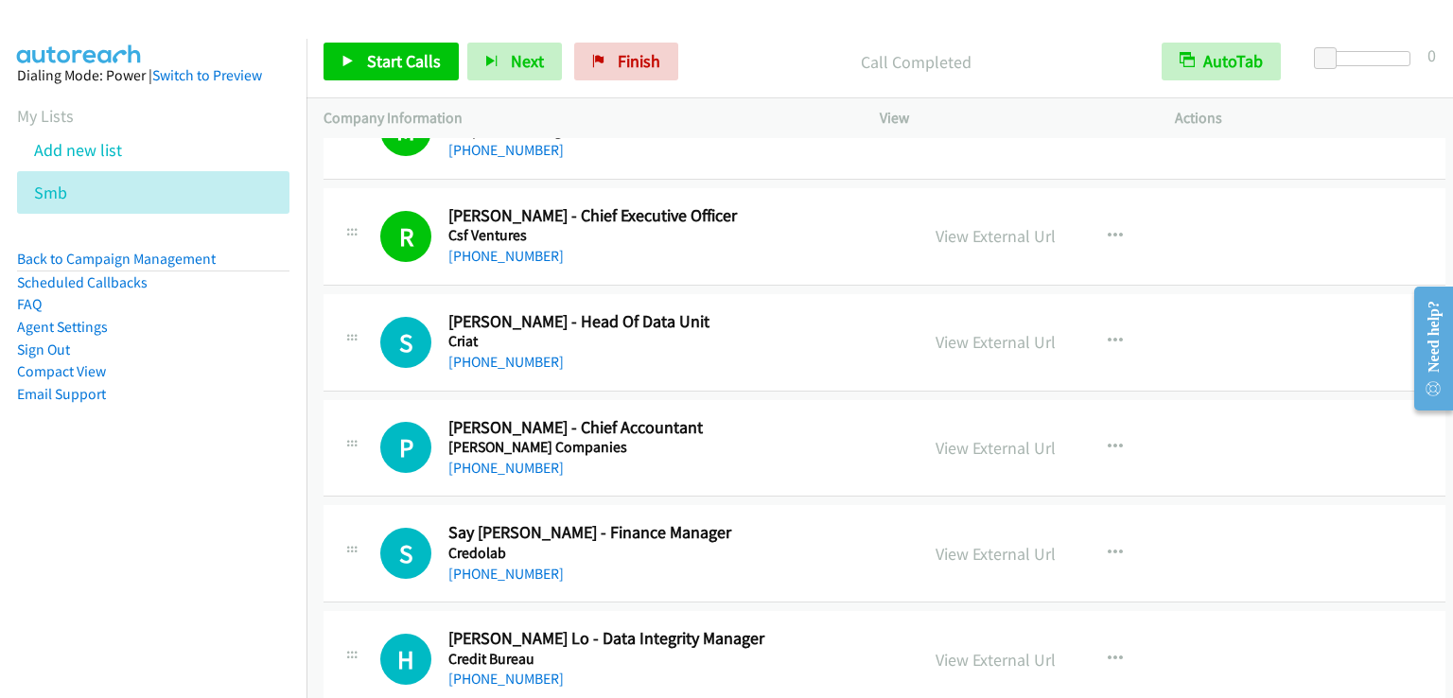
scroll to position [13335, 0]
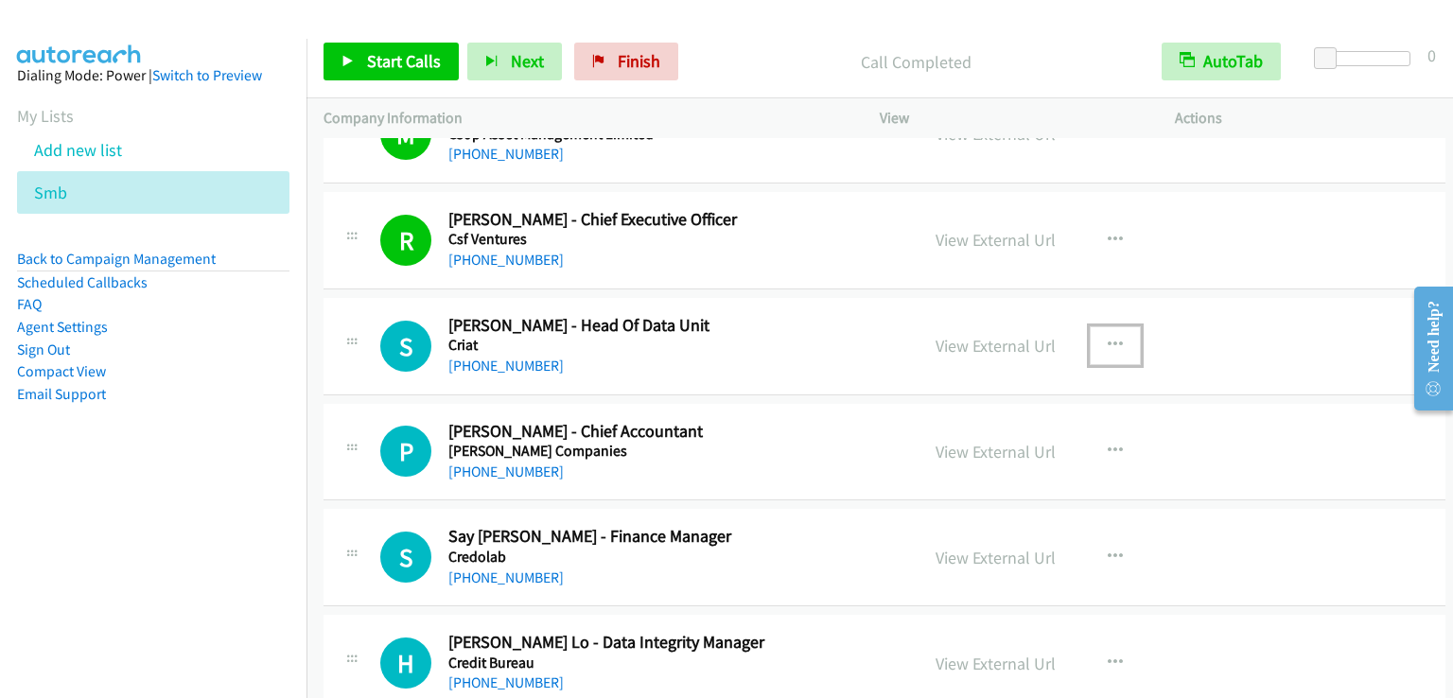
click at [1107, 338] on icon "button" at bounding box center [1114, 345] width 15 height 15
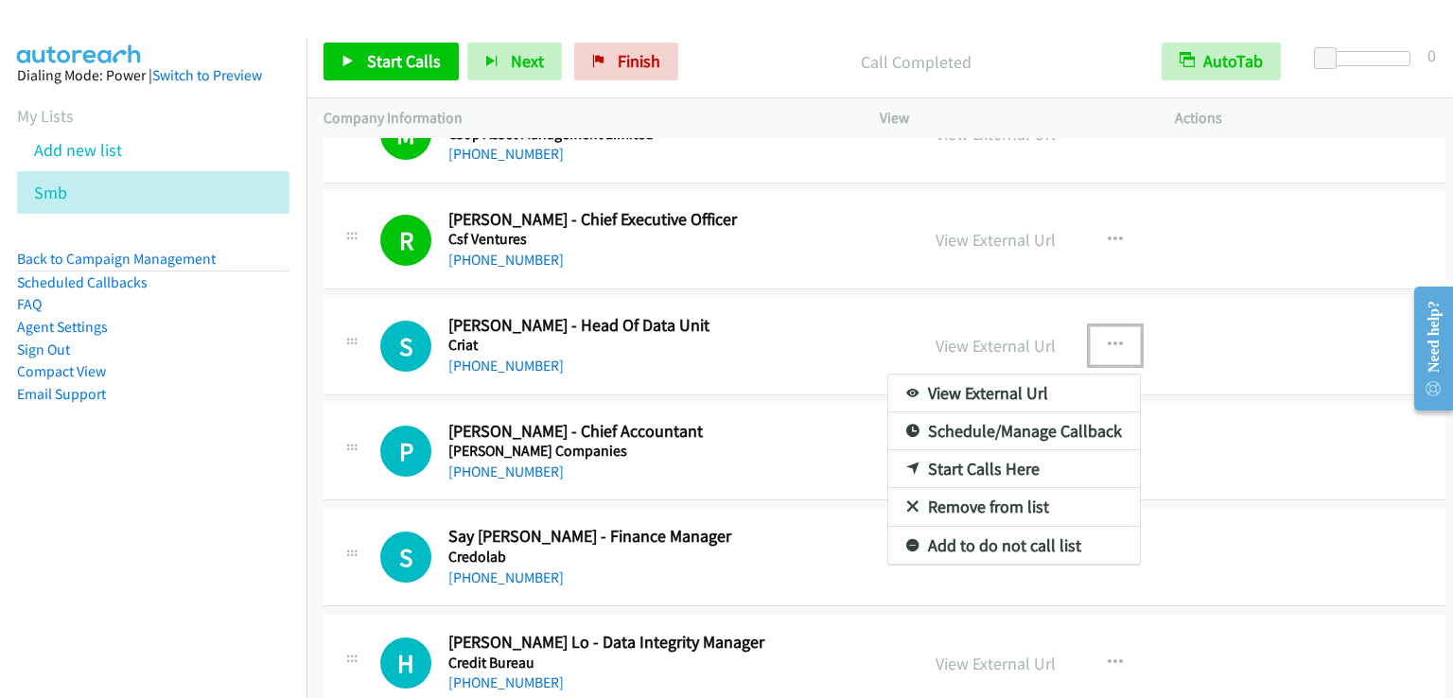
click at [1018, 450] on link "Start Calls Here" at bounding box center [1014, 469] width 252 height 38
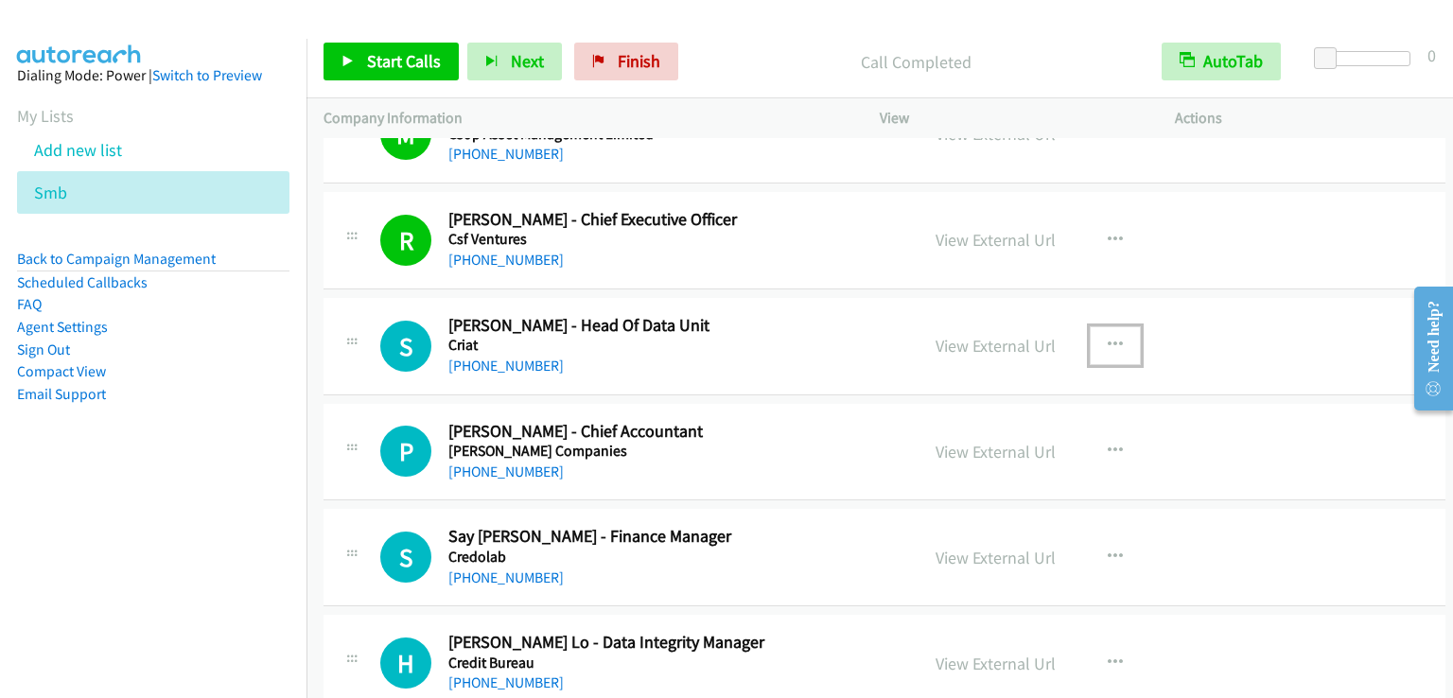
click at [1108, 338] on icon "button" at bounding box center [1114, 345] width 15 height 15
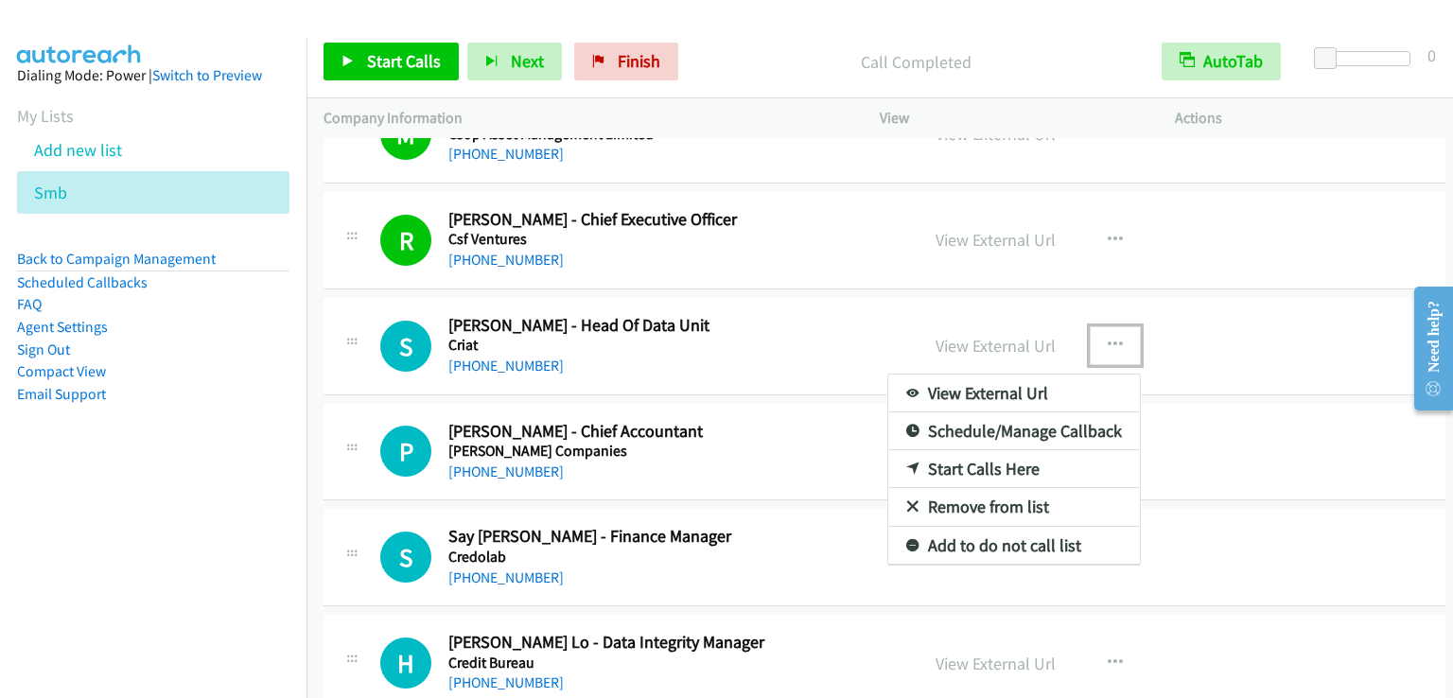
drag, startPoint x: 1020, startPoint y: 437, endPoint x: 1032, endPoint y: 427, distance: 14.8
click at [410, 61] on div at bounding box center [726, 349] width 1453 height 698
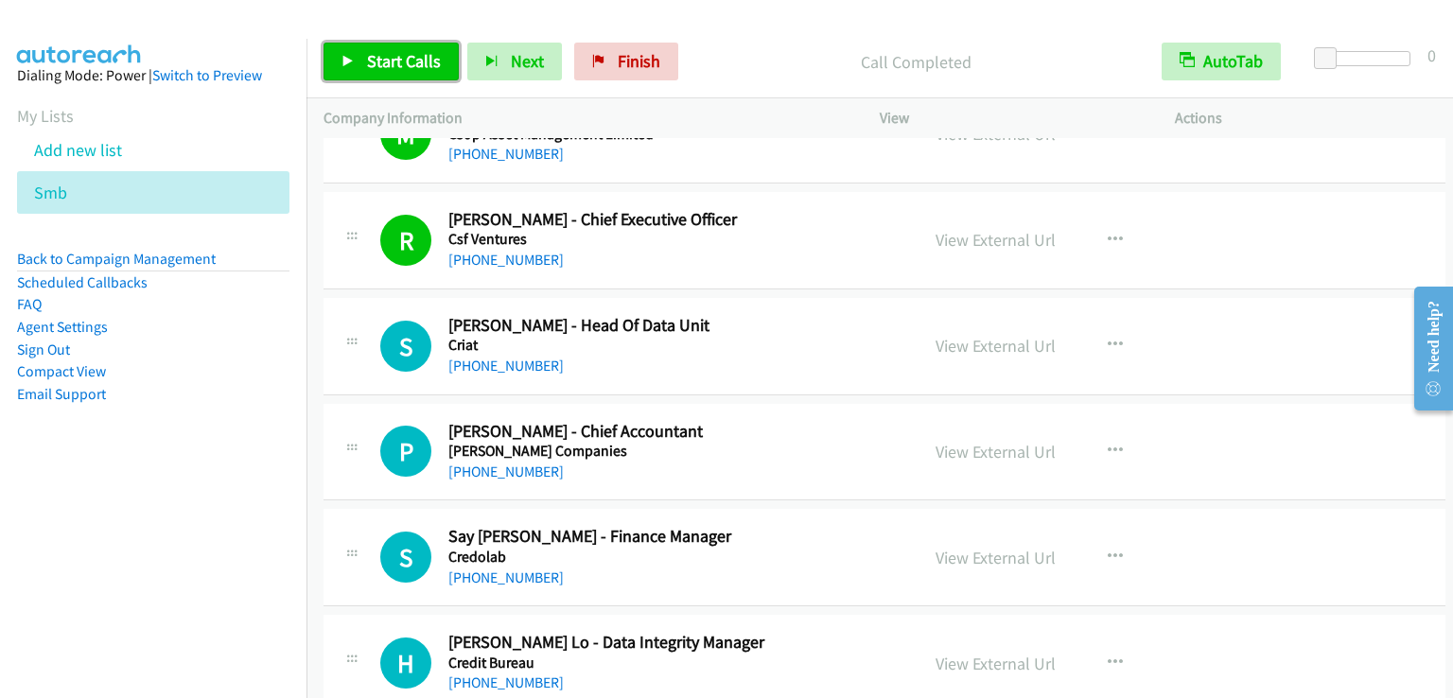
click at [410, 61] on span "Start Calls" at bounding box center [404, 61] width 74 height 22
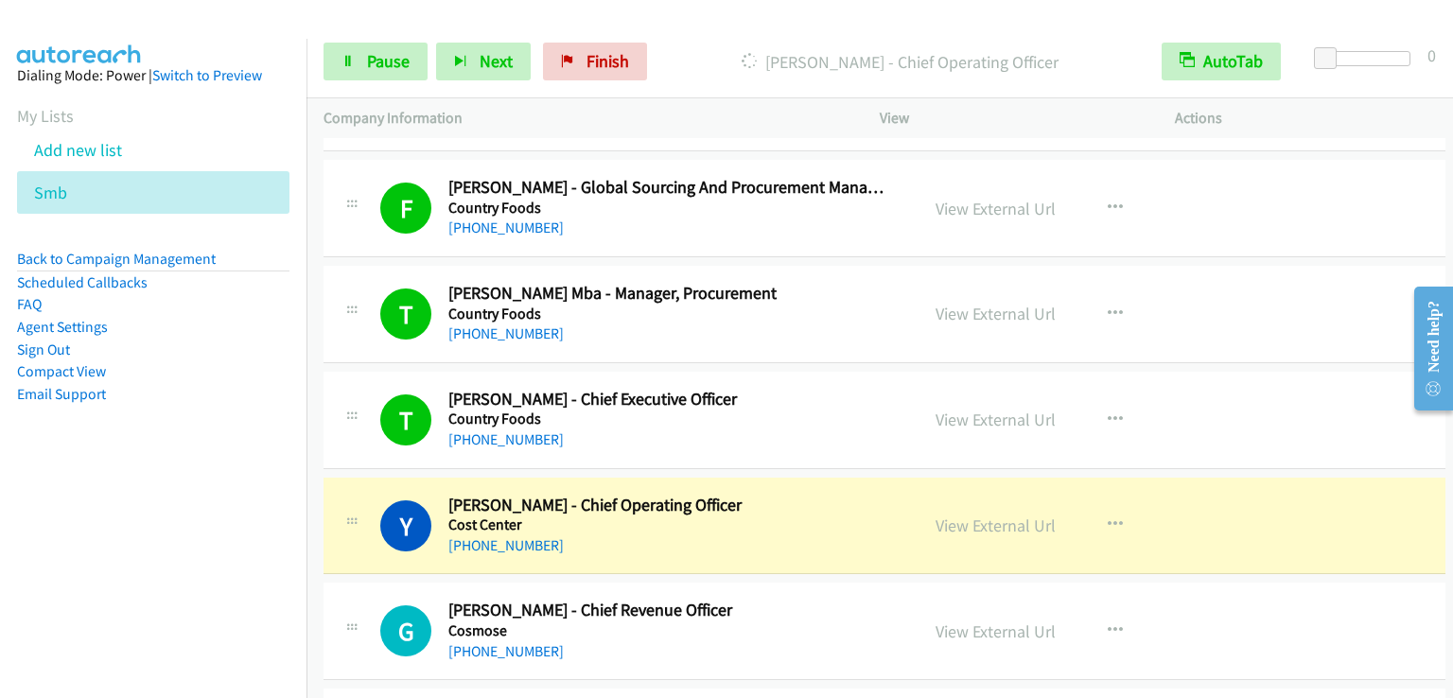
scroll to position [14470, 0]
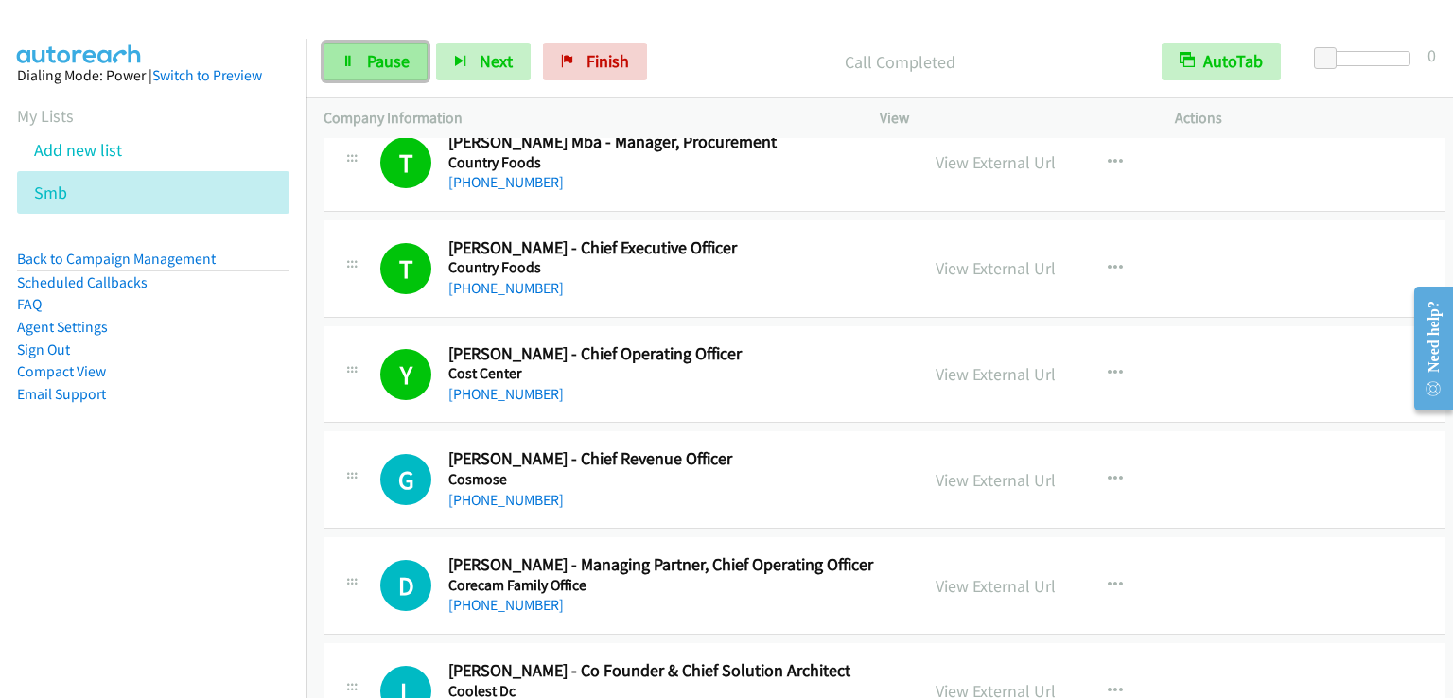
click at [398, 50] on span "Pause" at bounding box center [388, 61] width 43 height 22
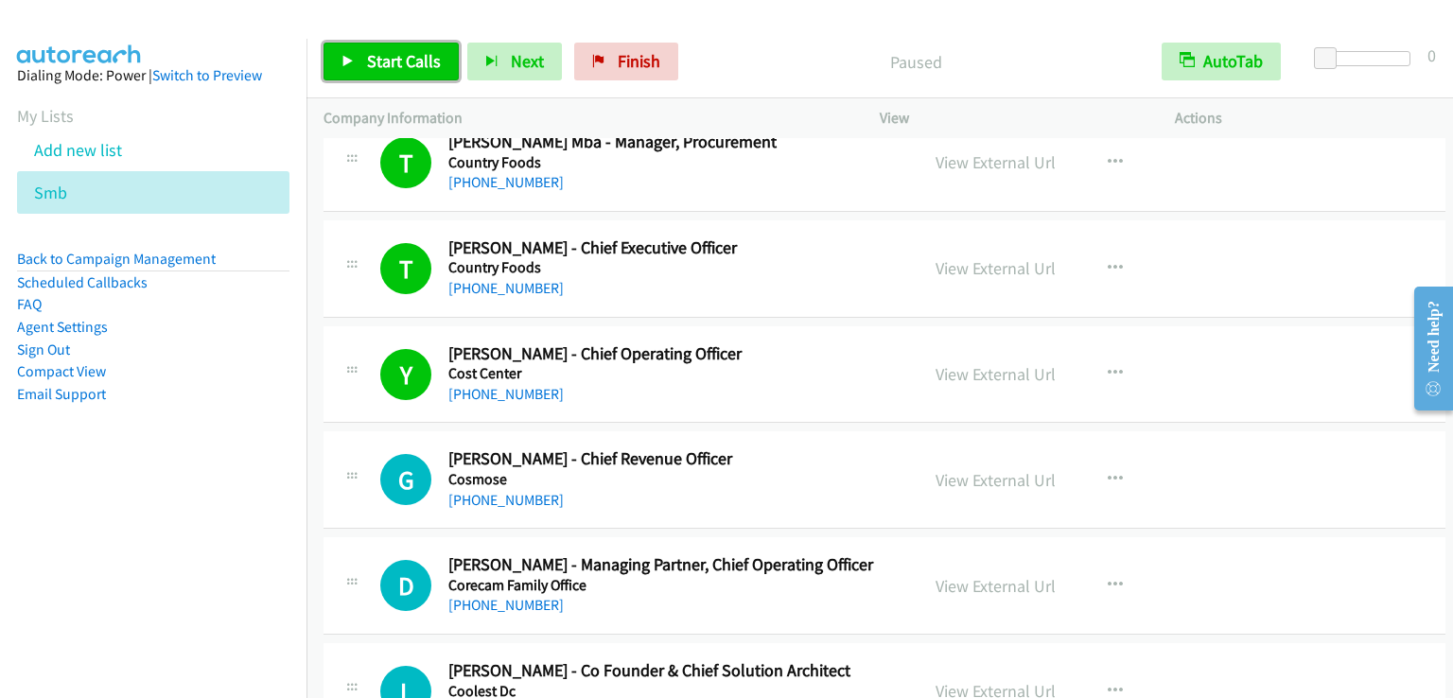
click at [398, 50] on span "Start Calls" at bounding box center [404, 61] width 74 height 22
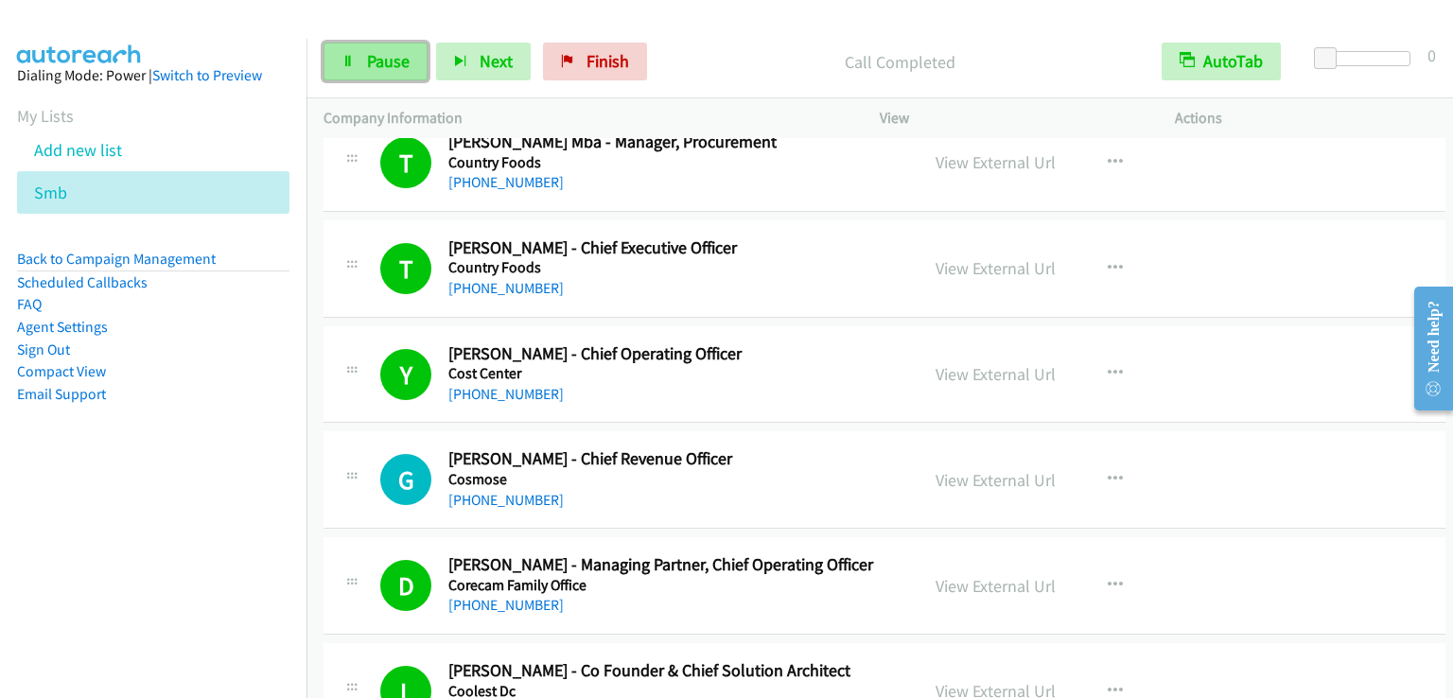
click at [357, 55] on link "Pause" at bounding box center [375, 62] width 104 height 38
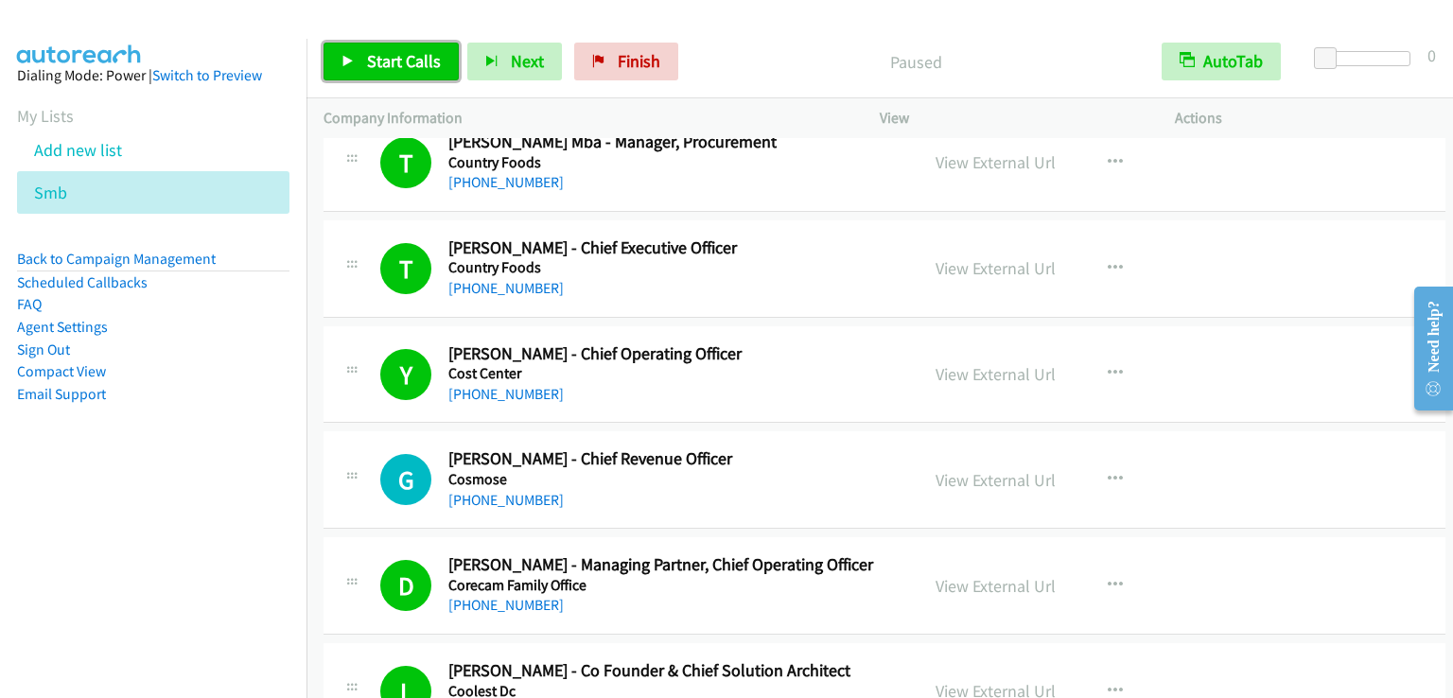
click at [358, 55] on link "Start Calls" at bounding box center [390, 62] width 135 height 38
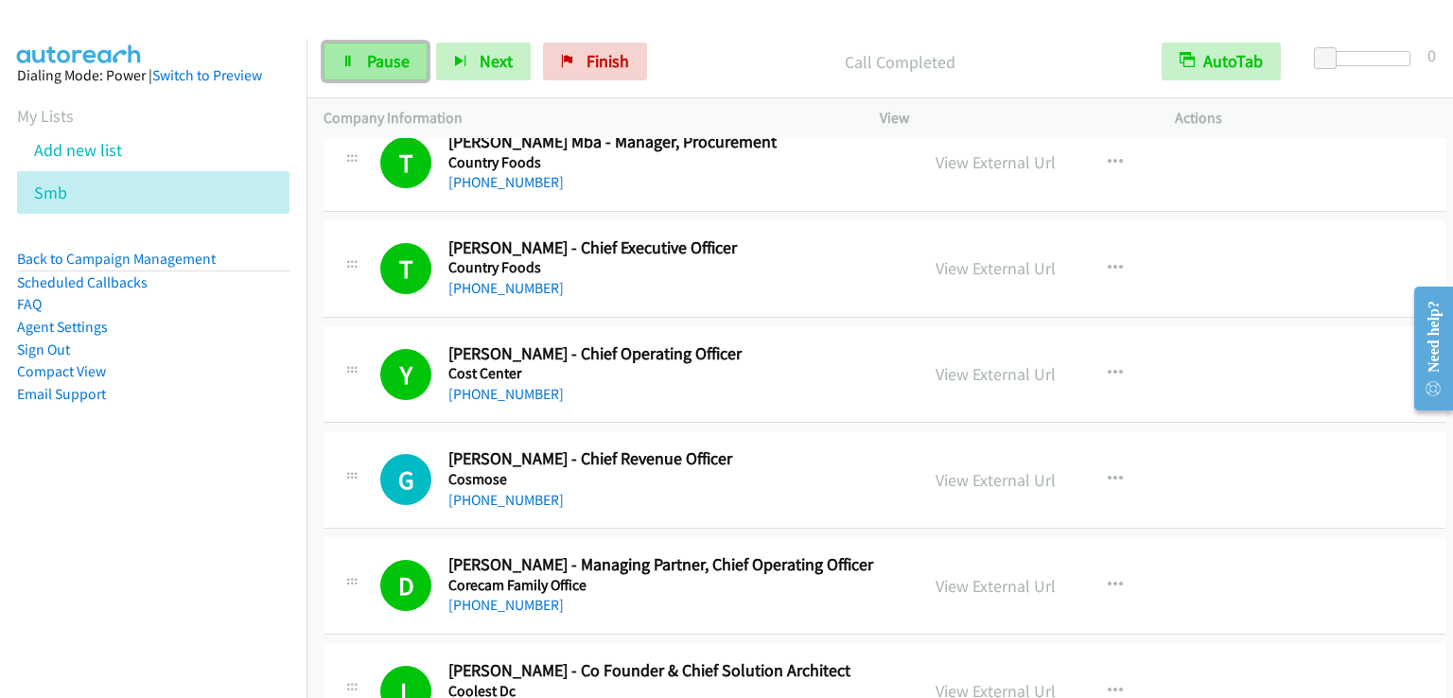
click at [391, 55] on span "Pause" at bounding box center [388, 61] width 43 height 22
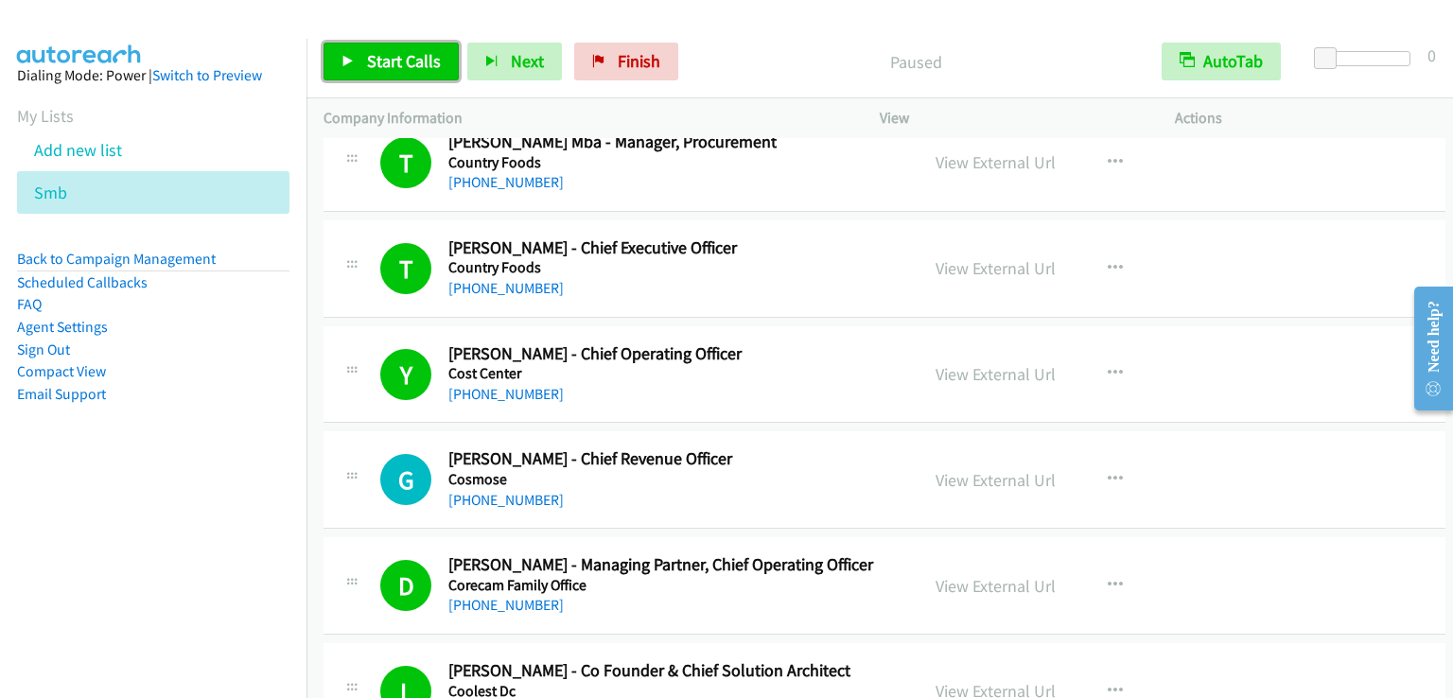
click at [391, 55] on span "Start Calls" at bounding box center [404, 61] width 74 height 22
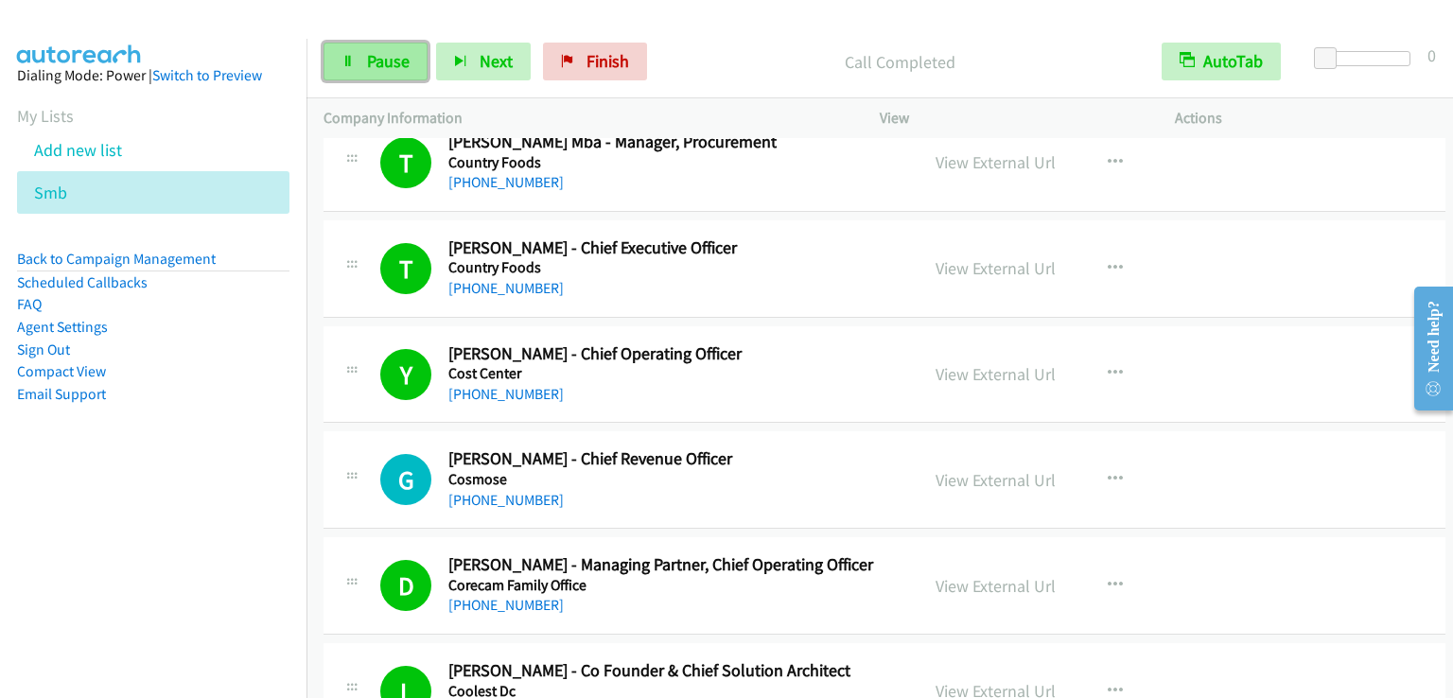
click at [391, 63] on span "Pause" at bounding box center [388, 61] width 43 height 22
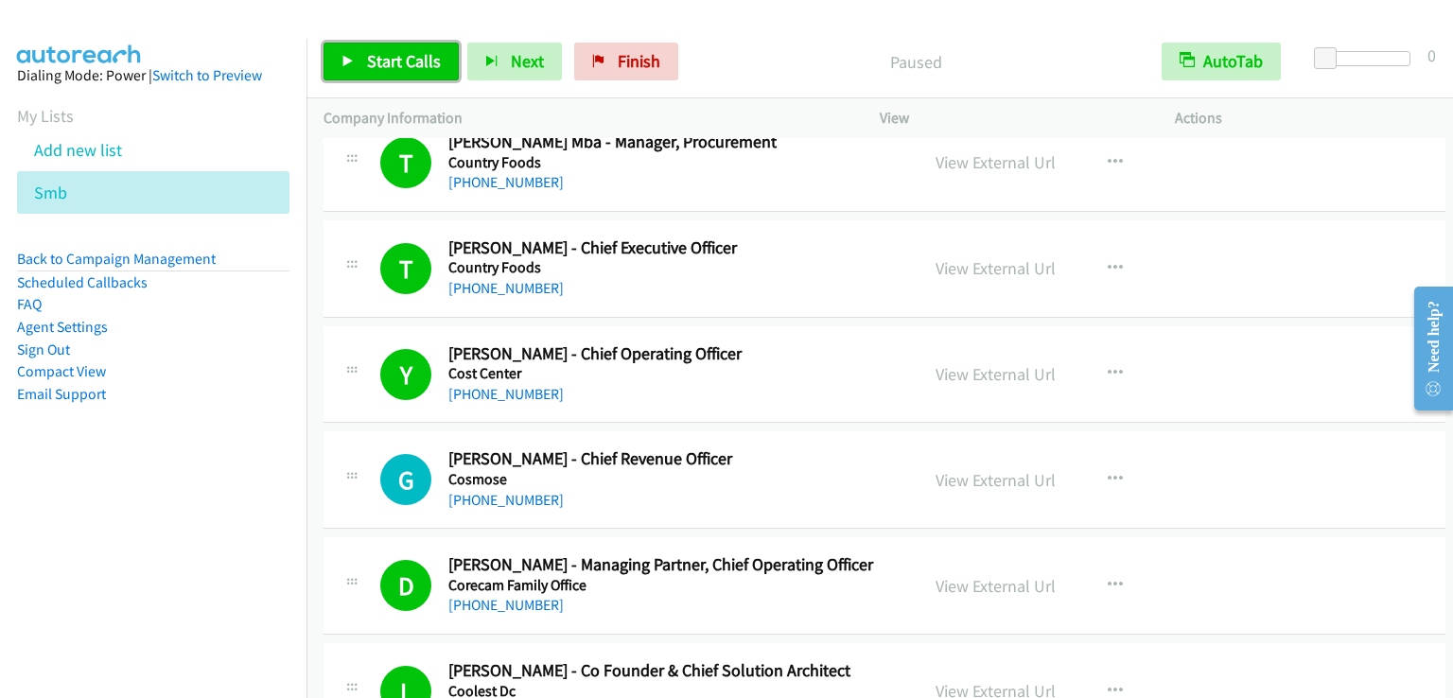
click at [391, 63] on span "Start Calls" at bounding box center [404, 61] width 74 height 22
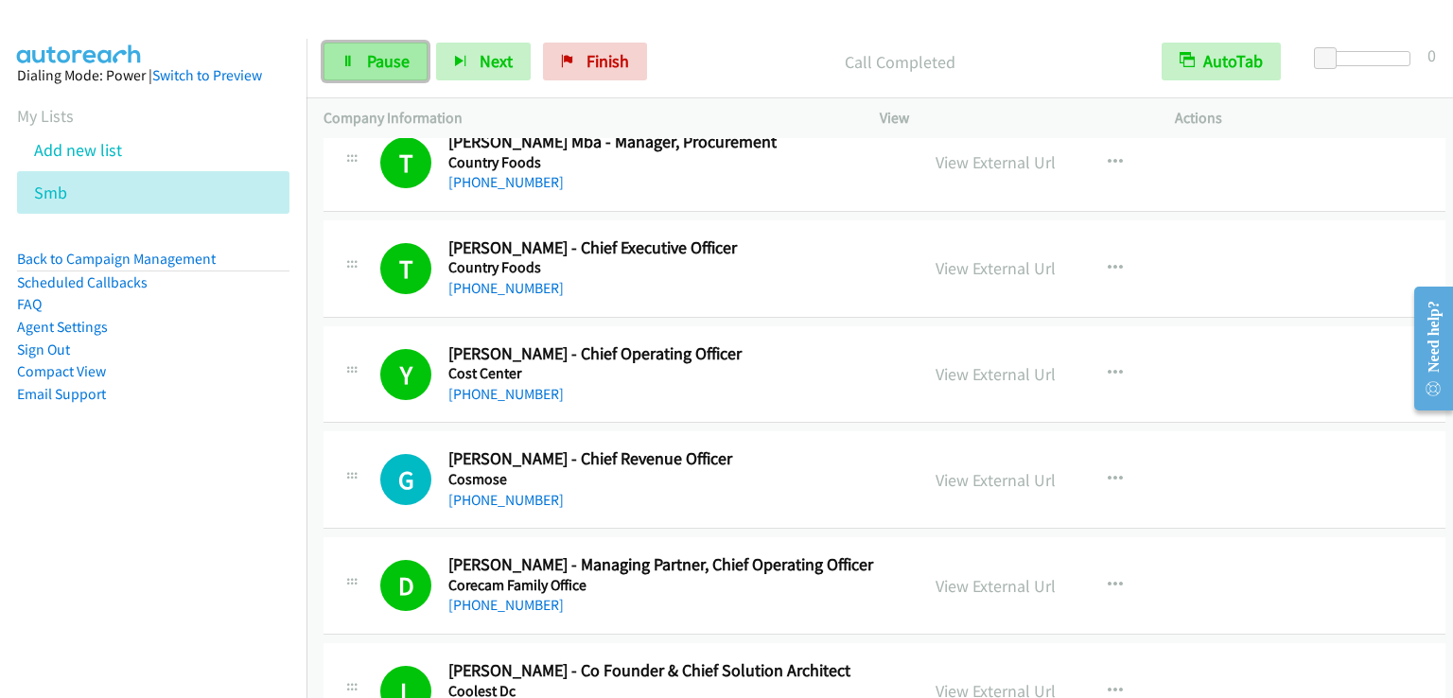
click at [366, 48] on link "Pause" at bounding box center [375, 62] width 104 height 38
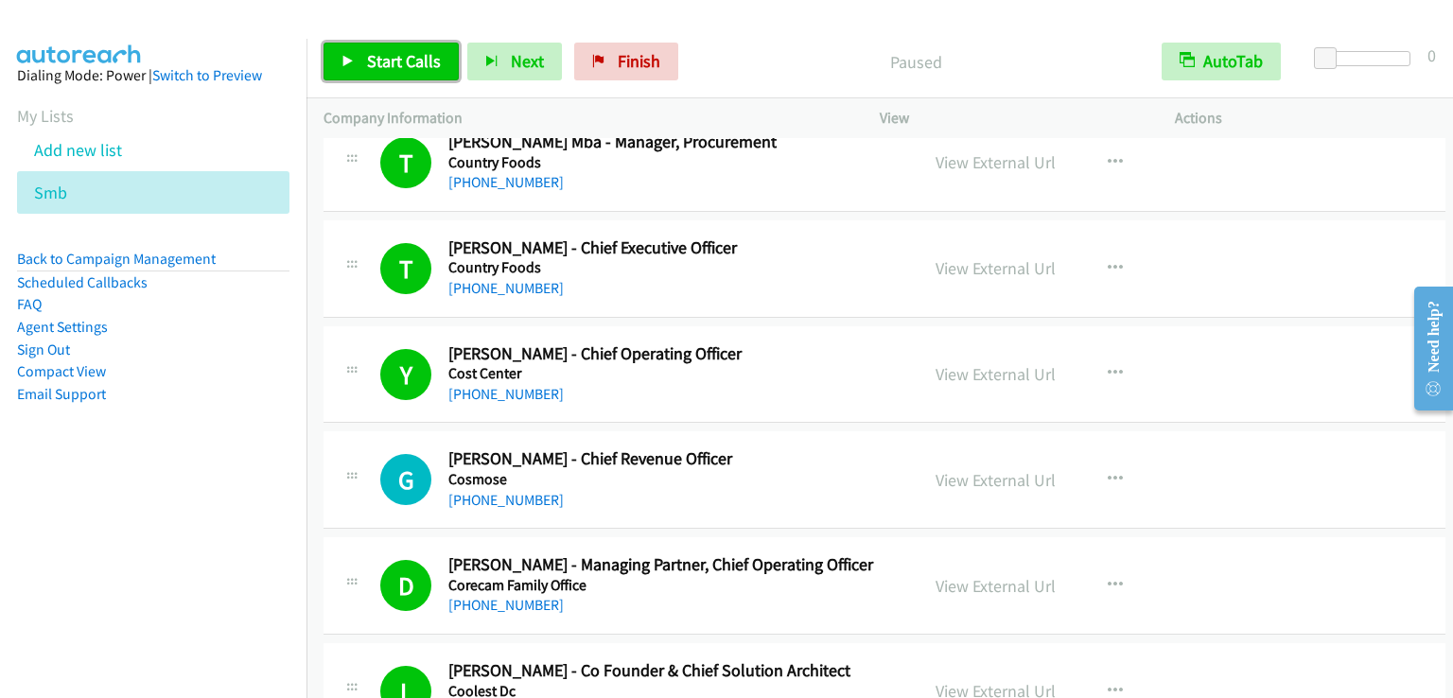
click at [363, 72] on link "Start Calls" at bounding box center [390, 62] width 135 height 38
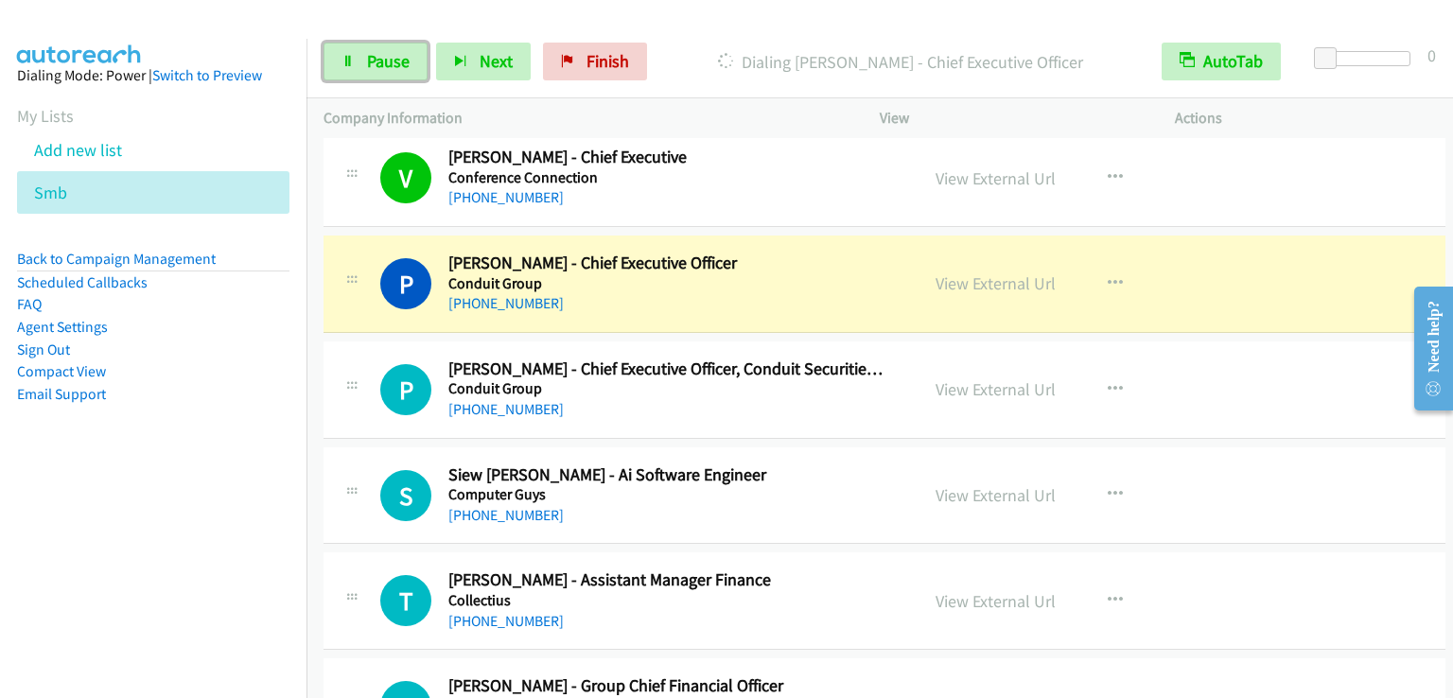
scroll to position [15983, 0]
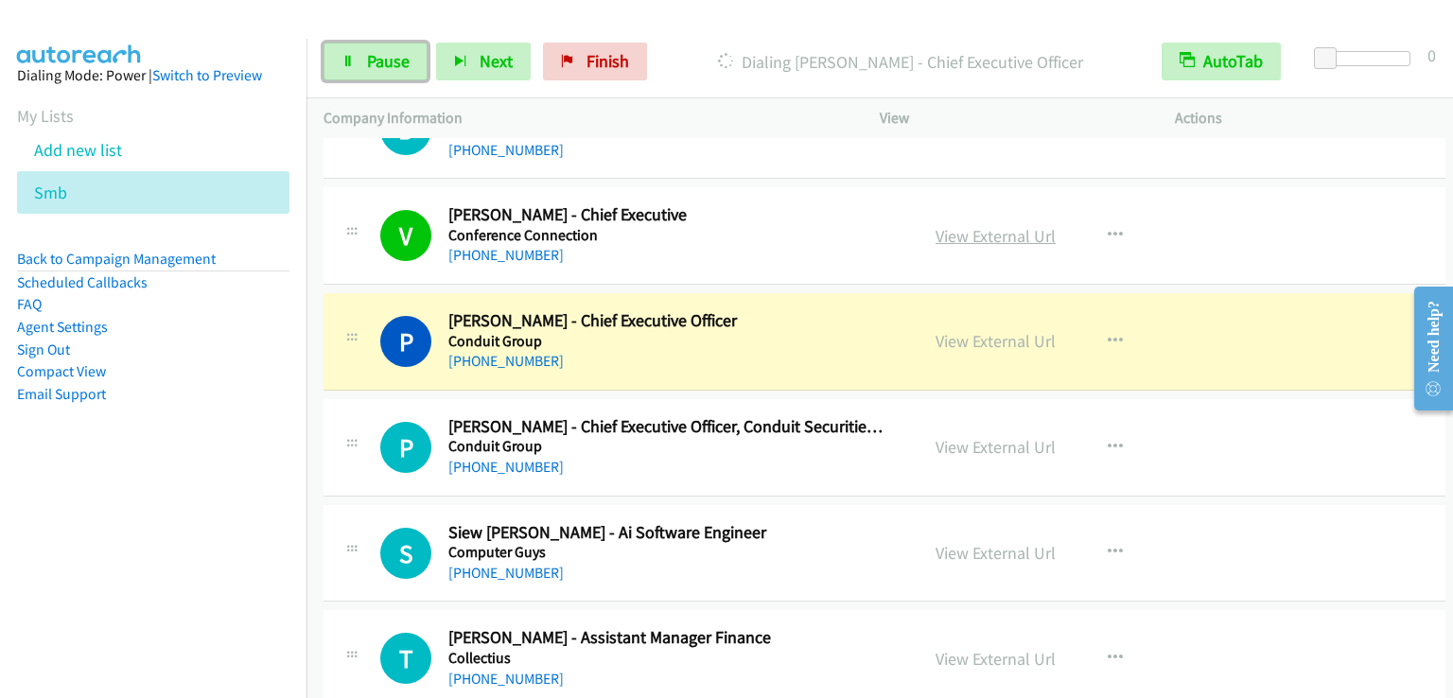
click at [962, 225] on link "View External Url" at bounding box center [995, 236] width 120 height 22
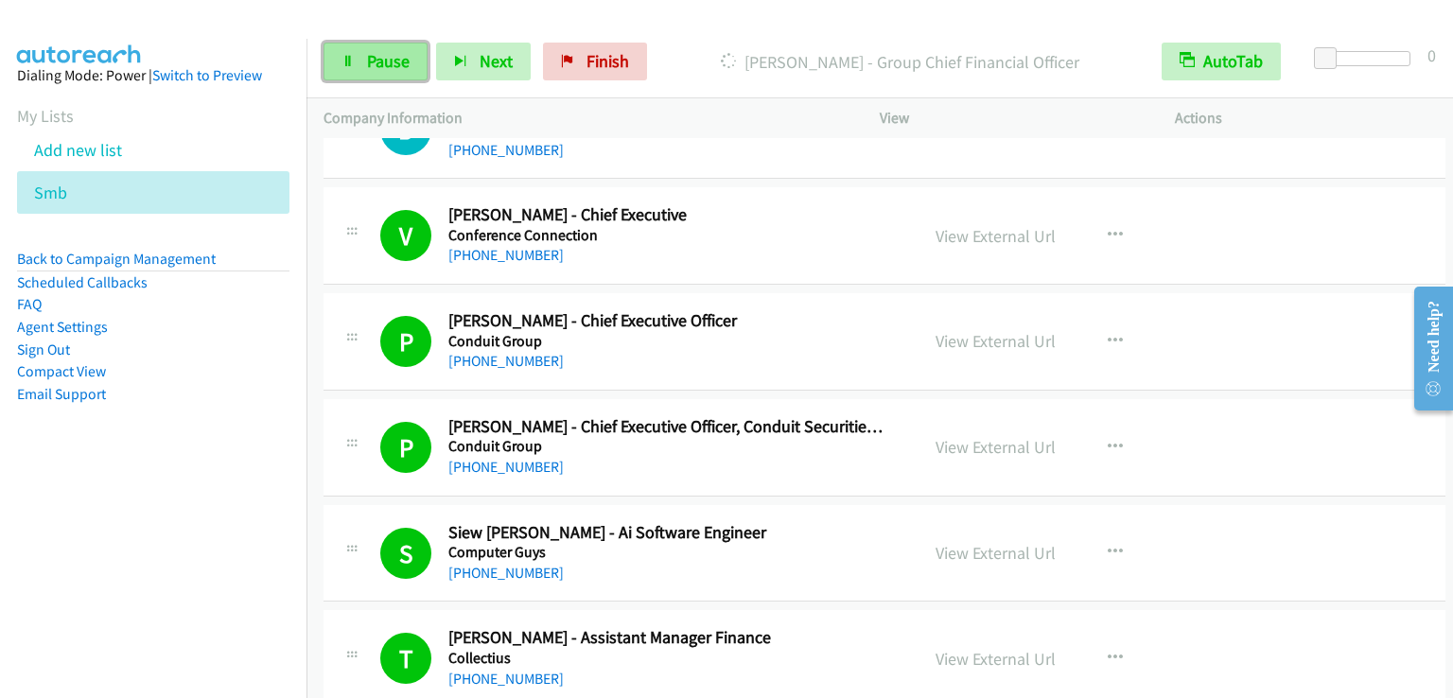
click at [360, 66] on link "Pause" at bounding box center [375, 62] width 104 height 38
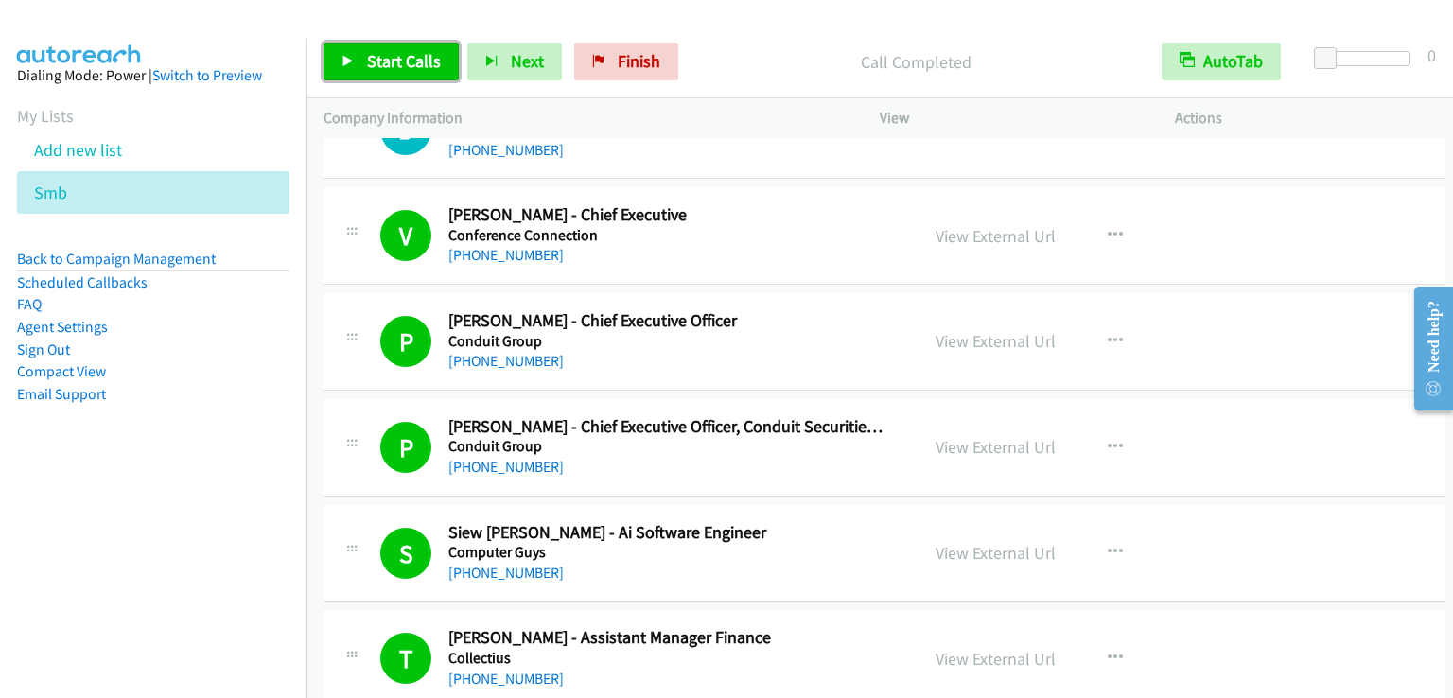
click at [411, 71] on span "Start Calls" at bounding box center [404, 61] width 74 height 22
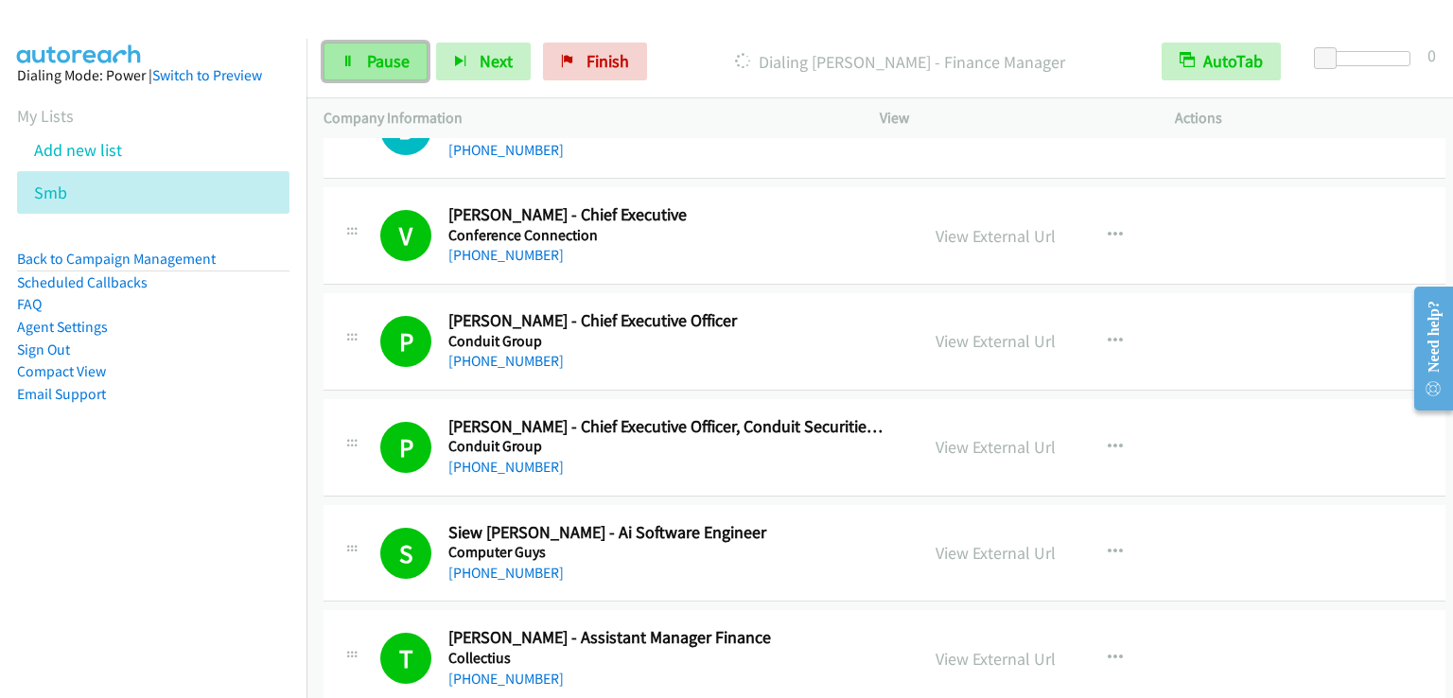
click at [368, 65] on span "Pause" at bounding box center [388, 61] width 43 height 22
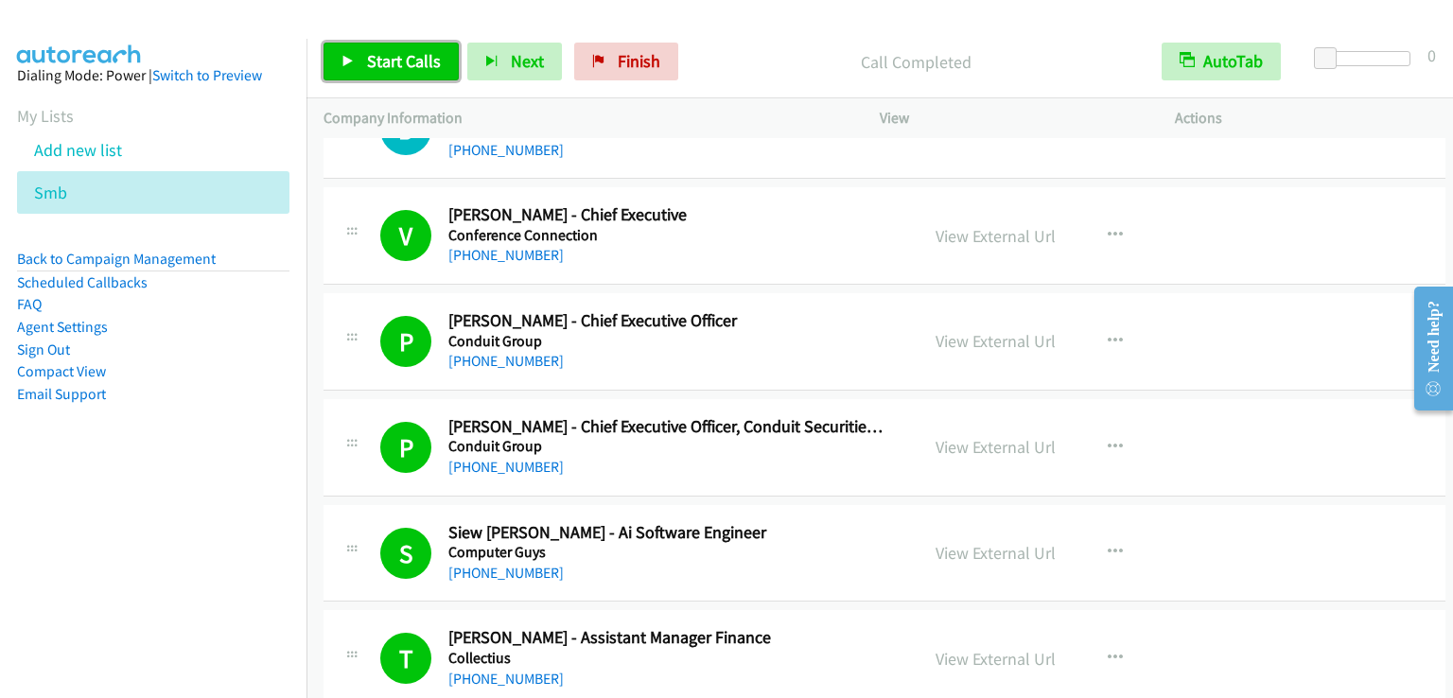
click at [401, 54] on span "Start Calls" at bounding box center [404, 61] width 74 height 22
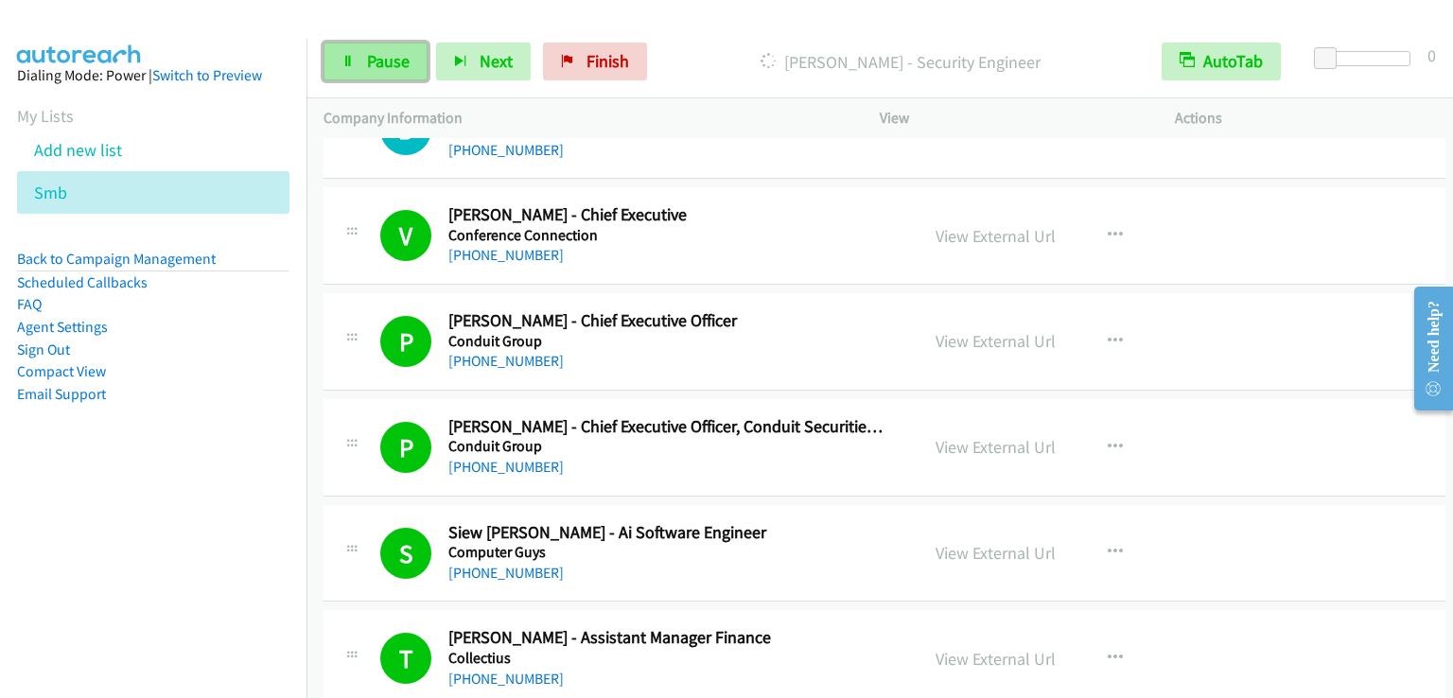
click at [392, 65] on span "Pause" at bounding box center [388, 61] width 43 height 22
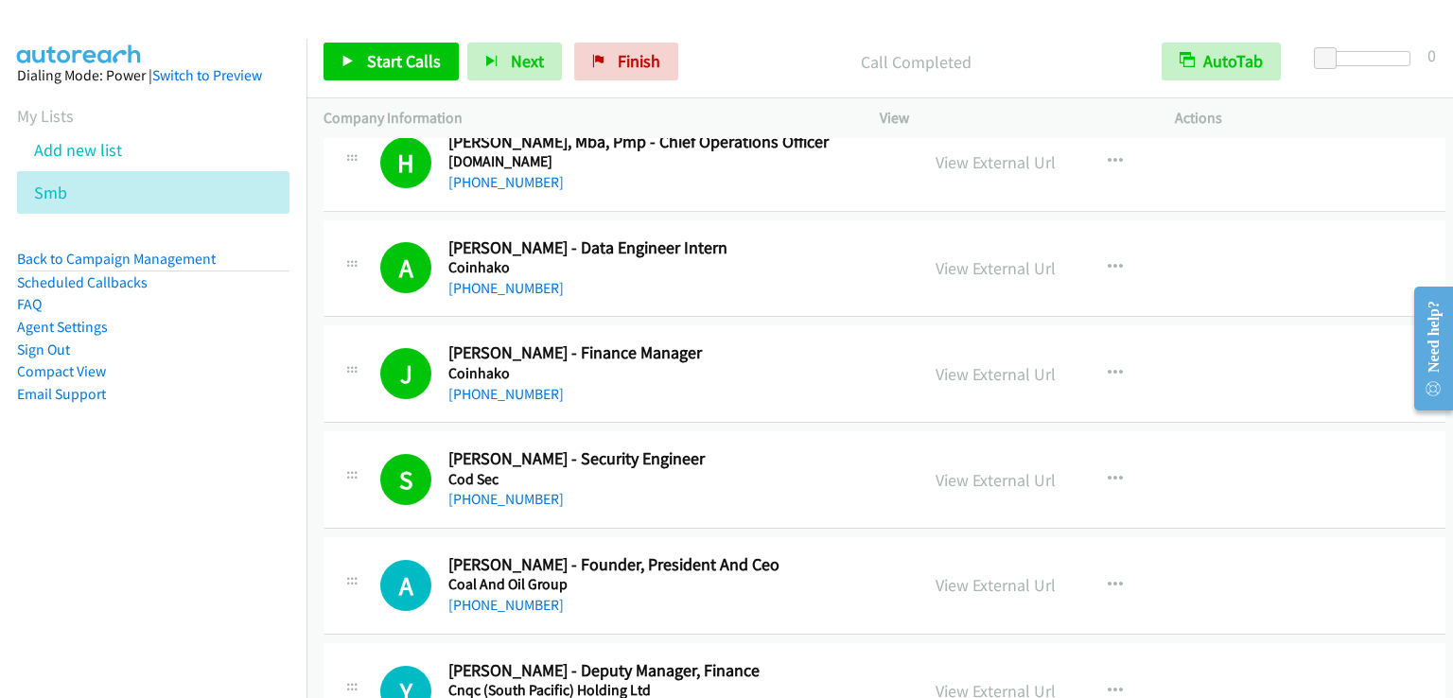
scroll to position [16834, 0]
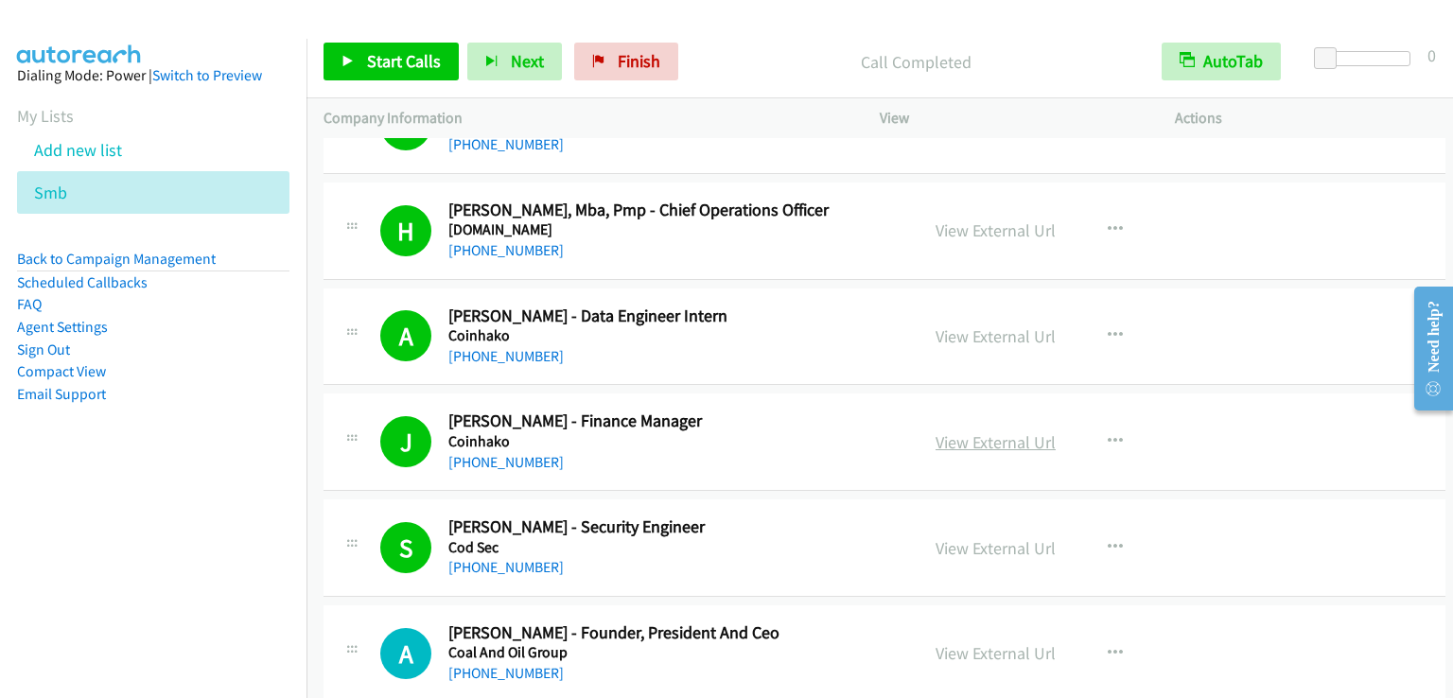
click at [1010, 431] on link "View External Url" at bounding box center [995, 442] width 120 height 22
click at [409, 54] on span "Start Calls" at bounding box center [404, 61] width 74 height 22
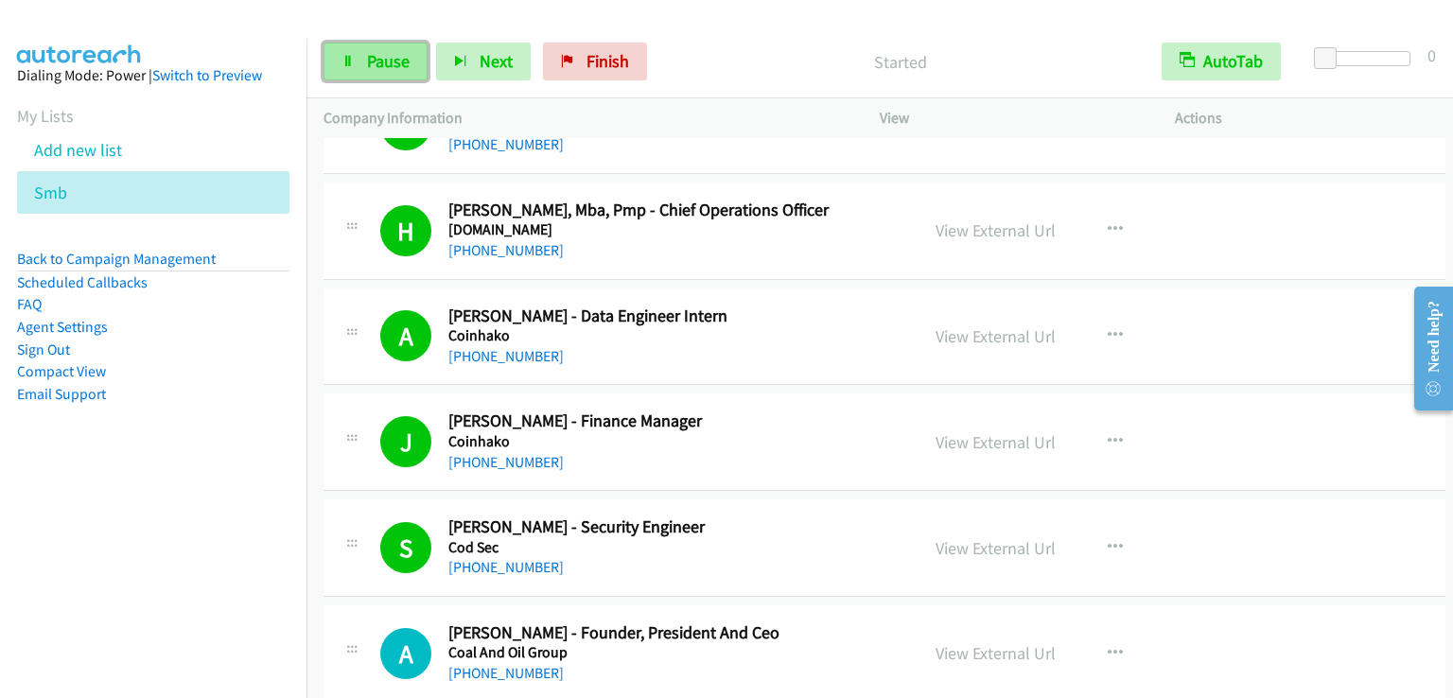
click at [405, 59] on span "Pause" at bounding box center [388, 61] width 43 height 22
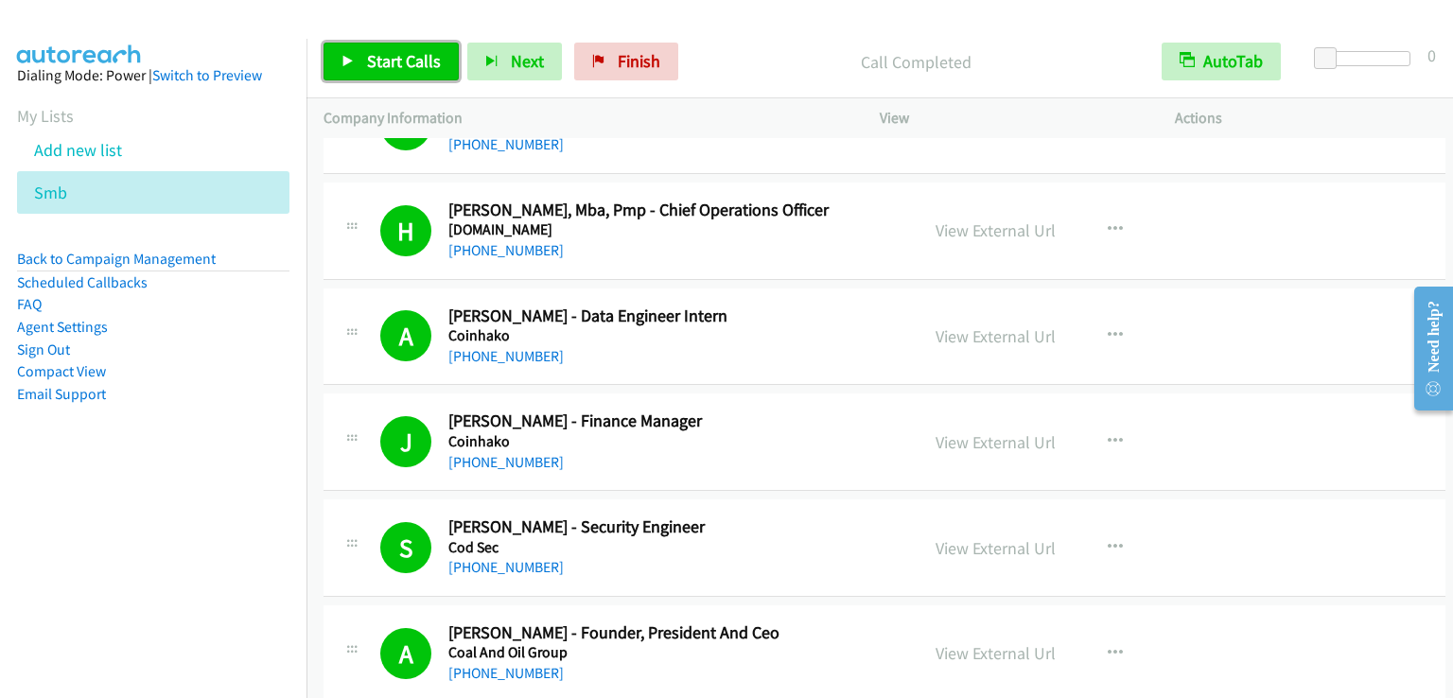
click at [378, 54] on span "Start Calls" at bounding box center [404, 61] width 74 height 22
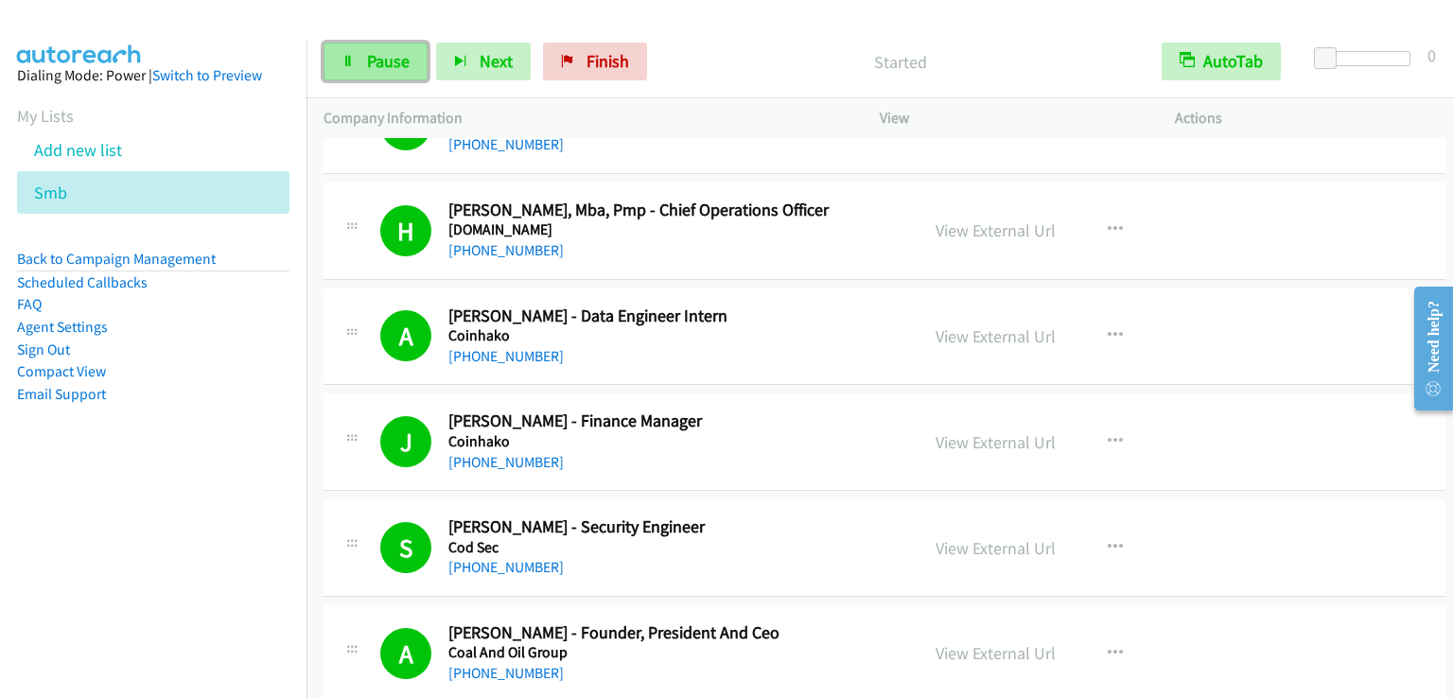
click at [377, 64] on span "Pause" at bounding box center [388, 61] width 43 height 22
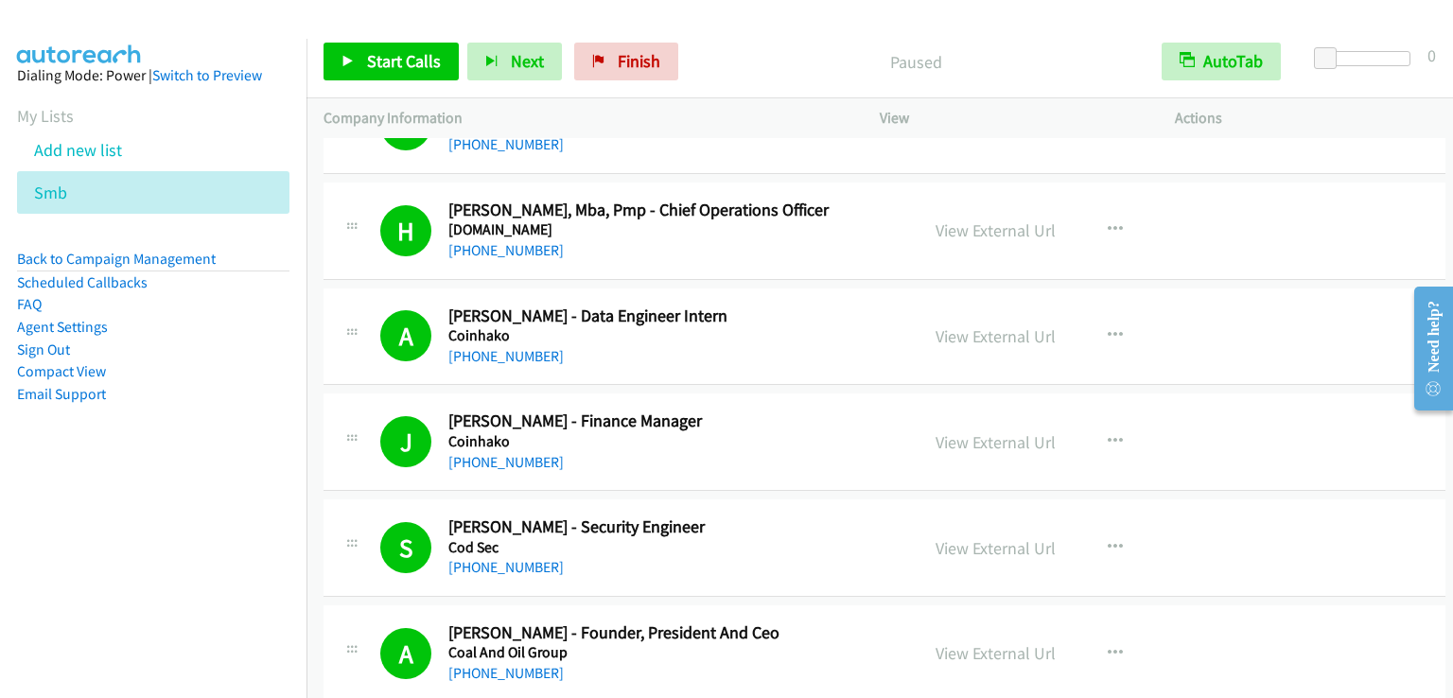
click at [365, 36] on div "Start Calls Pause Next Finish Paused AutoTab AutoTab 0" at bounding box center [879, 62] width 1146 height 73
click at [367, 58] on span "Start Calls" at bounding box center [404, 61] width 74 height 22
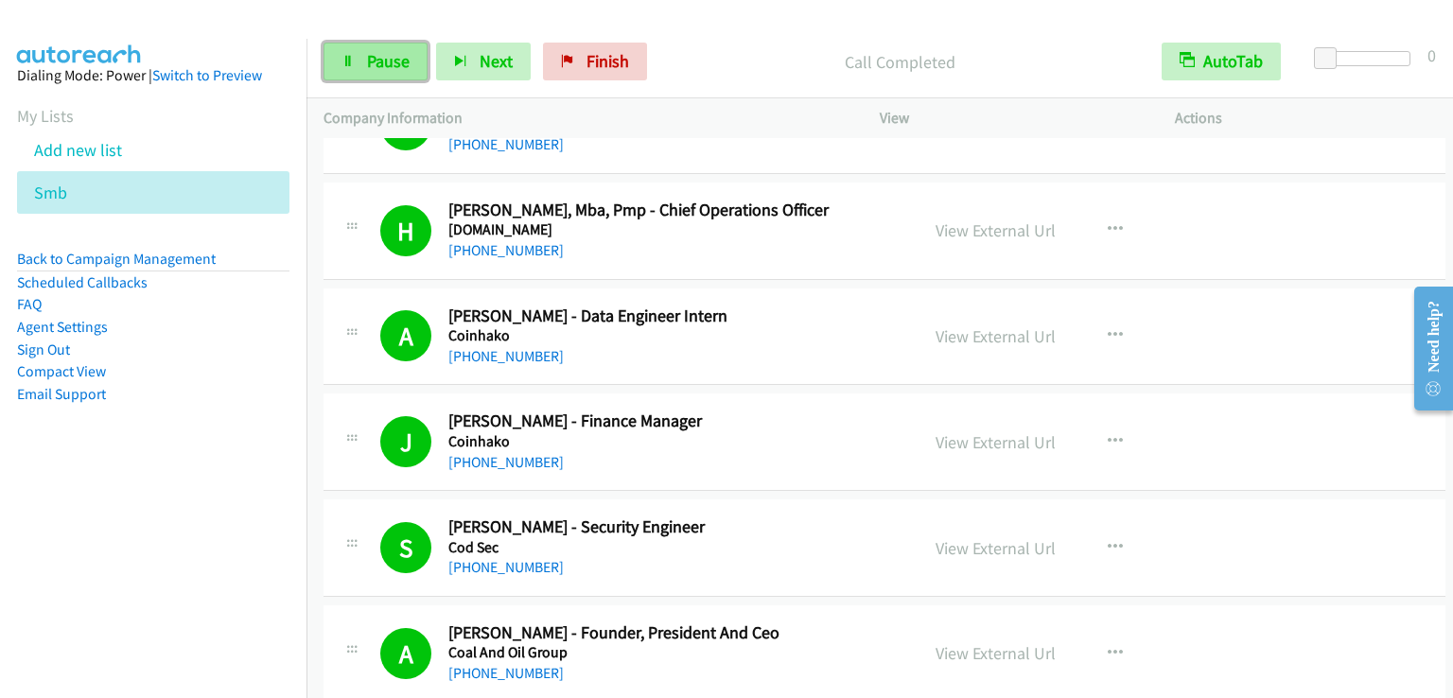
click at [381, 57] on span "Pause" at bounding box center [388, 61] width 43 height 22
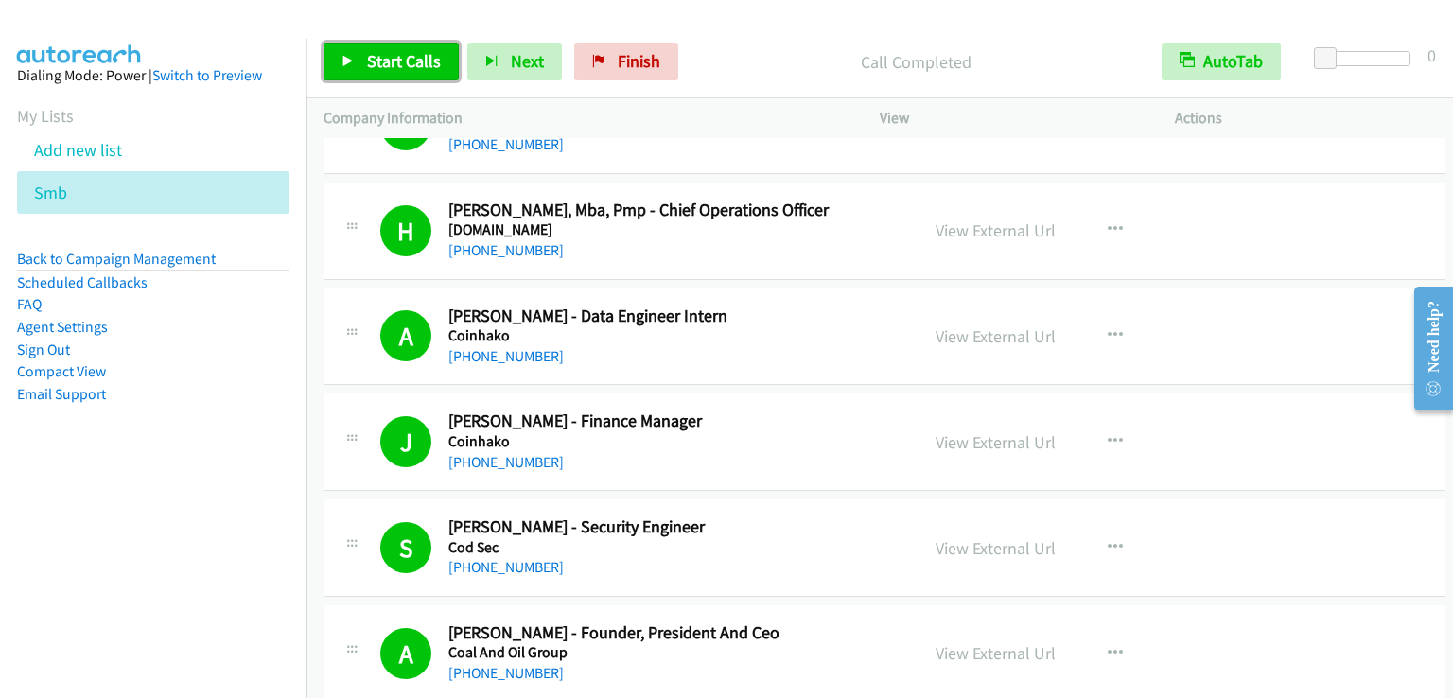
click at [392, 54] on span "Start Calls" at bounding box center [404, 61] width 74 height 22
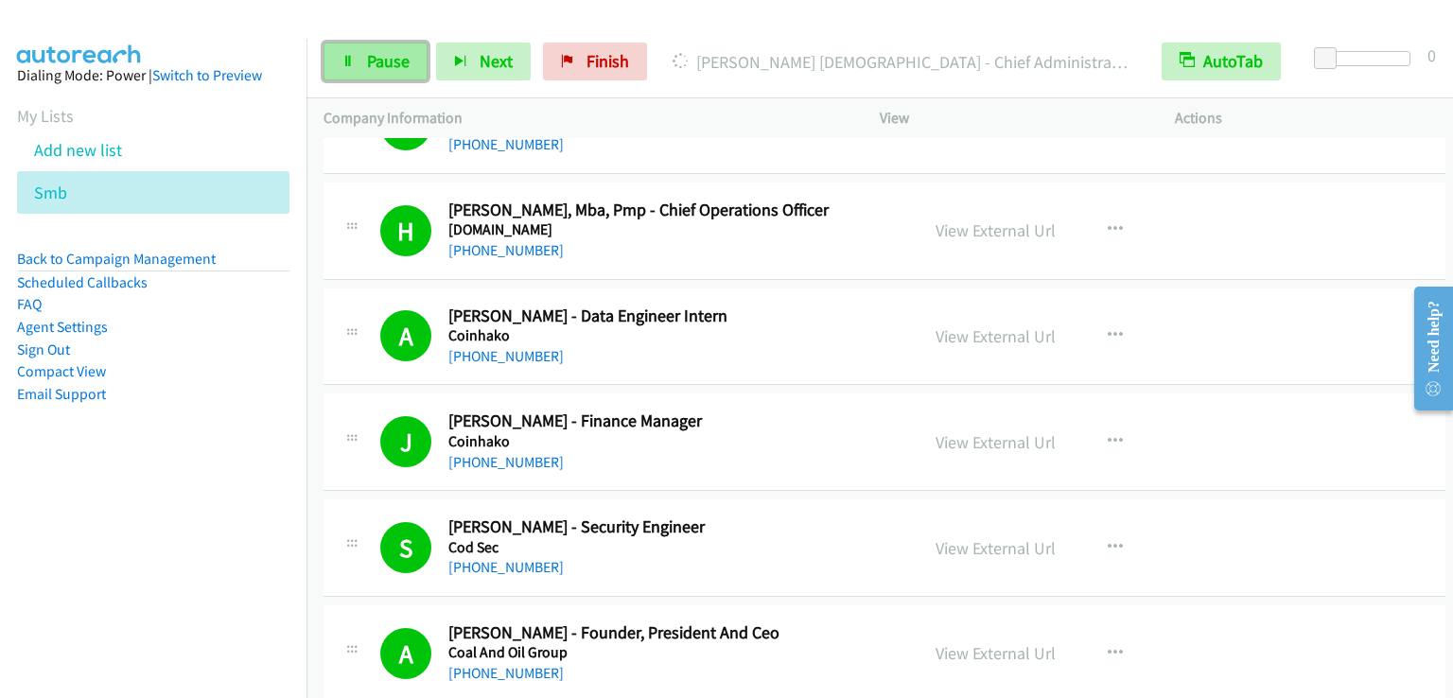
click at [361, 58] on link "Pause" at bounding box center [375, 62] width 104 height 38
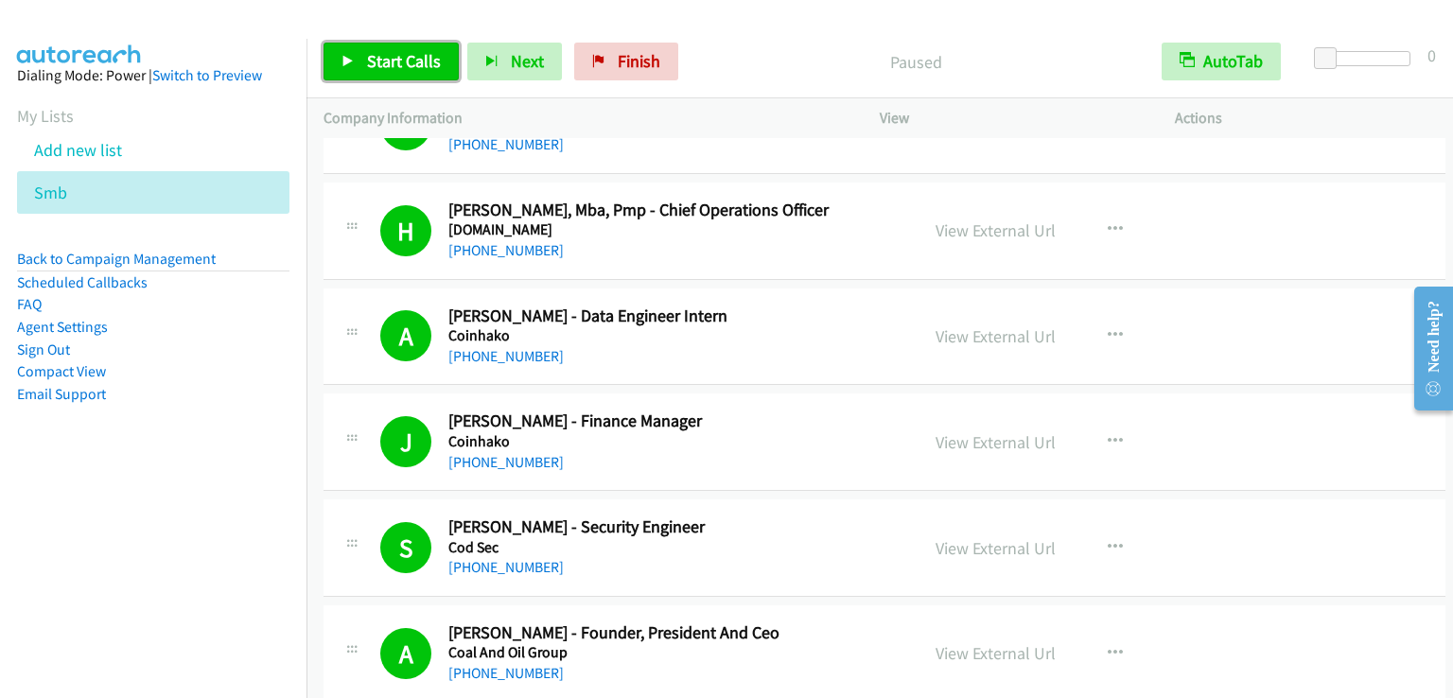
click at [374, 50] on span "Start Calls" at bounding box center [404, 61] width 74 height 22
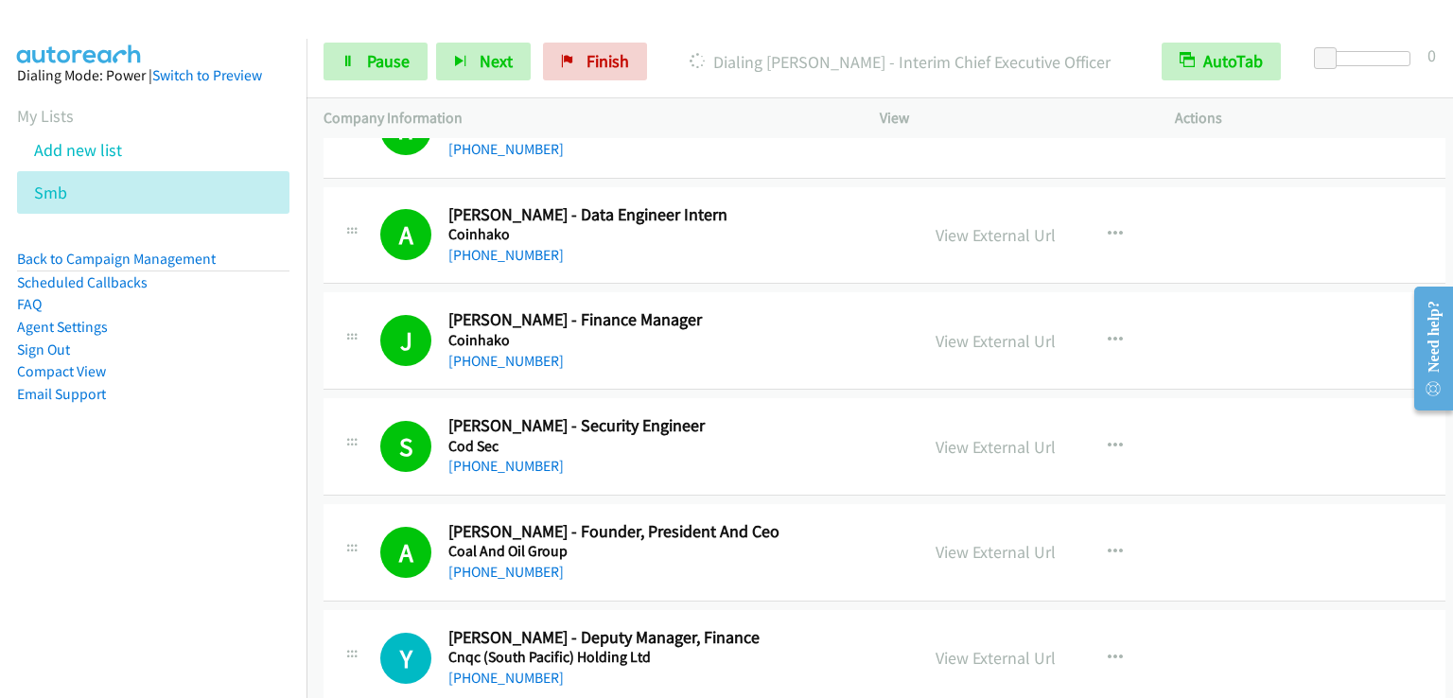
scroll to position [16929, 0]
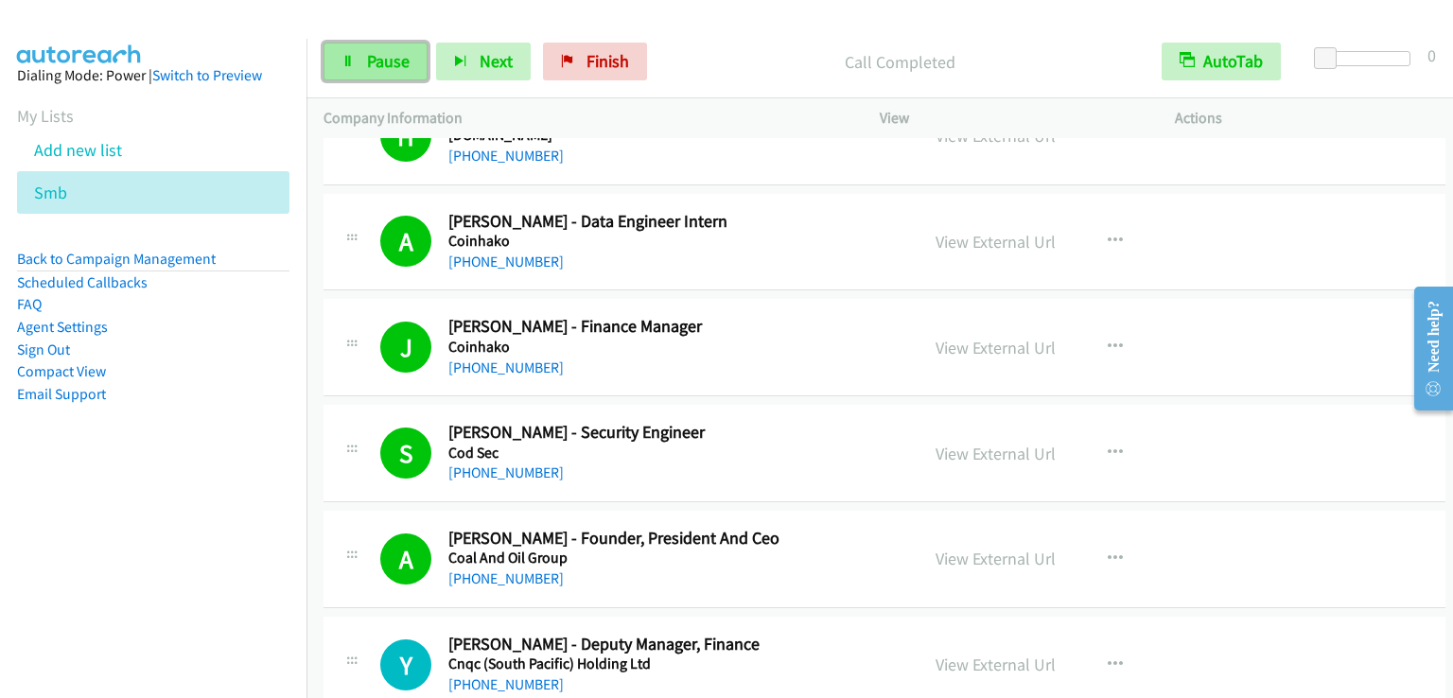
click at [390, 54] on span "Pause" at bounding box center [388, 61] width 43 height 22
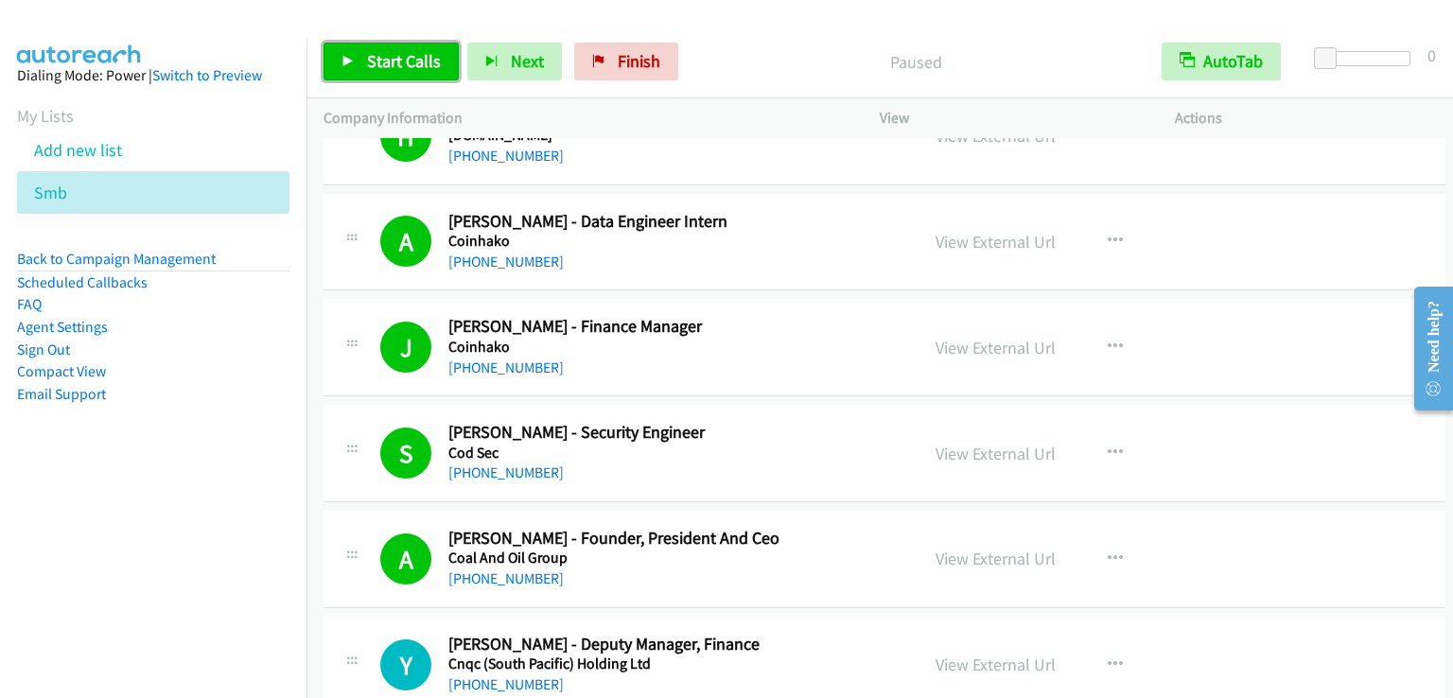
click at [390, 54] on span "Start Calls" at bounding box center [404, 61] width 74 height 22
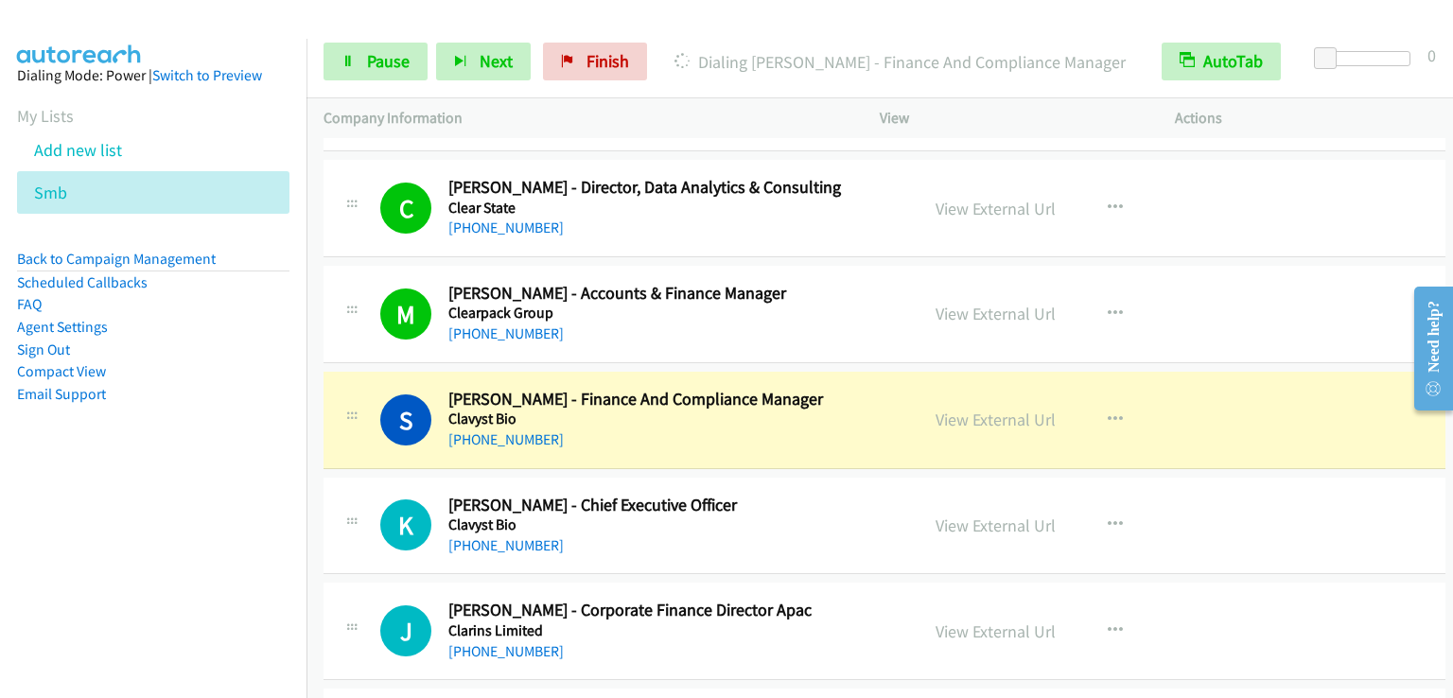
scroll to position [19009, 0]
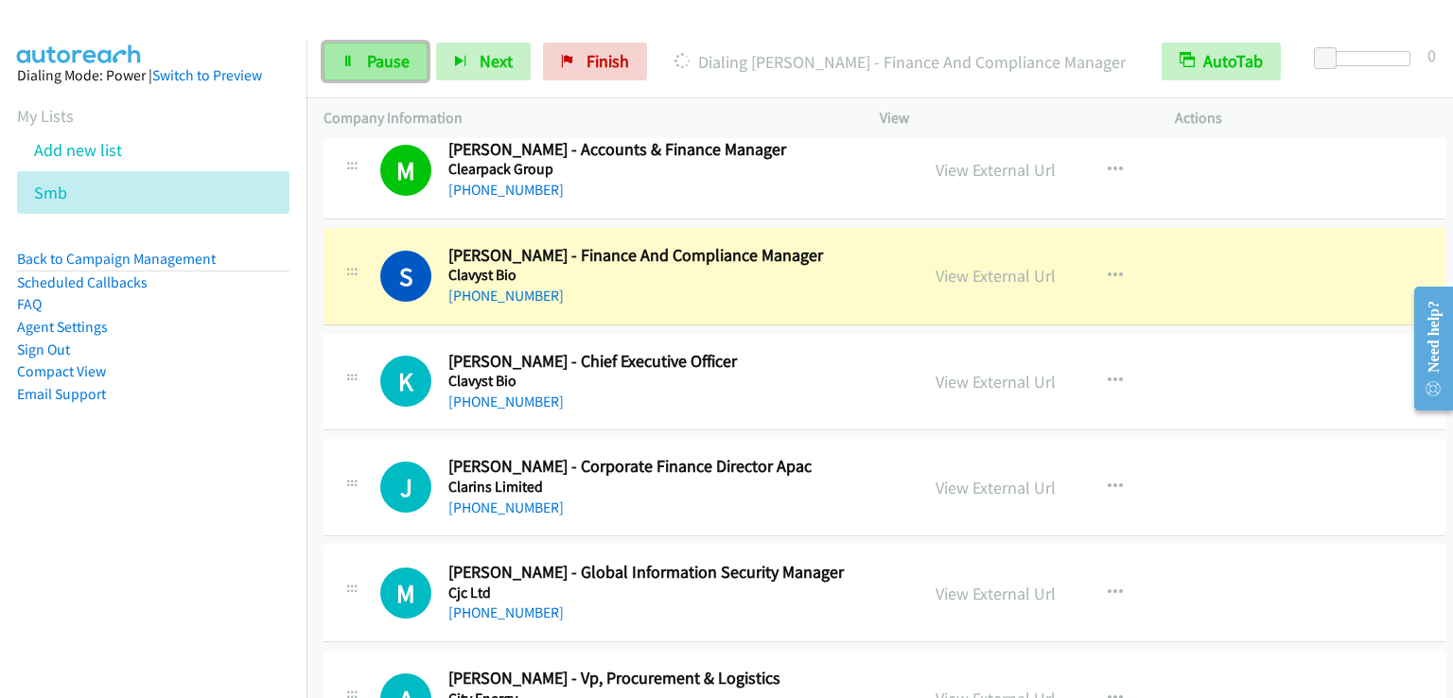
click at [393, 61] on span "Pause" at bounding box center [388, 61] width 43 height 22
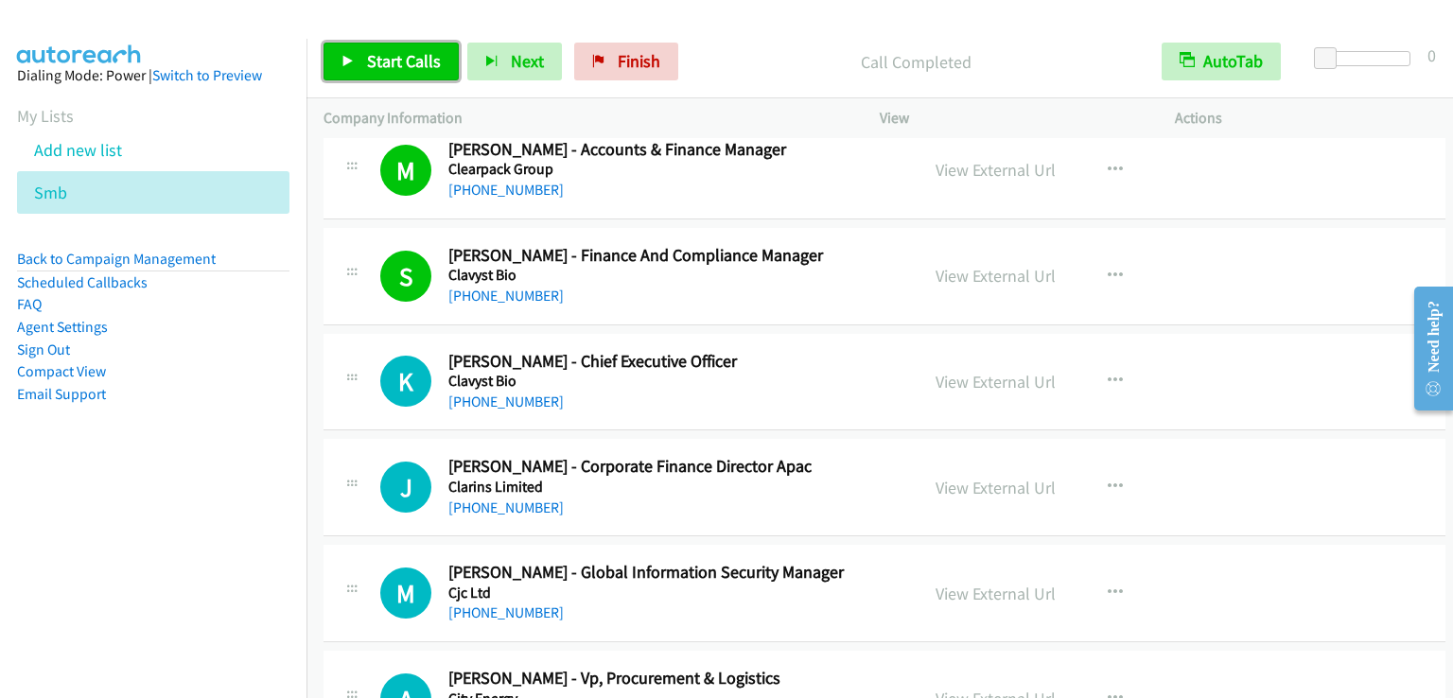
click at [412, 46] on link "Start Calls" at bounding box center [390, 62] width 135 height 38
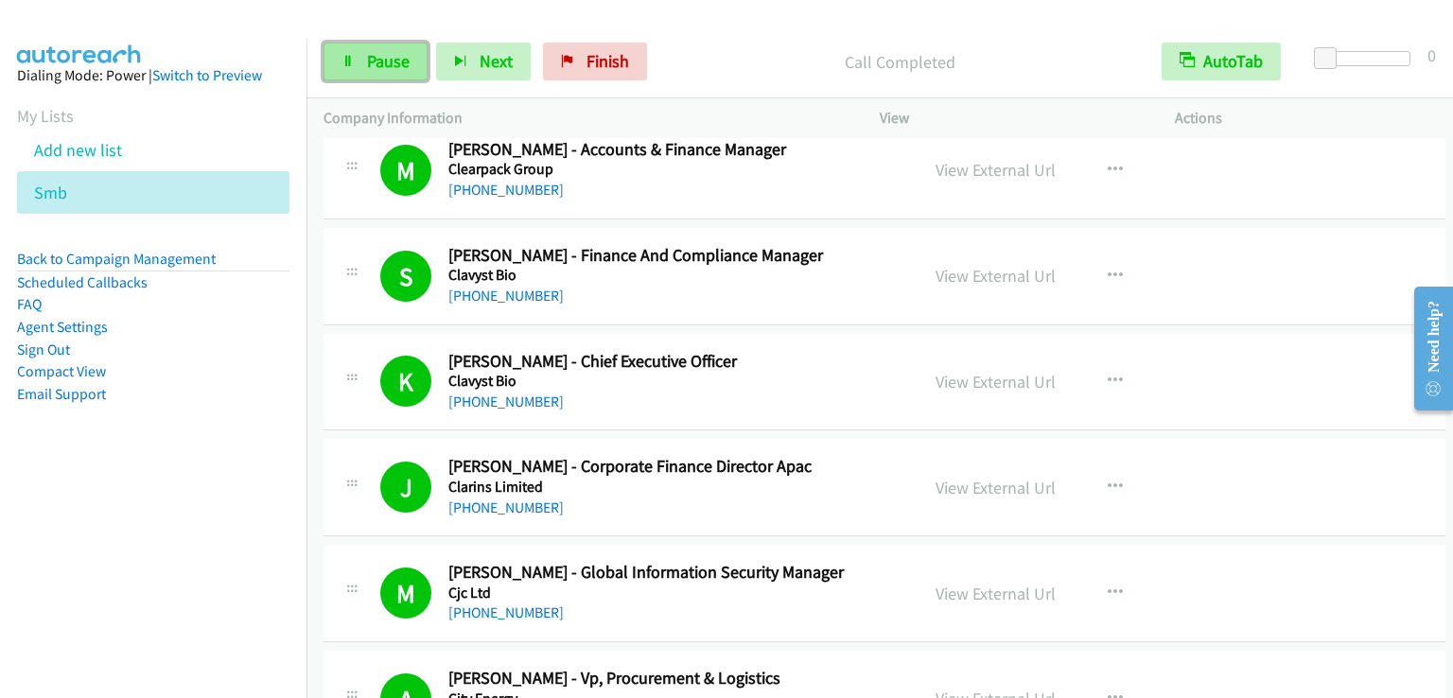
click at [370, 61] on span "Pause" at bounding box center [388, 61] width 43 height 22
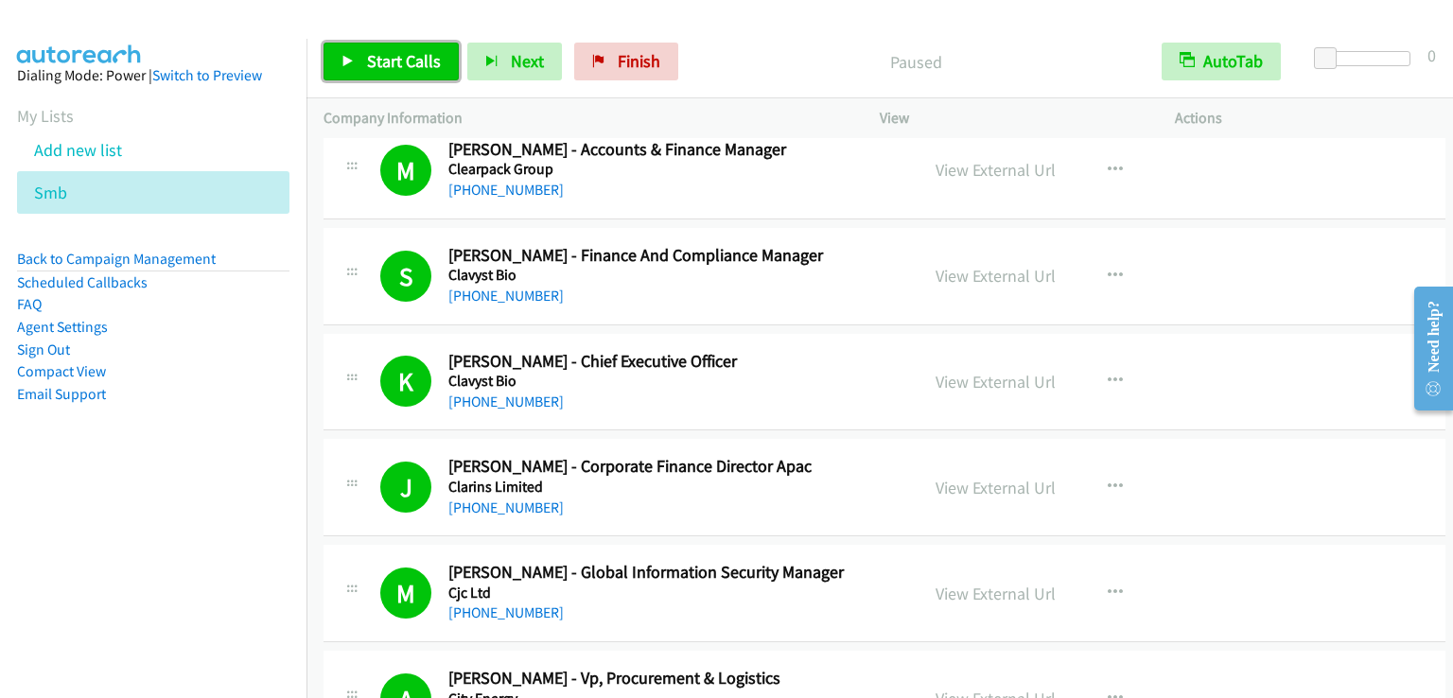
click at [370, 61] on span "Start Calls" at bounding box center [404, 61] width 74 height 22
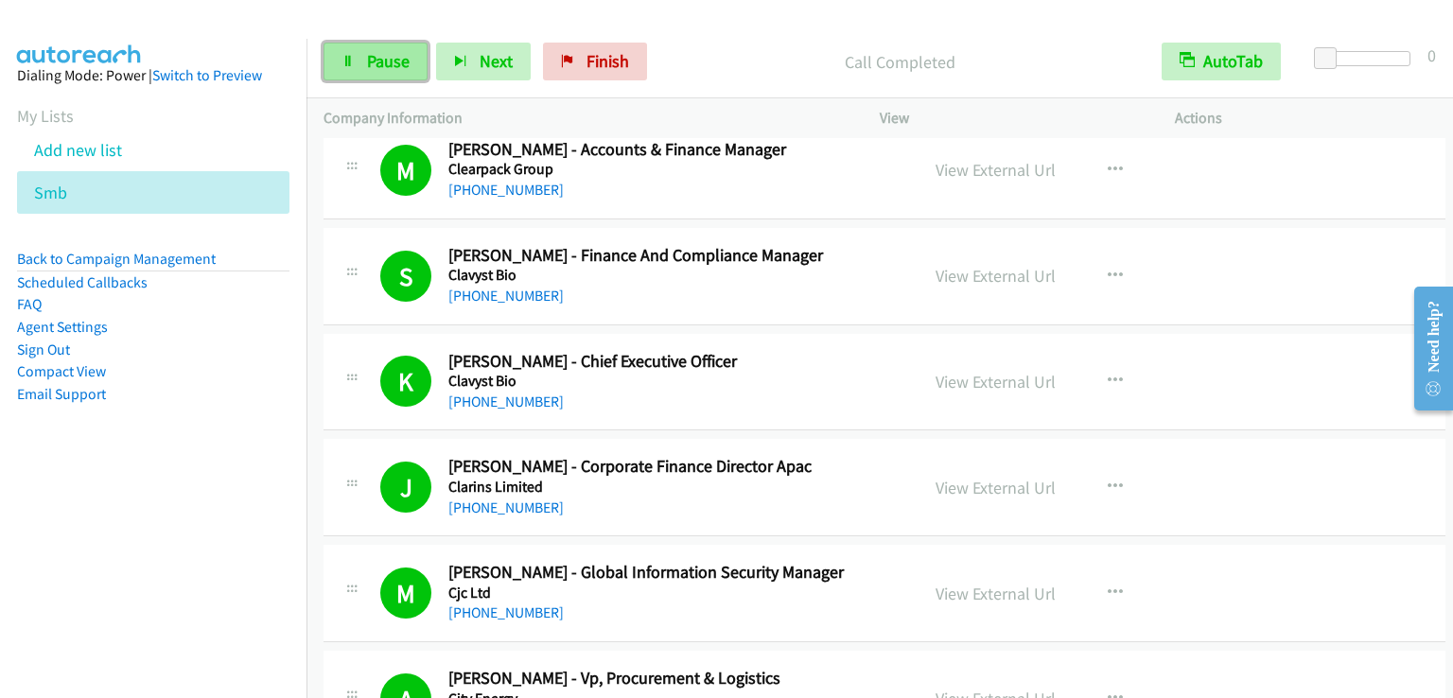
click at [382, 71] on span "Pause" at bounding box center [388, 61] width 43 height 22
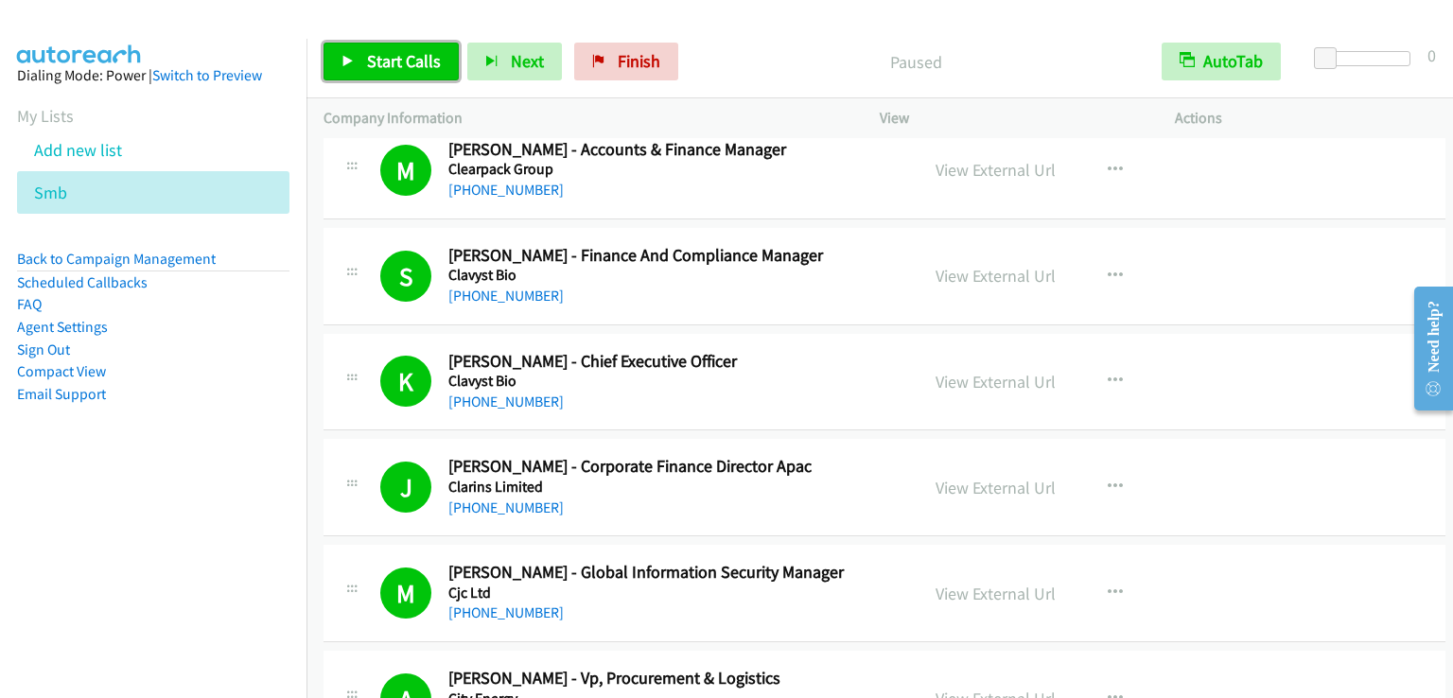
click at [382, 71] on span "Start Calls" at bounding box center [404, 61] width 74 height 22
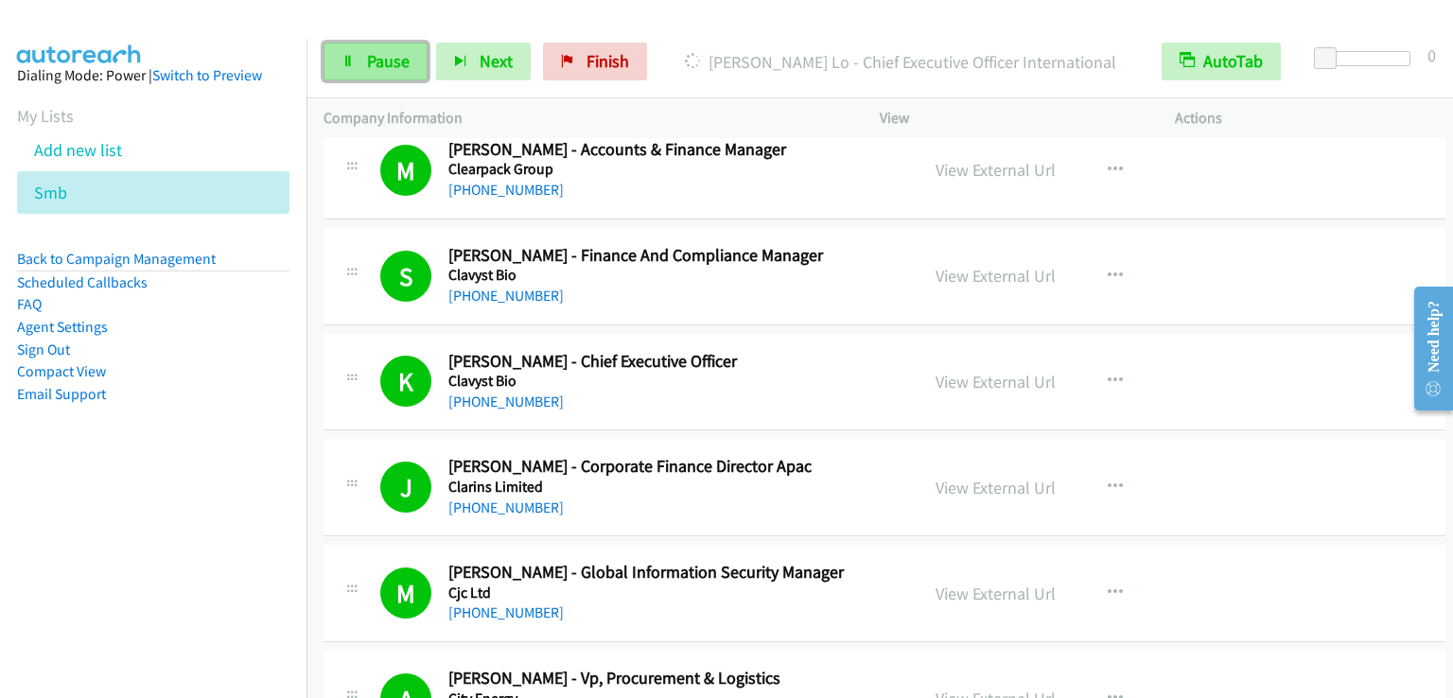
click at [386, 63] on span "Pause" at bounding box center [388, 61] width 43 height 22
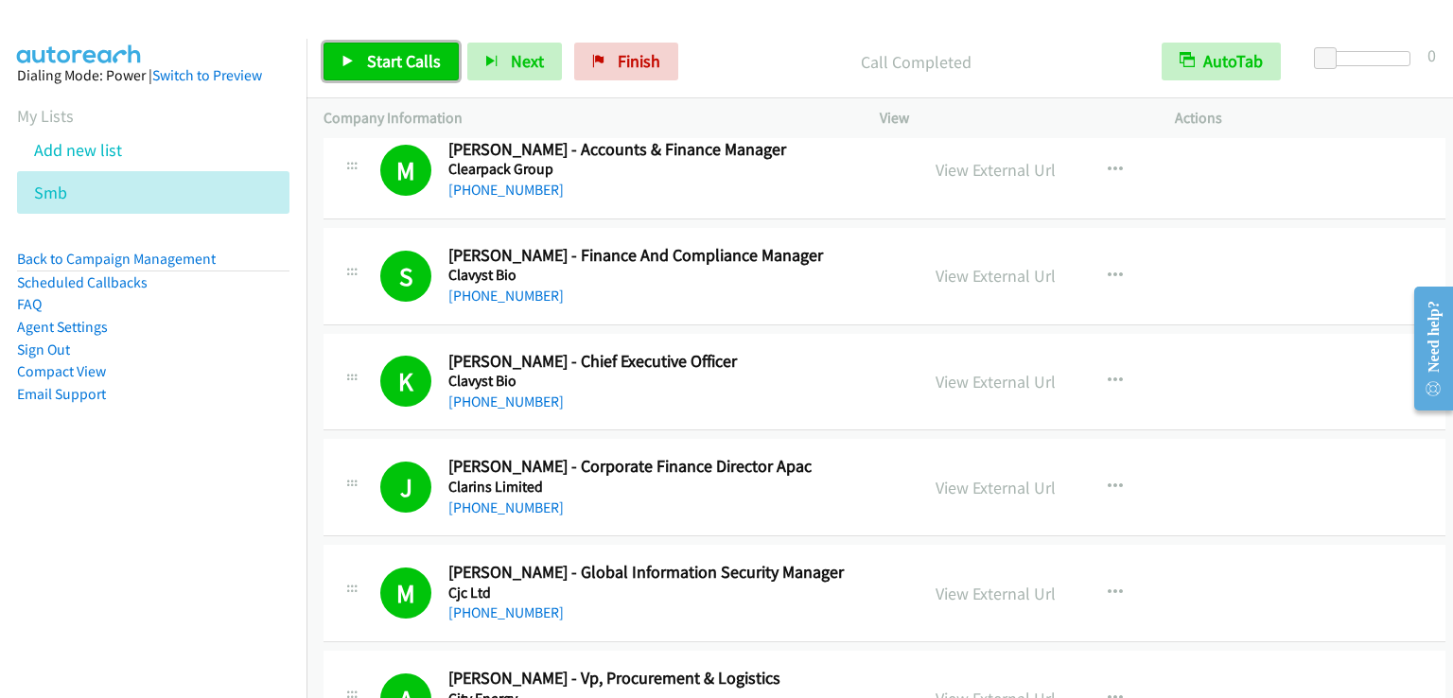
click at [390, 50] on span "Start Calls" at bounding box center [404, 61] width 74 height 22
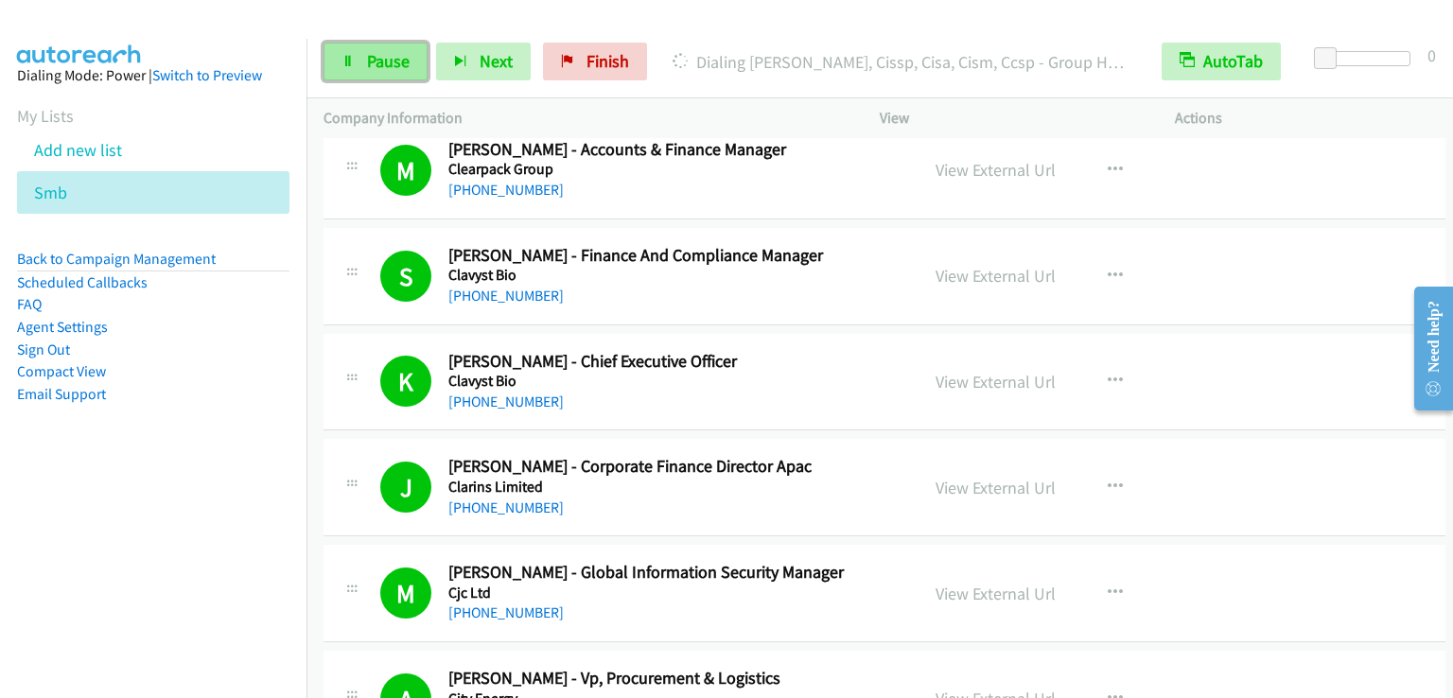
click at [375, 55] on span "Pause" at bounding box center [388, 61] width 43 height 22
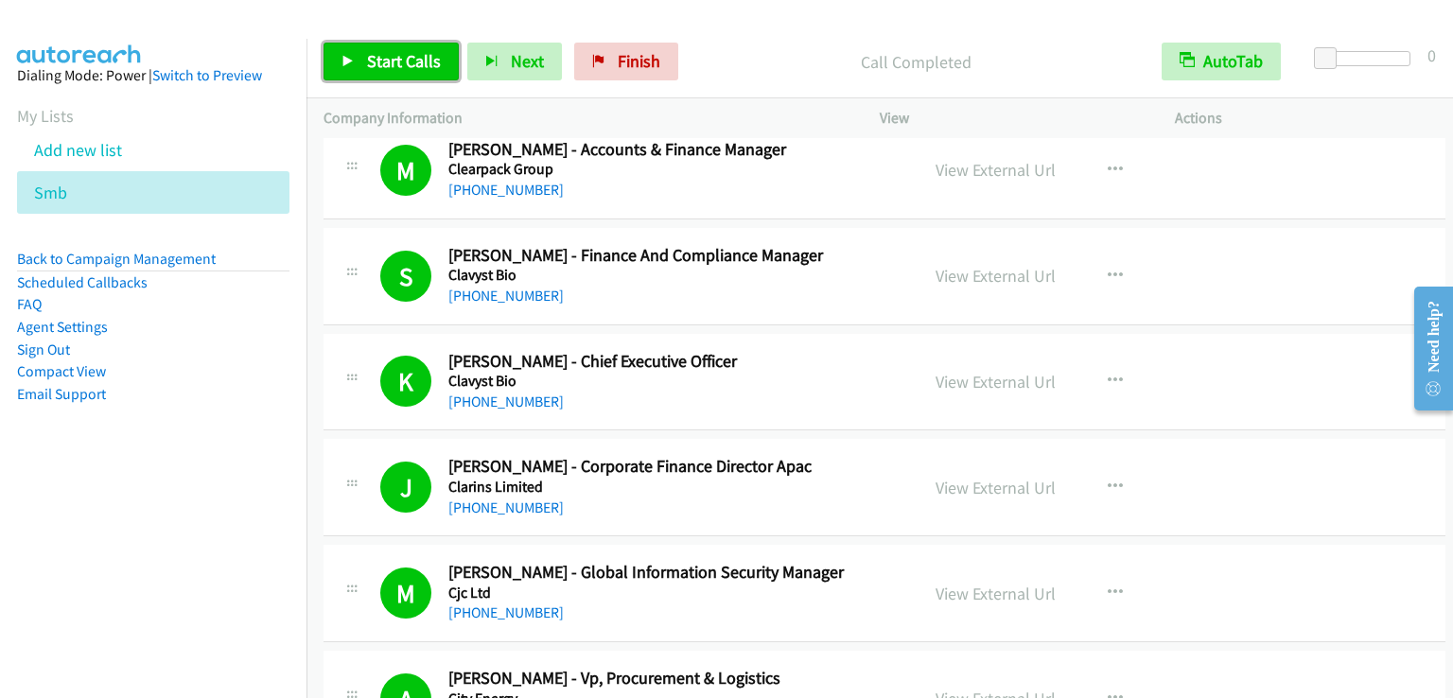
click at [383, 61] on span "Start Calls" at bounding box center [404, 61] width 74 height 22
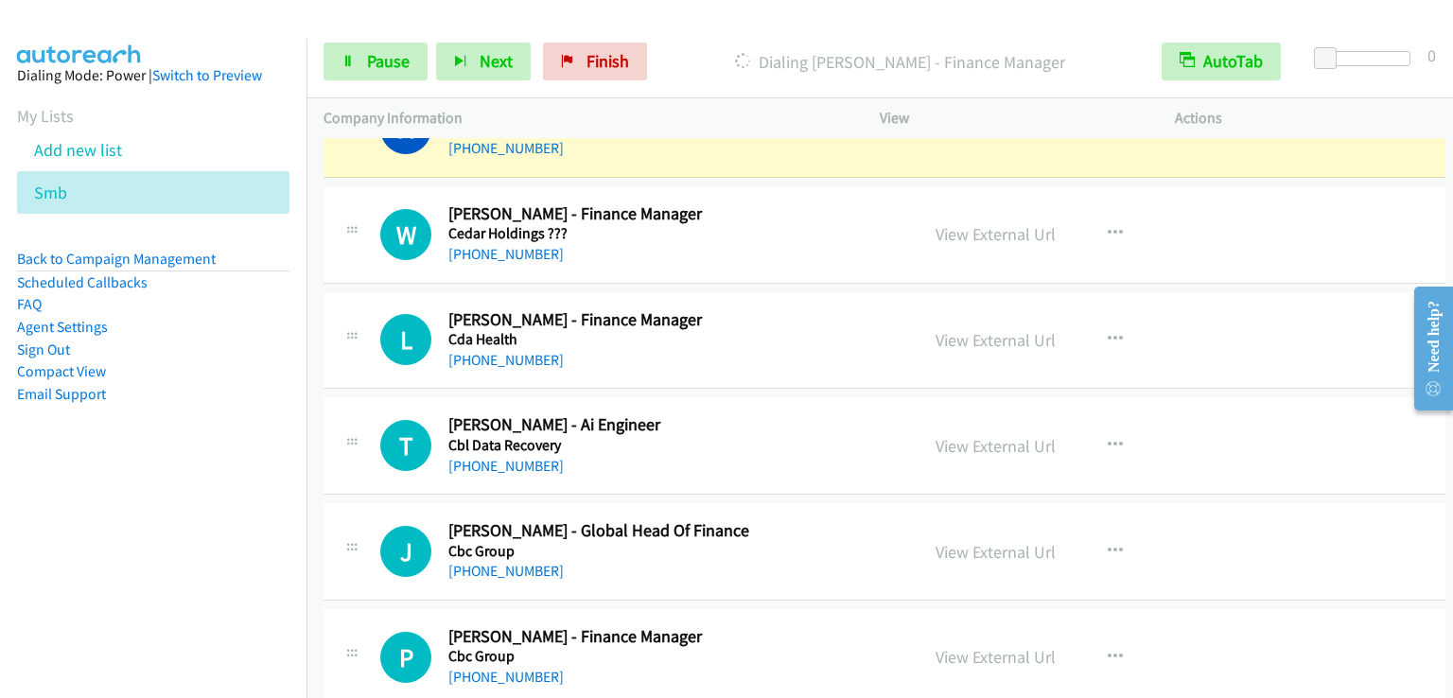
scroll to position [21847, 0]
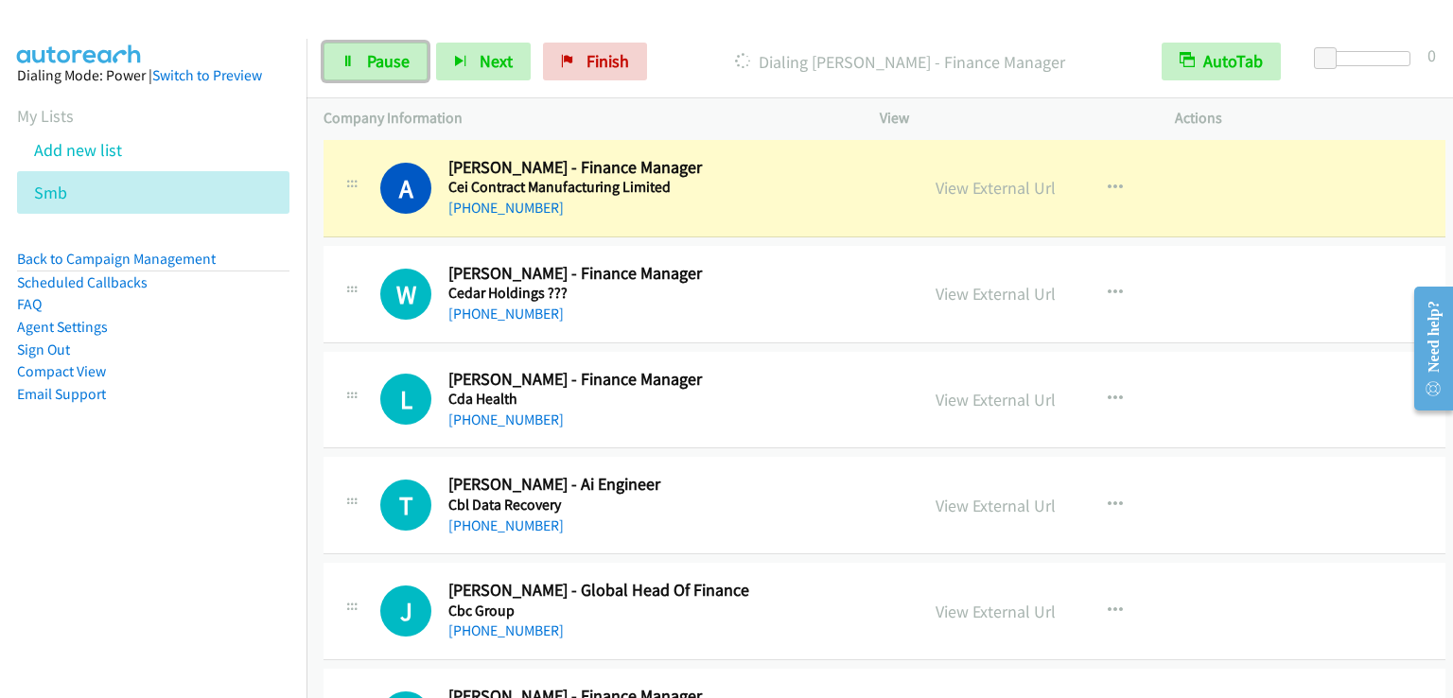
drag, startPoint x: 363, startPoint y: 63, endPoint x: 359, endPoint y: 12, distance: 51.2
click at [363, 62] on link "Pause" at bounding box center [375, 62] width 104 height 38
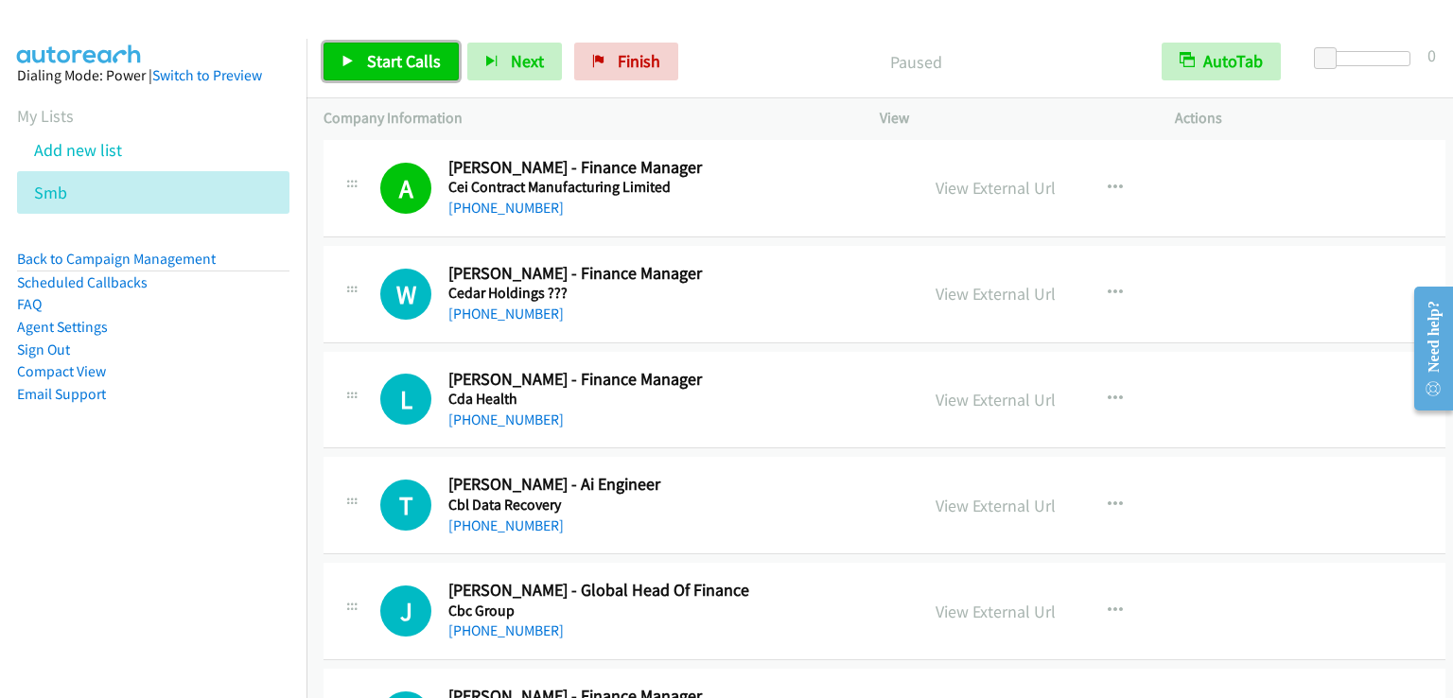
click at [406, 57] on span "Start Calls" at bounding box center [404, 61] width 74 height 22
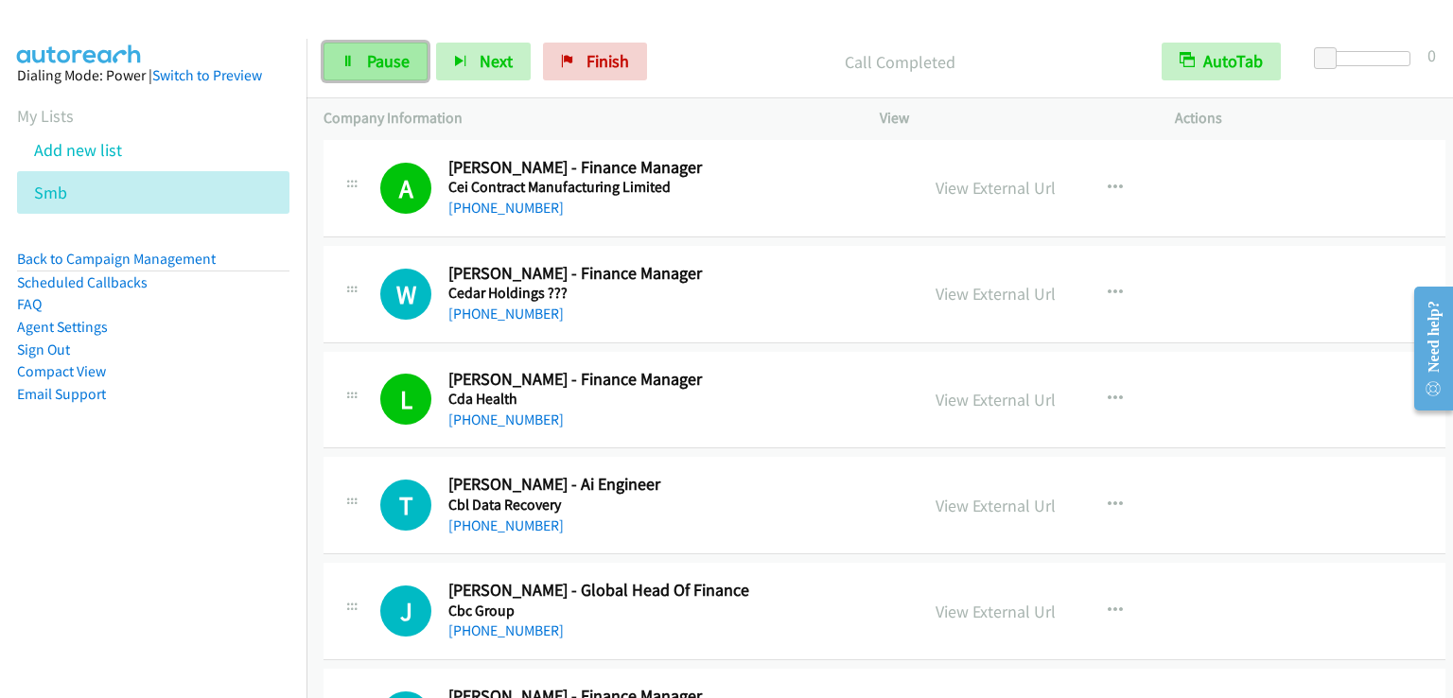
click at [397, 76] on link "Pause" at bounding box center [375, 62] width 104 height 38
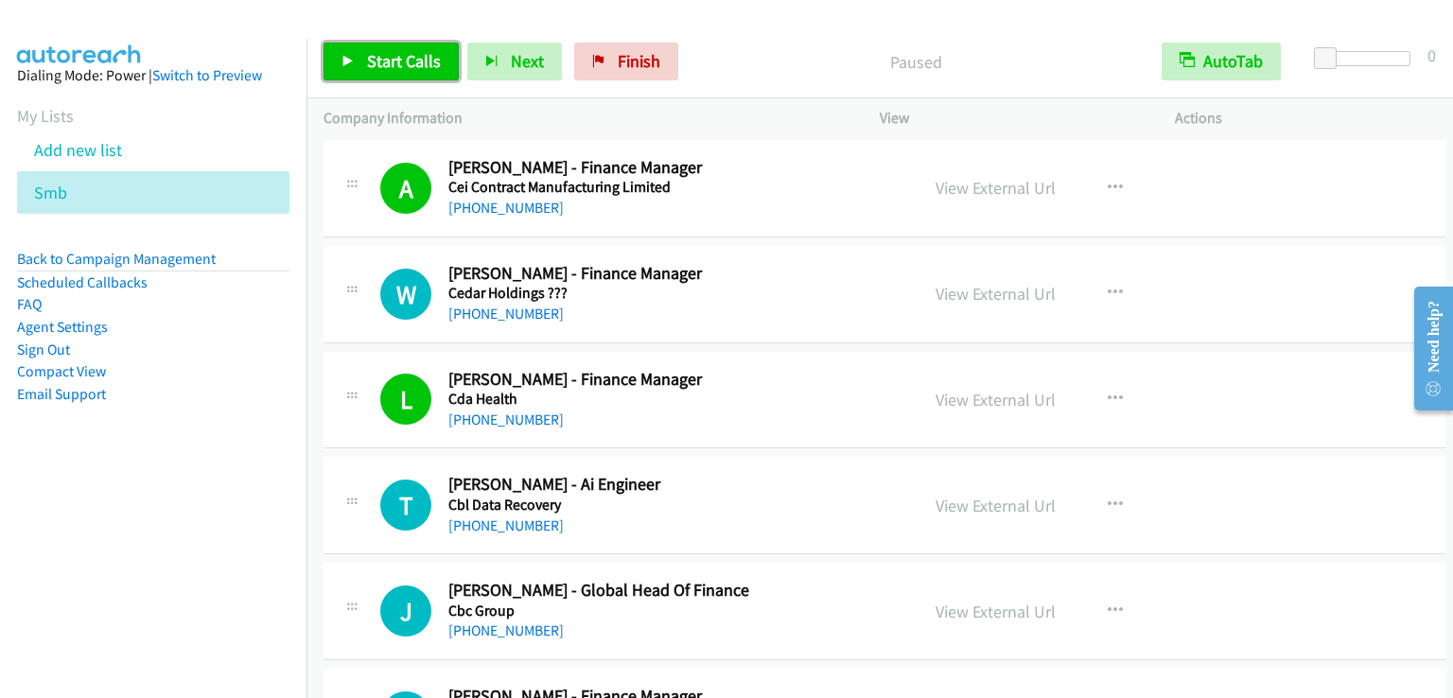
click at [397, 72] on link "Start Calls" at bounding box center [390, 62] width 135 height 38
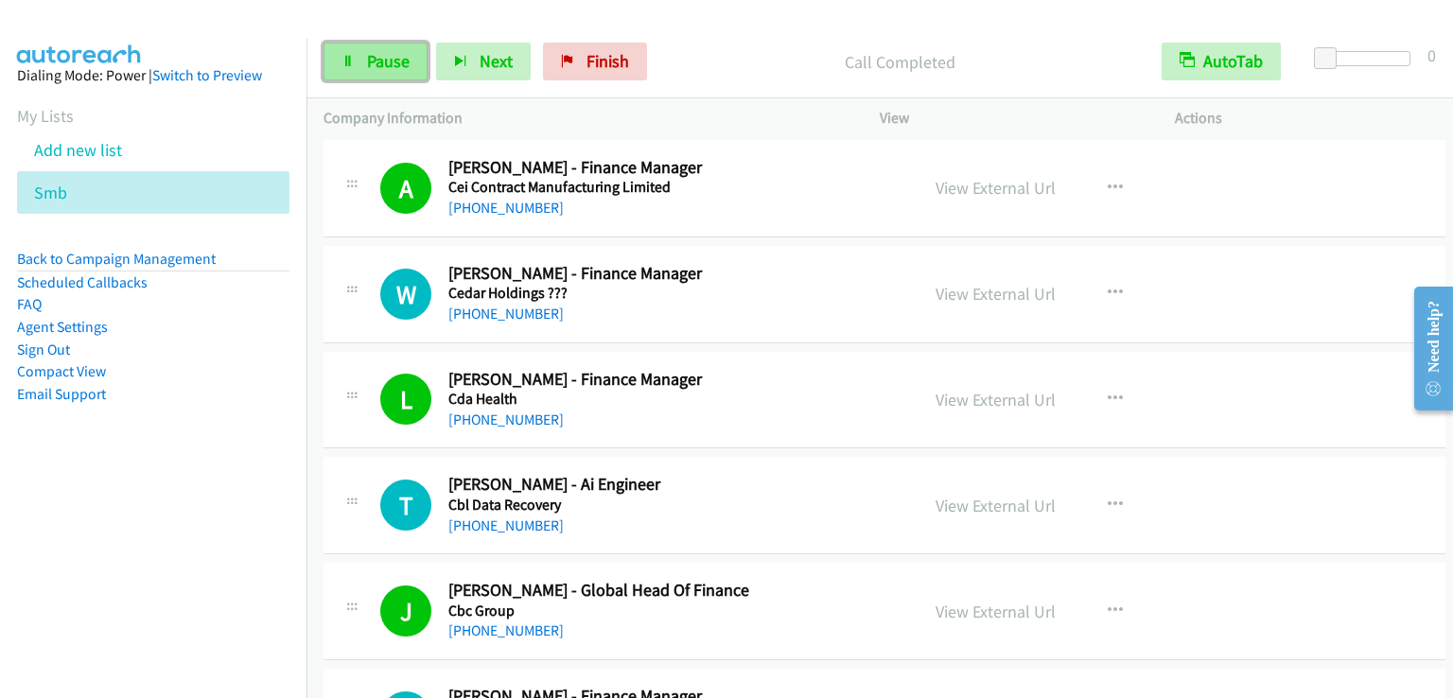
click at [382, 65] on span "Pause" at bounding box center [388, 61] width 43 height 22
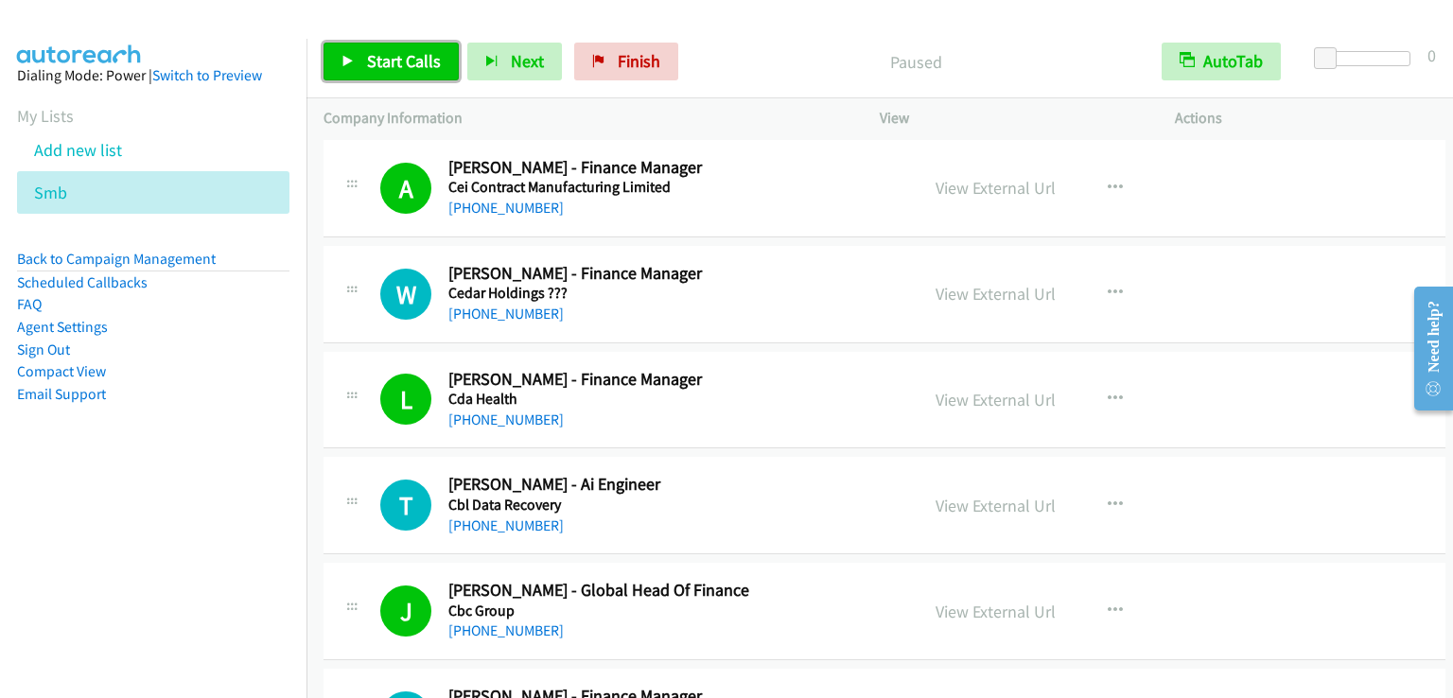
click at [397, 51] on span "Start Calls" at bounding box center [404, 61] width 74 height 22
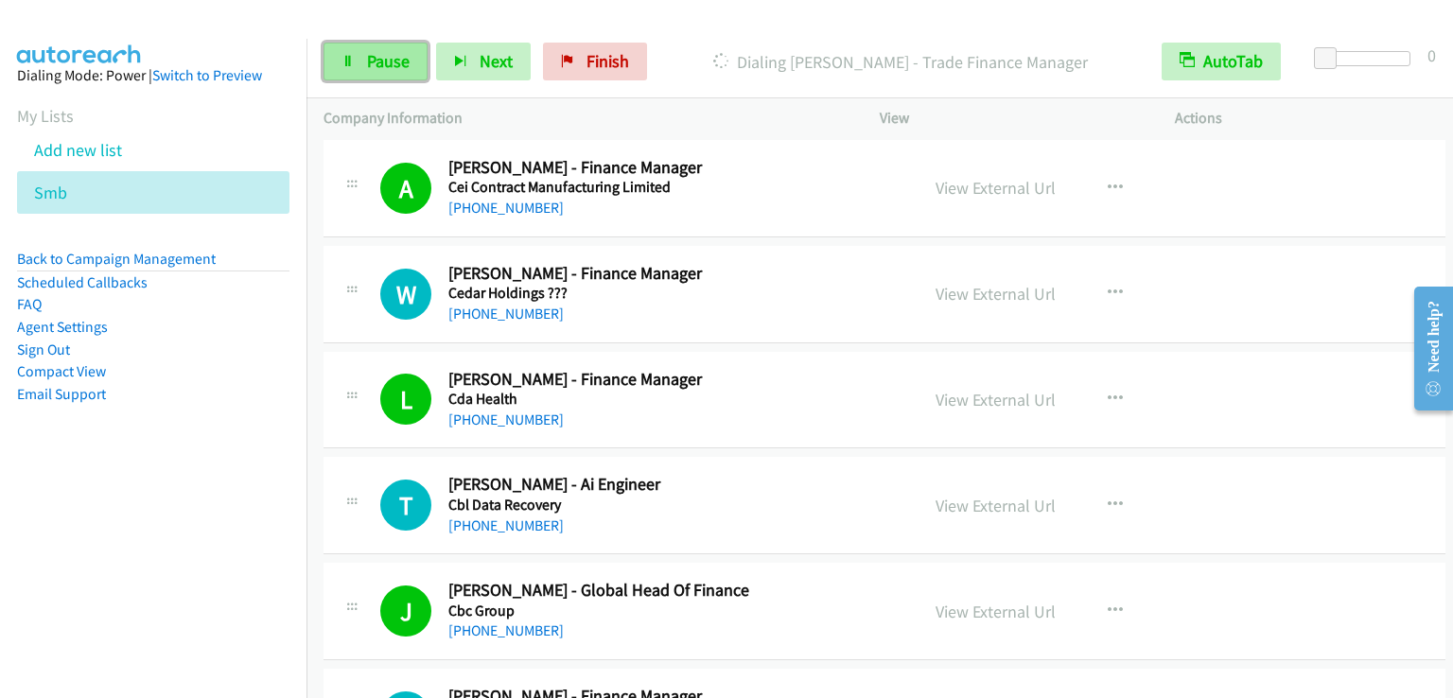
click at [402, 67] on span "Pause" at bounding box center [388, 61] width 43 height 22
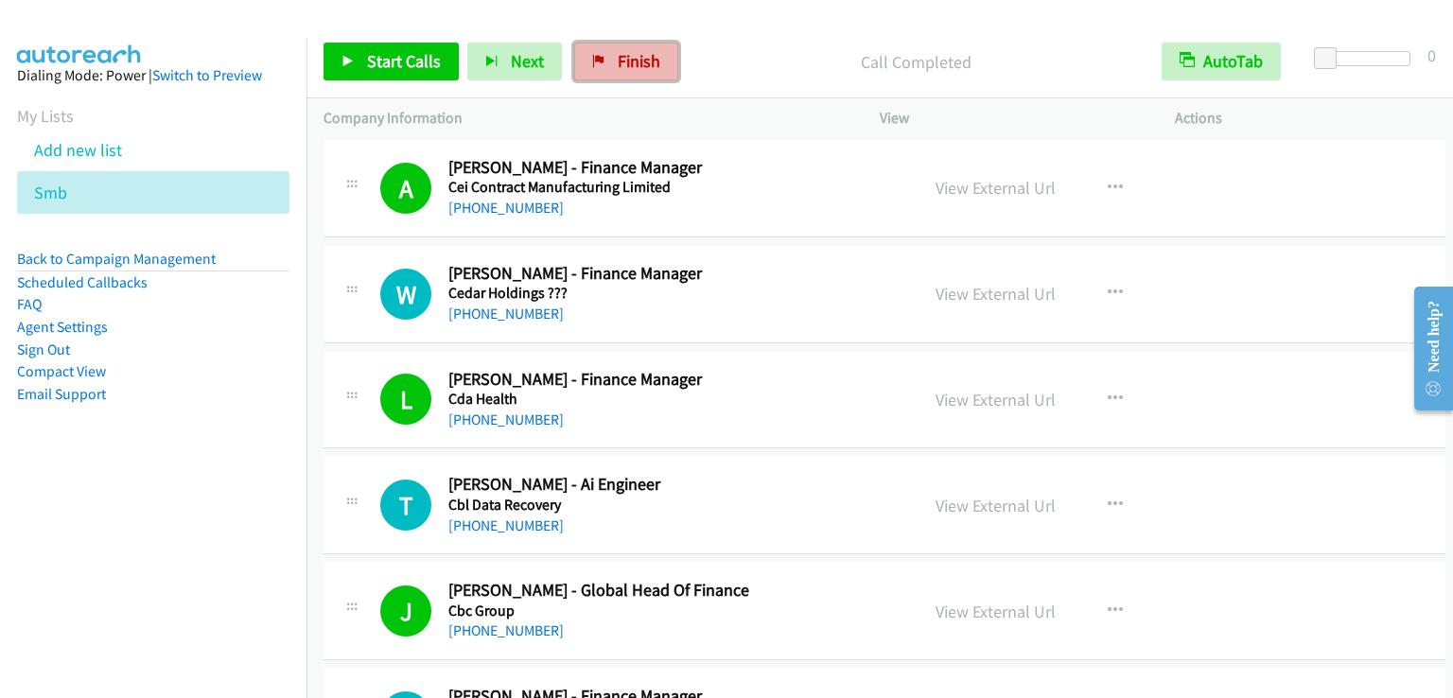
click at [651, 63] on span "Finish" at bounding box center [639, 61] width 43 height 22
